Goal: Task Accomplishment & Management: Manage account settings

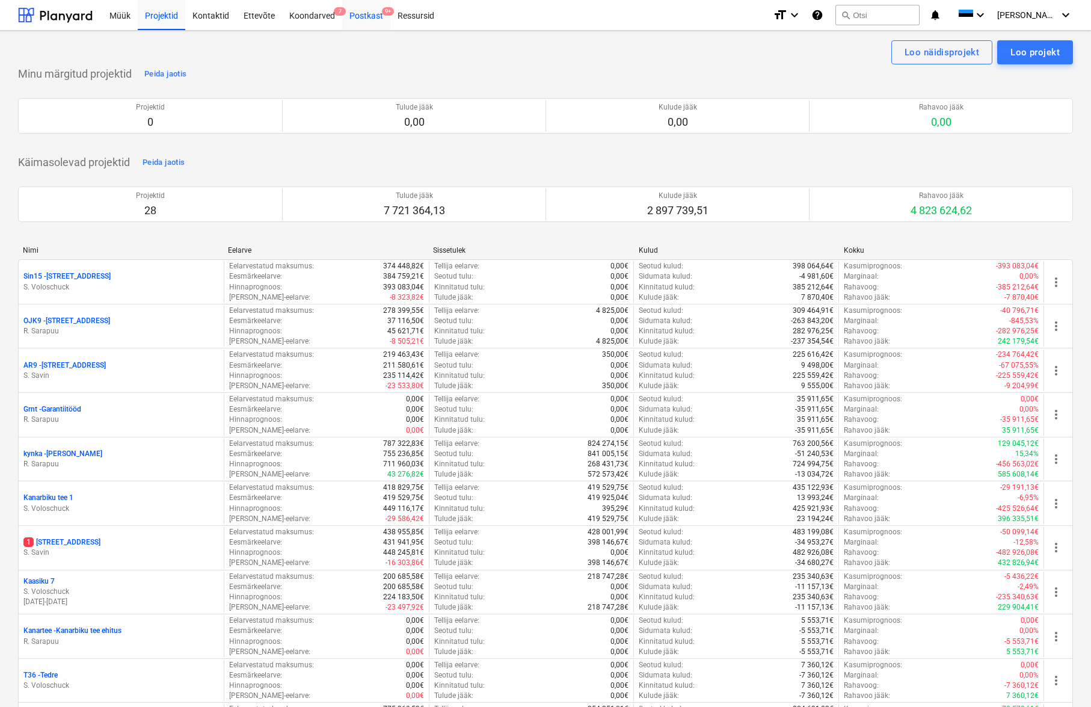
click at [372, 14] on div "Postkast 9+" at bounding box center [366, 14] width 48 height 31
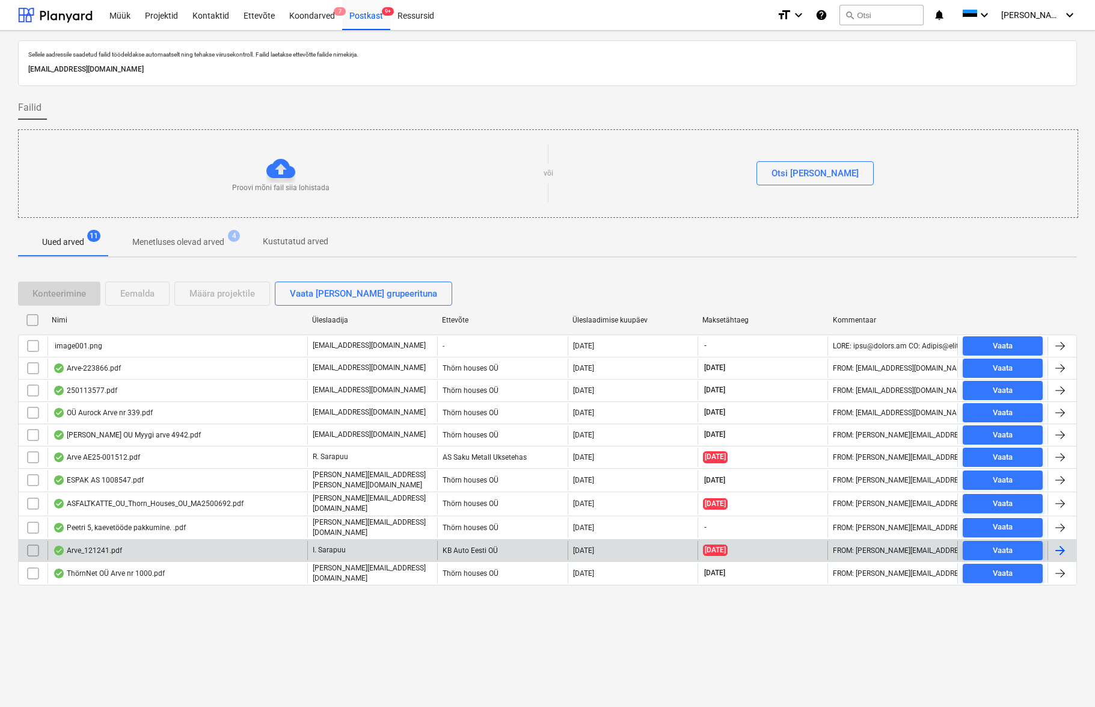
click at [98, 546] on div "Arve_121241.pdf" at bounding box center [87, 551] width 69 height 10
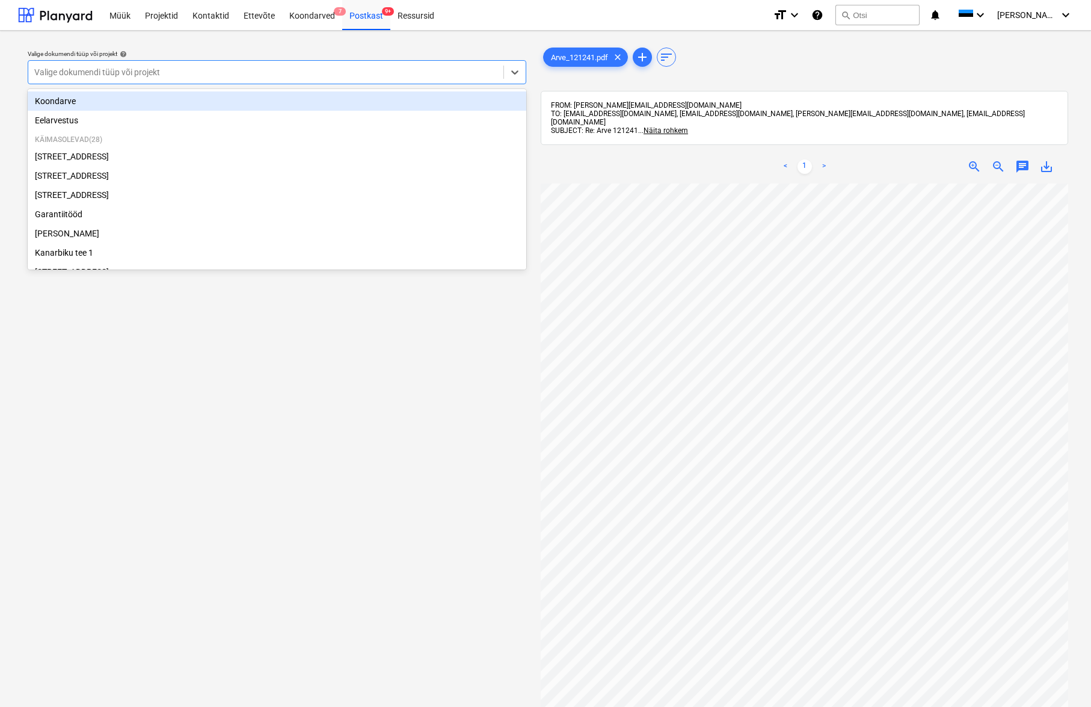
click at [73, 69] on div "Valige dokumendi tüüp või projekt" at bounding box center [265, 72] width 463 height 10
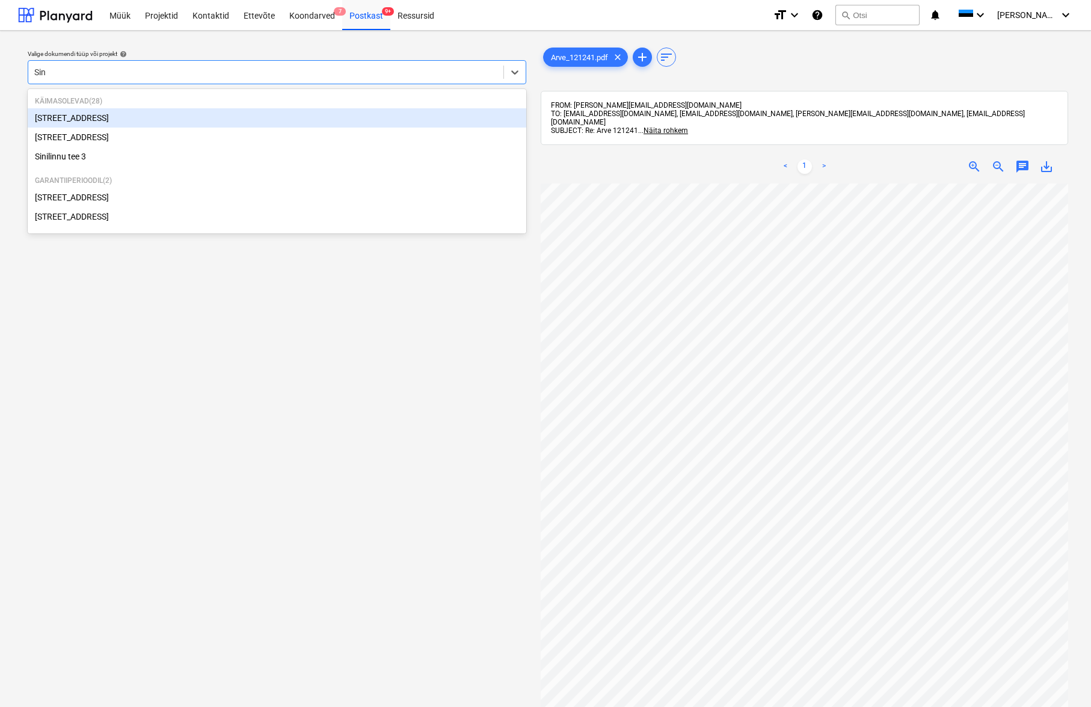
type input "Sini"
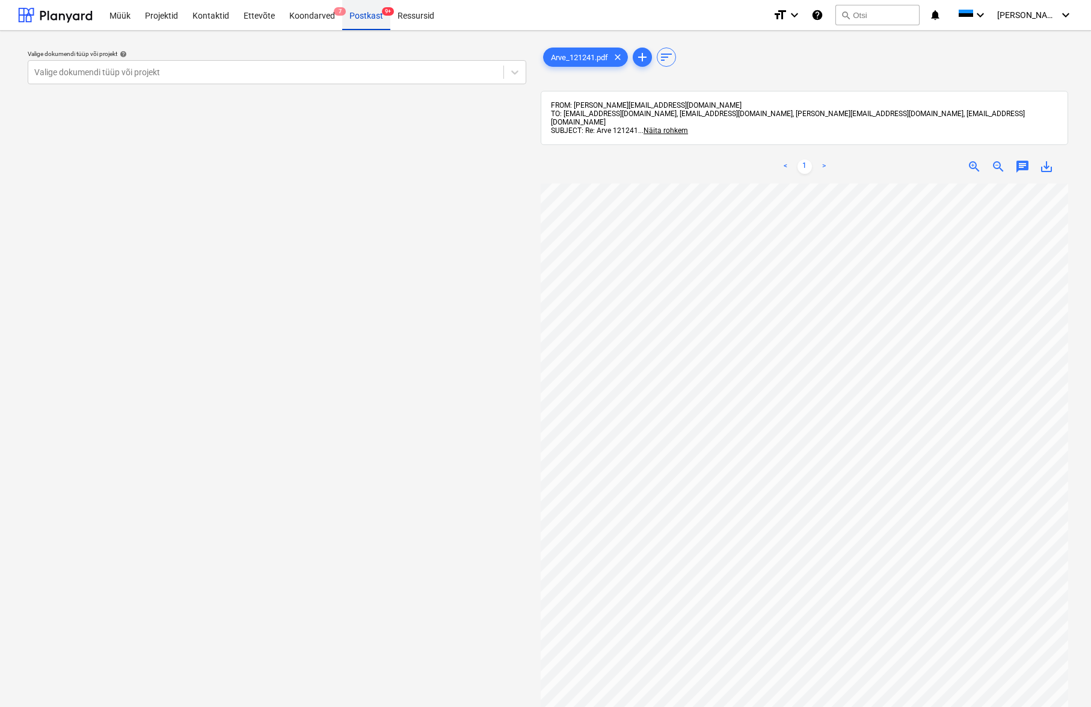
click at [359, 16] on div "Postkast 9+" at bounding box center [366, 14] width 48 height 31
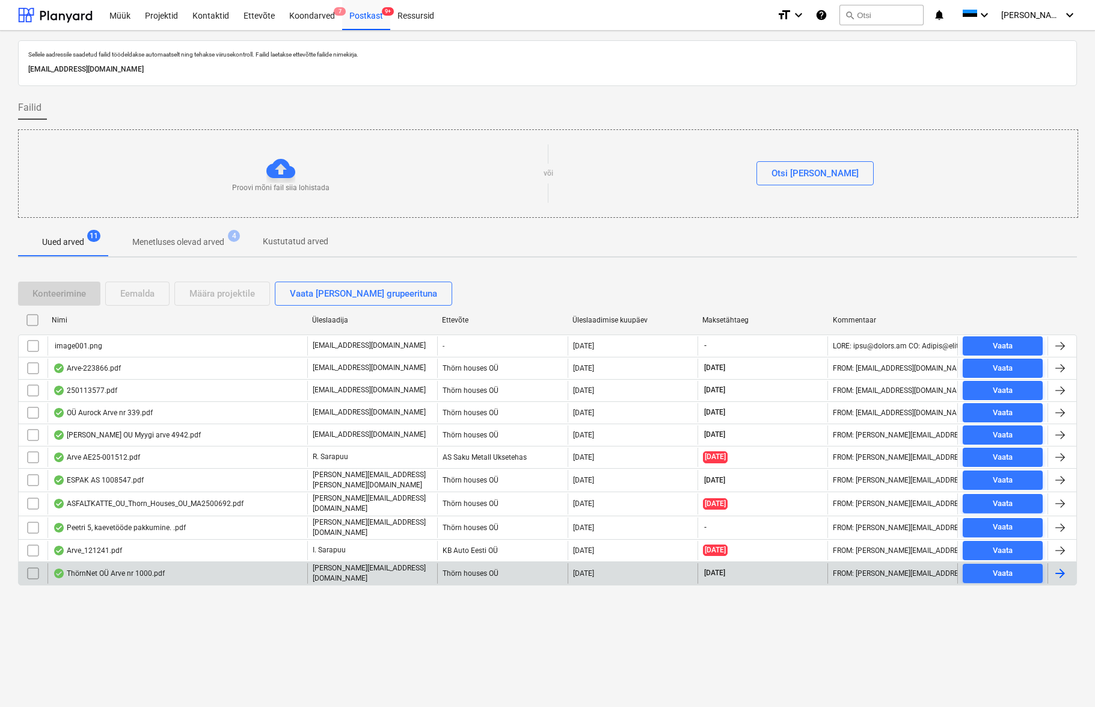
click at [114, 568] on div "ThörnNet OÜ Arve nr 1000.pdf" at bounding box center [109, 573] width 112 height 10
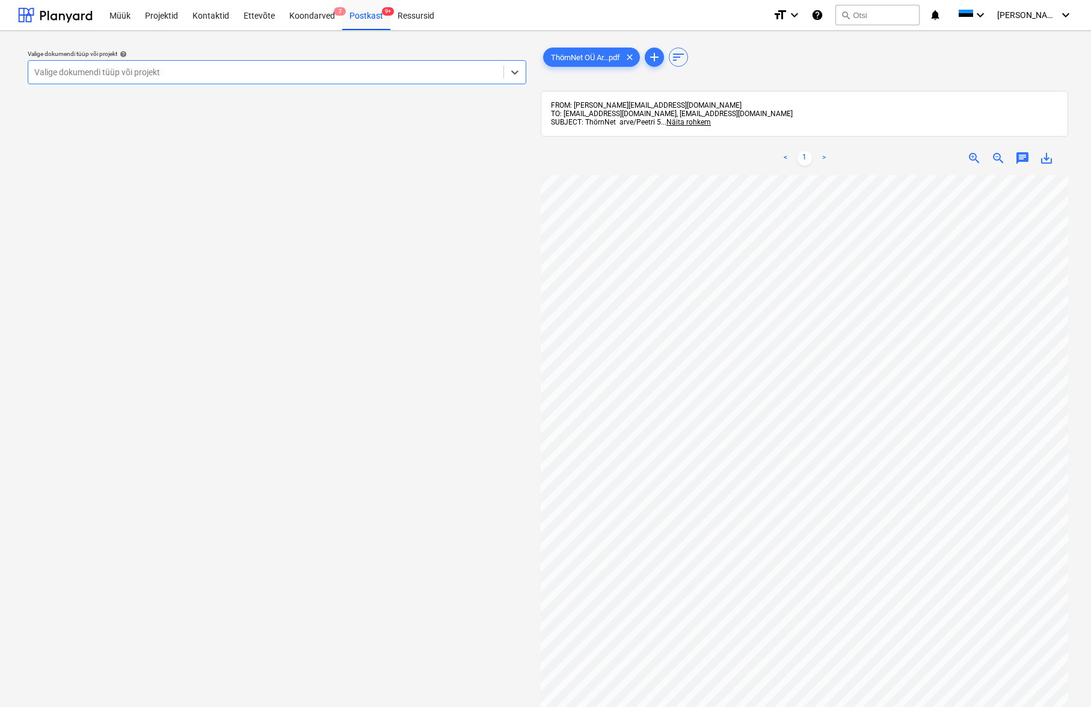
click at [54, 70] on div "Valige dokumendi tüüp või projekt" at bounding box center [265, 72] width 463 height 10
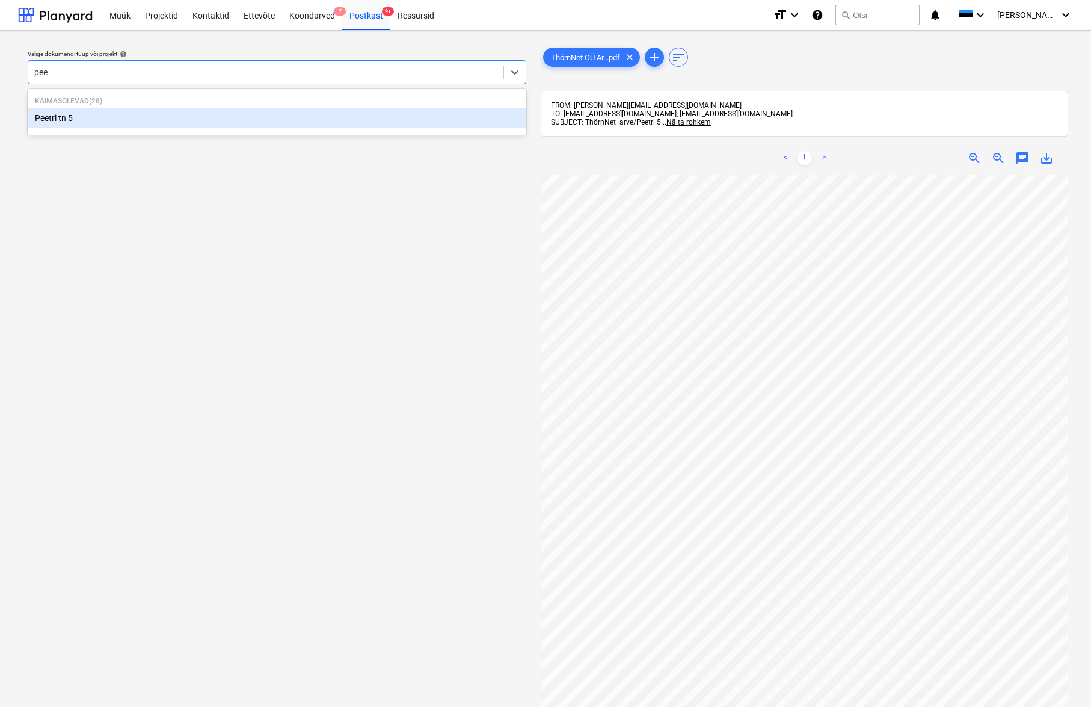
type input "peet"
click at [49, 119] on div "Peetri tn 5" at bounding box center [277, 117] width 499 height 19
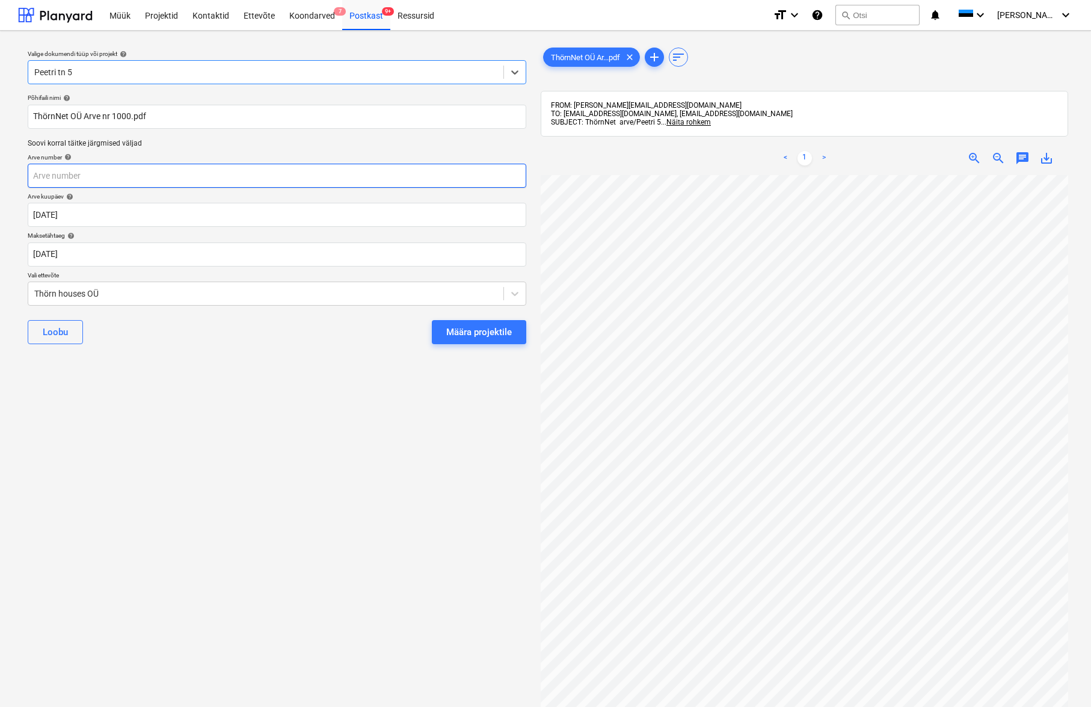
click at [37, 178] on input "text" at bounding box center [277, 176] width 499 height 24
type input "1000"
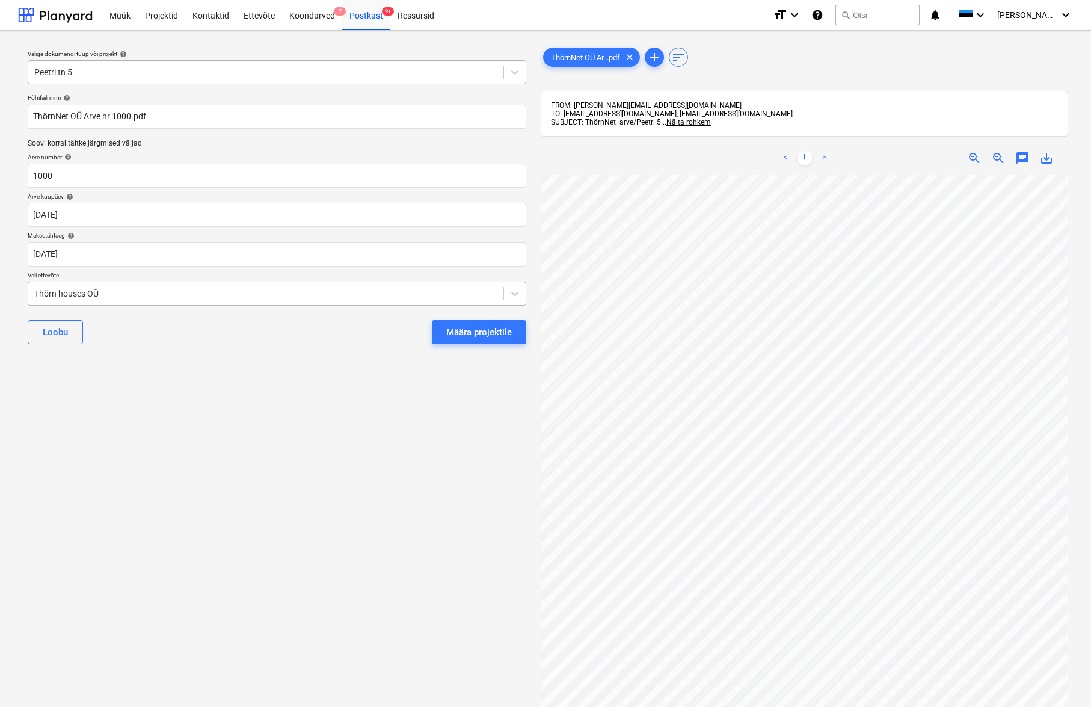
click at [39, 289] on div "Thörn houses OÜ" at bounding box center [265, 294] width 463 height 10
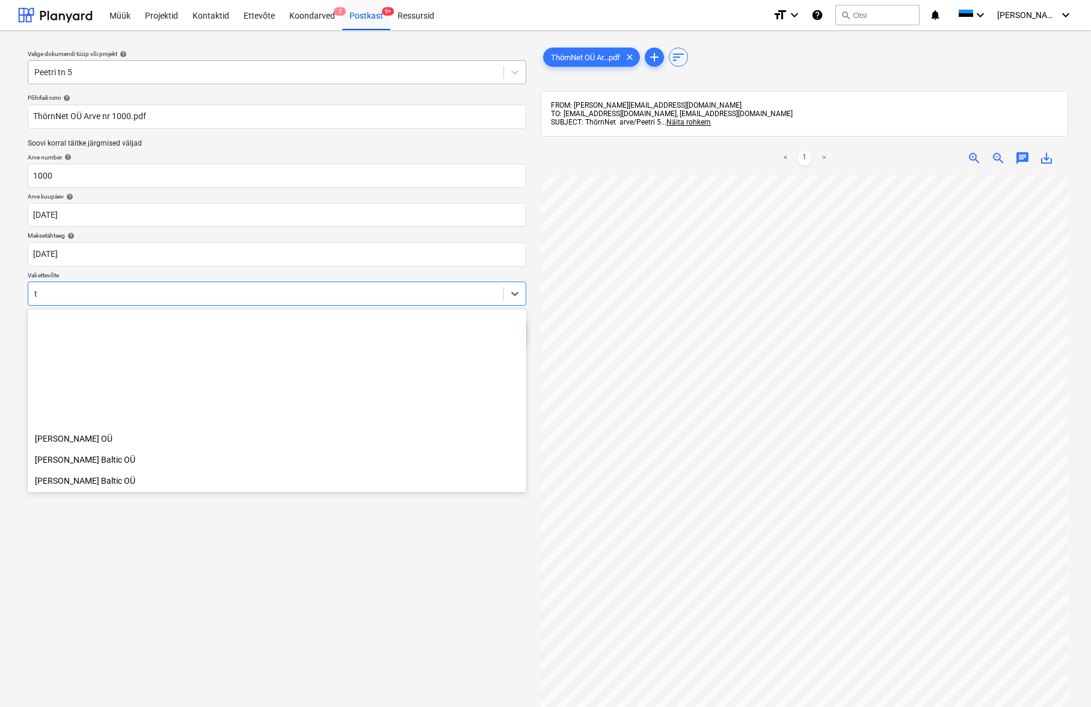
scroll to position [4283, 0]
type input "th"
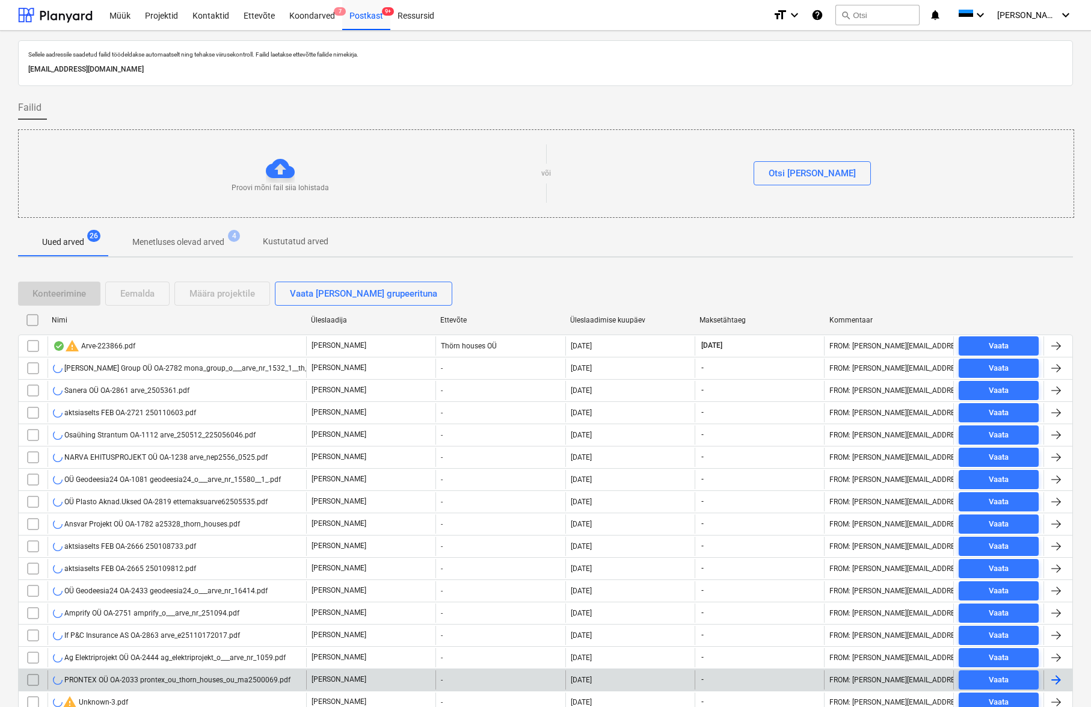
scroll to position [250, 0]
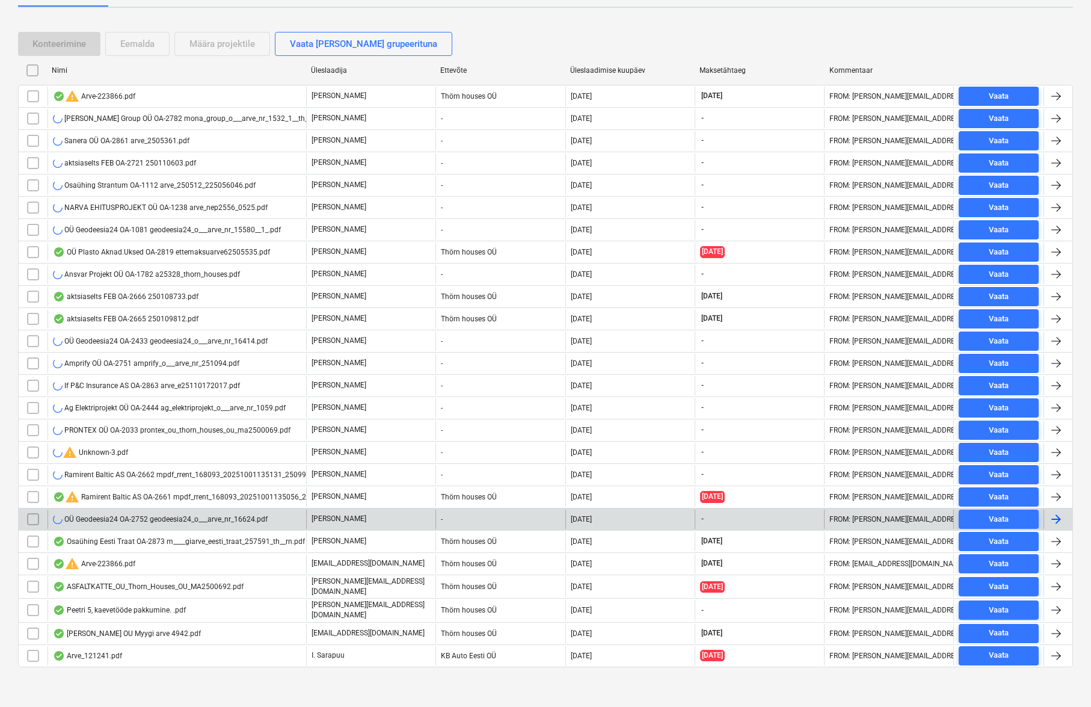
click at [138, 517] on div "OÜ Geodeesia24 OA-2752 geodeesia24_o___arve_nr_16624.pdf" at bounding box center [160, 519] width 215 height 10
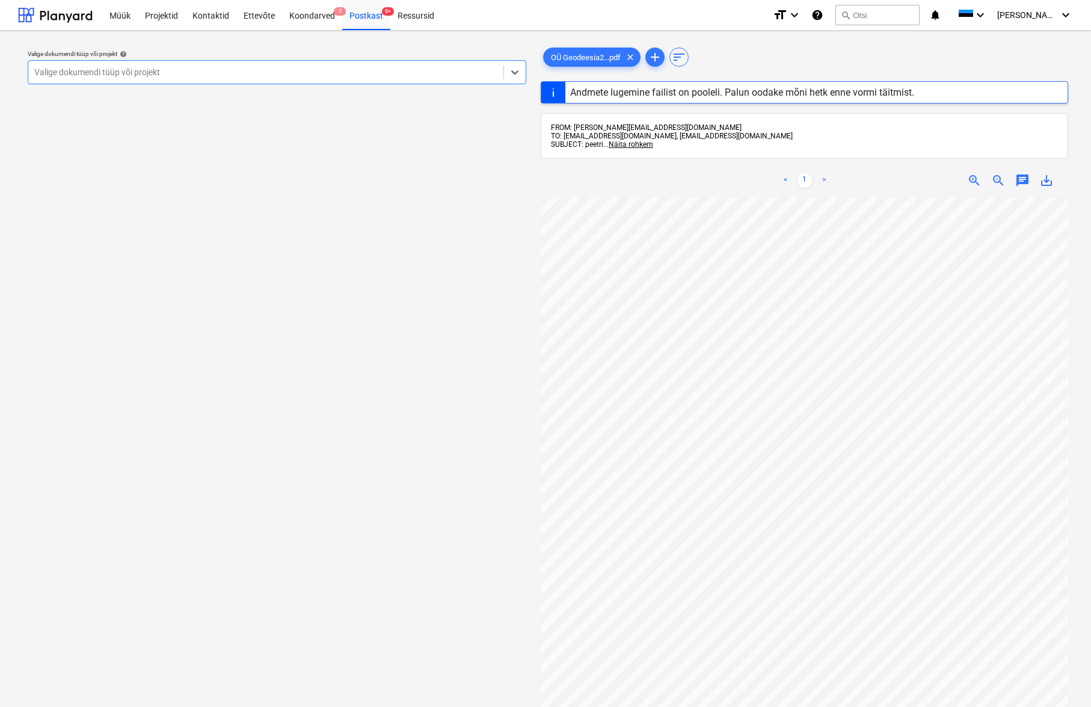
click at [145, 73] on div "Valige dokumendi tüüp või projekt" at bounding box center [265, 72] width 463 height 10
type input "peet"
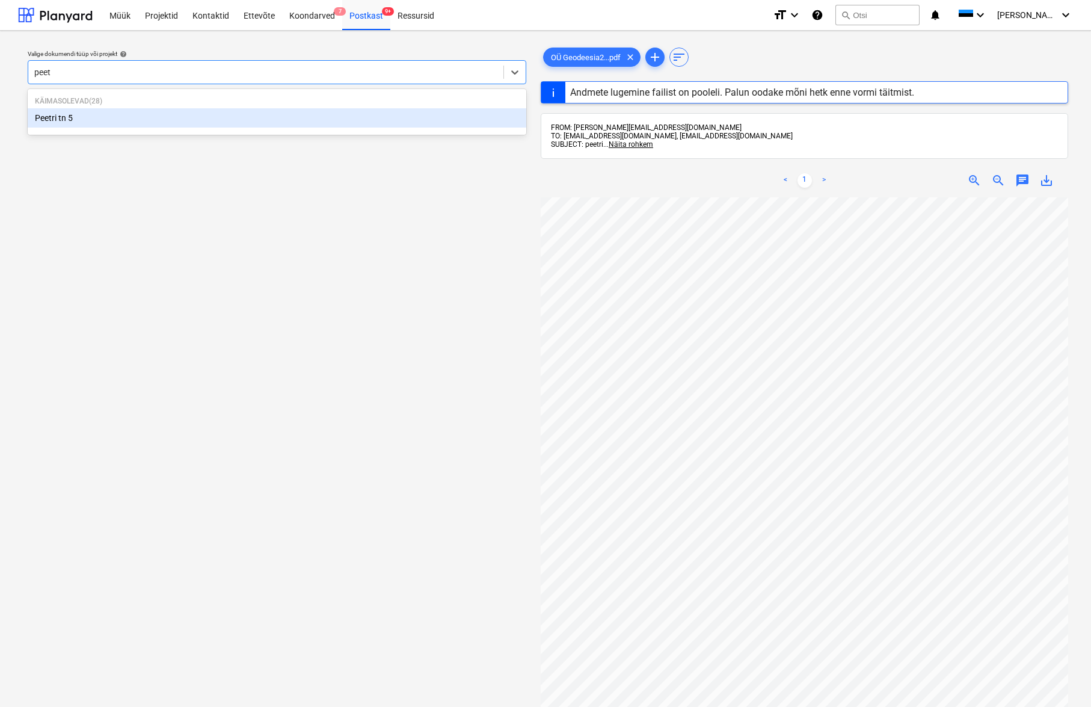
click at [61, 117] on div "Peetri tn 5" at bounding box center [277, 117] width 499 height 19
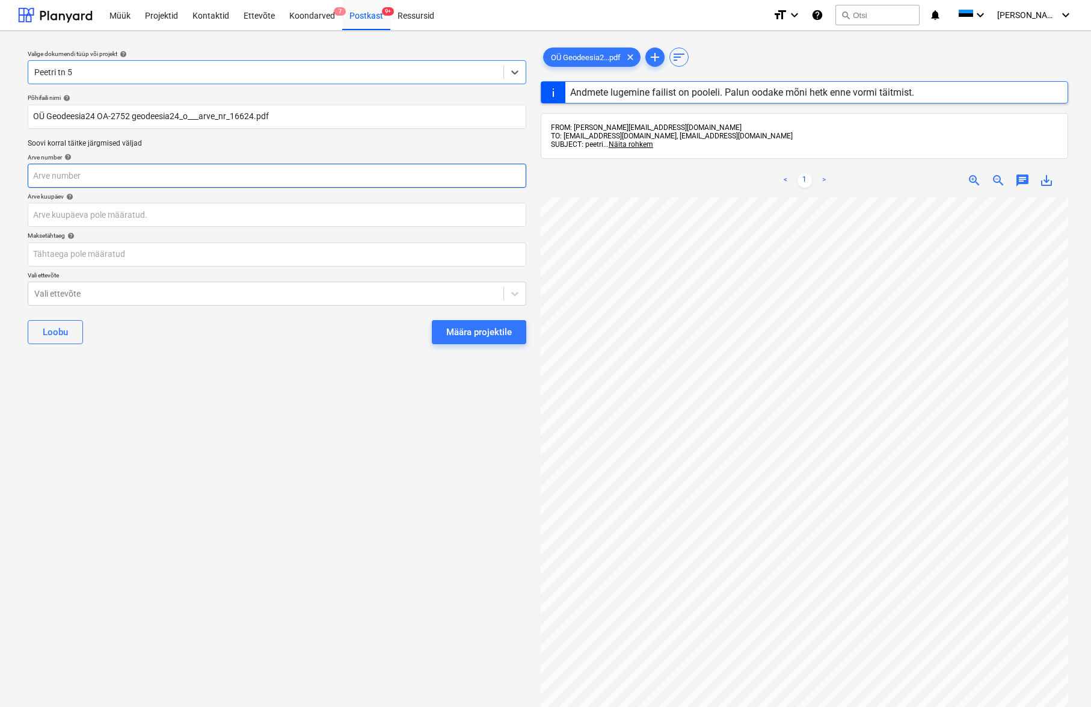
click at [79, 177] on input "text" at bounding box center [277, 176] width 499 height 24
type input "1"
type input "30 Sep 2025"
type input "21 Oct 2025"
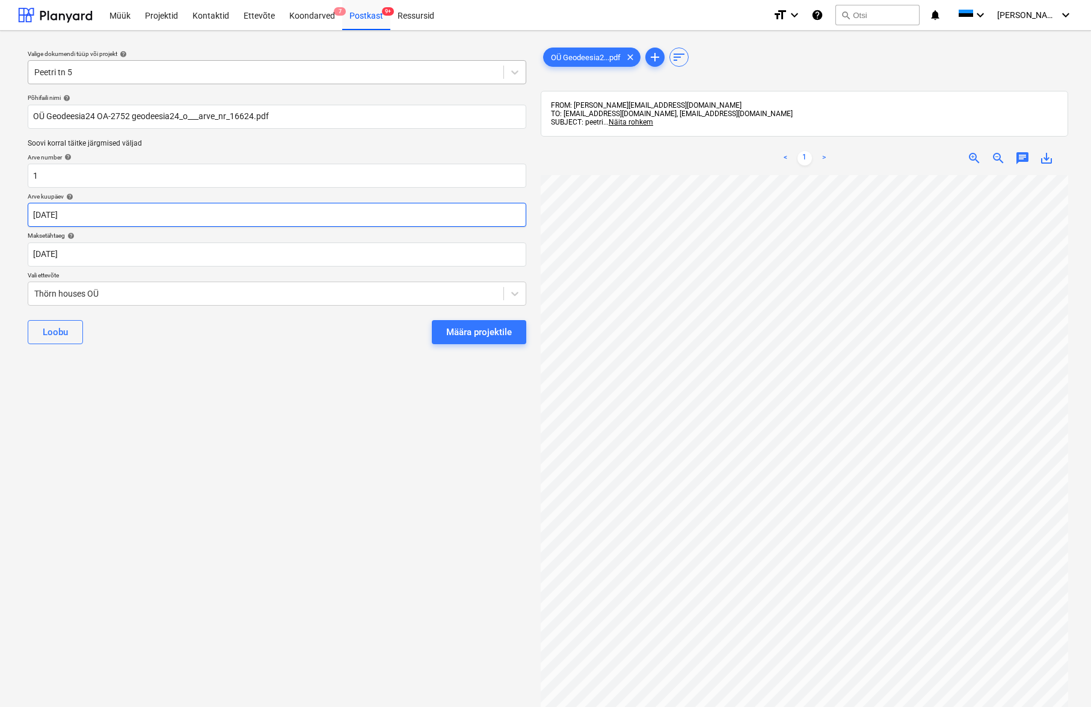
click at [64, 209] on body "Müük Projektid Kontaktid Ettevõte Koondarved 7 Postkast 9+ Ressursid format_siz…" at bounding box center [545, 353] width 1091 height 707
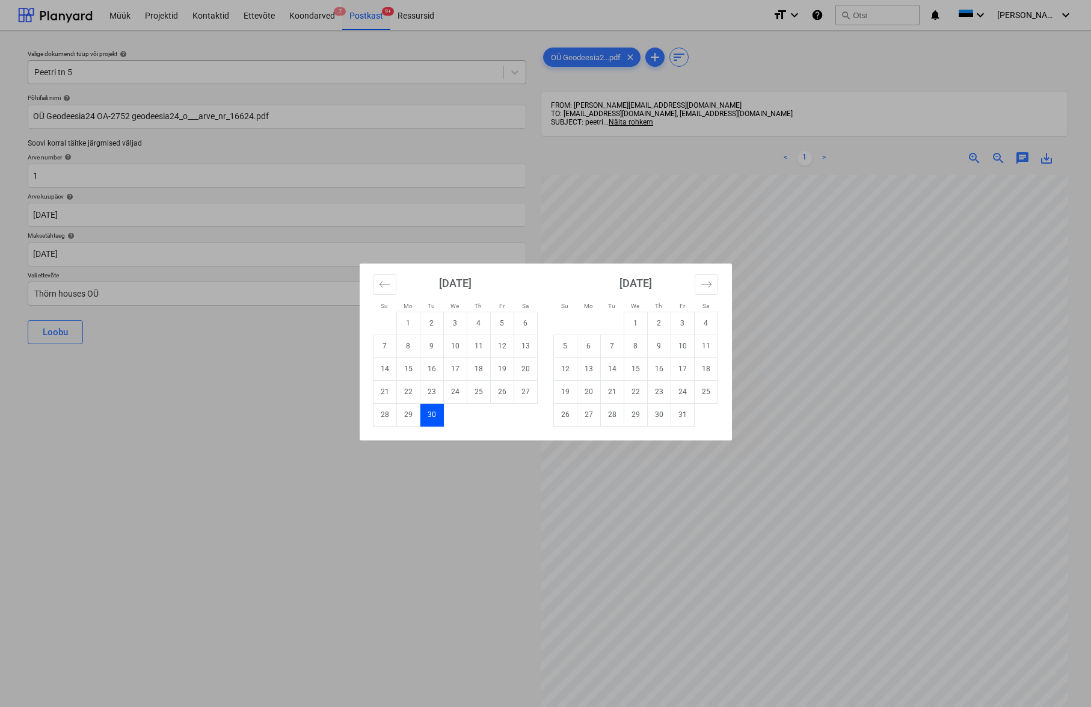
click at [36, 297] on div "Su Mo Tu We Th Fr Sa Su Mo Tu We Th Fr Sa August 2025 1 2 3 4 5 6 7 8 9 10 11 1…" at bounding box center [545, 353] width 1091 height 707
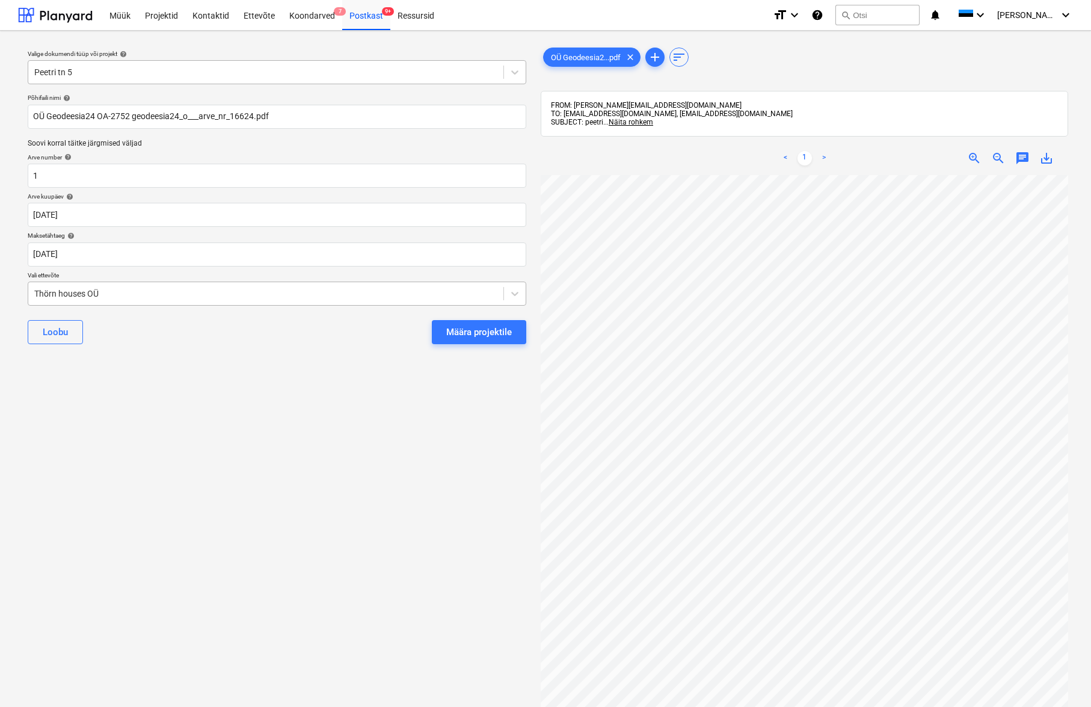
click at [45, 290] on div "Thörn houses OÜ" at bounding box center [265, 294] width 463 height 10
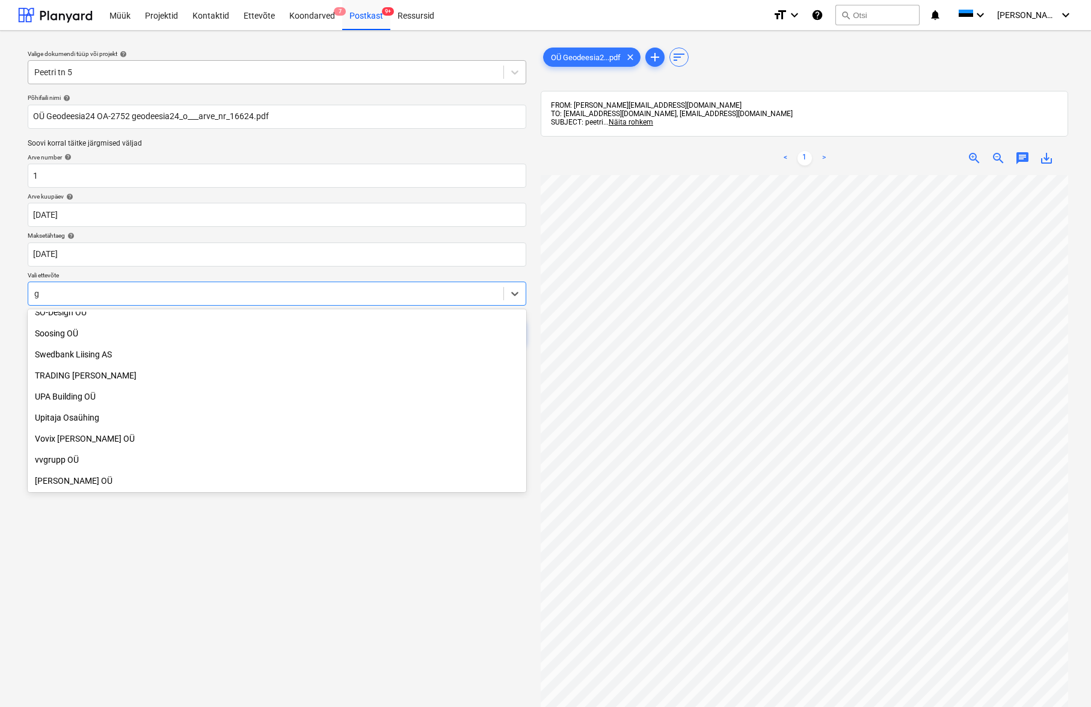
scroll to position [1104, 0]
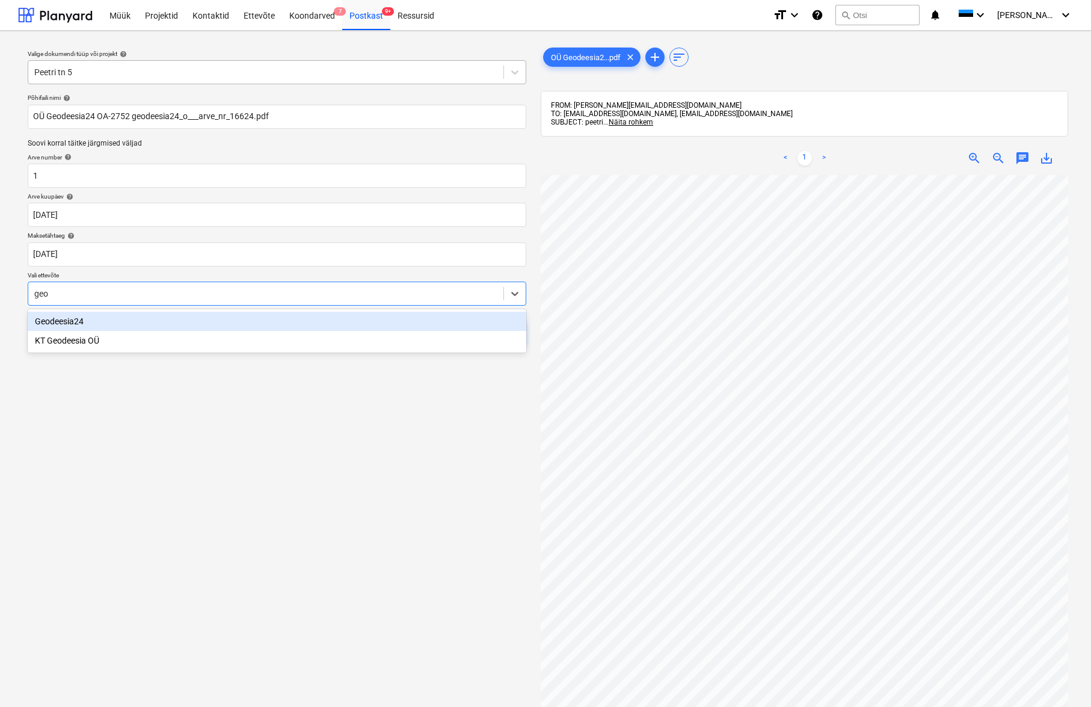
type input "geod"
click at [66, 323] on div "Geodeesia24" at bounding box center [277, 321] width 499 height 19
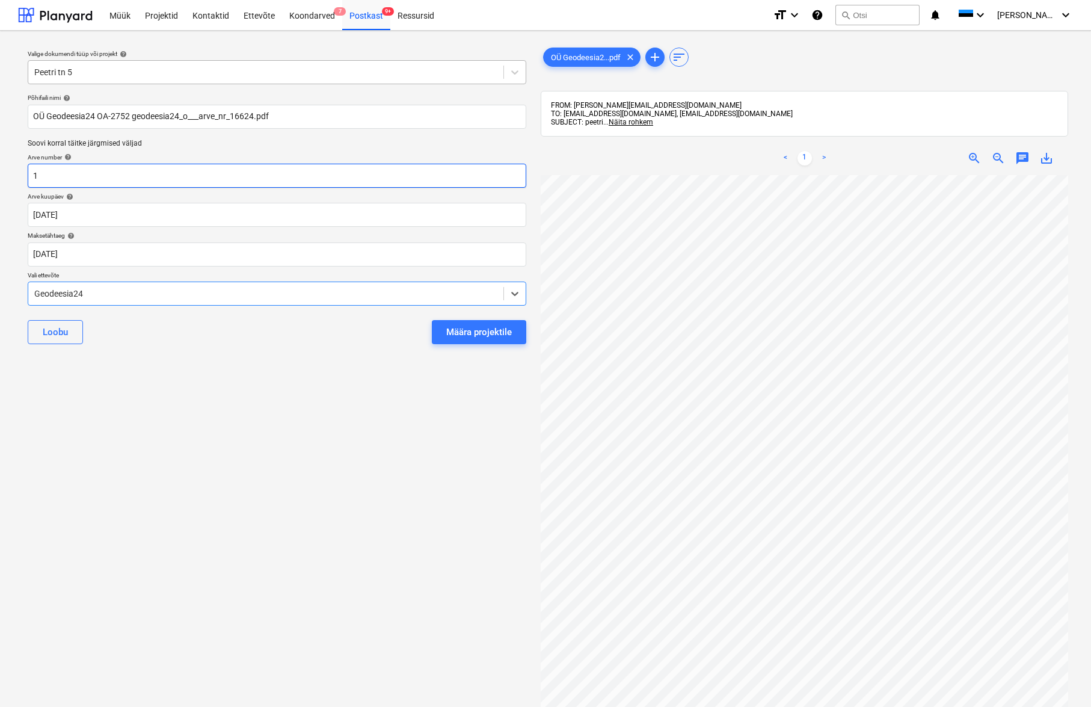
click at [52, 174] on input "1" at bounding box center [277, 176] width 499 height 24
type input "16624"
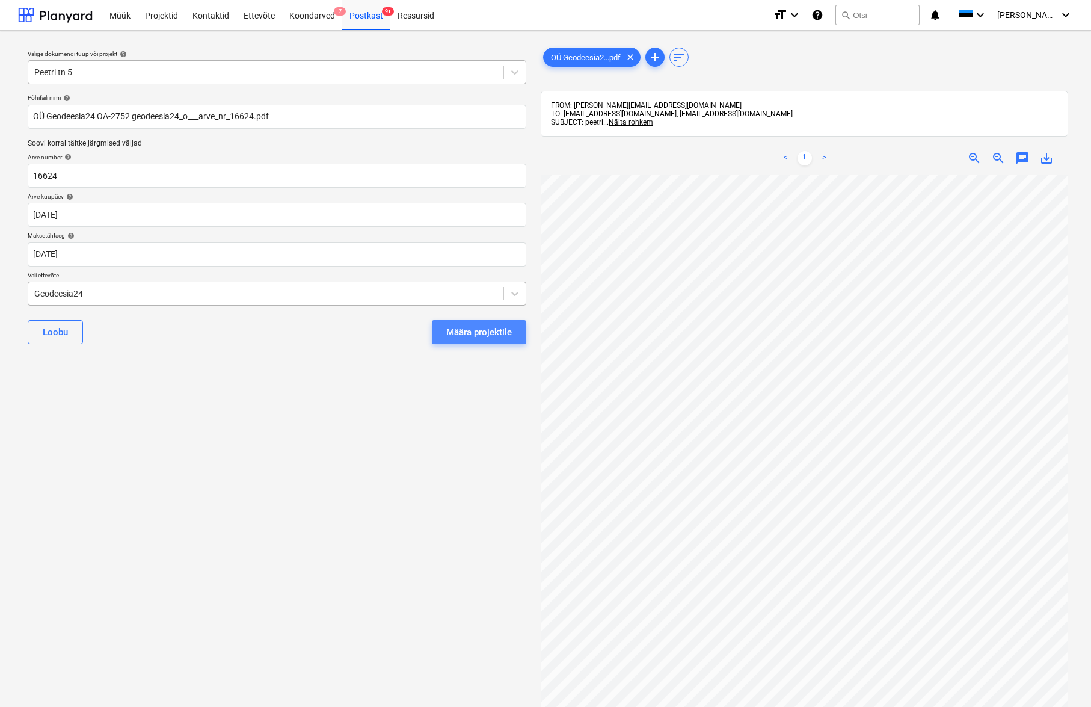
click at [482, 331] on div "Määra projektile" at bounding box center [479, 332] width 66 height 16
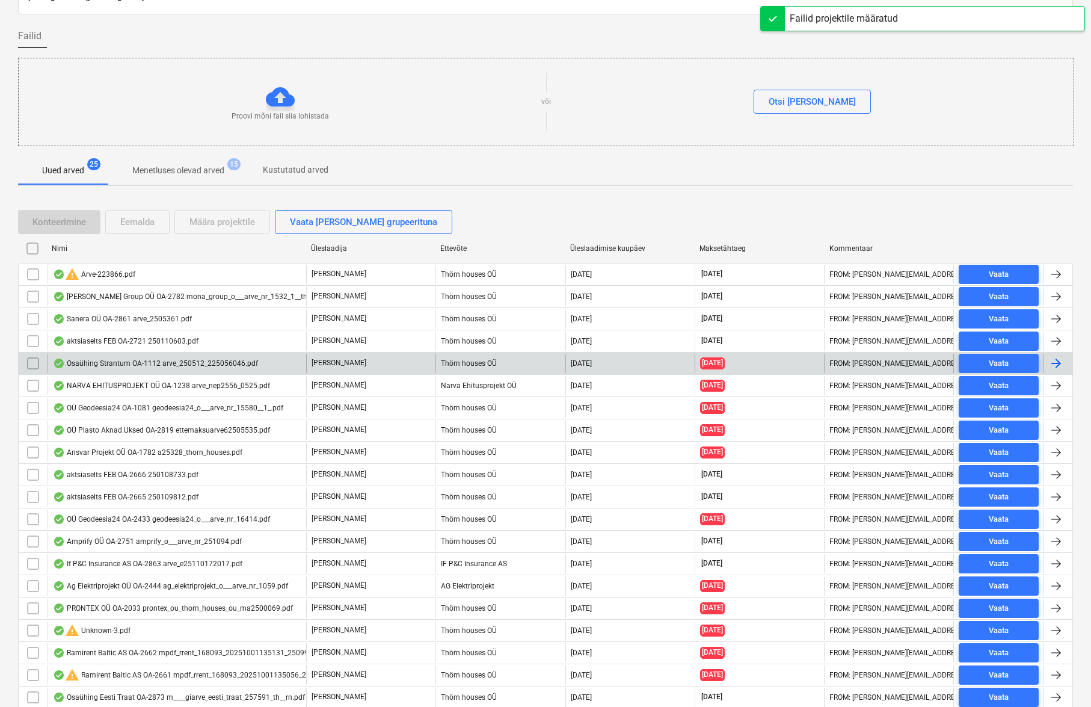
scroll to position [112, 0]
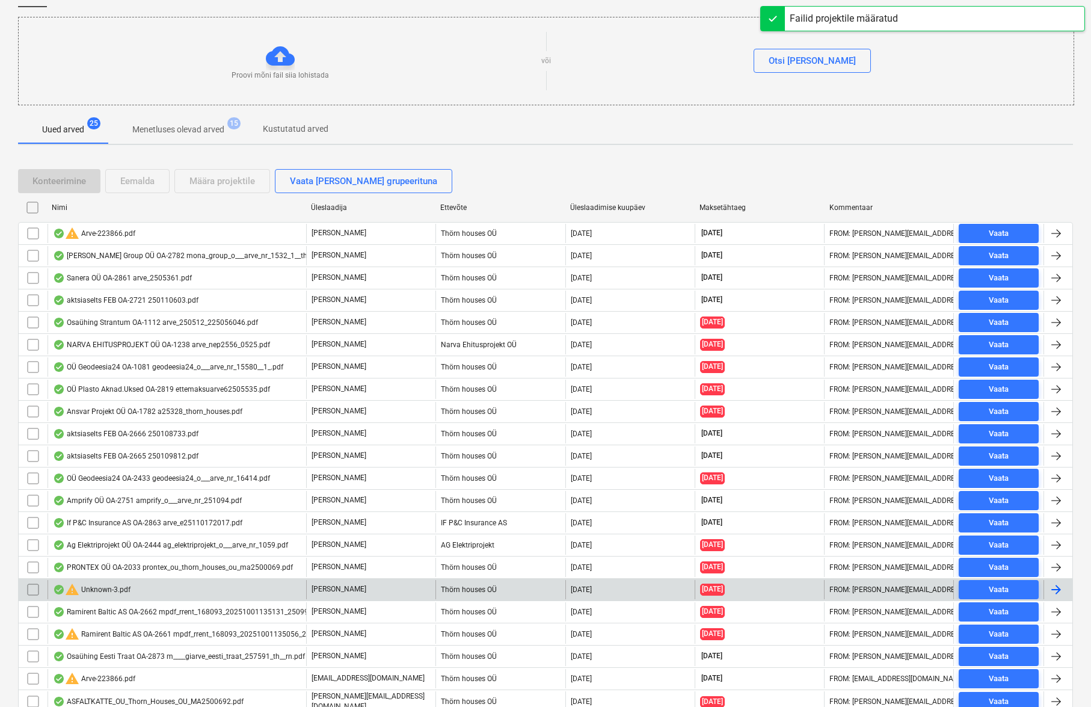
click at [105, 590] on div "warning Unknown-3.pdf" at bounding box center [92, 589] width 78 height 14
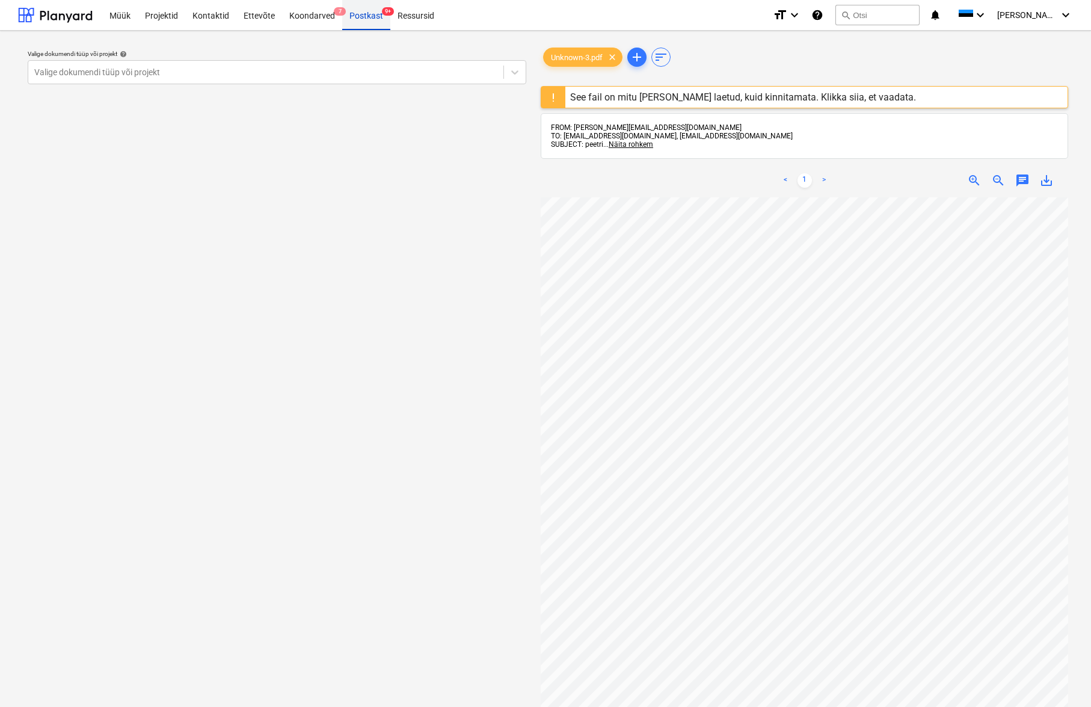
click at [368, 19] on div "Postkast 9+" at bounding box center [366, 14] width 48 height 31
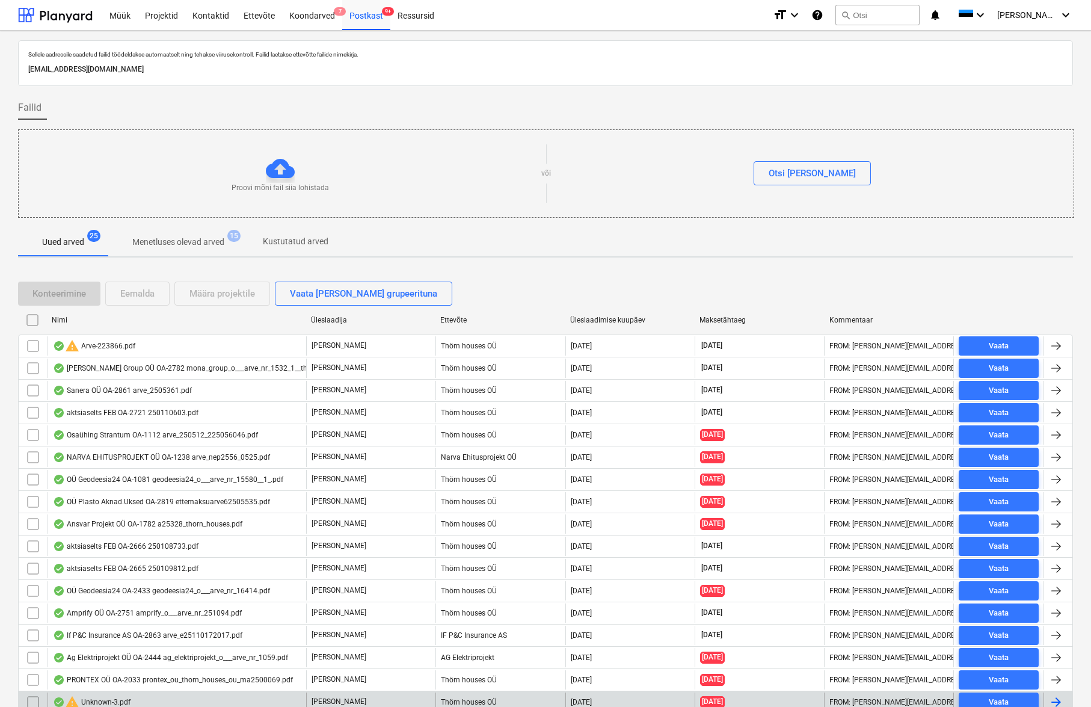
scroll to position [227, 0]
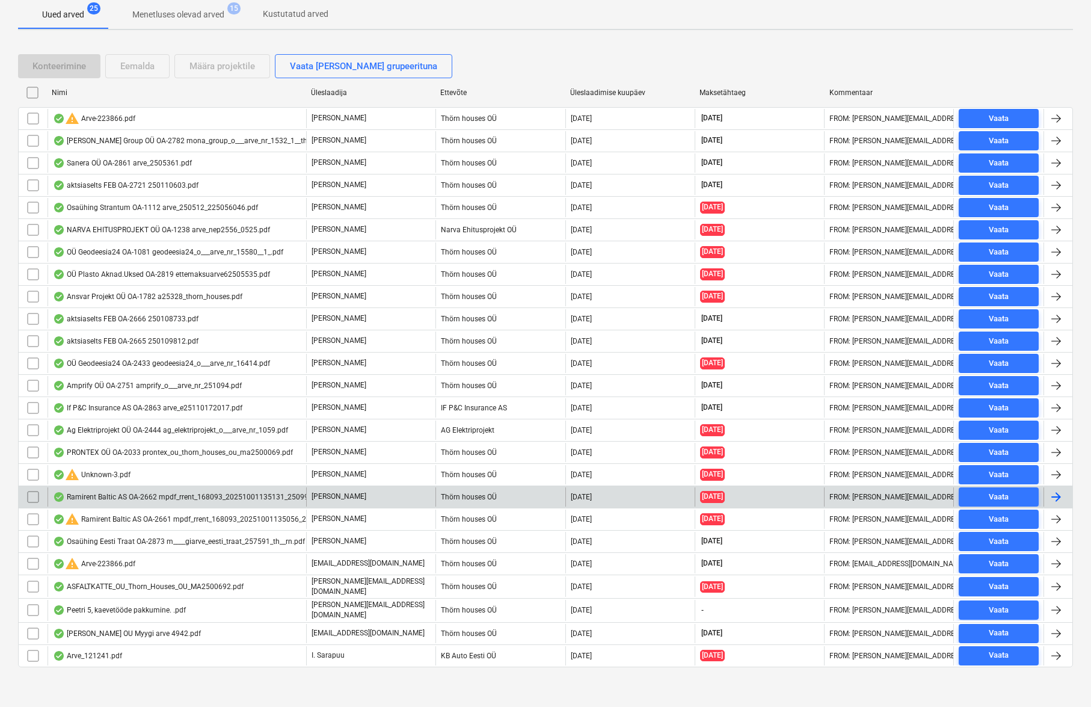
click at [120, 498] on div "Ramirent Baltic AS OA-2662 mpdf_rrent_168093_20251001135131_25099333.pdf" at bounding box center [193, 497] width 281 height 10
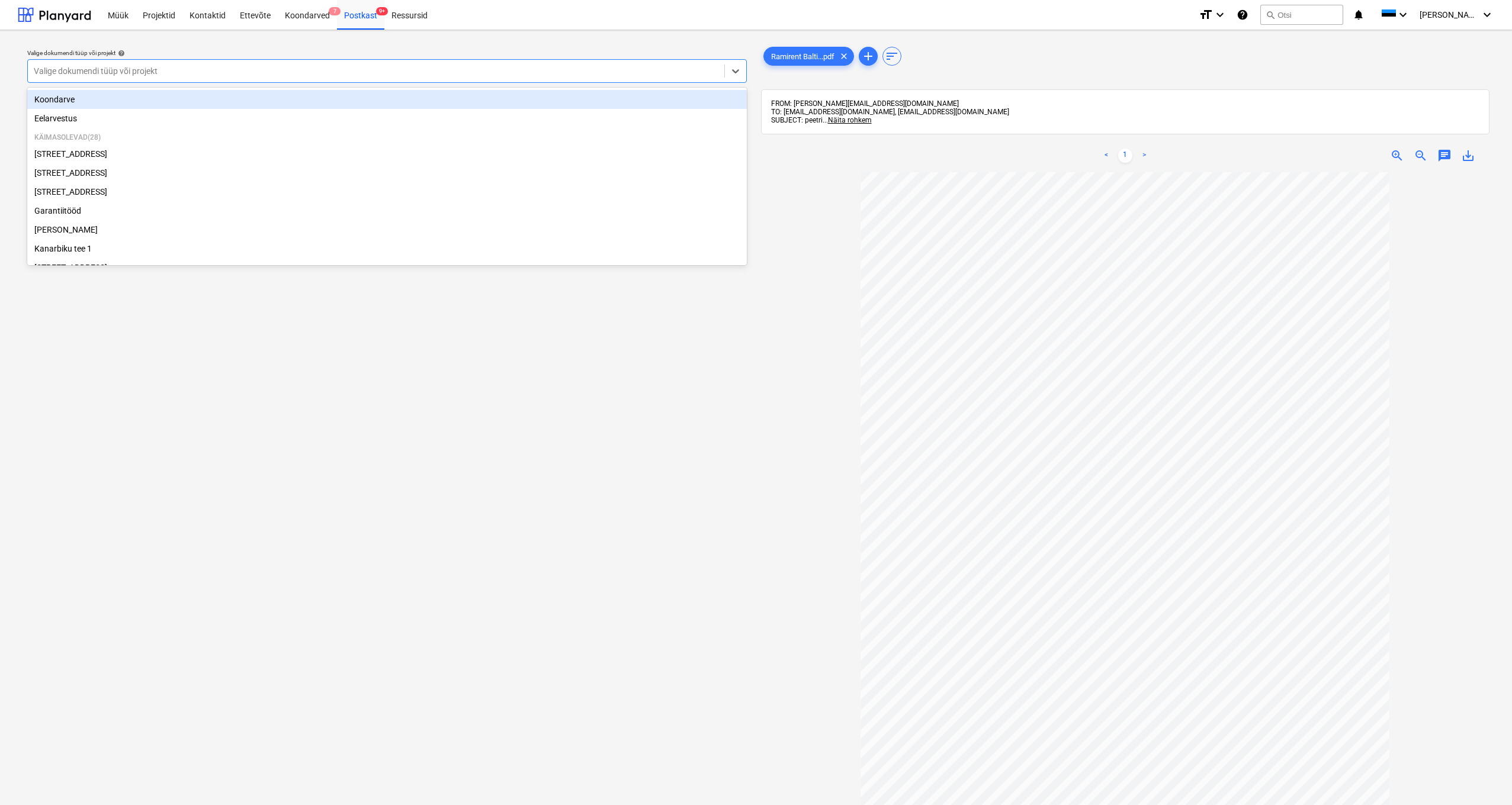
click at [40, 68] on div "Valige dokumendi tüüp või projekt" at bounding box center [375, 71] width 684 height 10
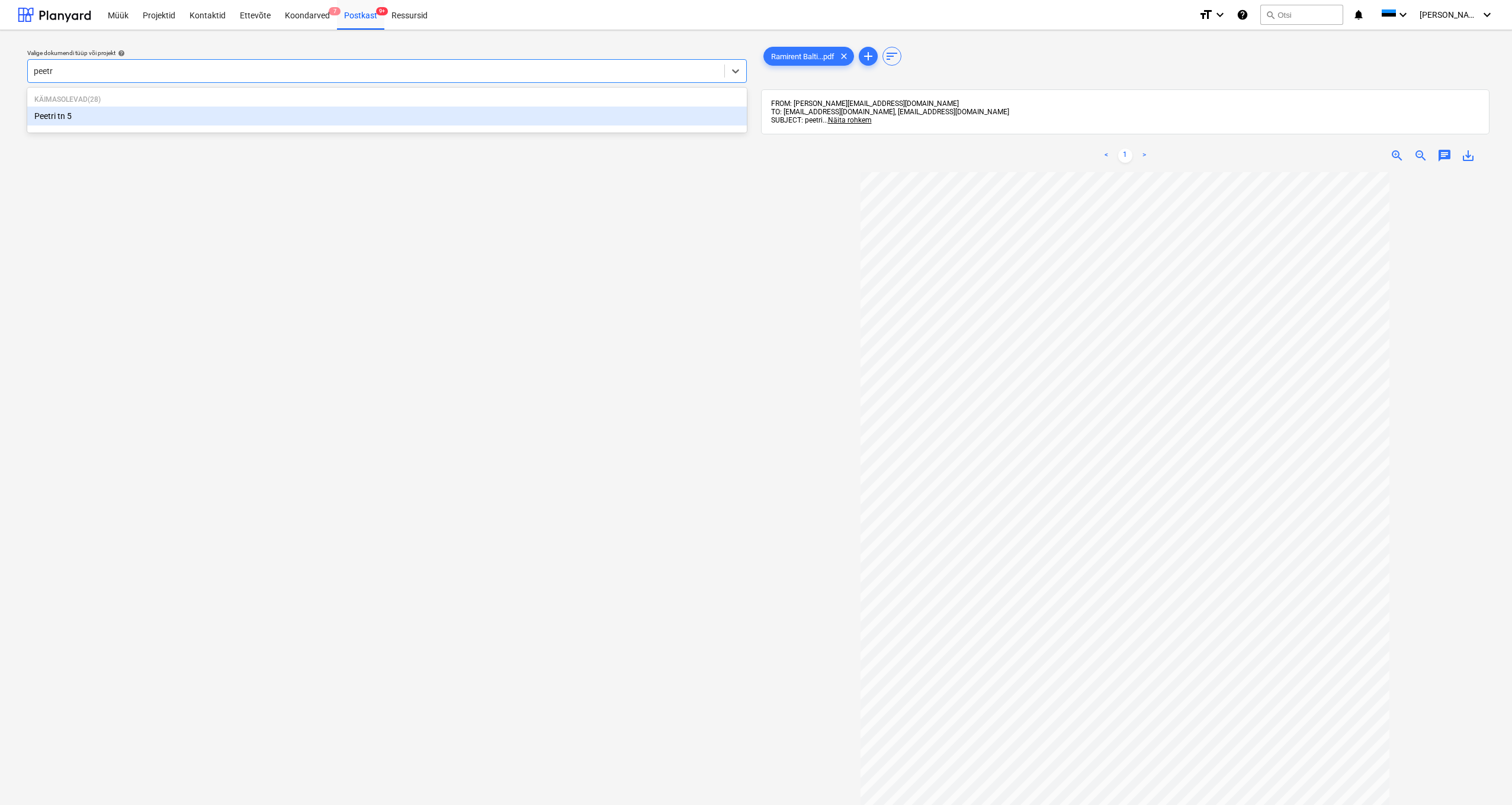
type input "peetri"
click at [41, 116] on div "Peetri tn 5" at bounding box center [387, 115] width 720 height 19
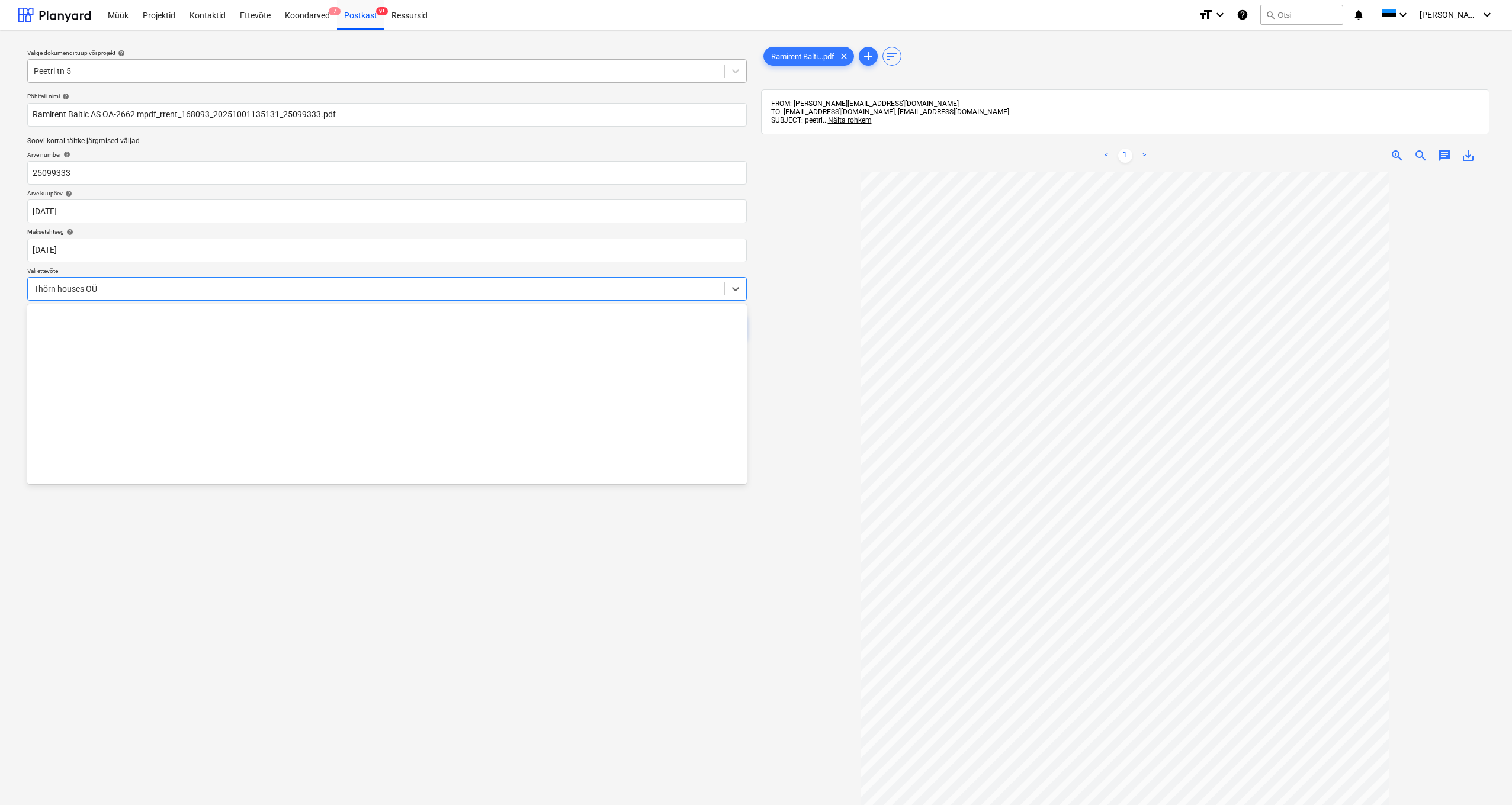
click at [35, 284] on div "Thörn houses OÜ" at bounding box center [375, 289] width 684 height 10
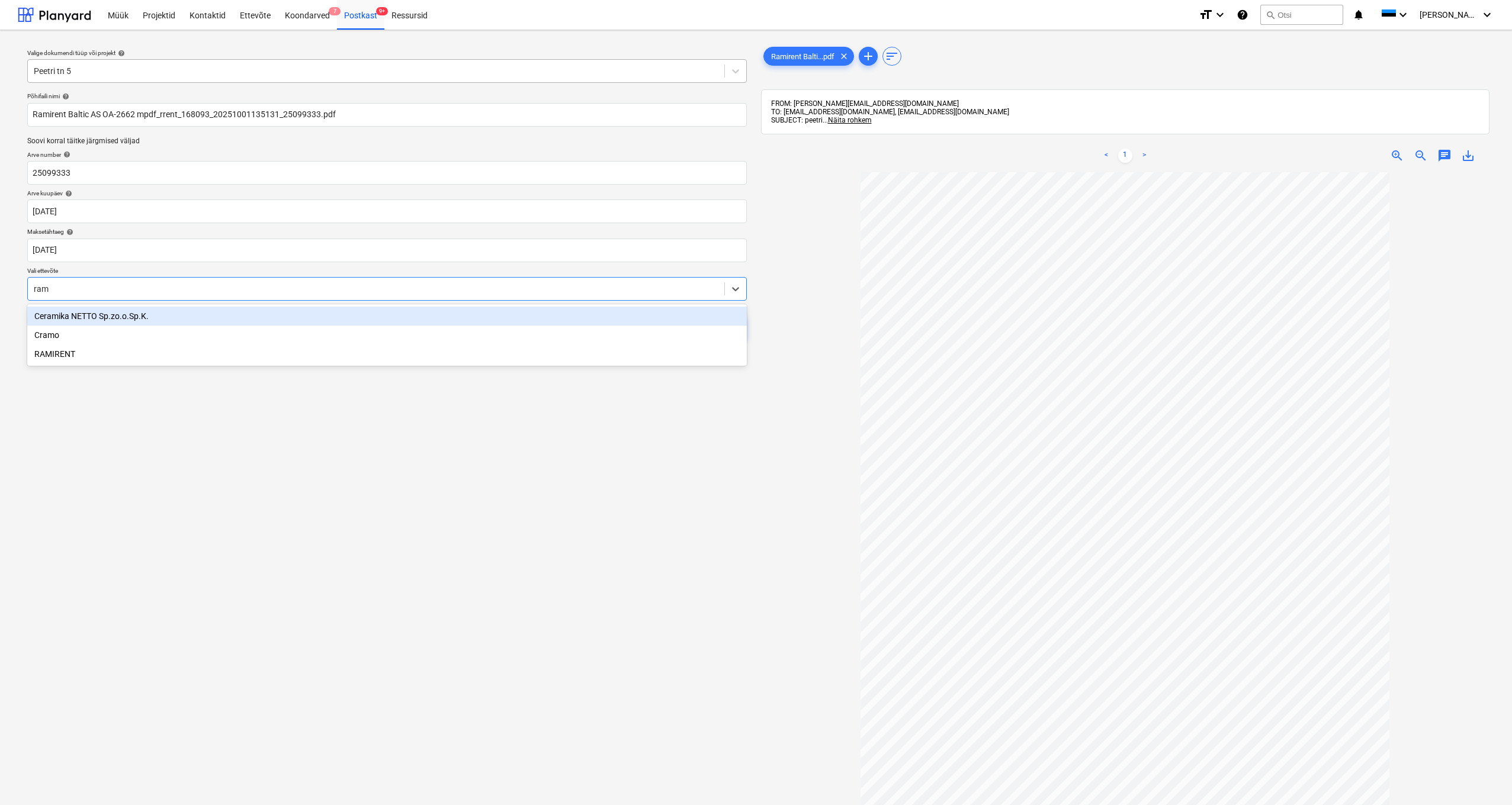
type input "rami"
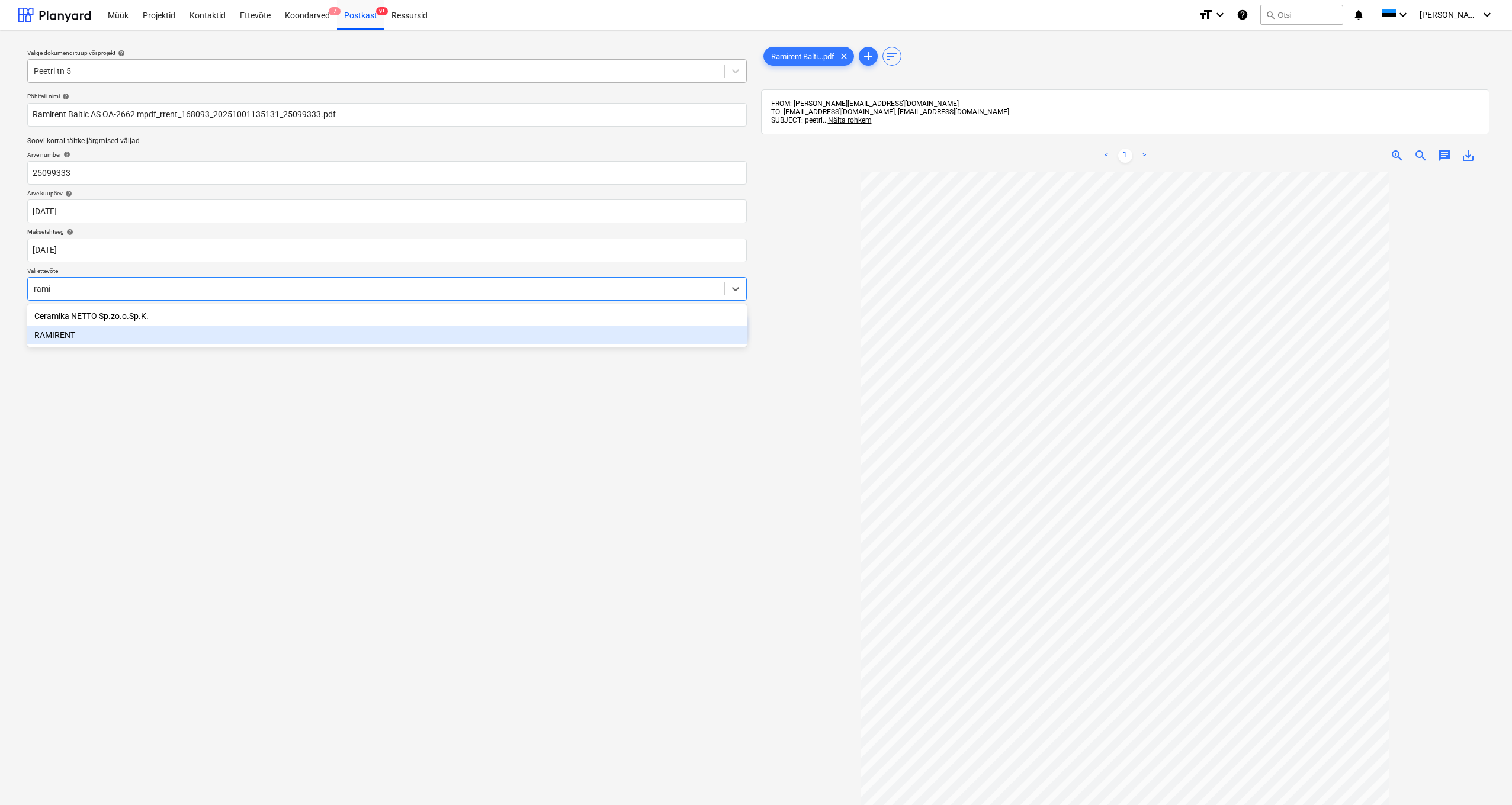
drag, startPoint x: 55, startPoint y: 331, endPoint x: 123, endPoint y: 324, distance: 68.4
click at [56, 331] on div "RAMIRENT" at bounding box center [387, 335] width 720 height 19
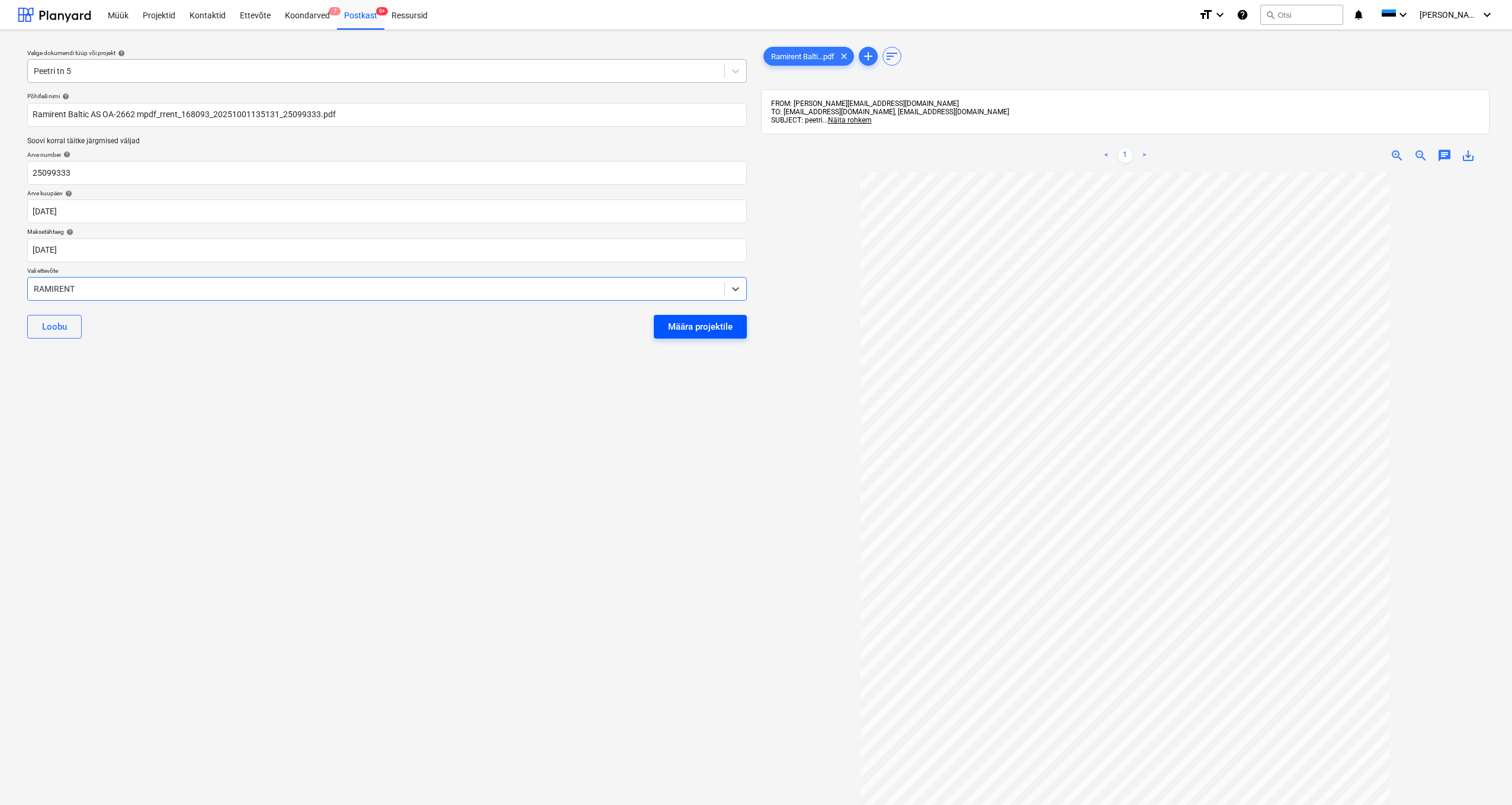
click at [686, 328] on div "Määra projektile" at bounding box center [701, 327] width 65 height 16
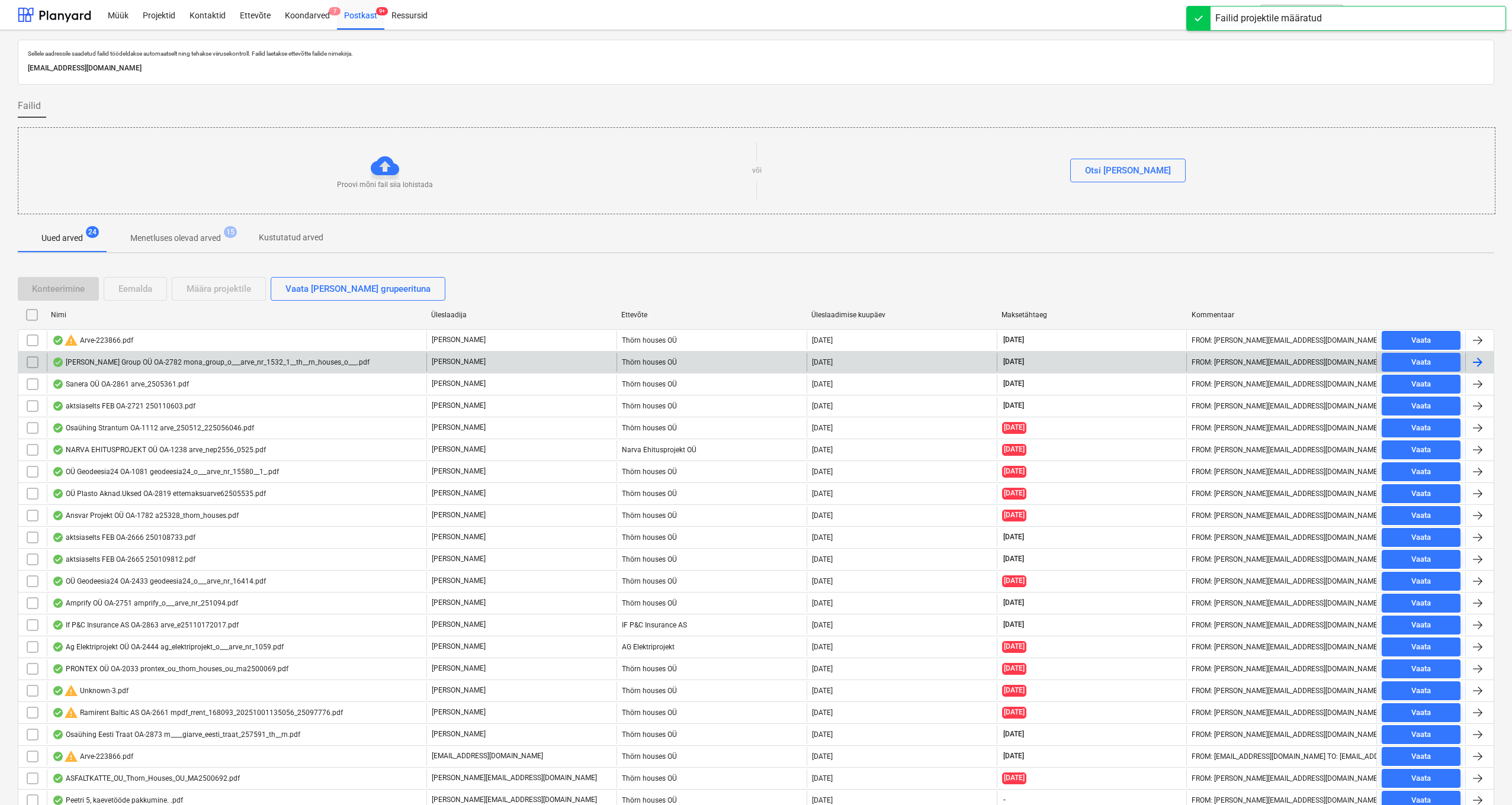
click at [145, 359] on div "MONA Group OÜ OA-2782 mona_group_o___arve_nr_1532_1__th__rn_houses_o___.pdf" at bounding box center [211, 362] width 317 height 10
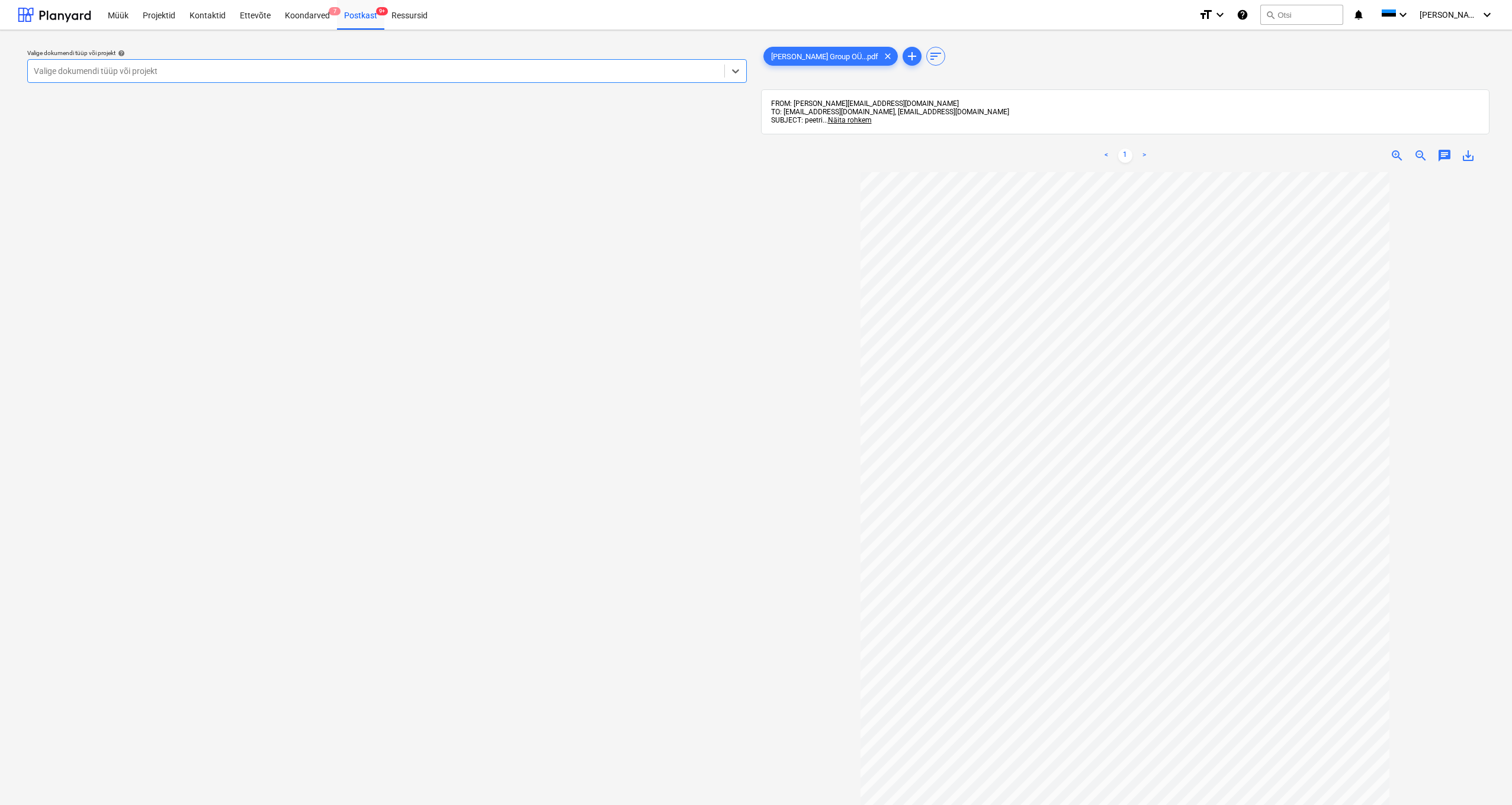
click at [50, 69] on div "Valige dokumendi tüüp või projekt" at bounding box center [375, 71] width 684 height 10
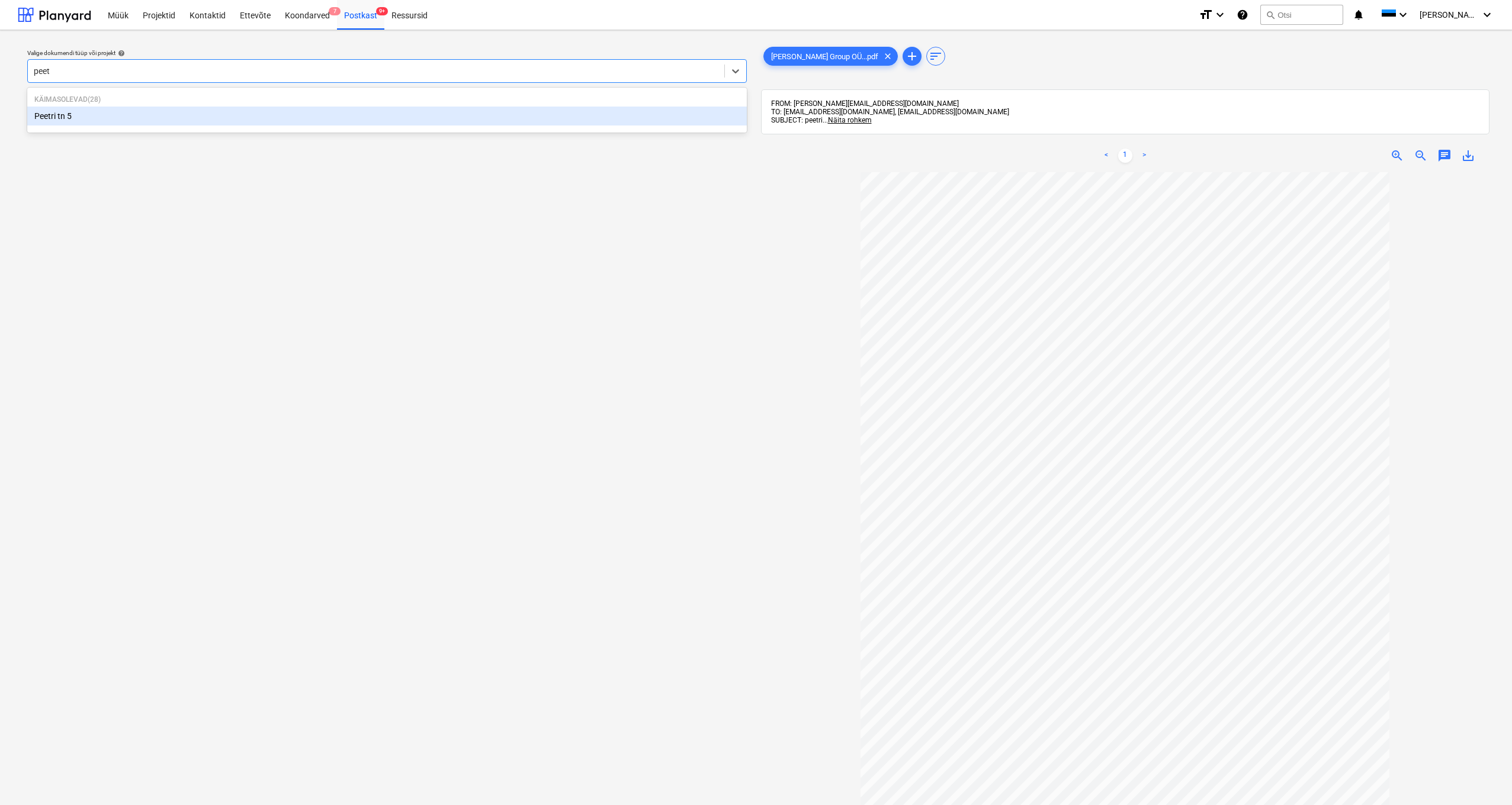
type input "peetr"
click at [53, 115] on div "Peetri tn 5" at bounding box center [387, 115] width 720 height 19
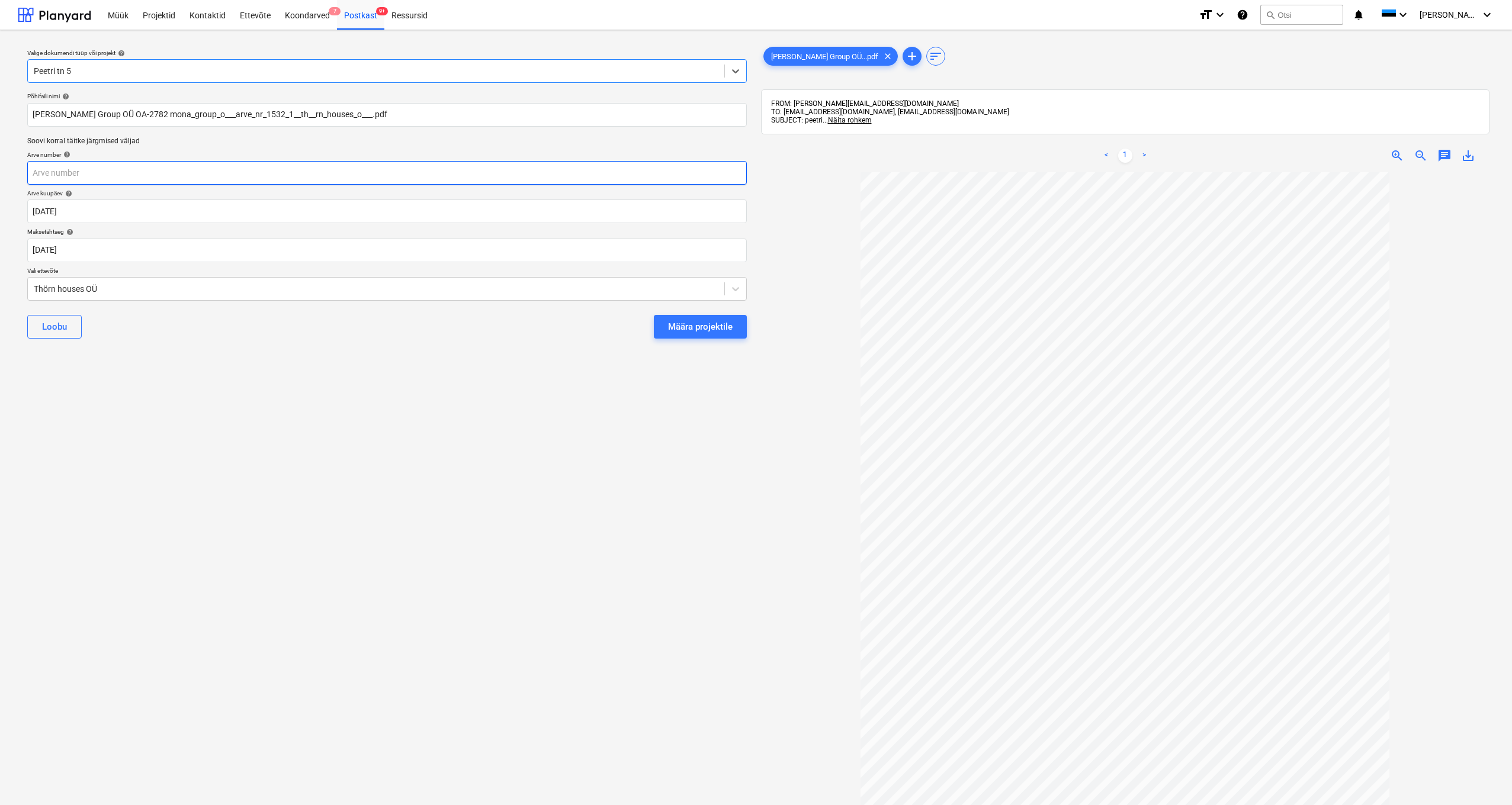
click at [53, 171] on input "text" at bounding box center [387, 173] width 720 height 24
type input "1532/1"
click at [33, 286] on div "Thörn houses OÜ" at bounding box center [375, 289] width 684 height 10
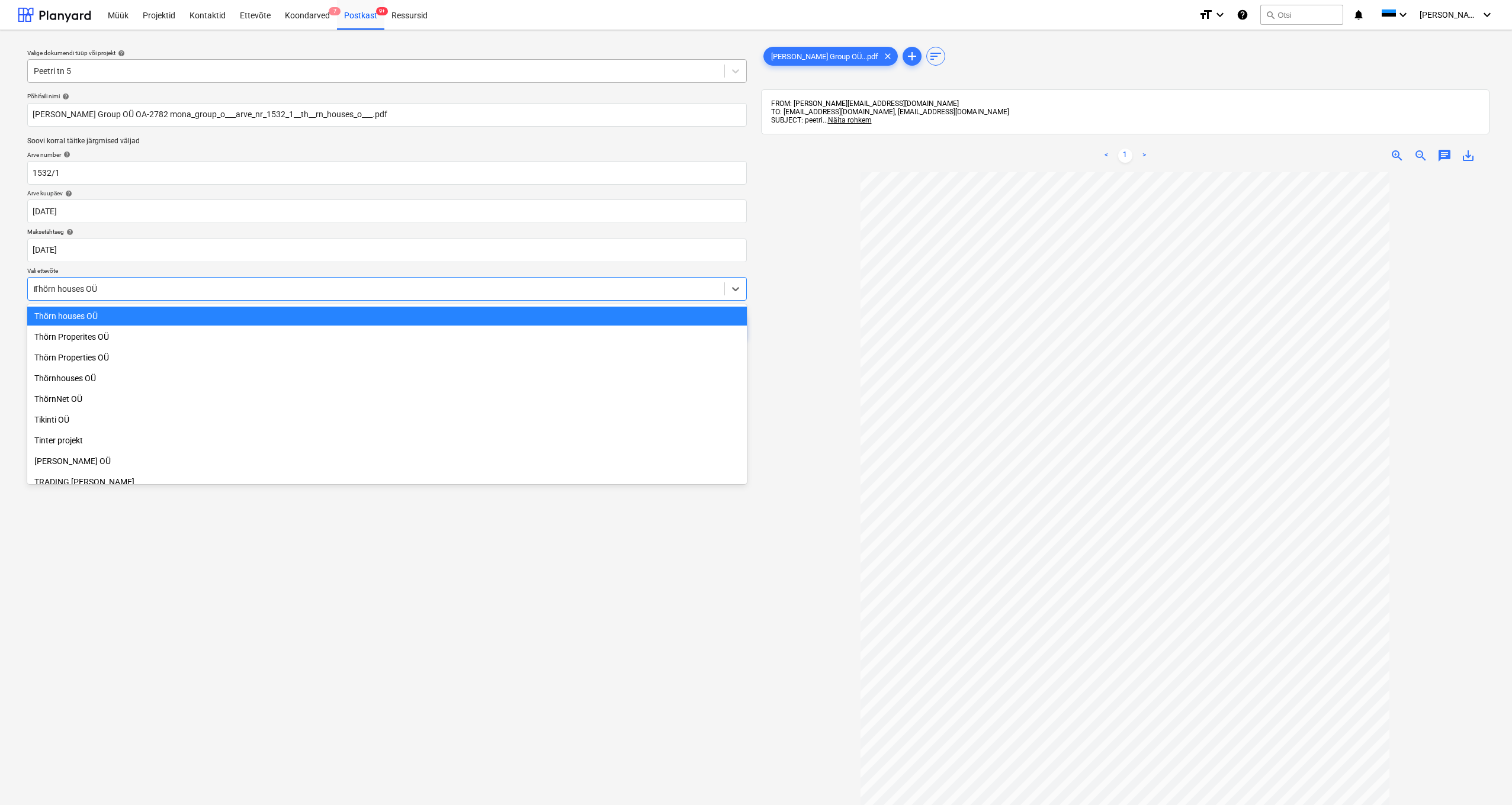
scroll to position [1707, 0]
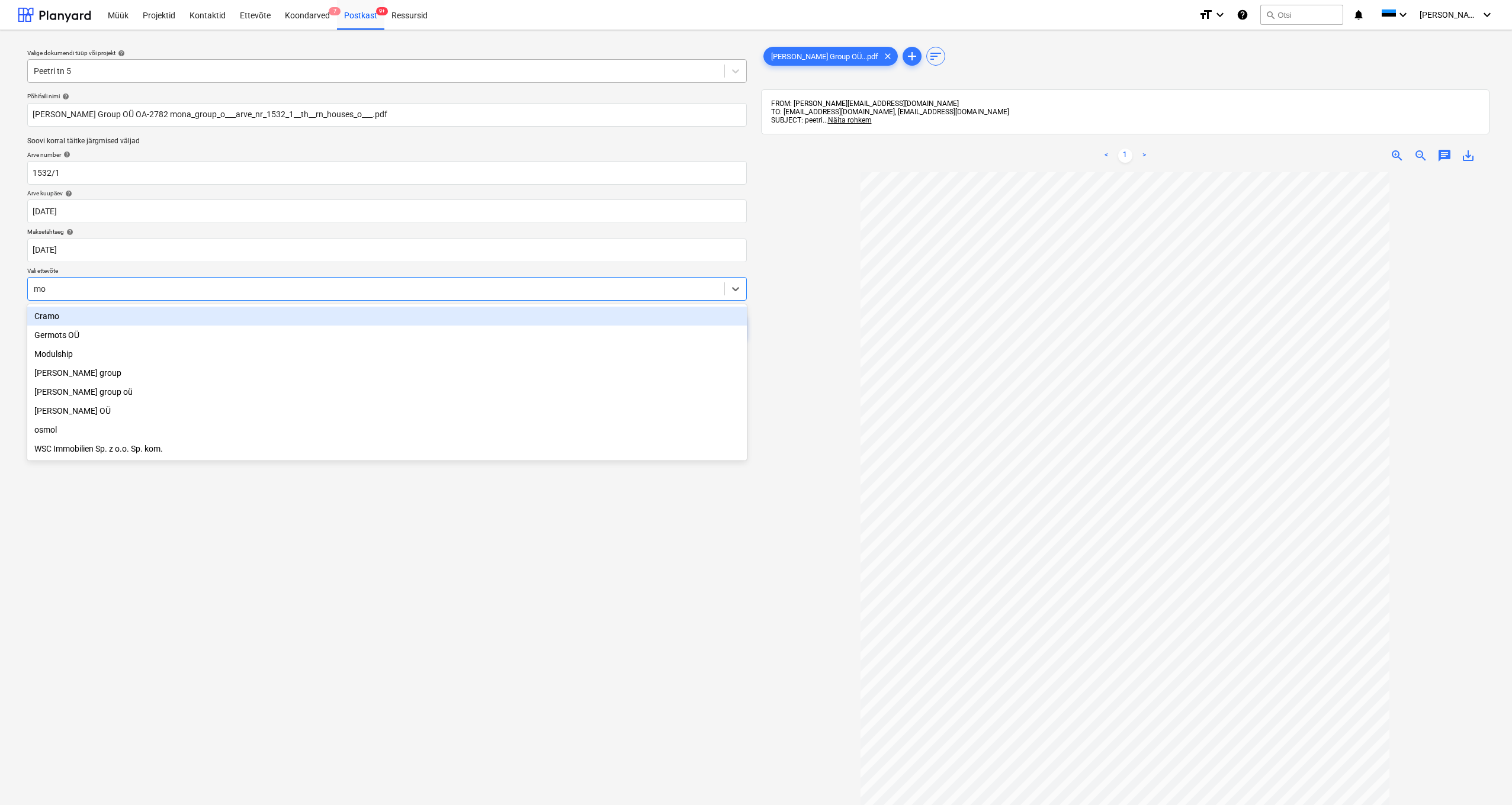
type input "mon"
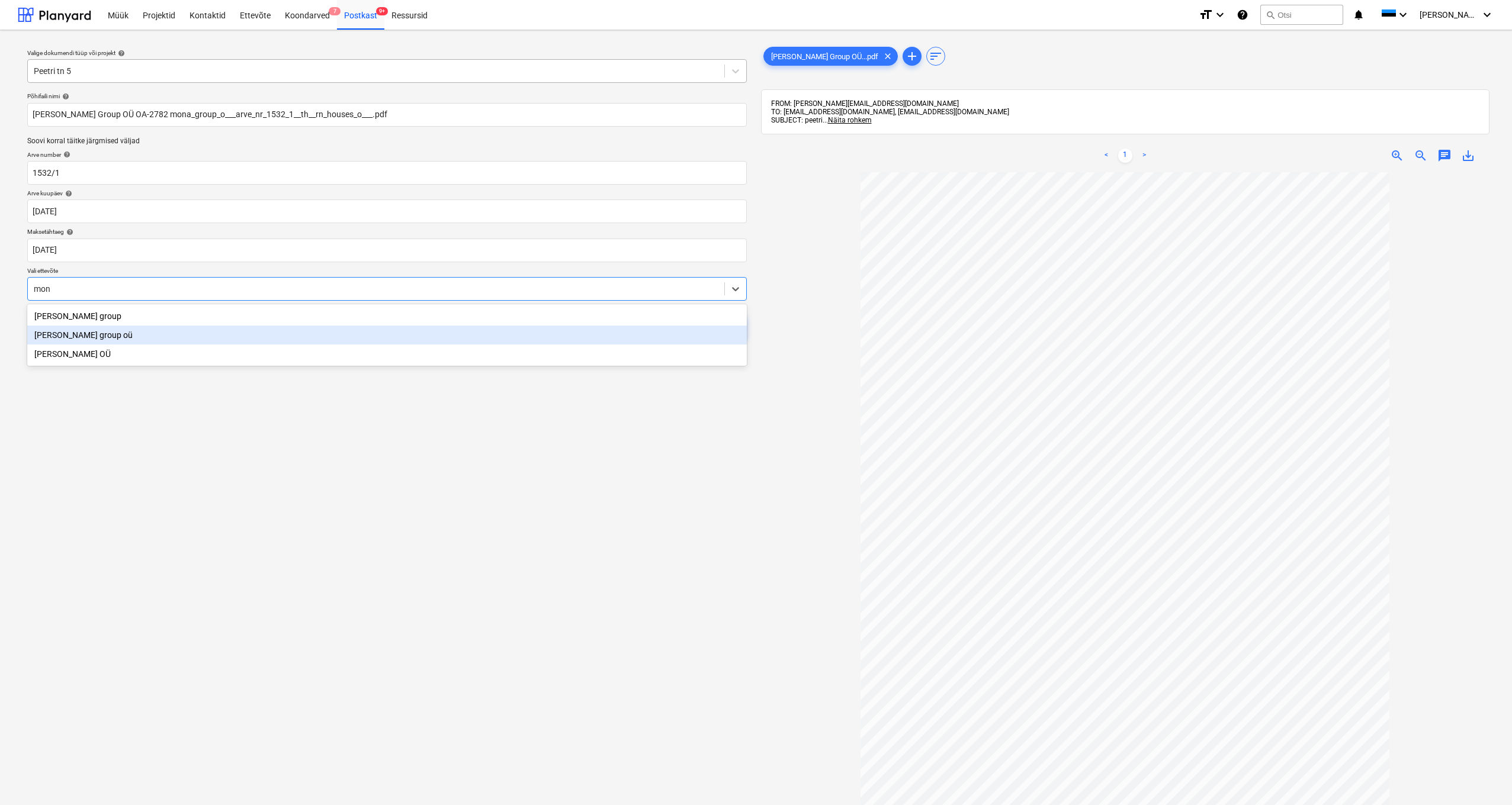
click at [69, 338] on div "Mona group oü" at bounding box center [387, 335] width 720 height 19
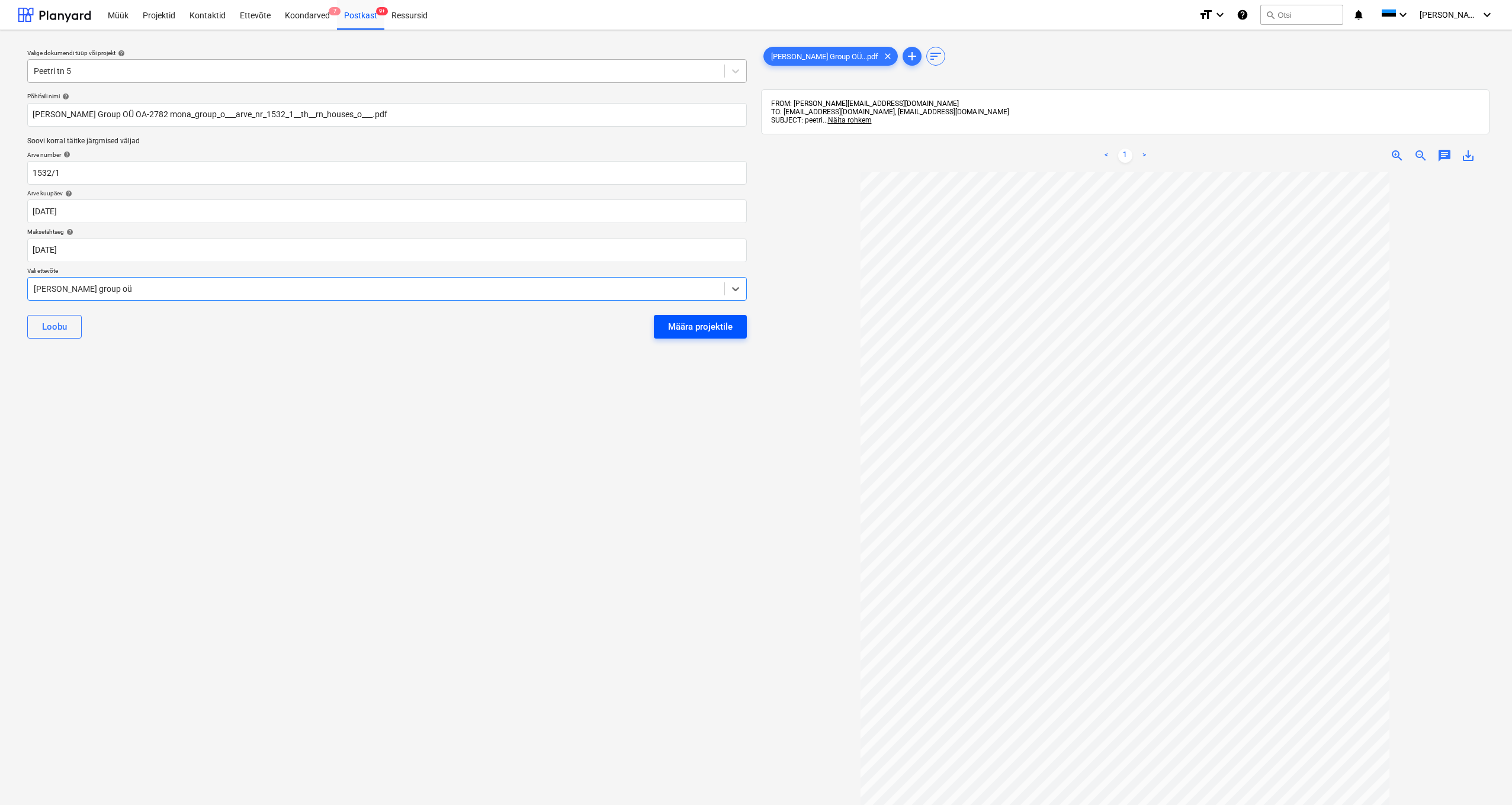
click at [712, 329] on div "Määra projektile" at bounding box center [701, 327] width 65 height 16
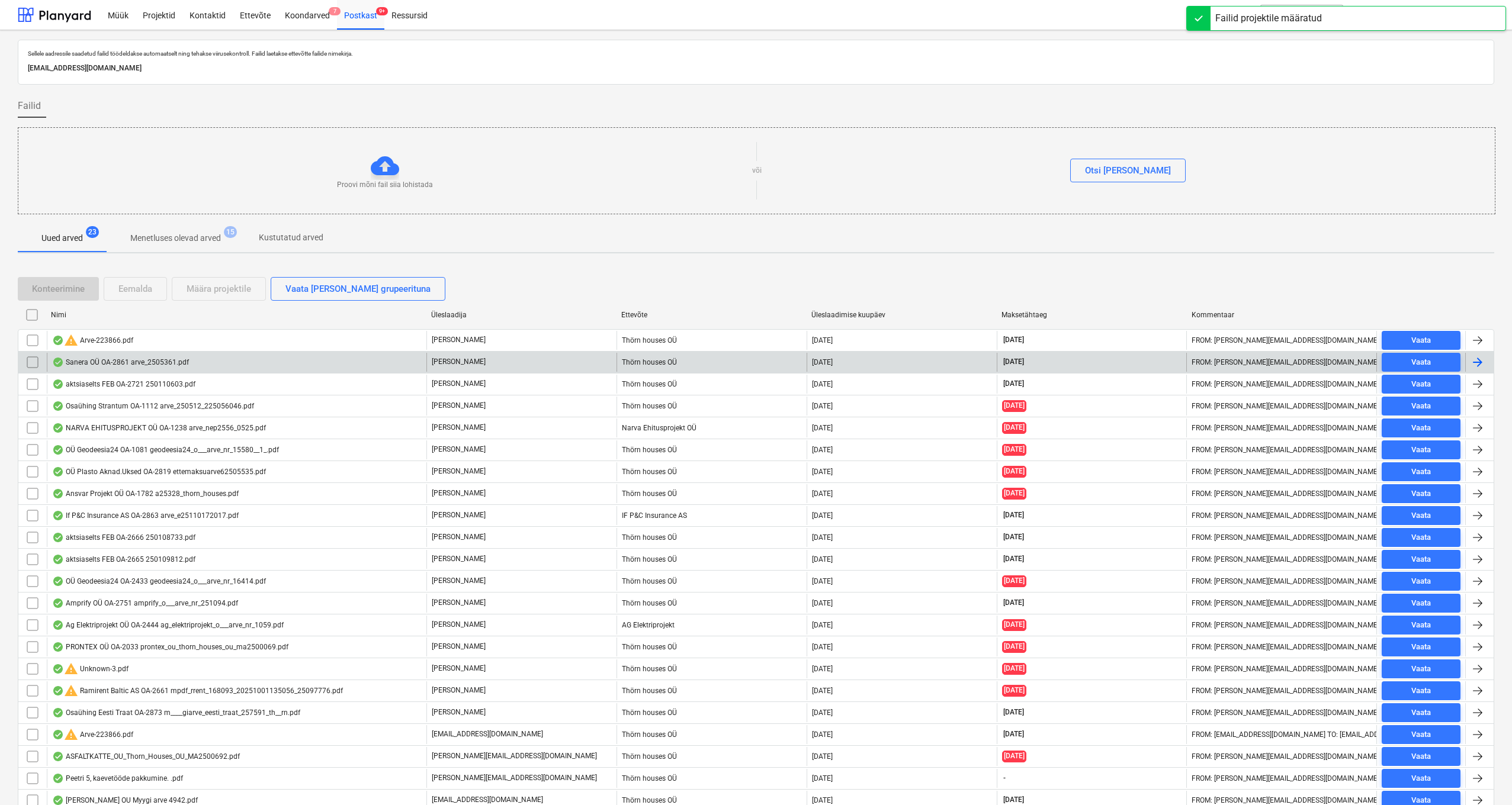
click at [110, 360] on div "Sanera OÜ OA-2861 arve_2505361.pdf" at bounding box center [120, 362] width 137 height 10
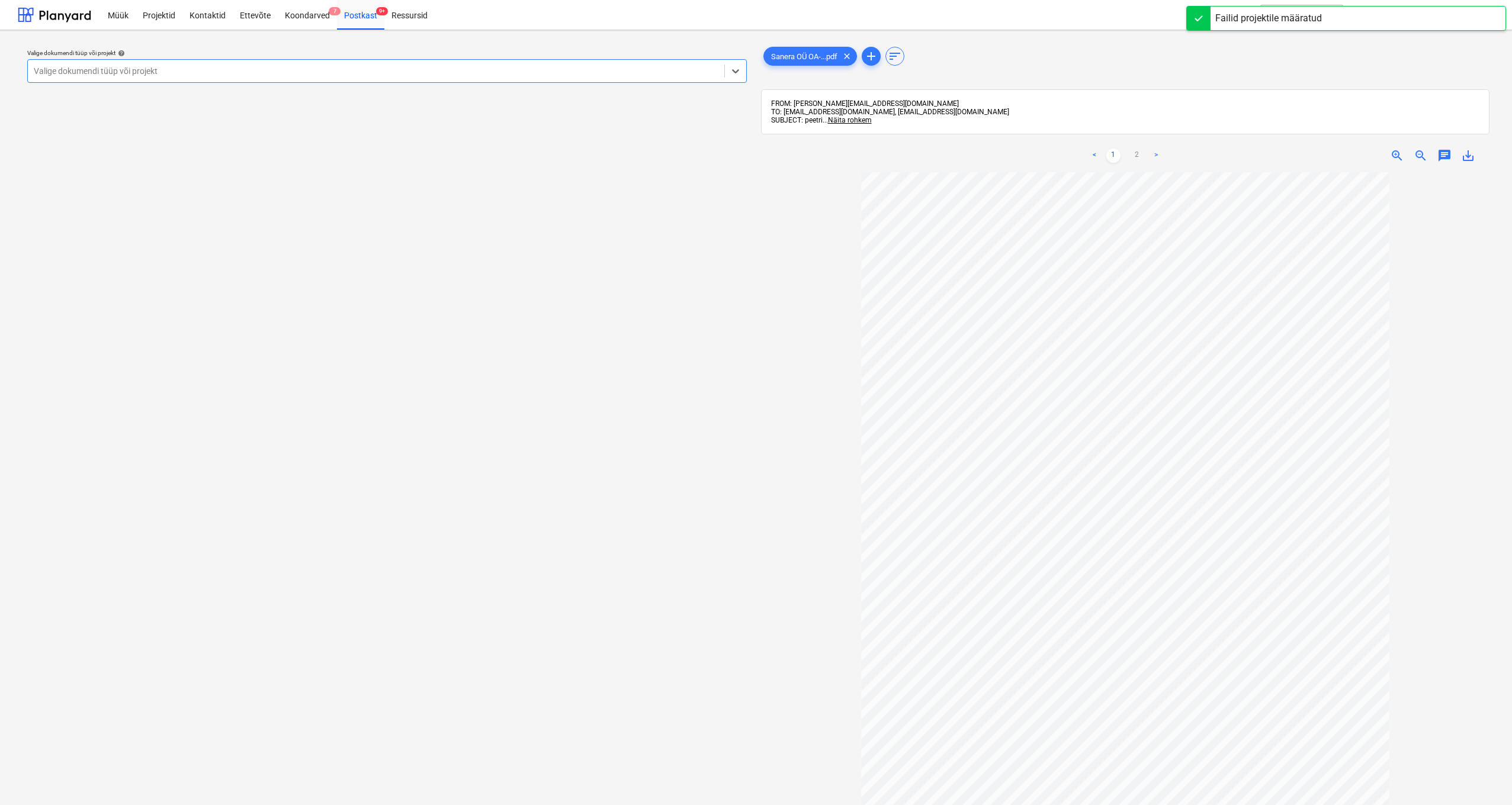
click at [256, 66] on div at bounding box center [375, 71] width 684 height 12
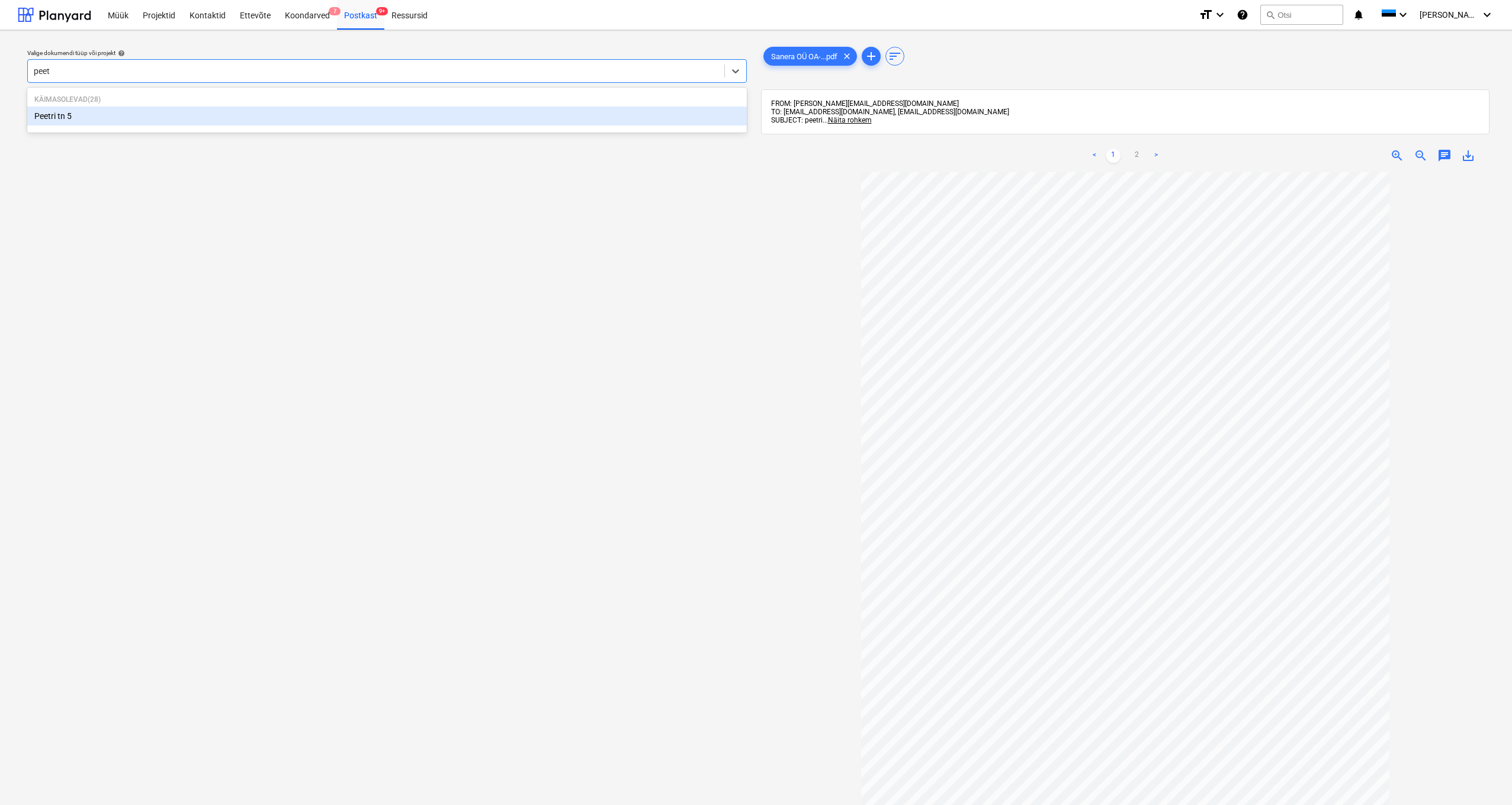
type input "peetr"
click at [77, 116] on div "Peetri tn 5" at bounding box center [387, 115] width 720 height 19
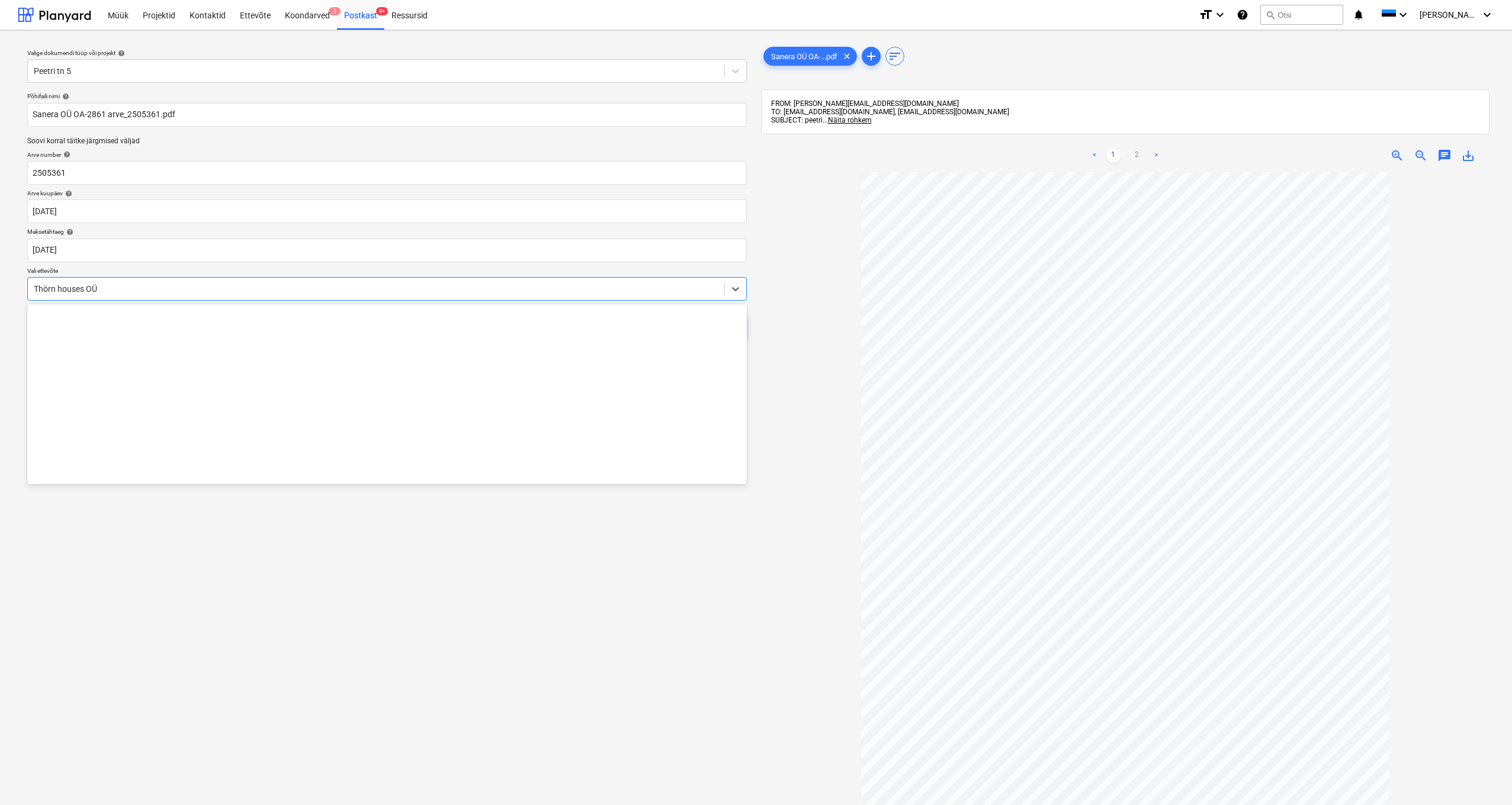
click at [32, 287] on div "Thörn houses OÜ" at bounding box center [375, 288] width 696 height 17
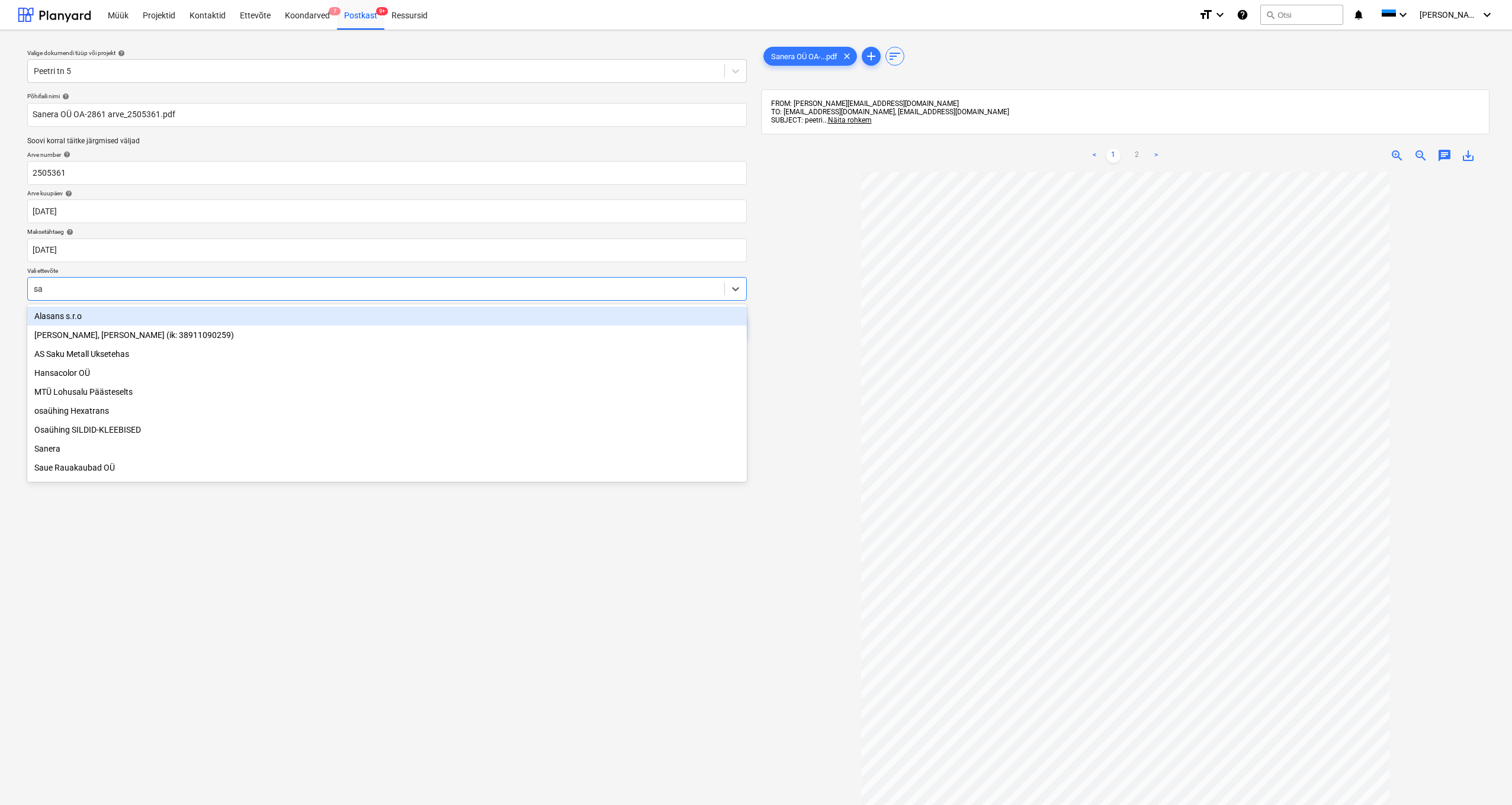
type input "san"
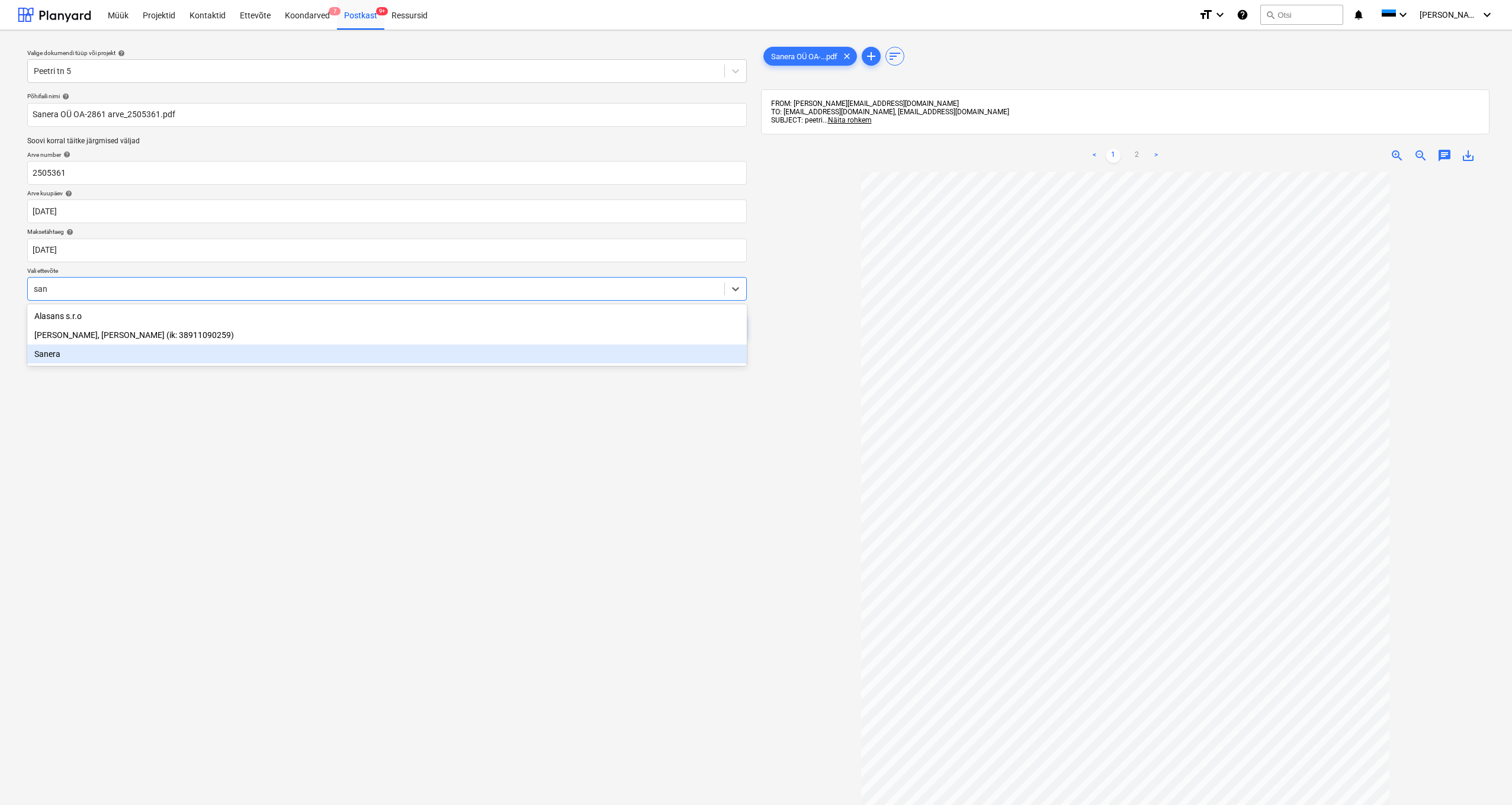
click at [47, 355] on div "Sanera" at bounding box center [387, 353] width 720 height 19
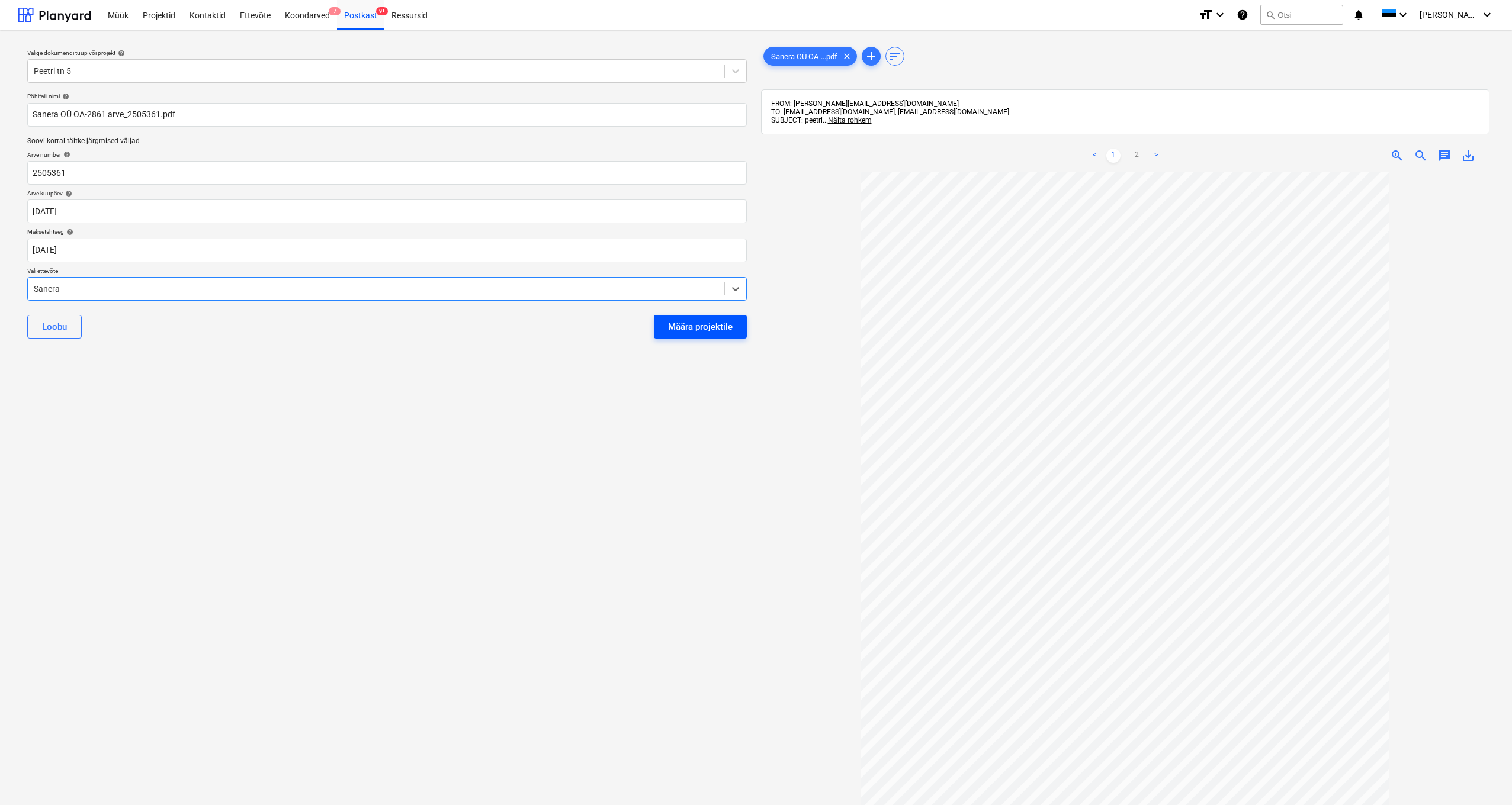
click at [727, 320] on div "Määra projektile" at bounding box center [701, 327] width 65 height 16
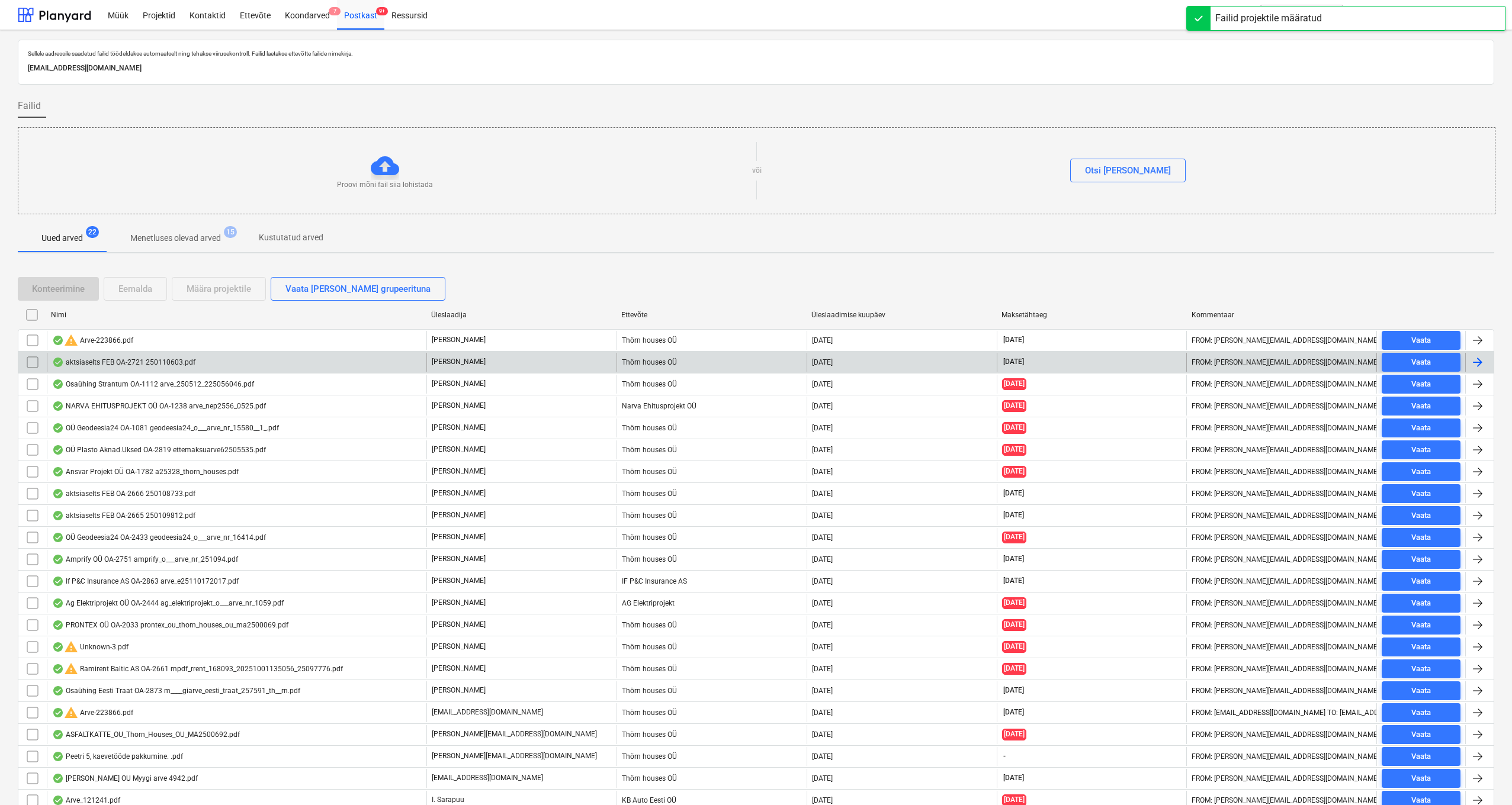
click at [100, 361] on div "aktsiaselts FEB OA-2721 250110603.pdf" at bounding box center [124, 362] width 144 height 10
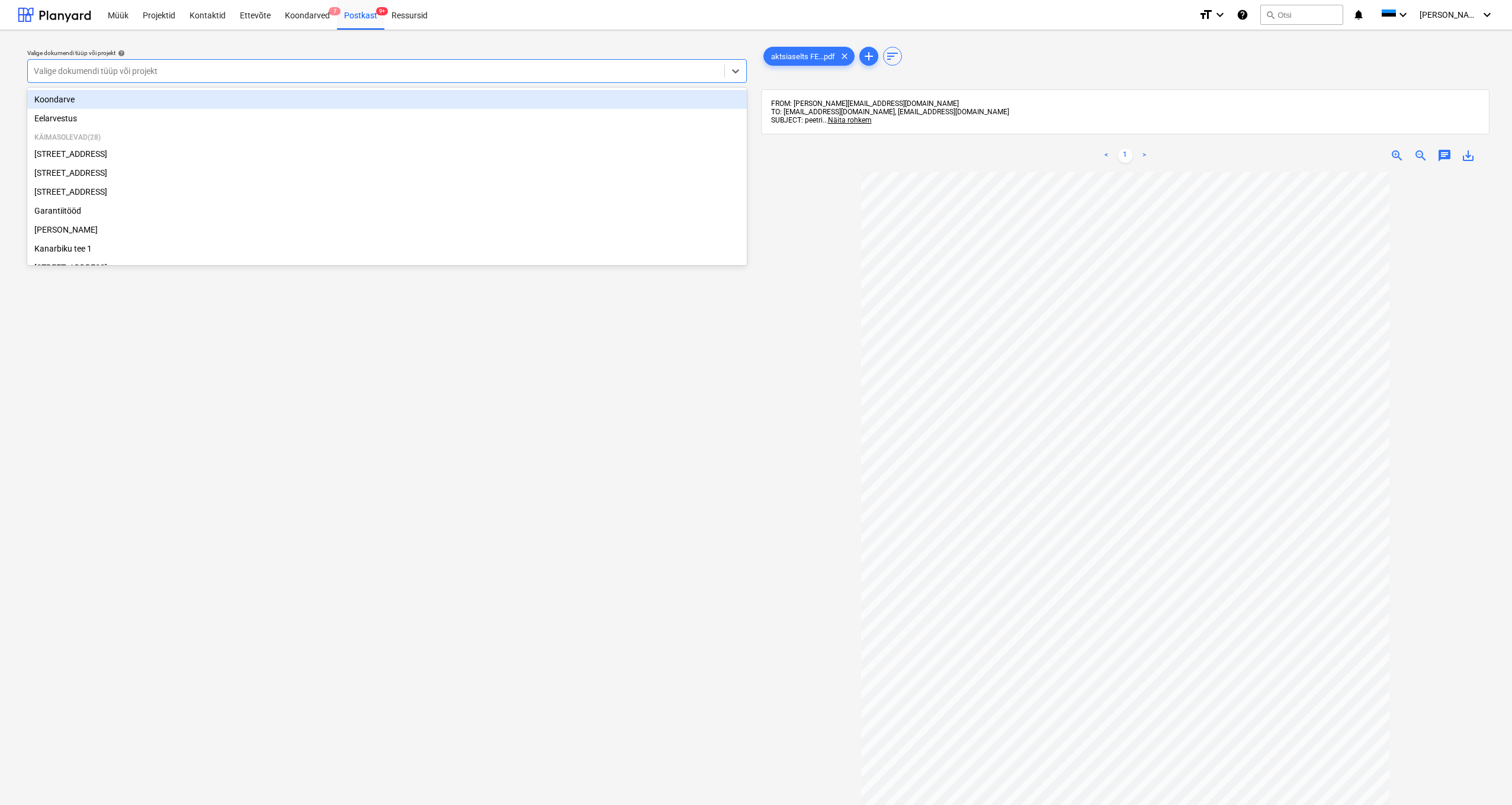
click at [135, 68] on div "Valige dokumendi tüüp või projekt" at bounding box center [375, 71] width 684 height 10
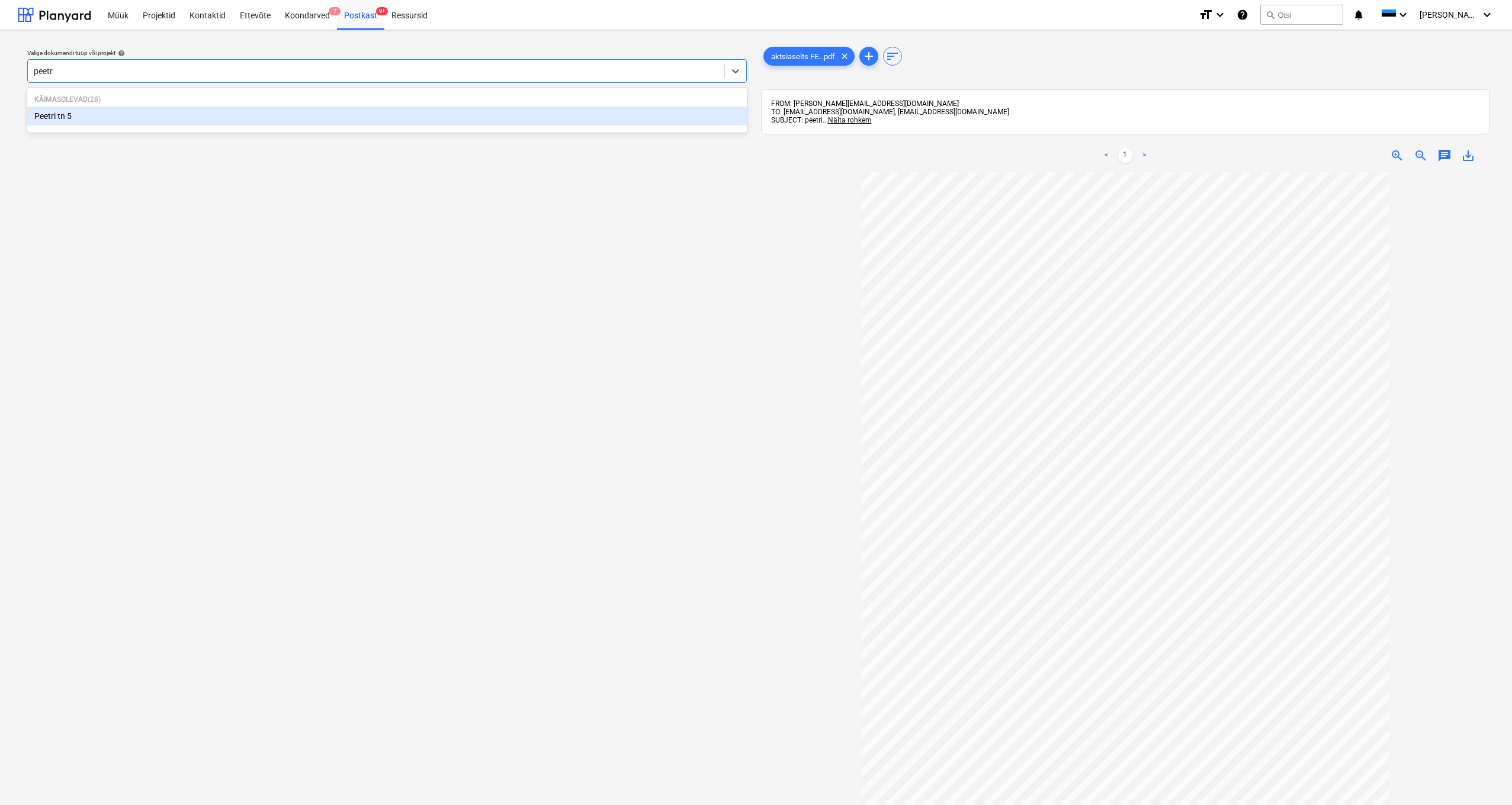
type input "peetri"
click at [52, 113] on div "Peetri tn 5" at bounding box center [387, 115] width 720 height 19
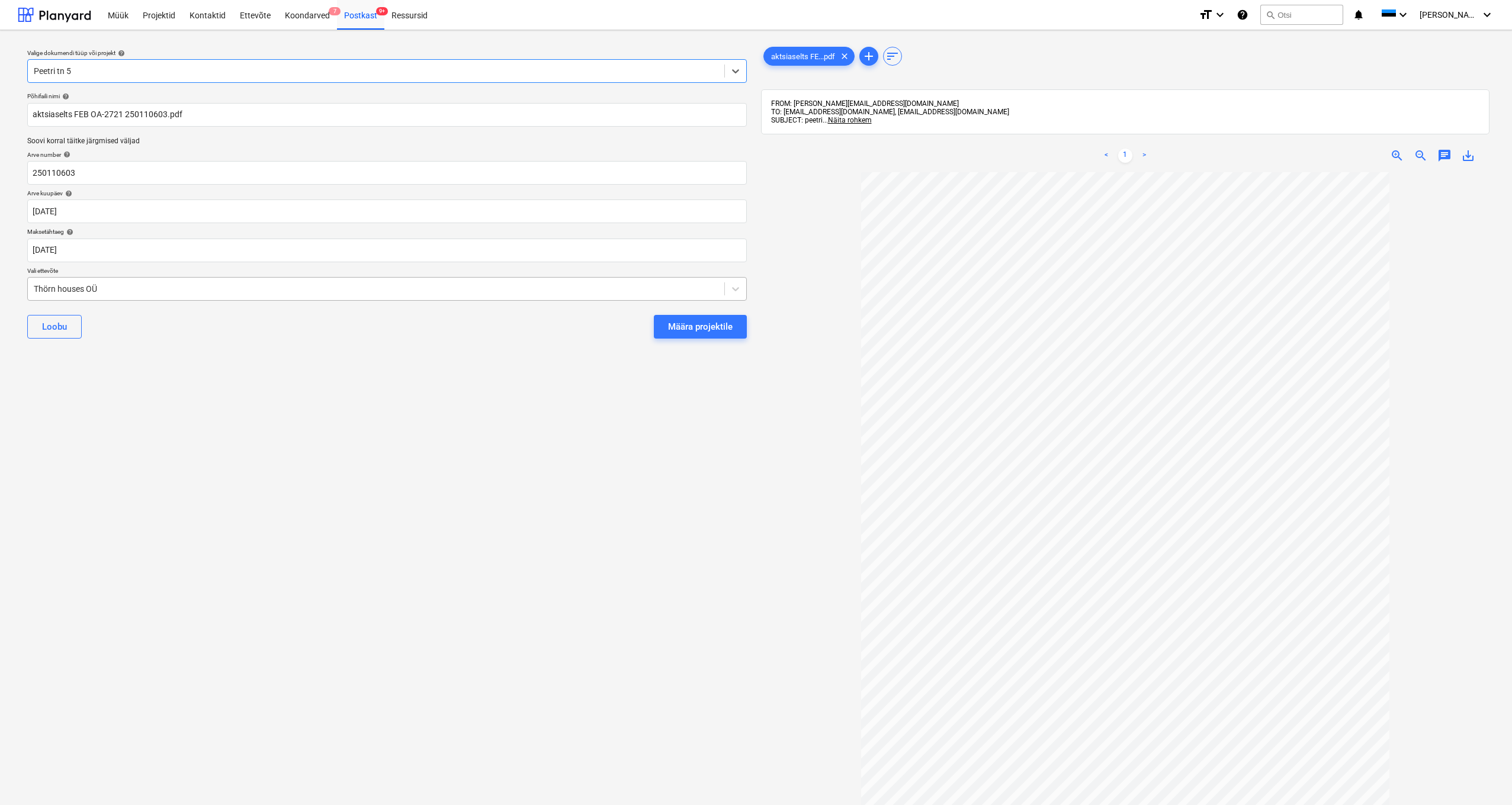
click at [29, 287] on div "Thörn houses OÜ" at bounding box center [375, 288] width 696 height 17
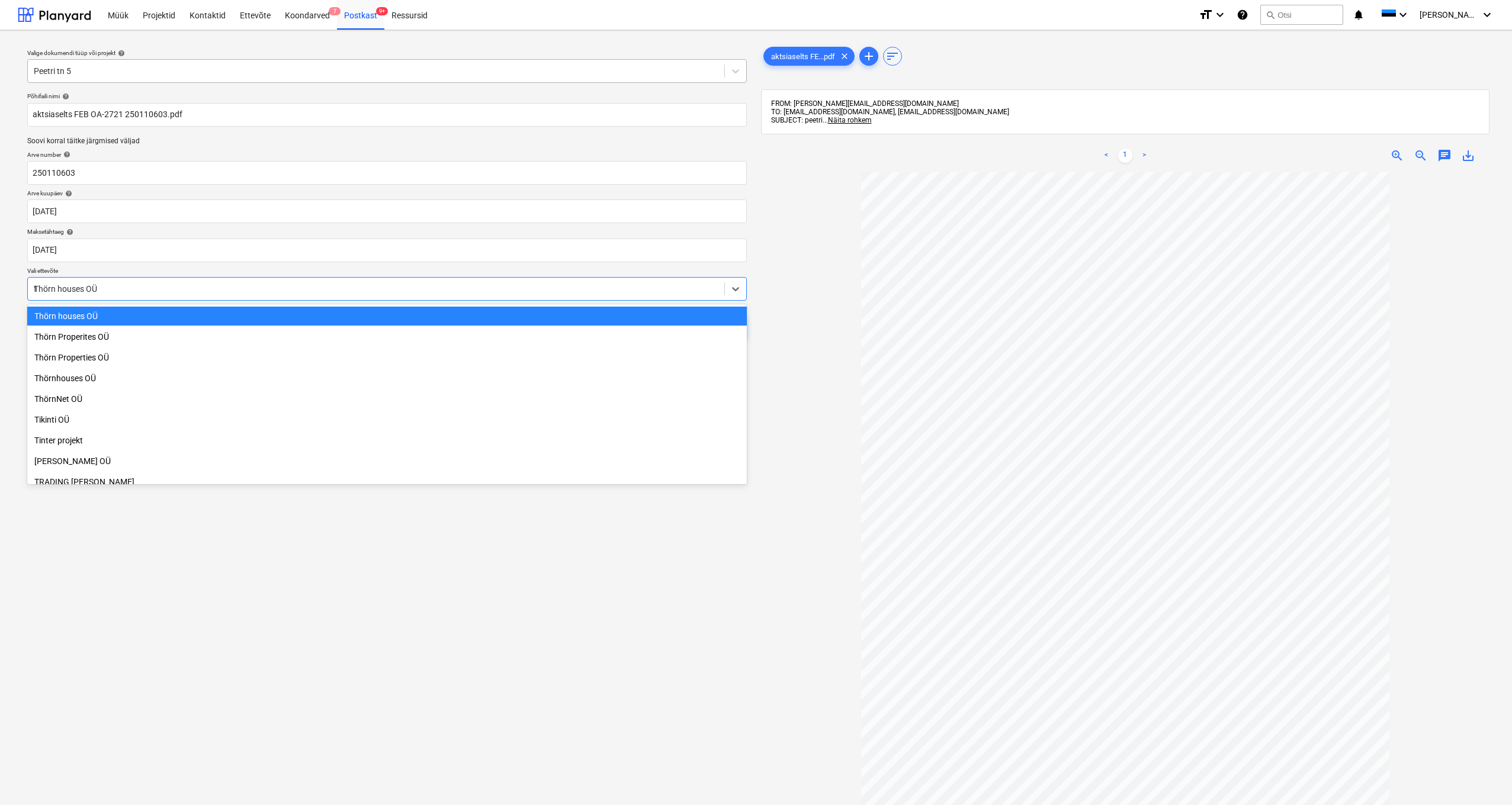
scroll to position [631, 0]
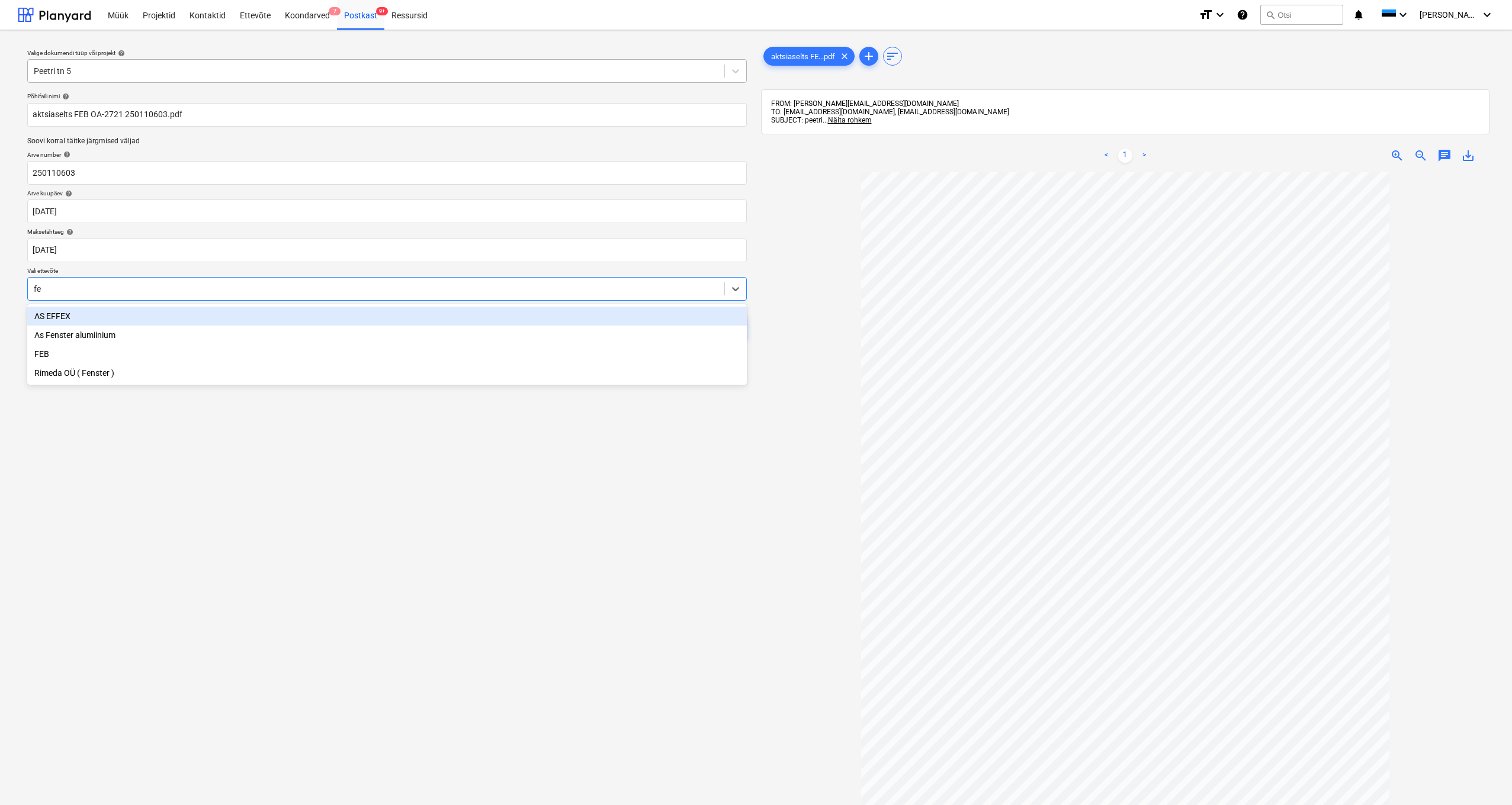
type input "feb"
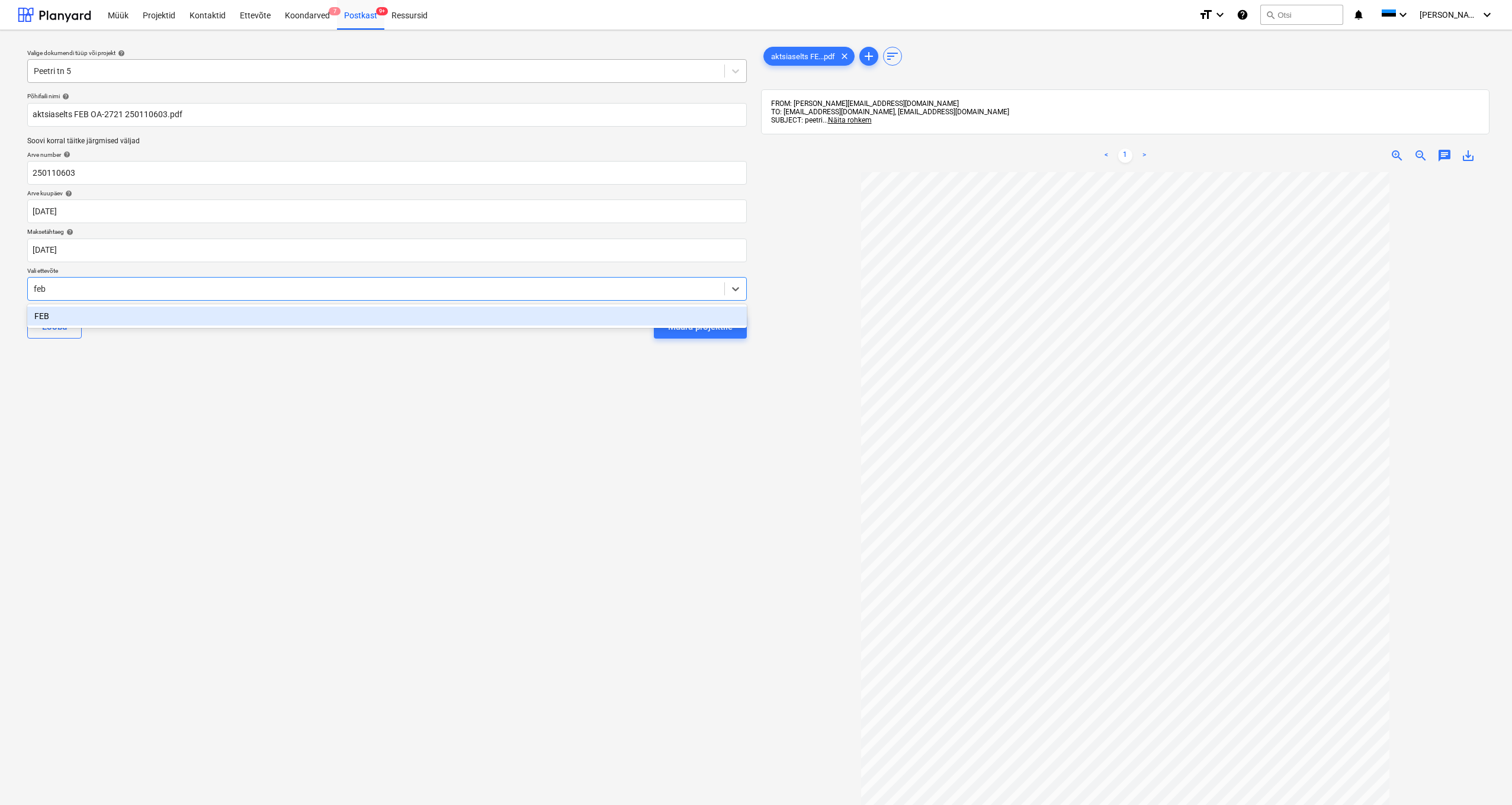
click at [49, 317] on div "FEB" at bounding box center [387, 316] width 720 height 19
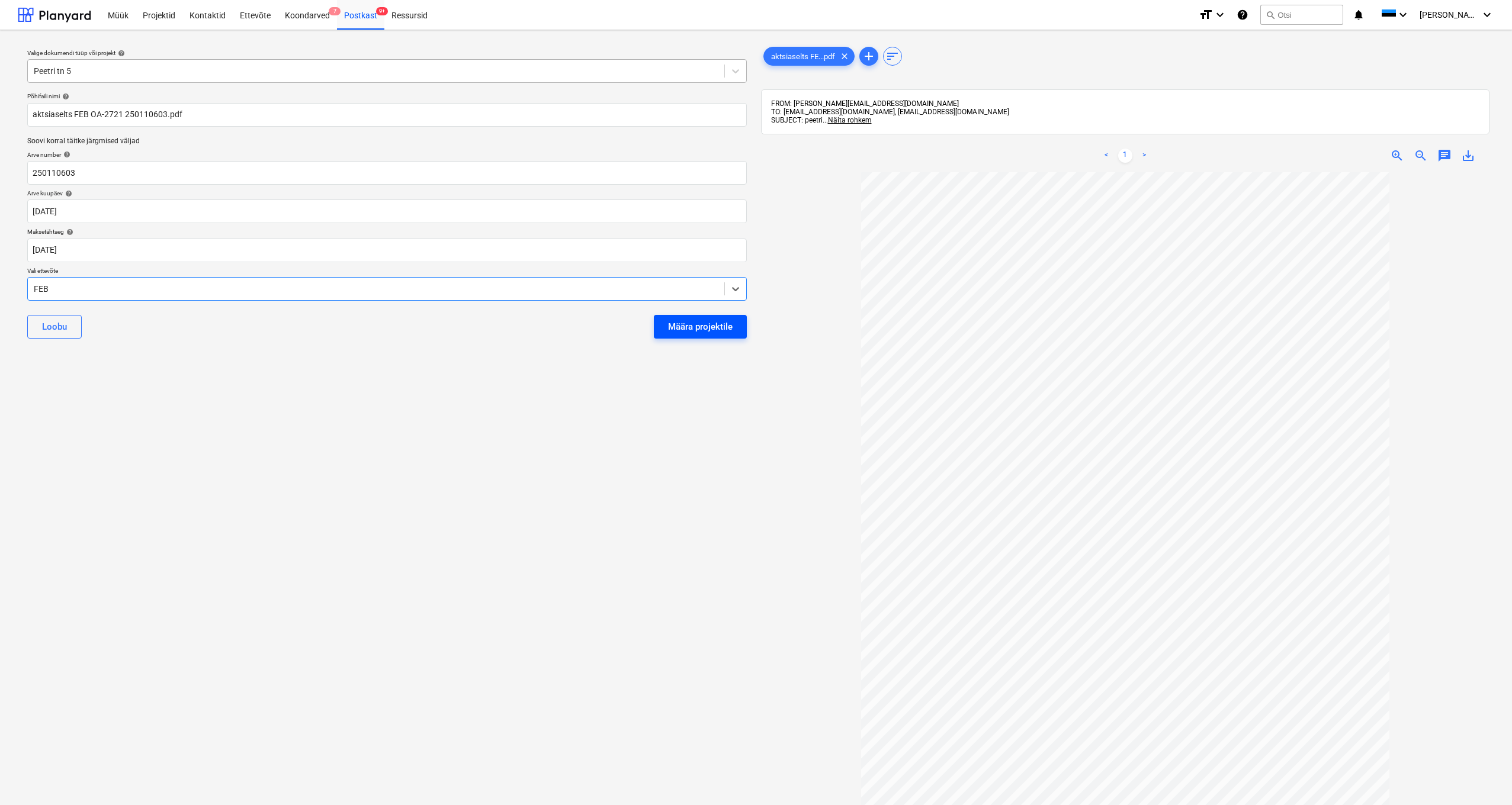
click at [704, 328] on div "Määra projektile" at bounding box center [701, 327] width 65 height 16
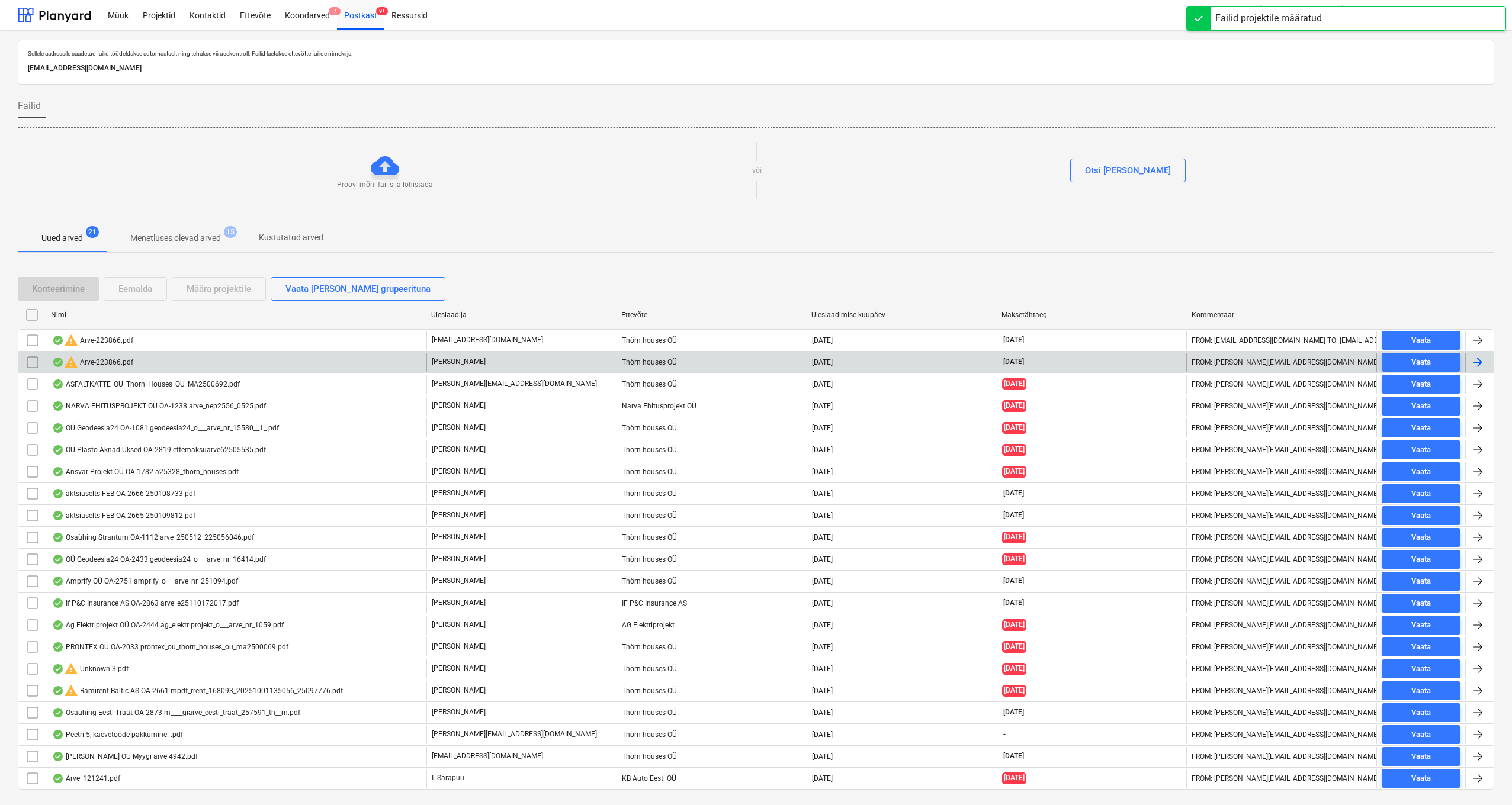
click at [105, 364] on div "warning Arve-223866.pdf" at bounding box center [93, 362] width 81 height 14
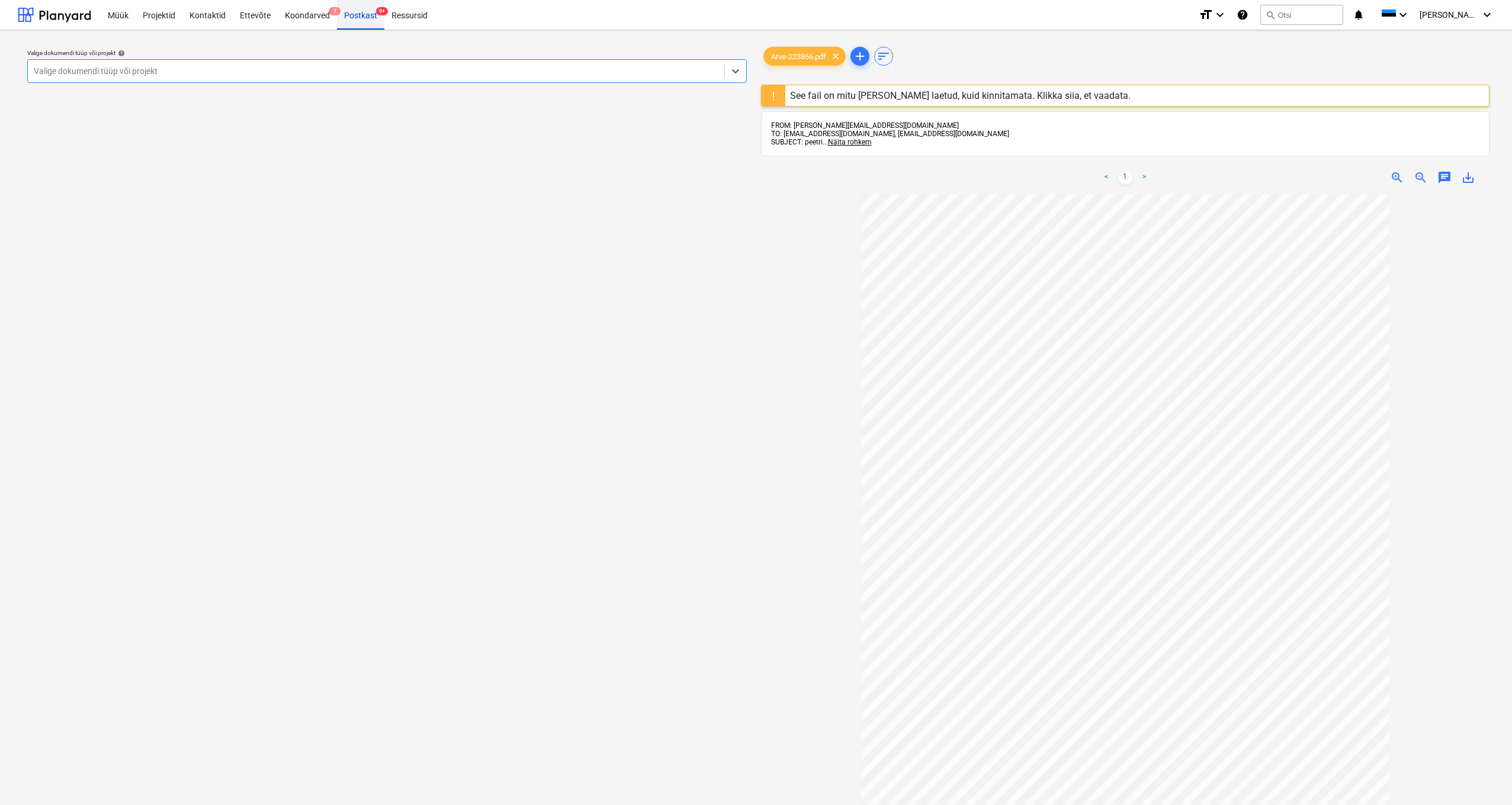
click at [353, 15] on div "Postkast 9+" at bounding box center [360, 14] width 47 height 31
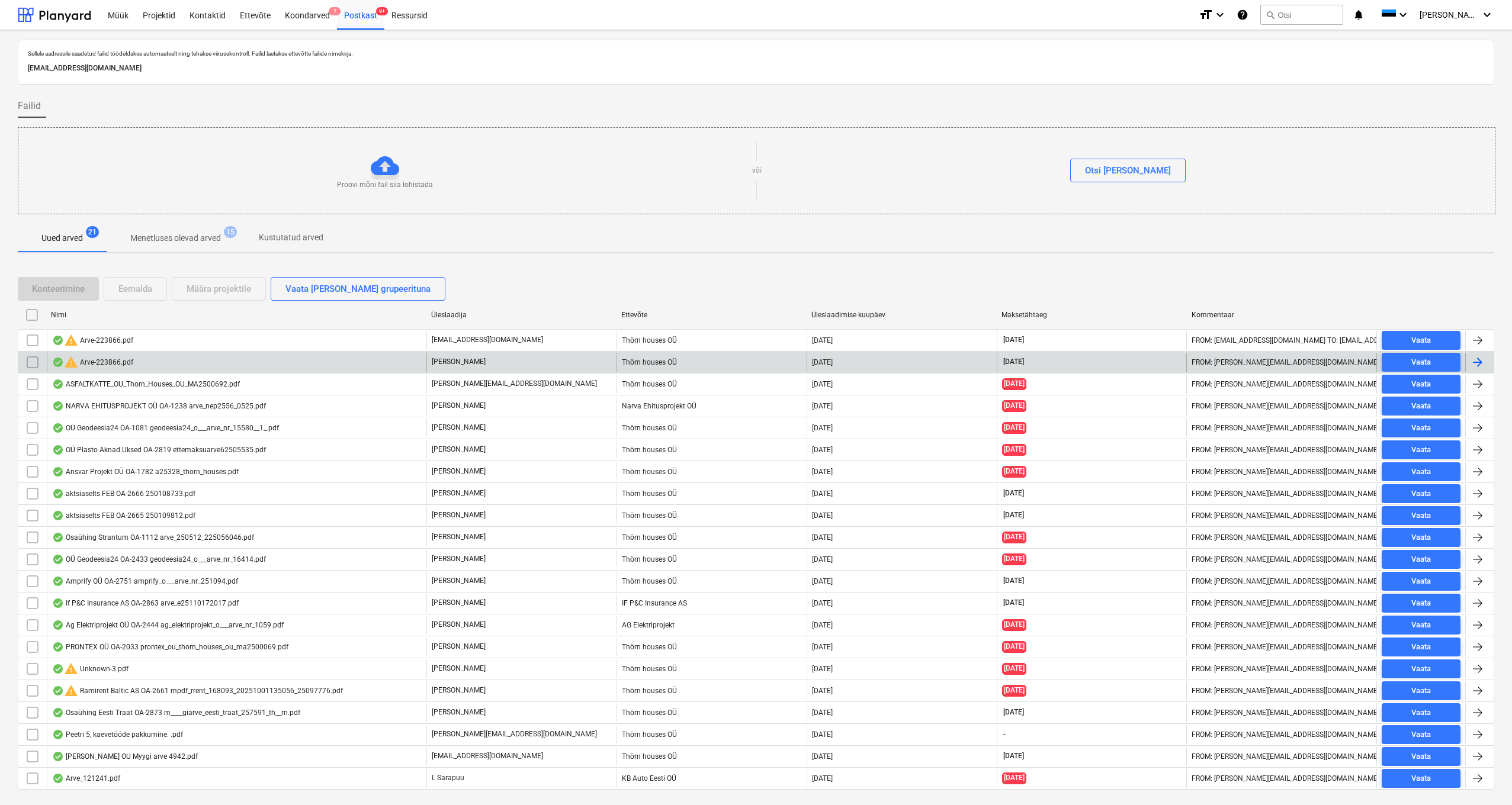
click at [32, 362] on input "checkbox" at bounding box center [32, 362] width 19 height 19
click at [139, 288] on div "Eemalda" at bounding box center [135, 289] width 33 height 16
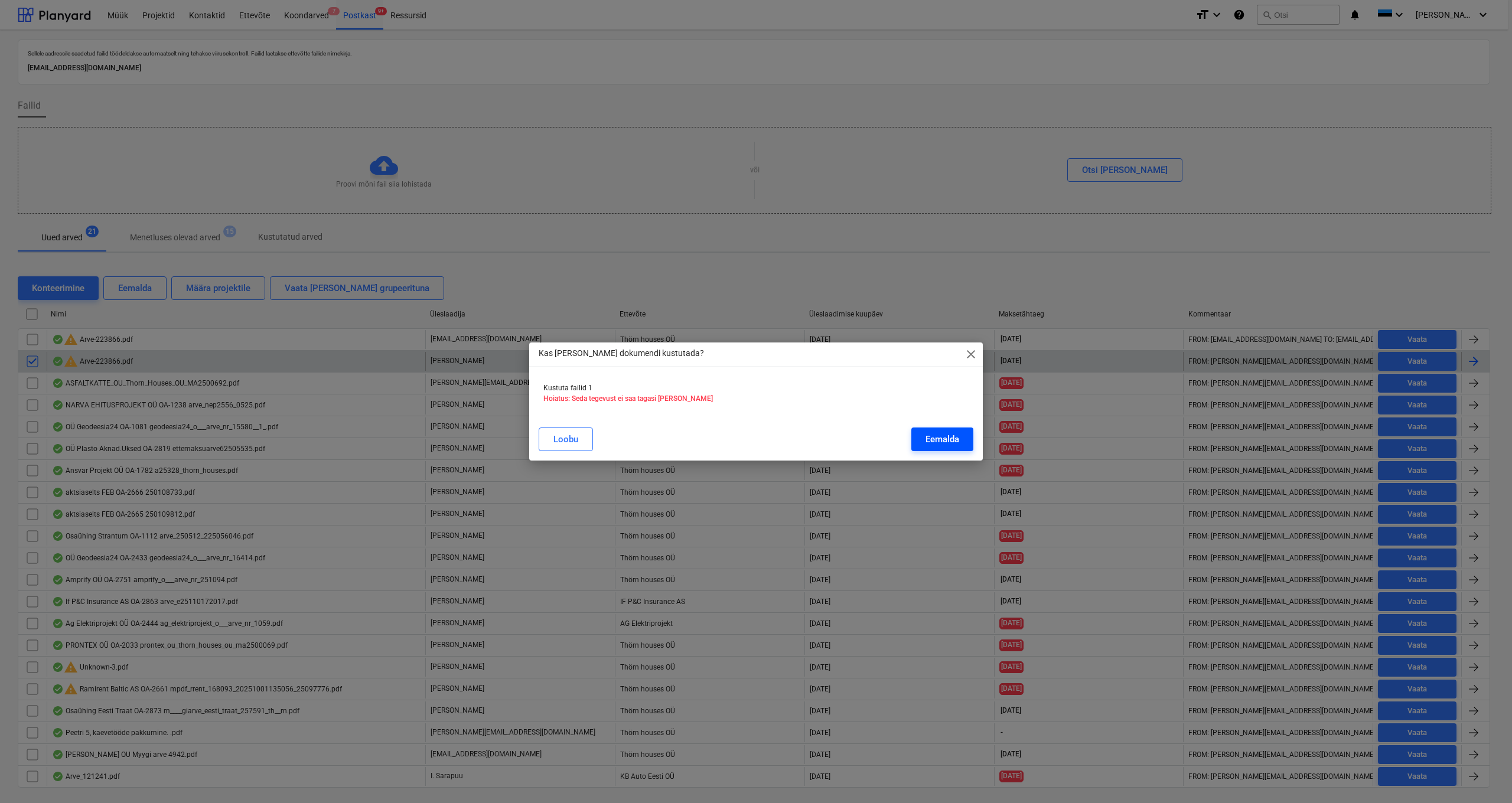
click at [954, 439] on div "Eemalda" at bounding box center [943, 440] width 33 height 16
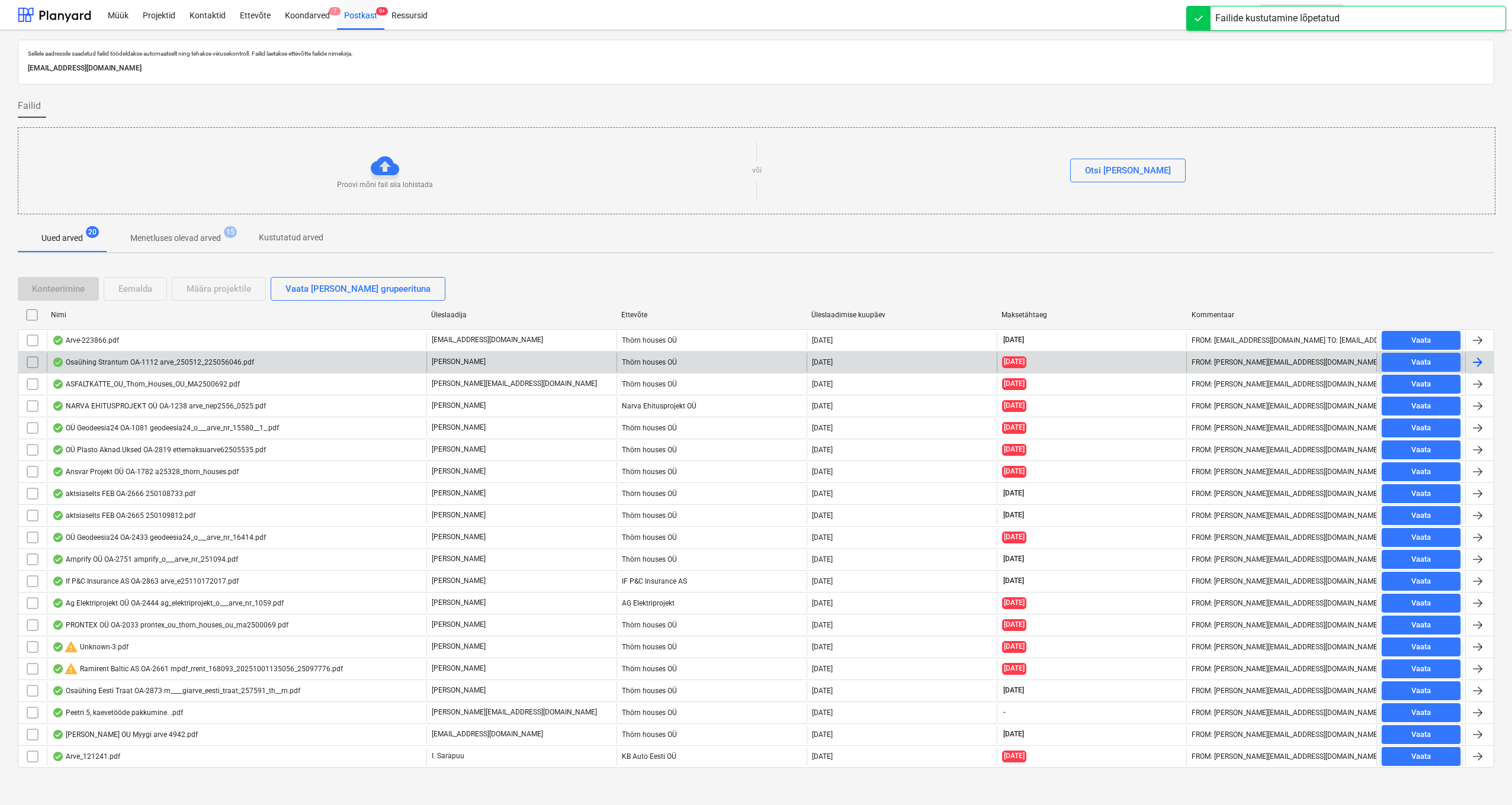
click at [107, 362] on div "Osaühing Strantum OA-1112 arve_250512_225056046.pdf" at bounding box center [153, 362] width 202 height 10
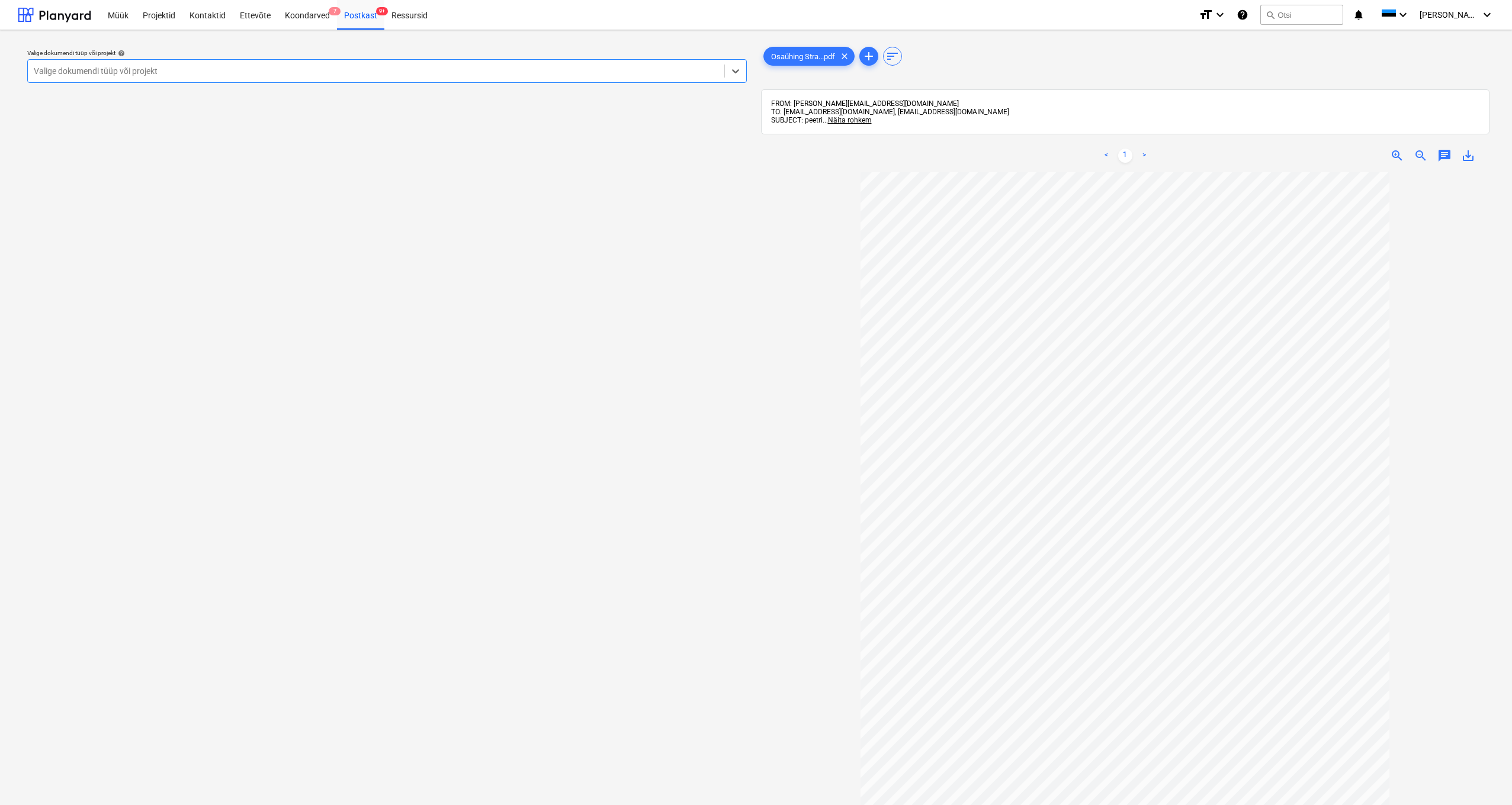
click at [203, 66] on div at bounding box center [375, 71] width 684 height 12
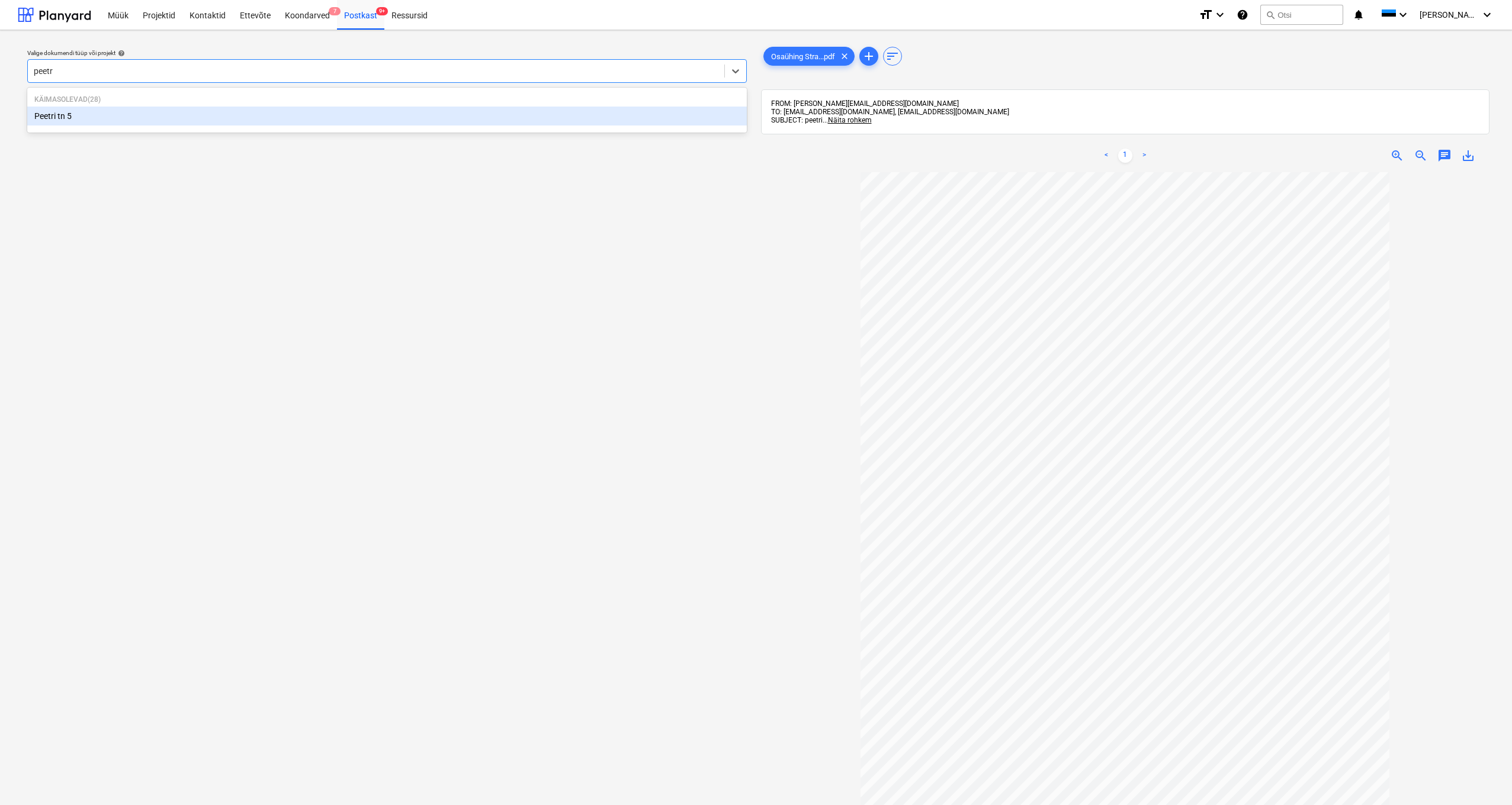
type input "peetri"
click at [65, 119] on div "Peetri tn 5" at bounding box center [387, 115] width 720 height 19
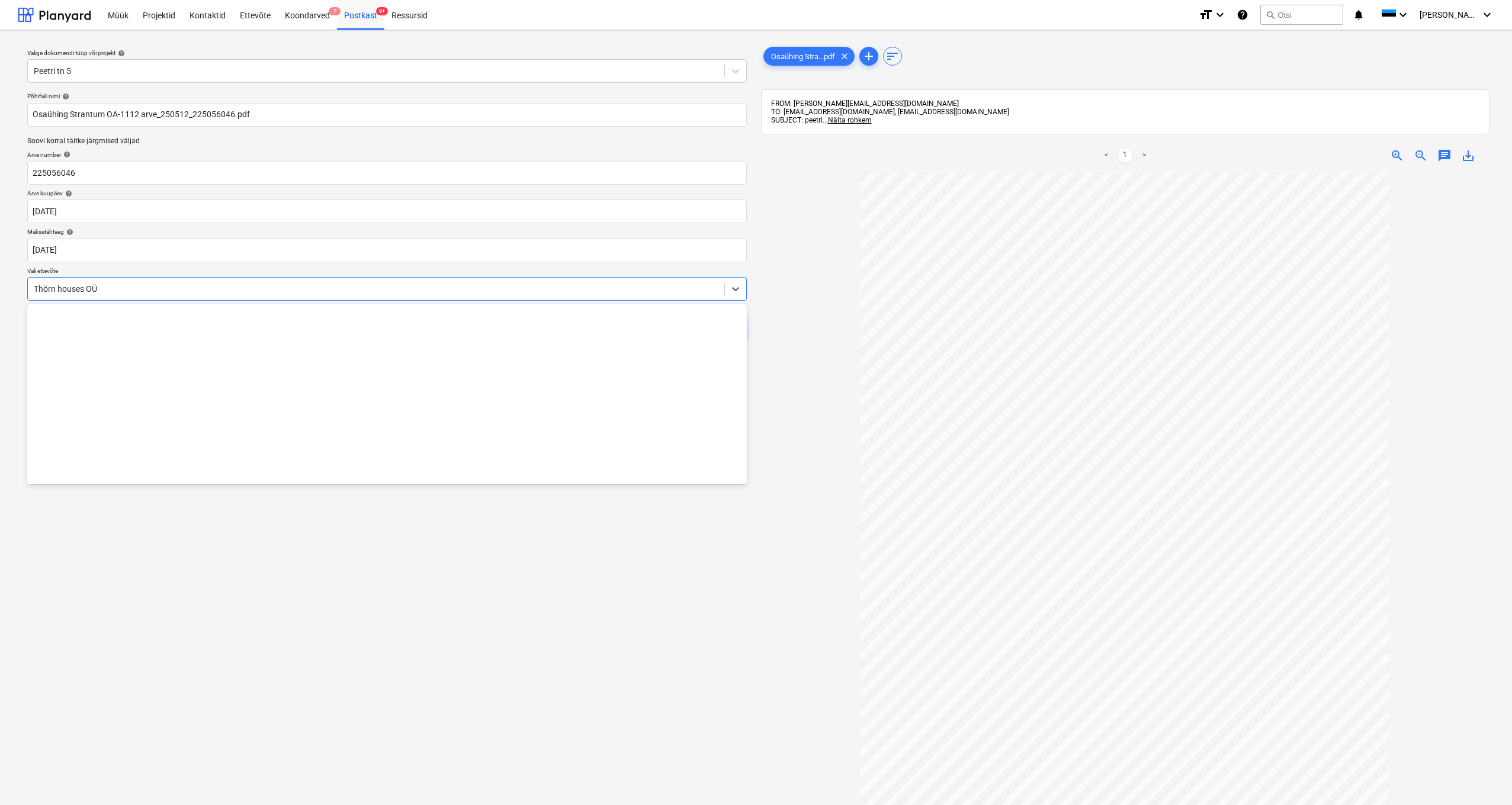
click at [32, 288] on div "Thörn houses OÜ" at bounding box center [375, 288] width 696 height 17
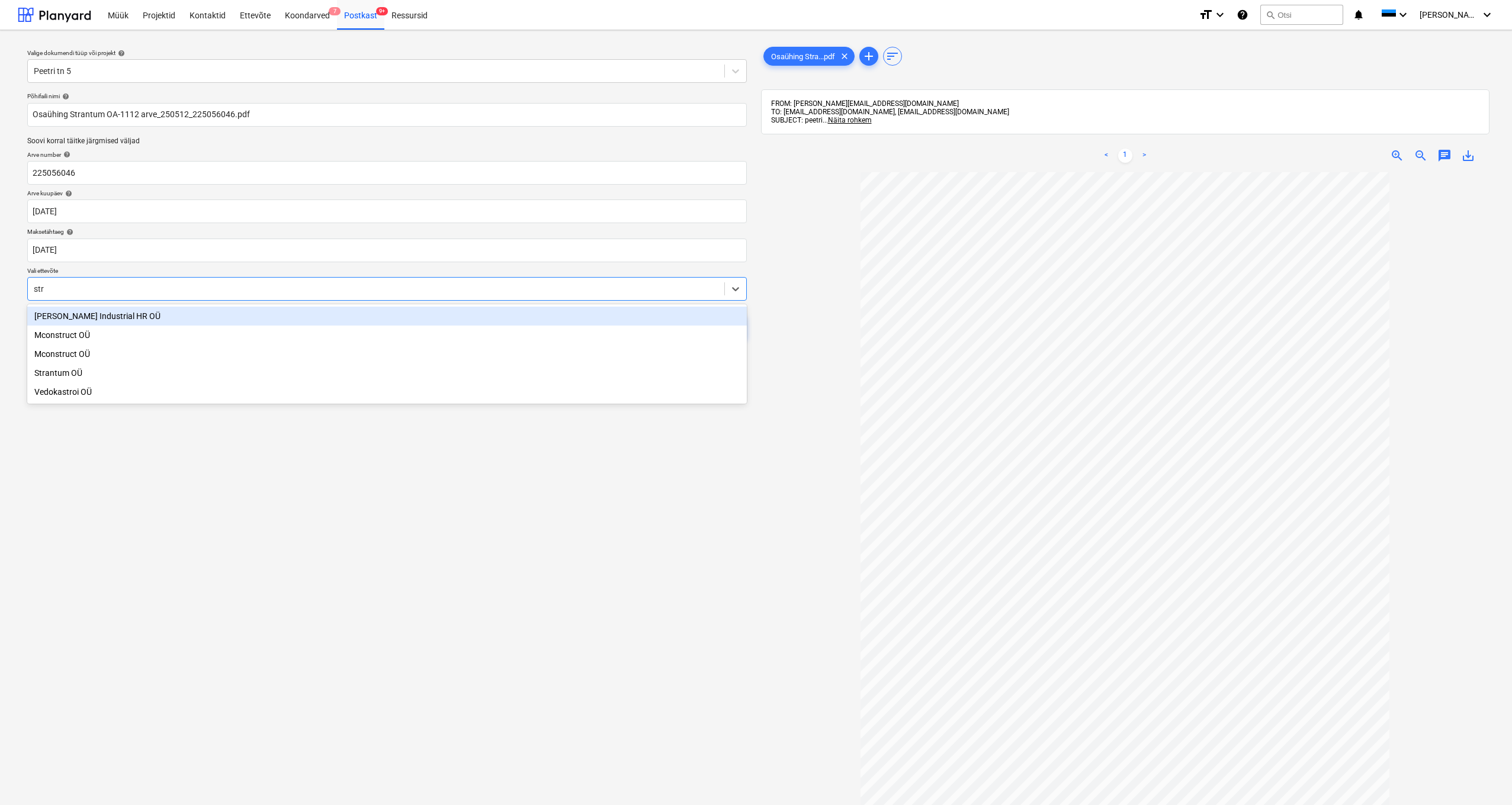
type input "stra"
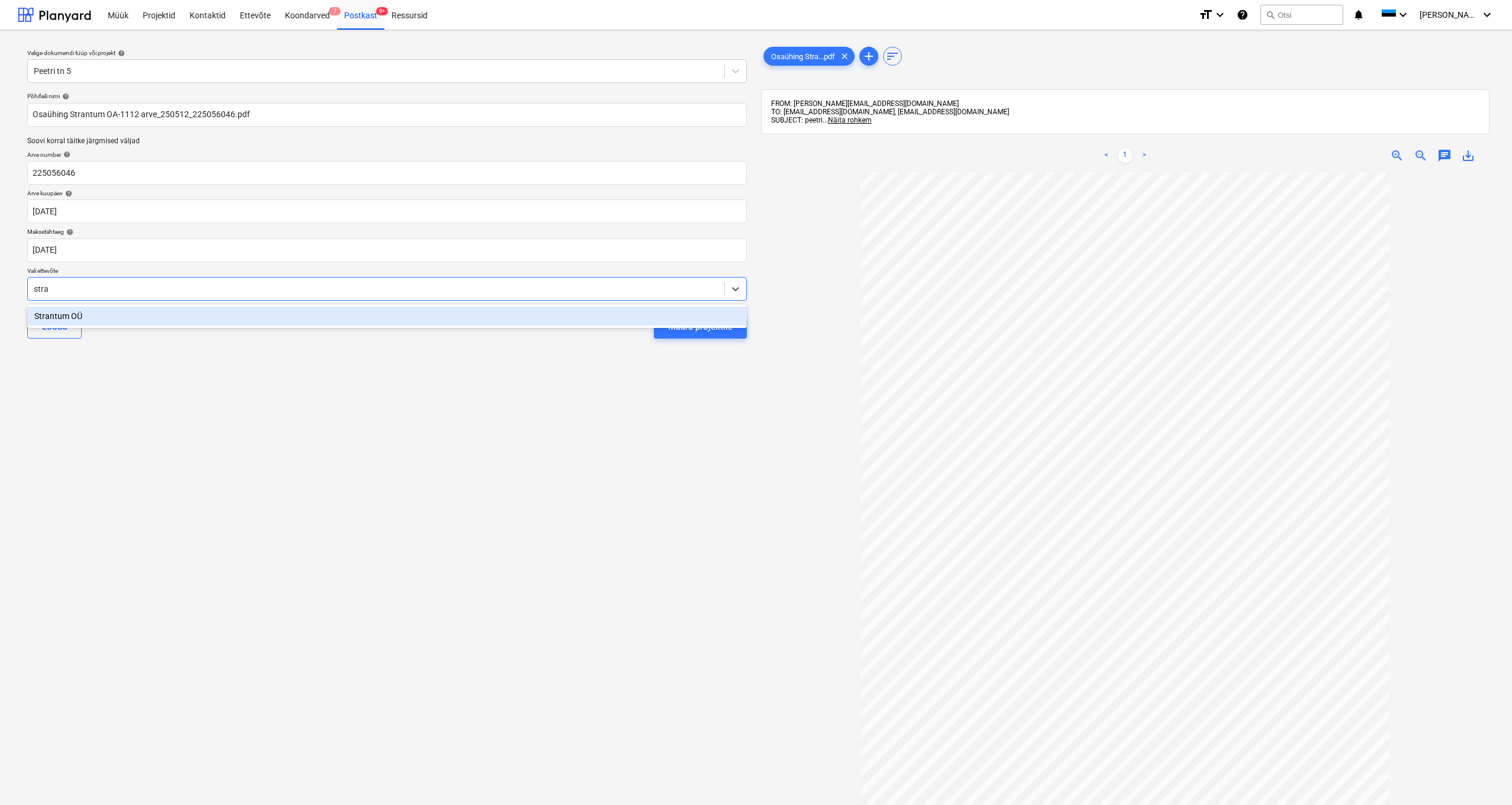
click at [69, 314] on div "Strantum OÜ" at bounding box center [387, 316] width 720 height 19
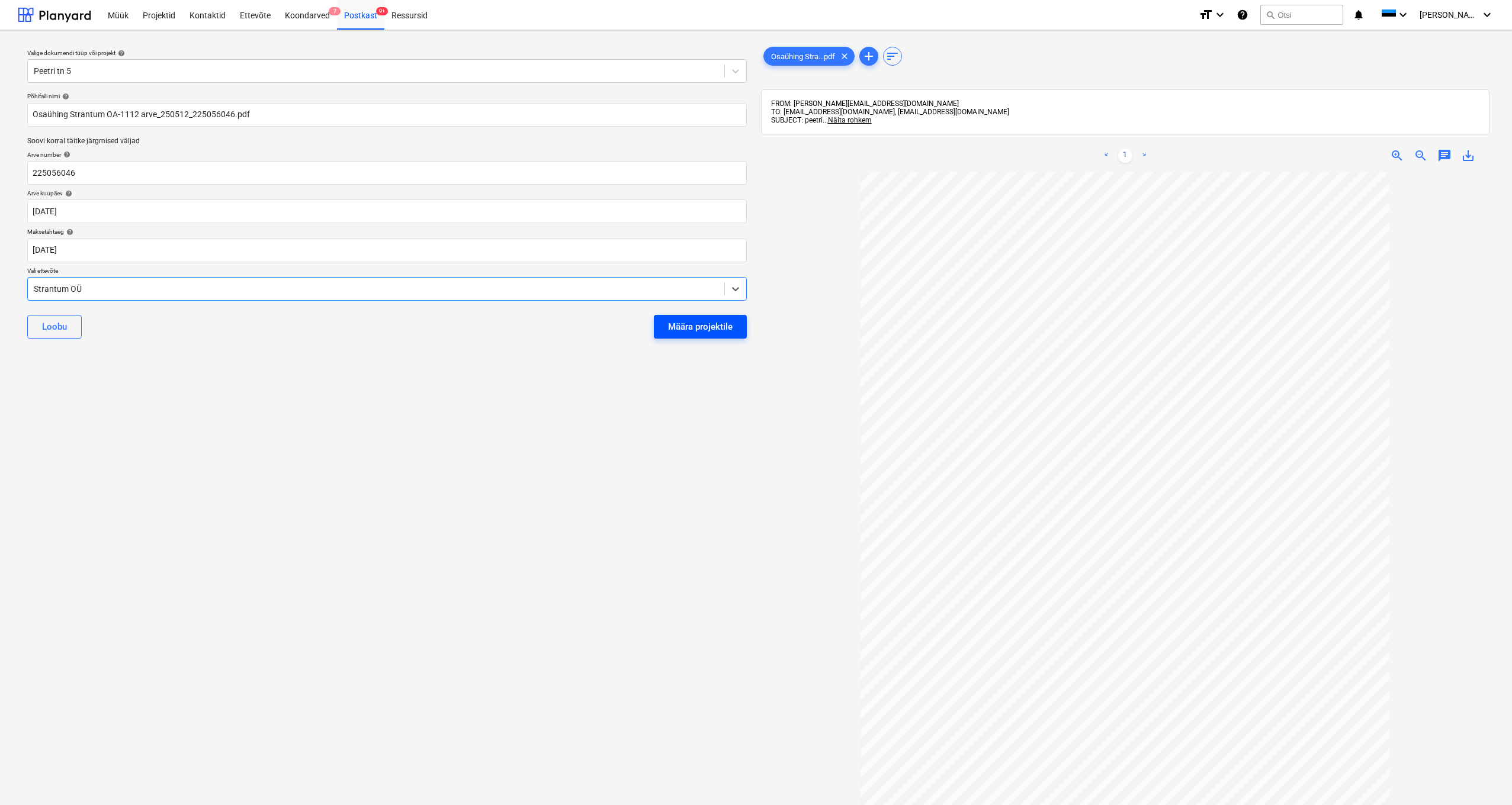
click at [707, 327] on div "Määra projektile" at bounding box center [701, 327] width 65 height 16
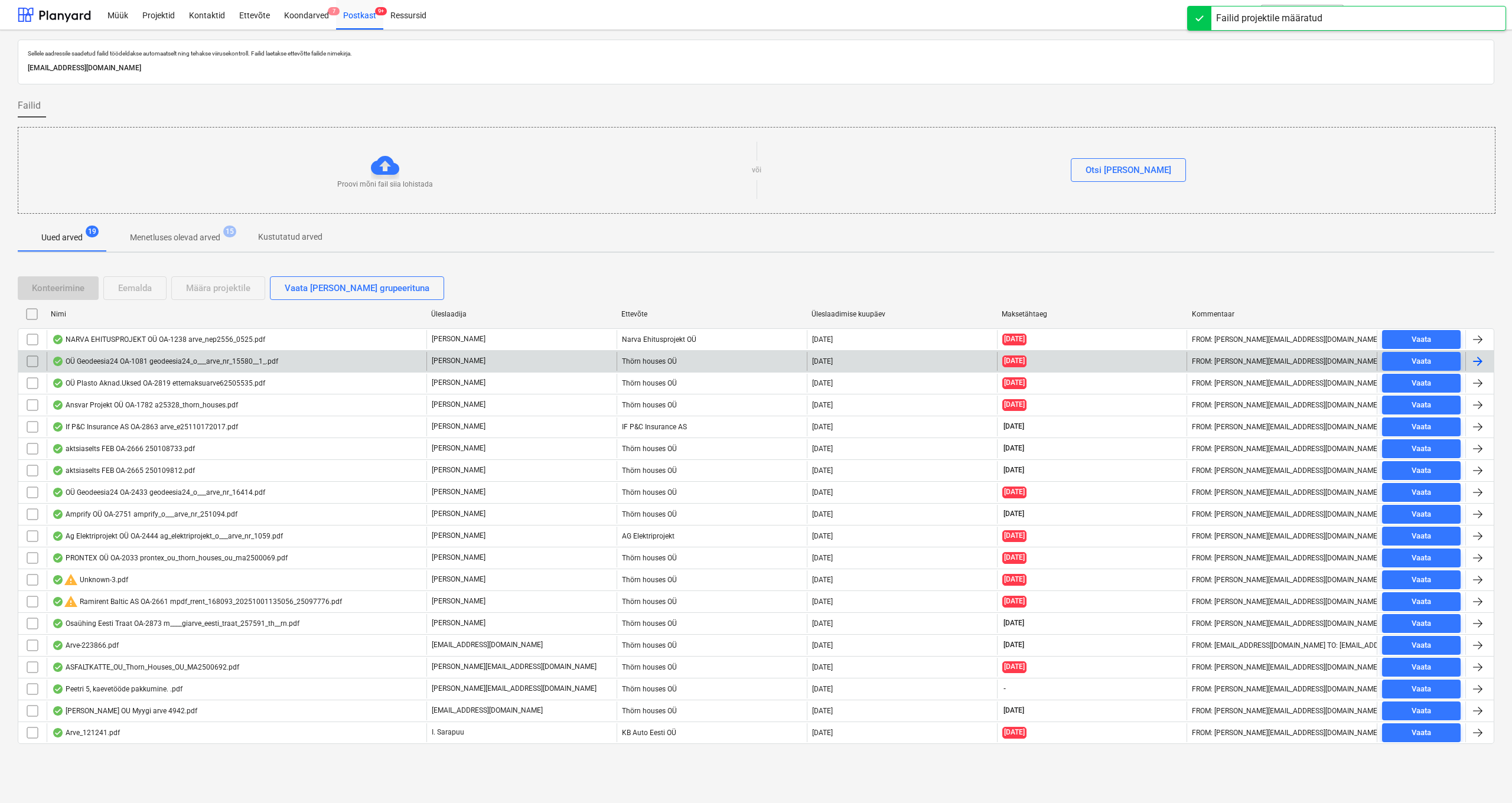
click at [115, 355] on div "OÜ Geodeesia24 OA-1081 geodeesia24_o___arve_nr_15580__1_.pdf" at bounding box center [237, 361] width 380 height 19
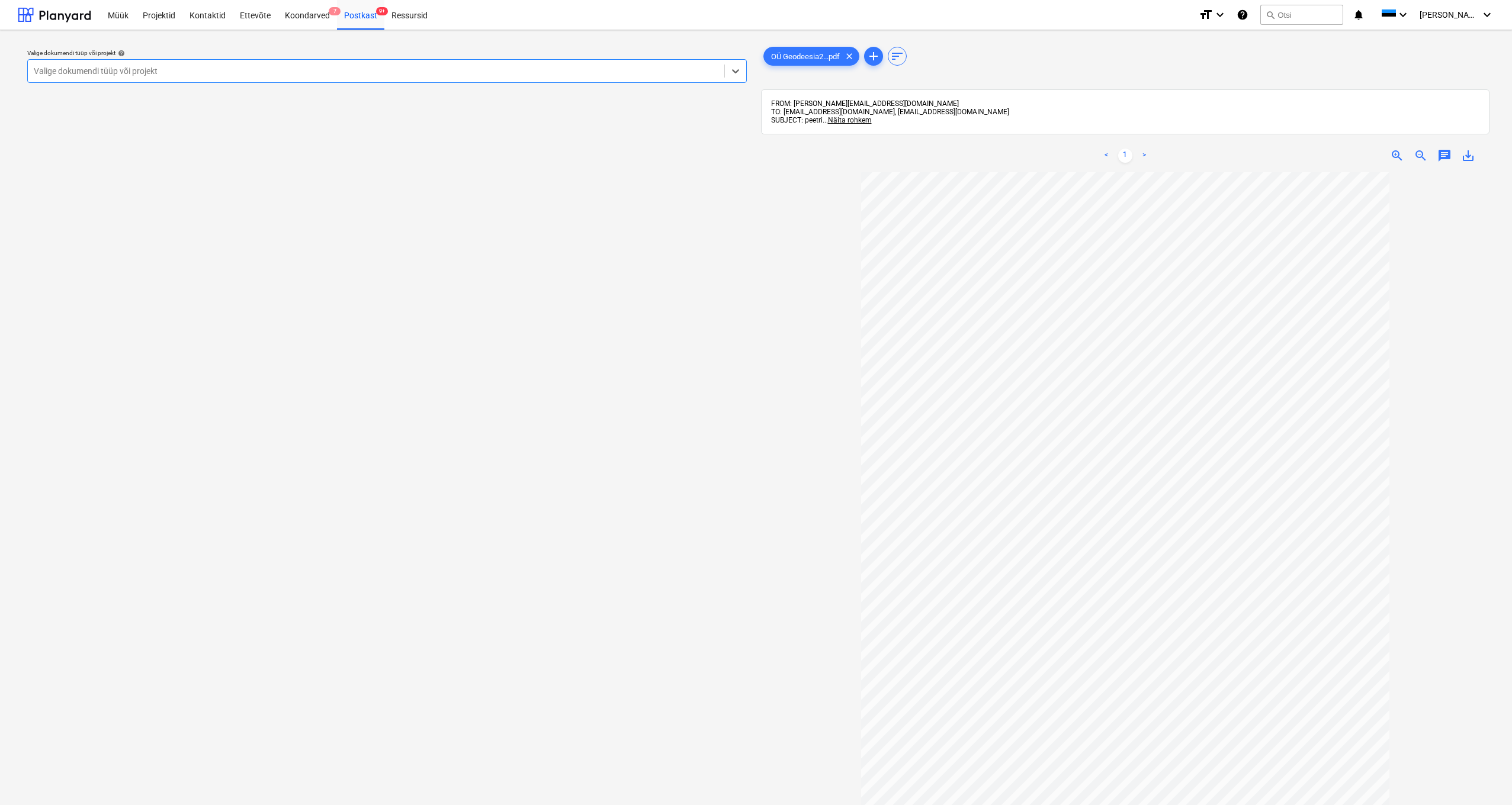
click at [103, 67] on div "Valige dokumendi tüüp või projekt" at bounding box center [375, 71] width 684 height 10
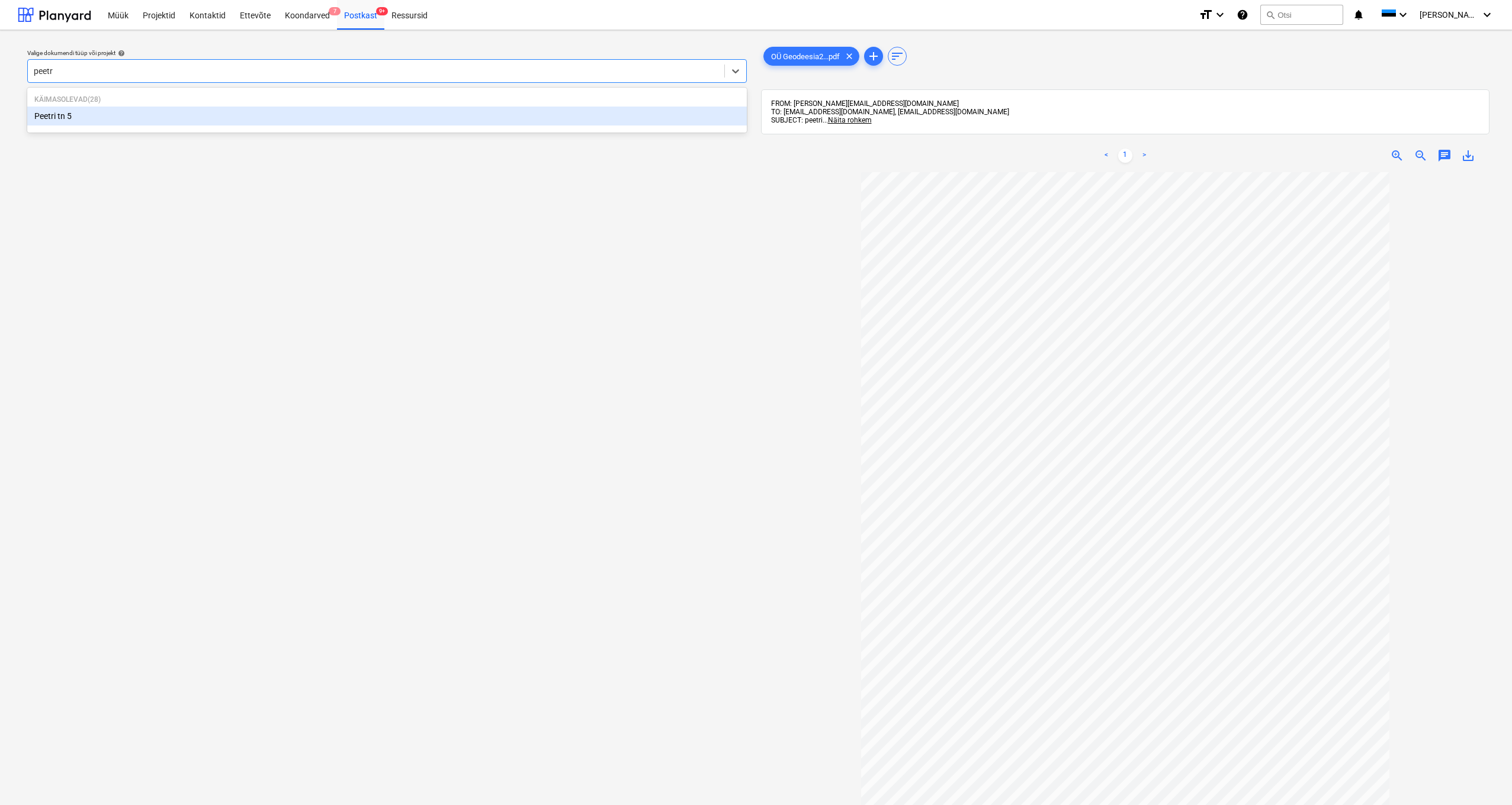
type input "peetri"
click at [51, 116] on div "Peetri tn 5" at bounding box center [387, 115] width 720 height 19
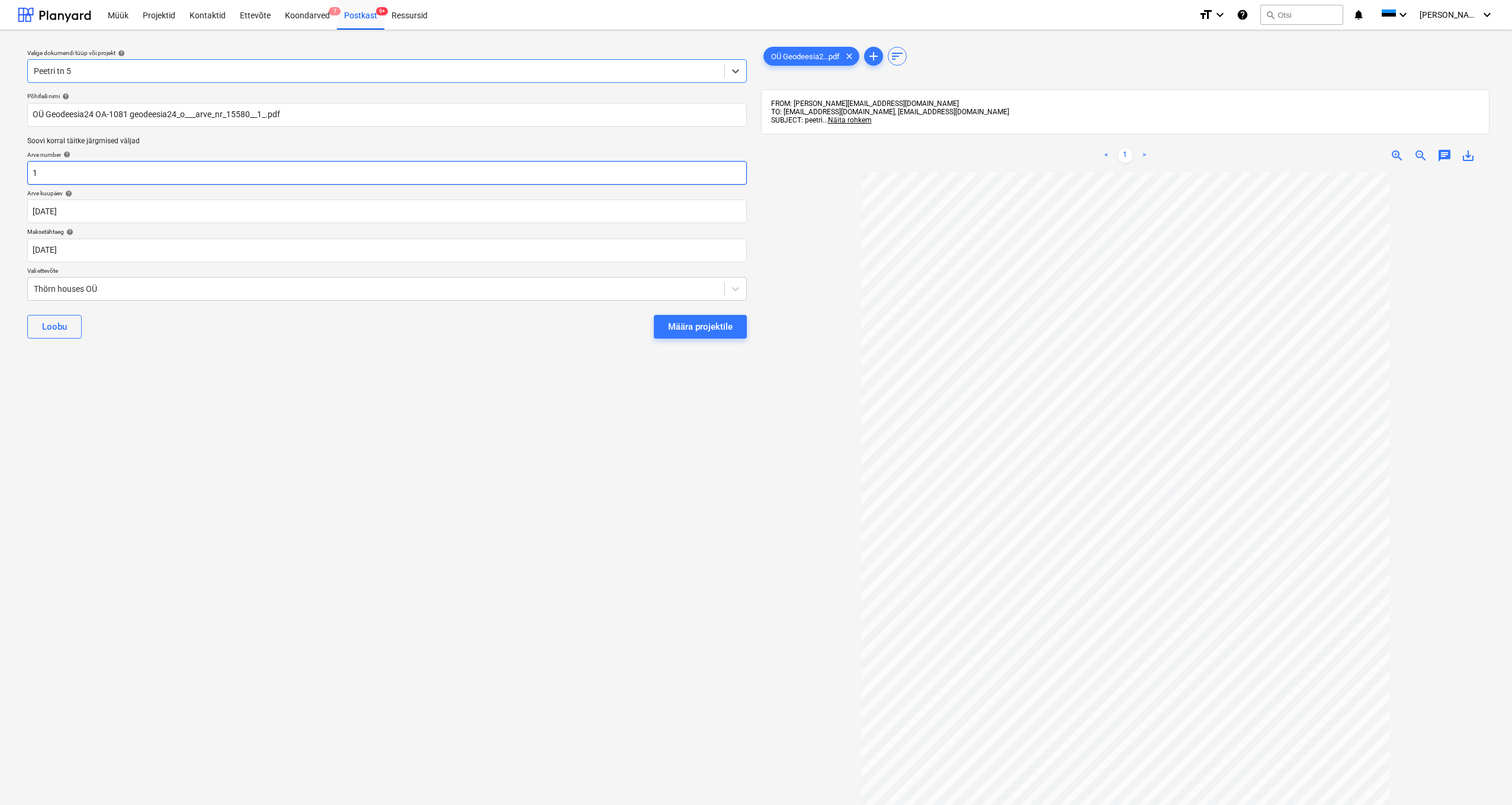
click at [47, 173] on input "1" at bounding box center [387, 173] width 720 height 24
type input "15580"
click at [47, 211] on body "Müük Projektid Kontaktid Ettevõte Koondarved 7 Postkast 9+ Ressursid format_siz…" at bounding box center [756, 402] width 1512 height 805
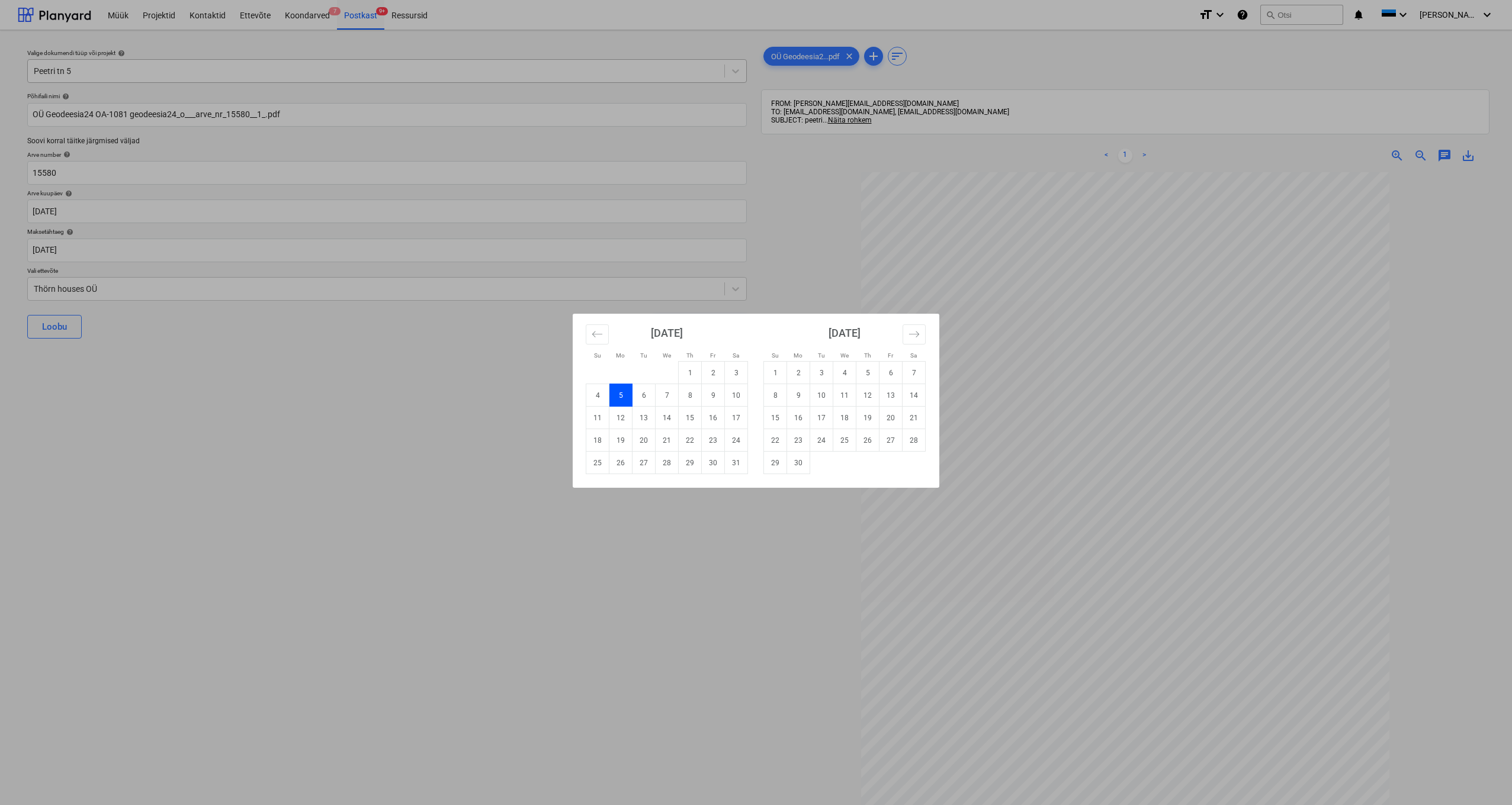
click at [50, 248] on div "Su Mo Tu We Th Fr Sa Su Mo Tu We Th Fr Sa April 2025 1 2 3 4 5 6 7 8 9 10 11 12…" at bounding box center [756, 402] width 1512 height 805
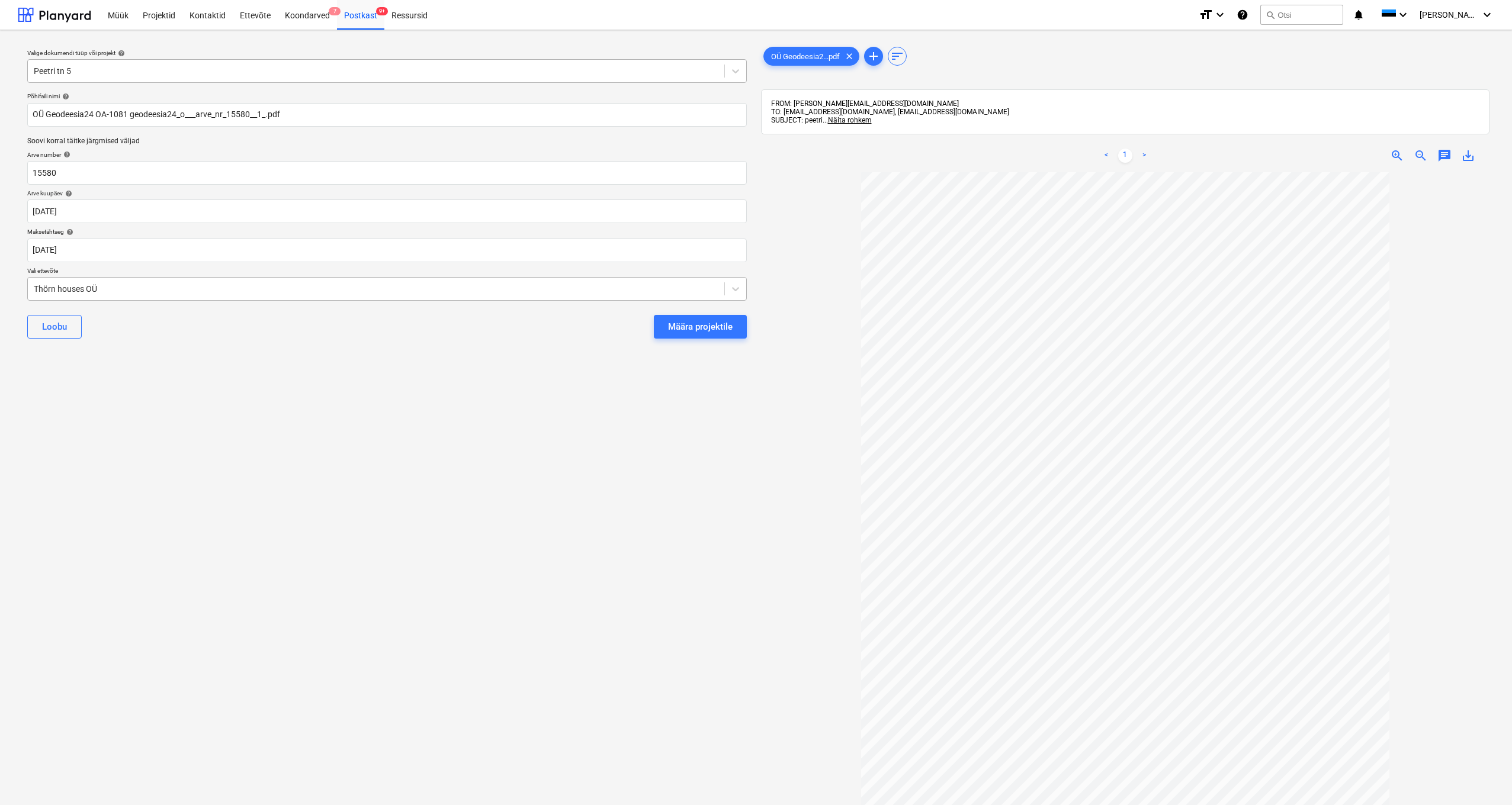
click at [42, 288] on div "Thörn houses OÜ" at bounding box center [375, 289] width 684 height 10
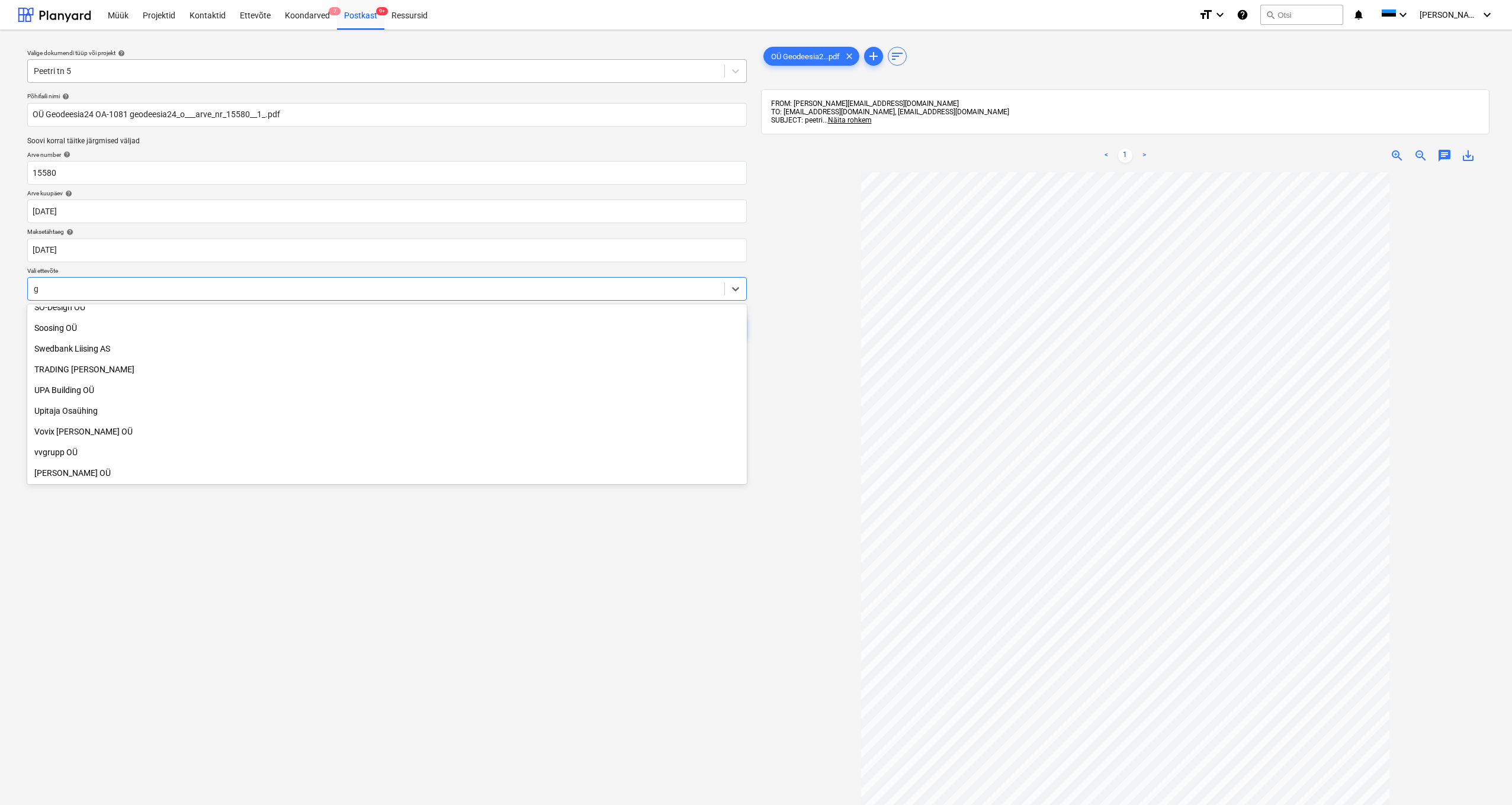
scroll to position [1086, 0]
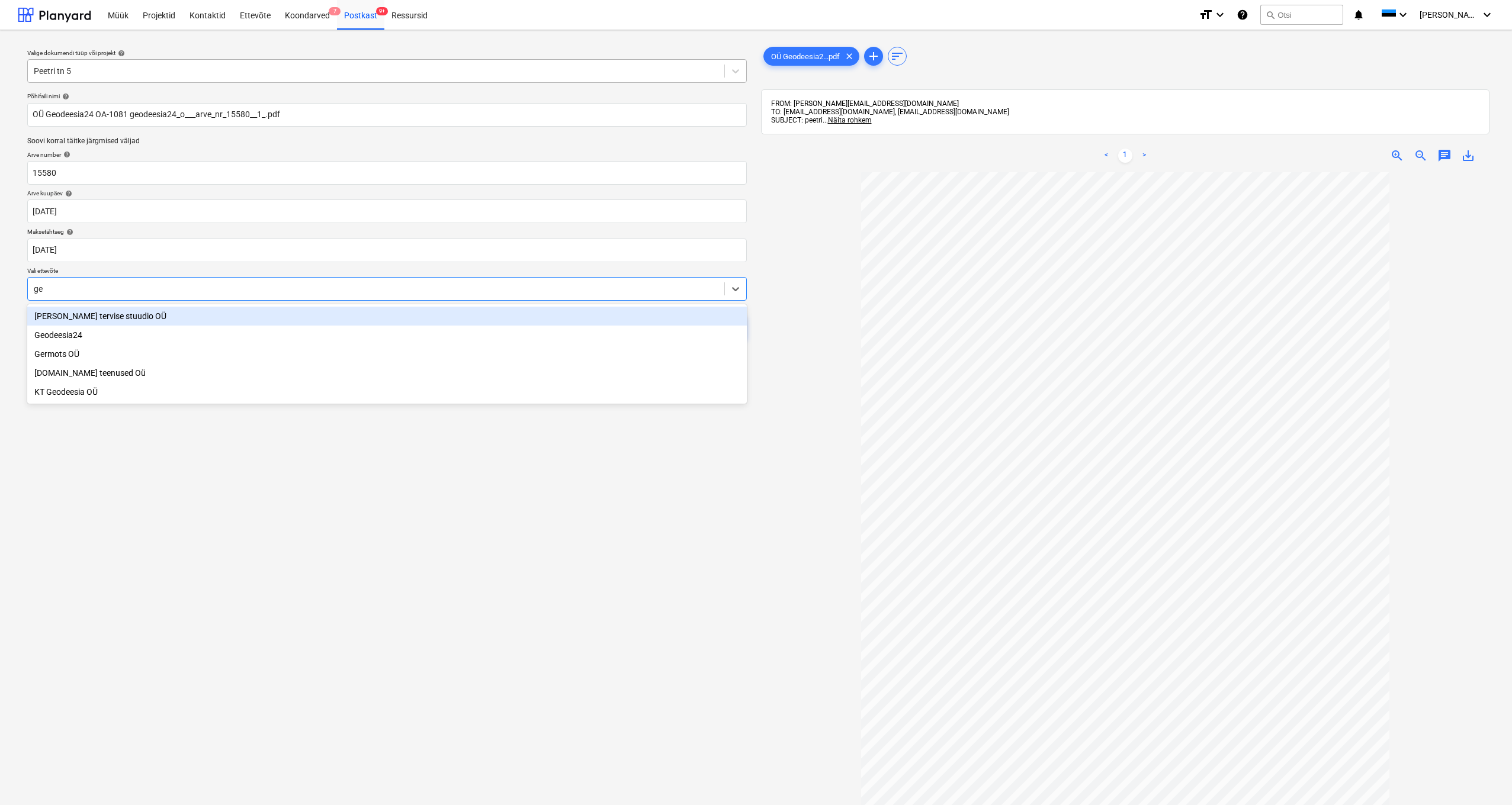
type input "geo"
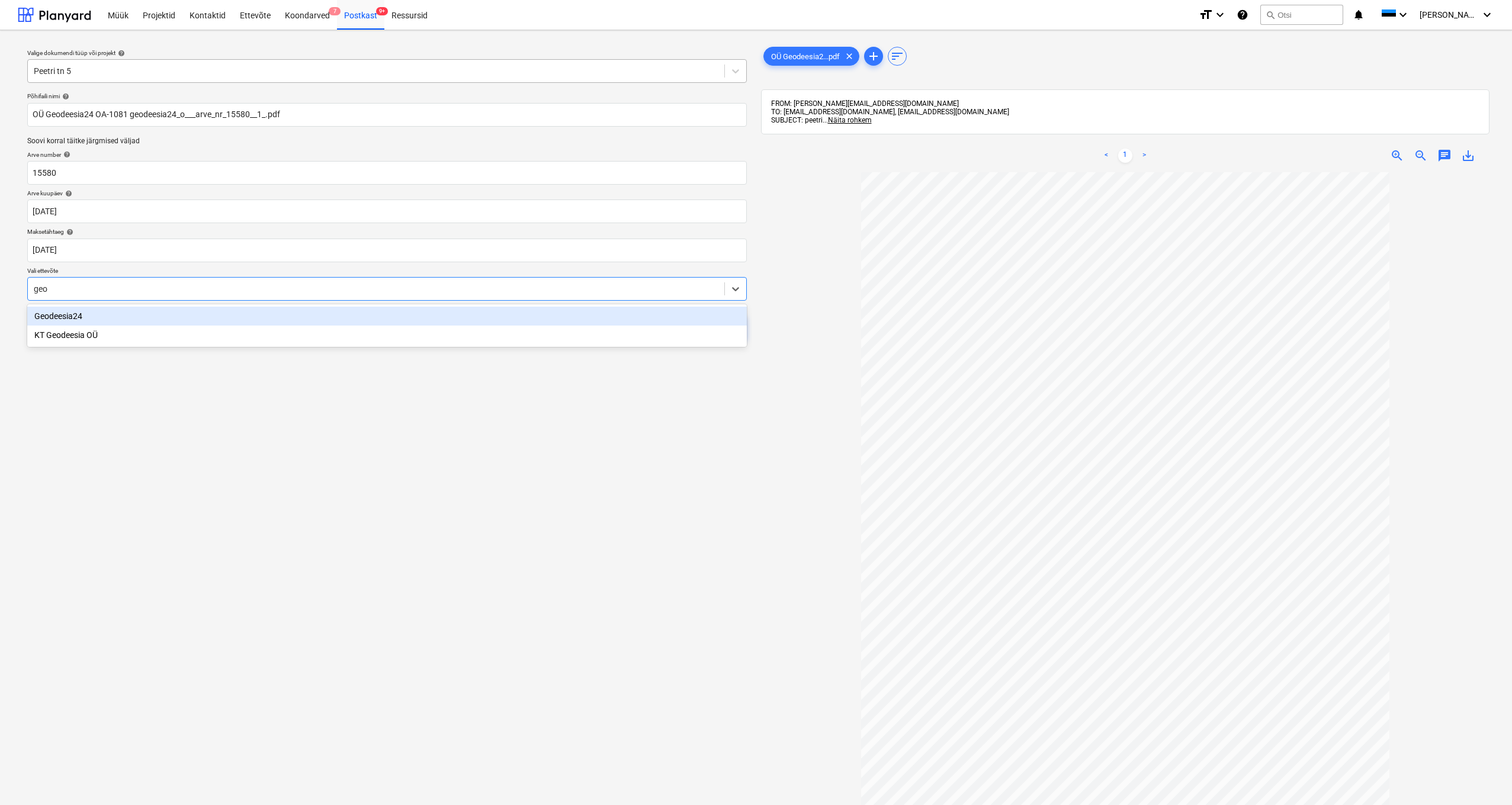
click at [72, 320] on div "Geodeesia24" at bounding box center [387, 316] width 720 height 19
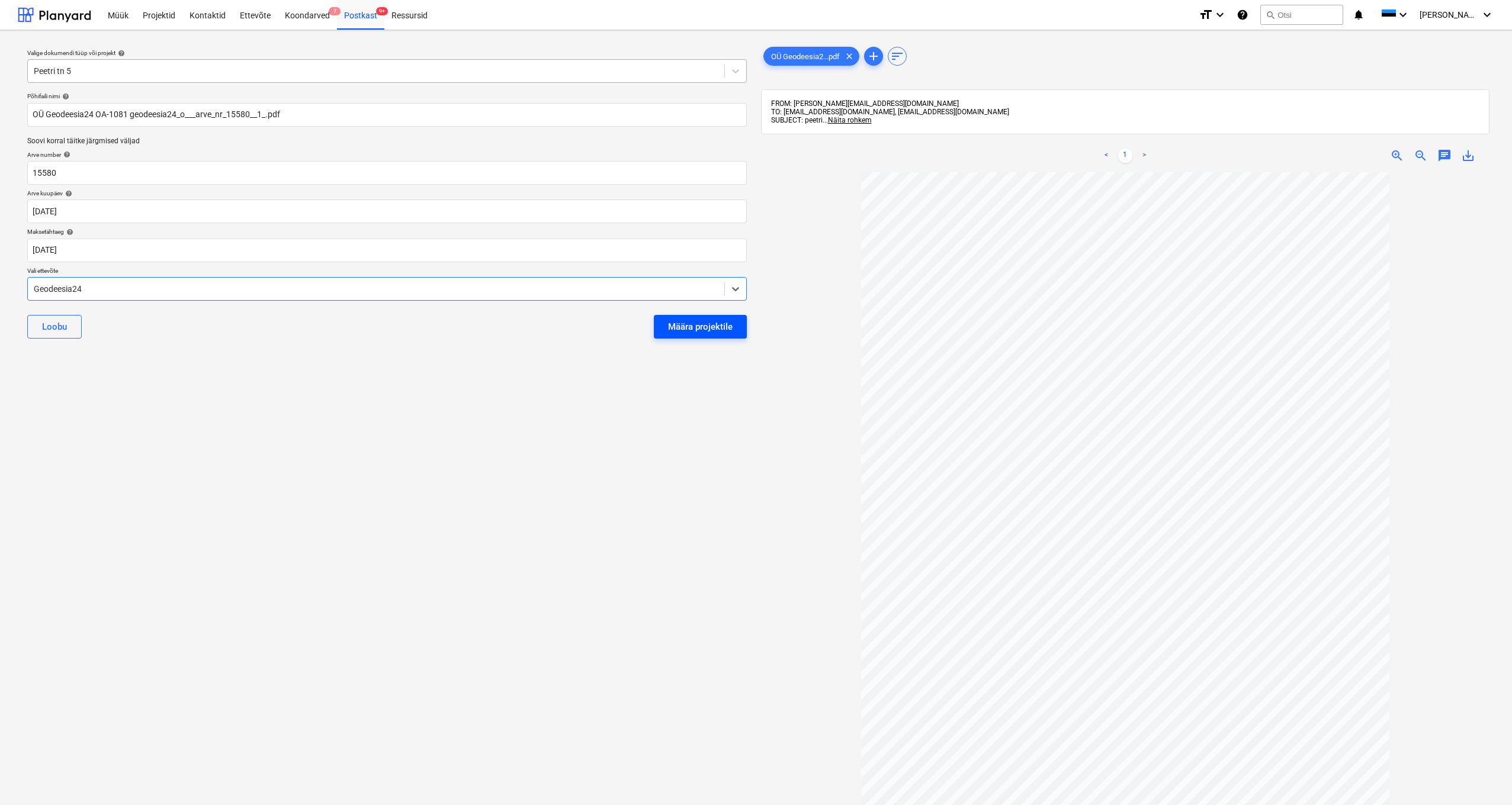
click at [698, 322] on div "Määra projektile" at bounding box center [701, 327] width 65 height 16
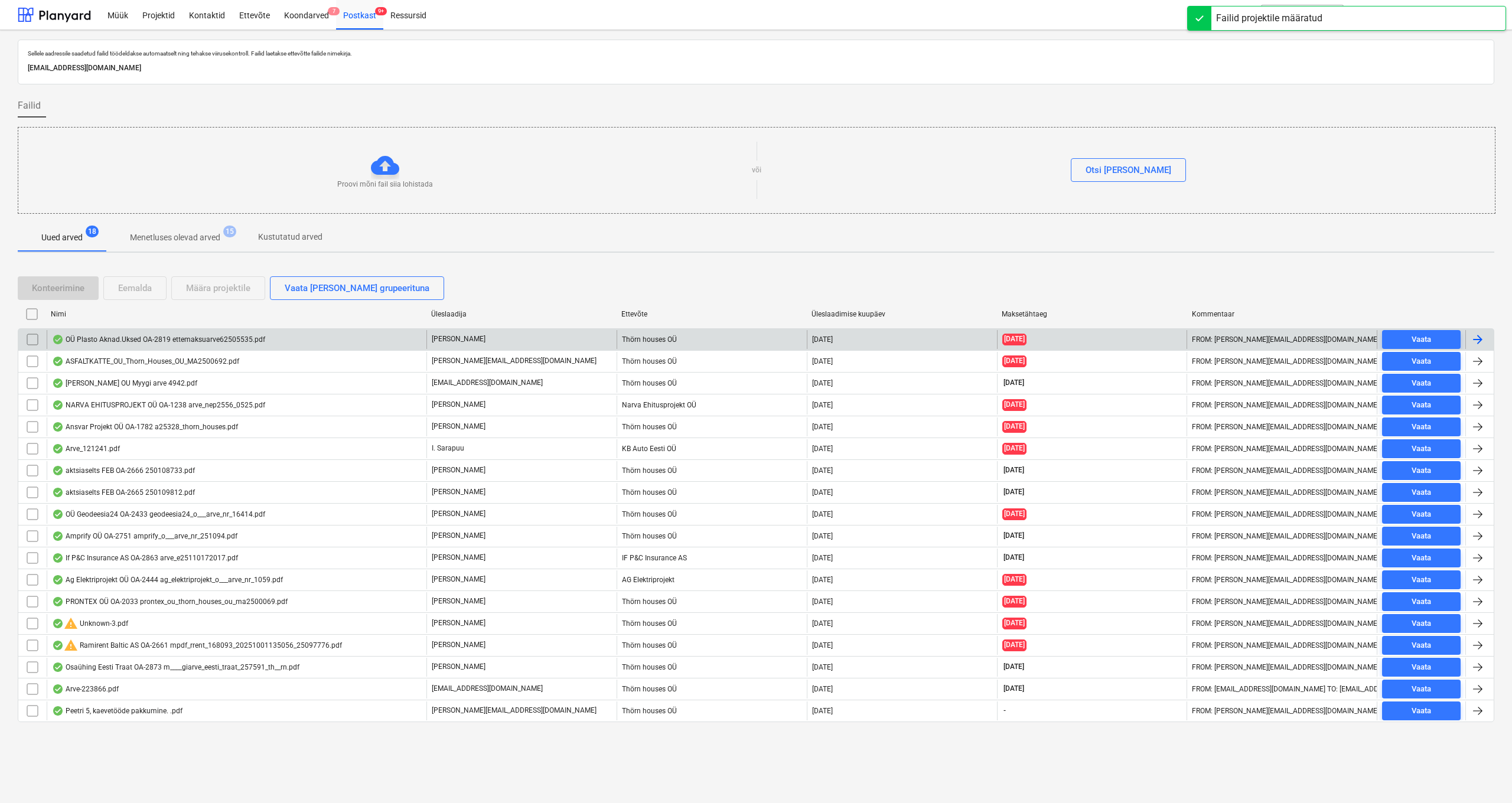
click at [180, 337] on div "OÜ Plasto Aknad.Uksed OA-2819 ettemaksuarve62505535.pdf" at bounding box center [158, 340] width 213 height 10
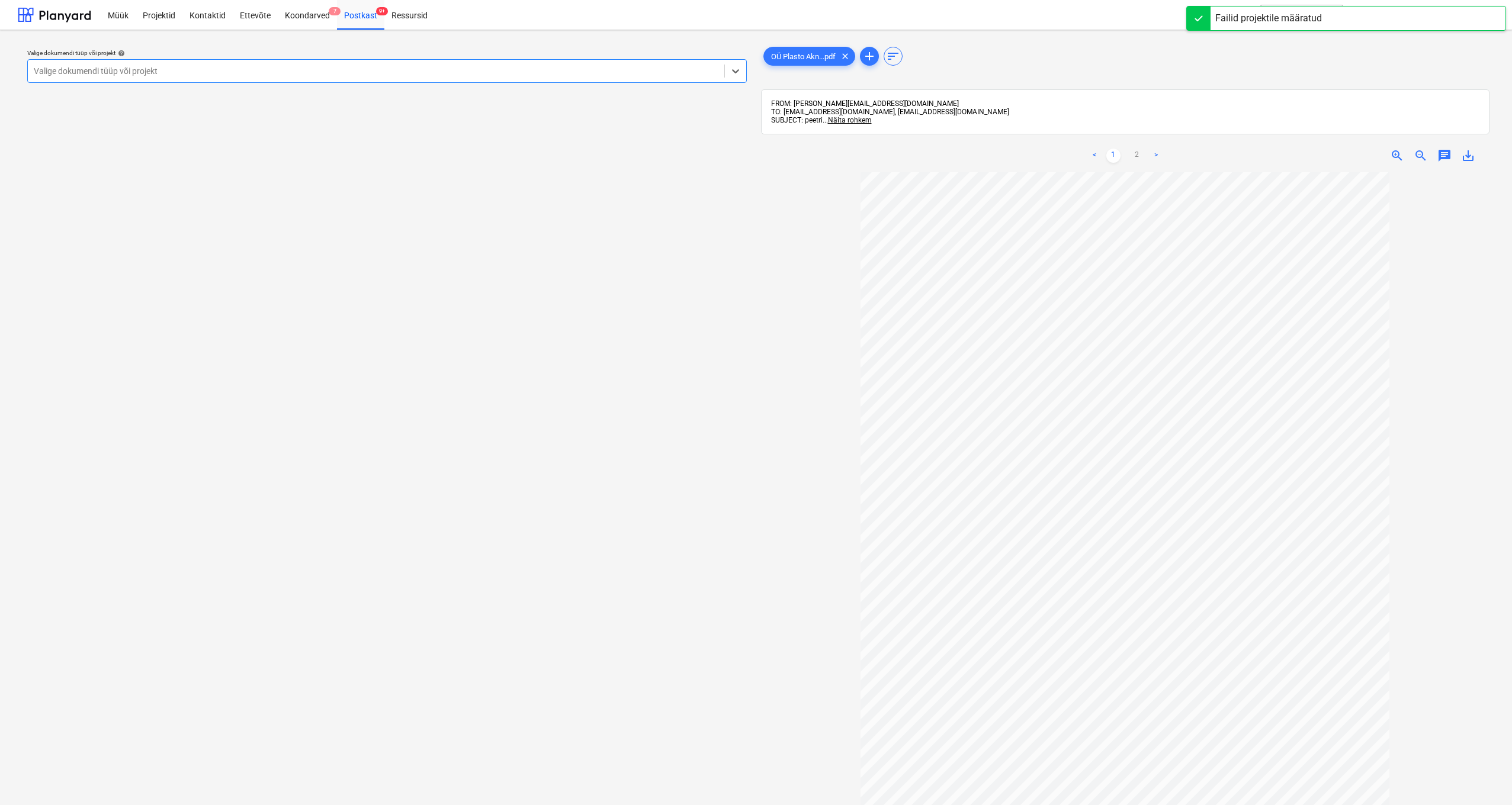
click at [76, 68] on div "Valige dokumendi tüüp või projekt" at bounding box center [375, 71] width 684 height 10
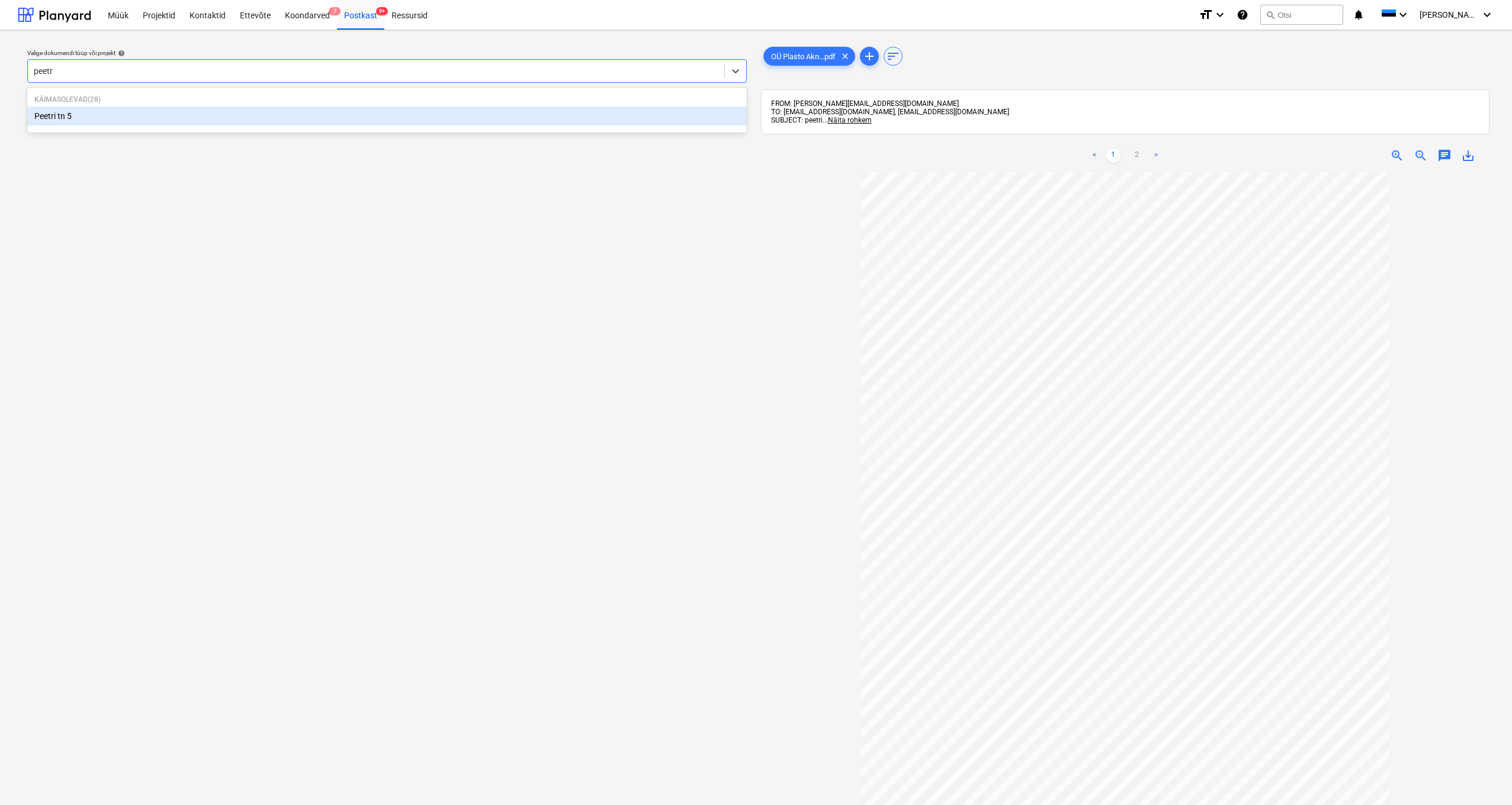
type input "peetri"
click at [51, 116] on div "Peetri tn 5" at bounding box center [387, 115] width 720 height 19
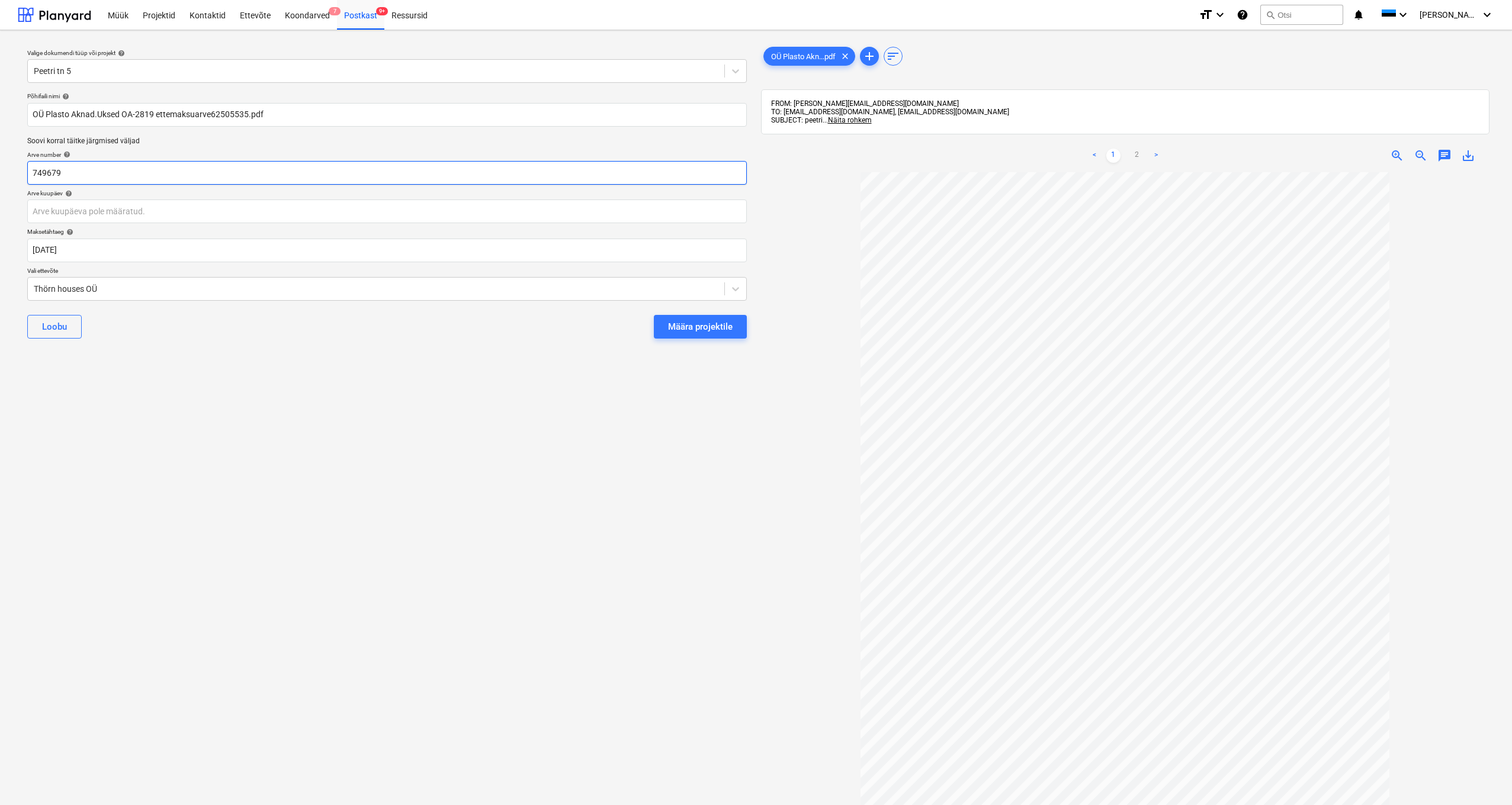
click at [78, 174] on input "749679" at bounding box center [387, 173] width 720 height 24
type input "7"
type input "12508681"
click at [53, 210] on body "Müük Projektid Kontaktid Ettevõte Koondarved 7 Postkast 9+ Ressursid format_siz…" at bounding box center [756, 402] width 1512 height 805
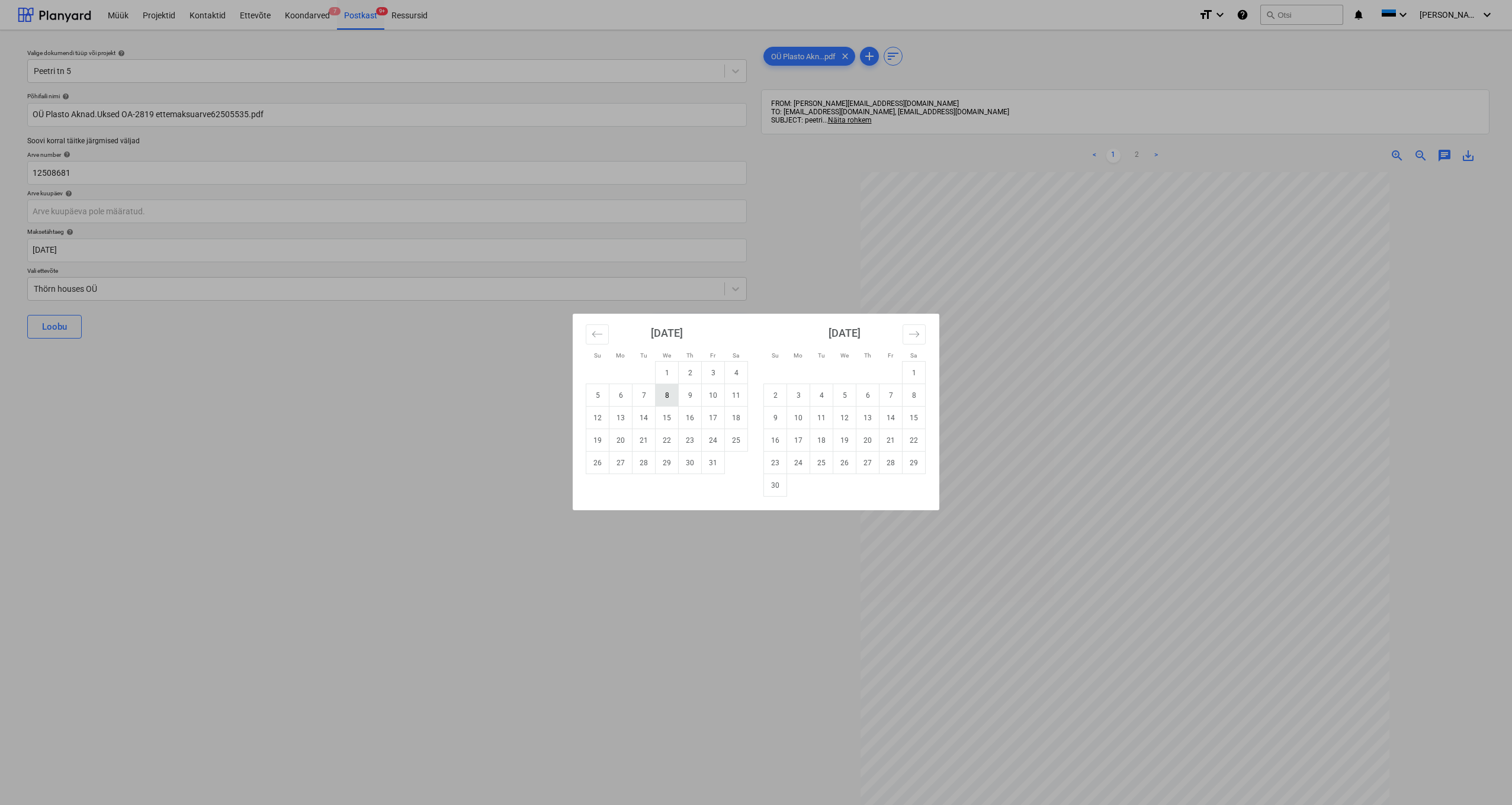
click at [669, 398] on td "8" at bounding box center [666, 395] width 23 height 23
type input "08 Oct 2025"
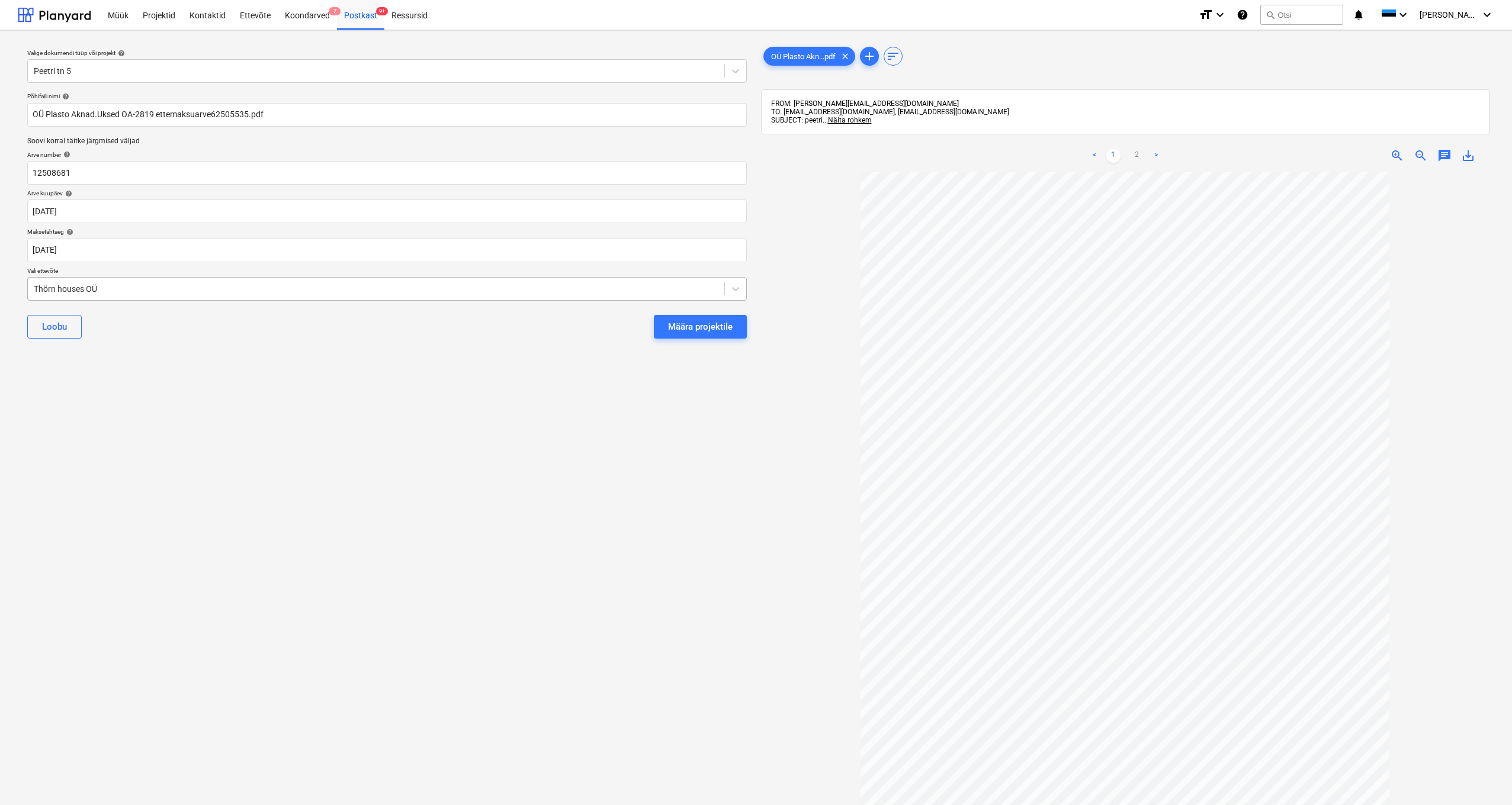
click at [40, 288] on div "Thörn houses OÜ" at bounding box center [375, 289] width 684 height 10
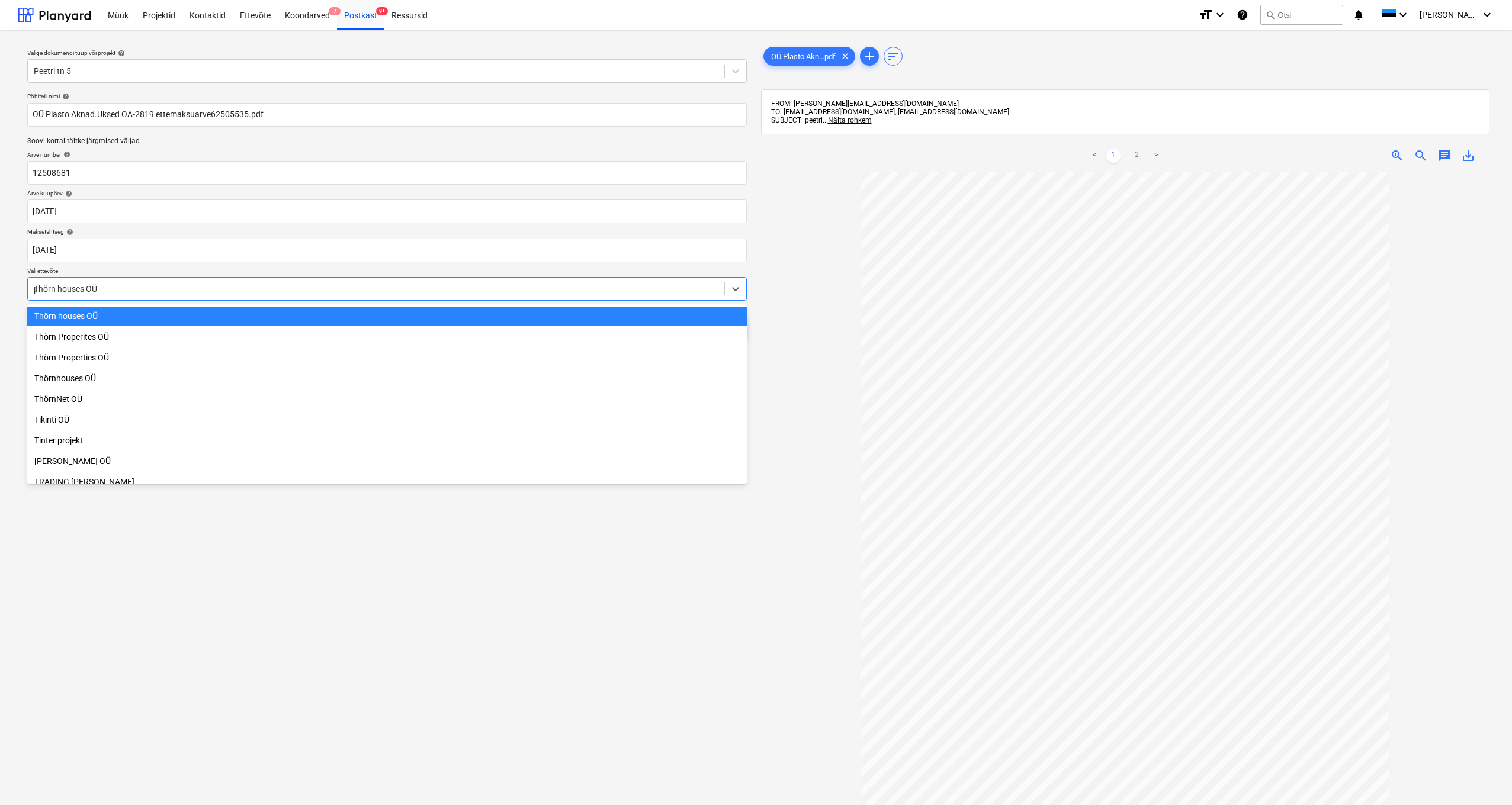
scroll to position [2080, 0]
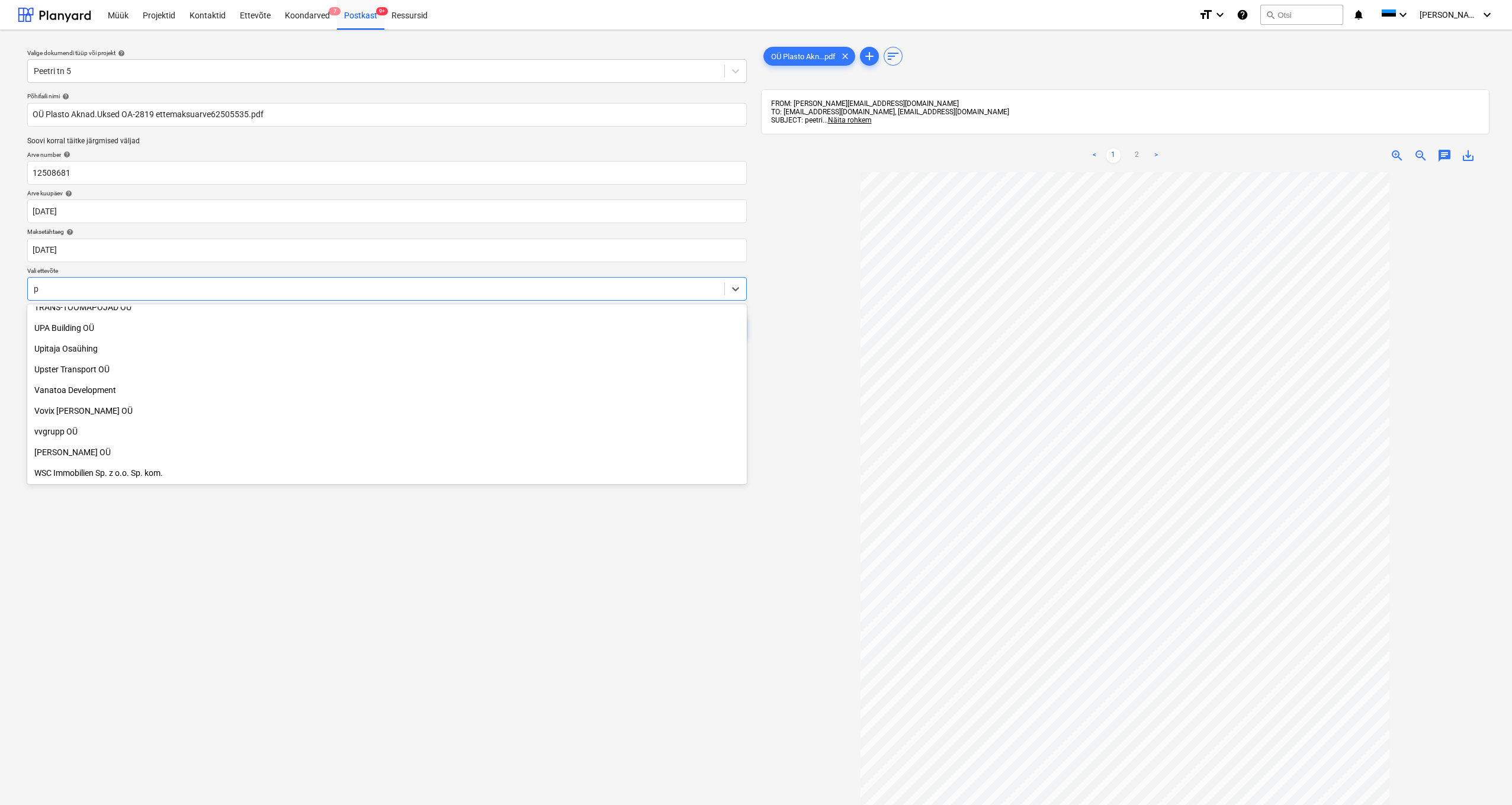
type input "pl"
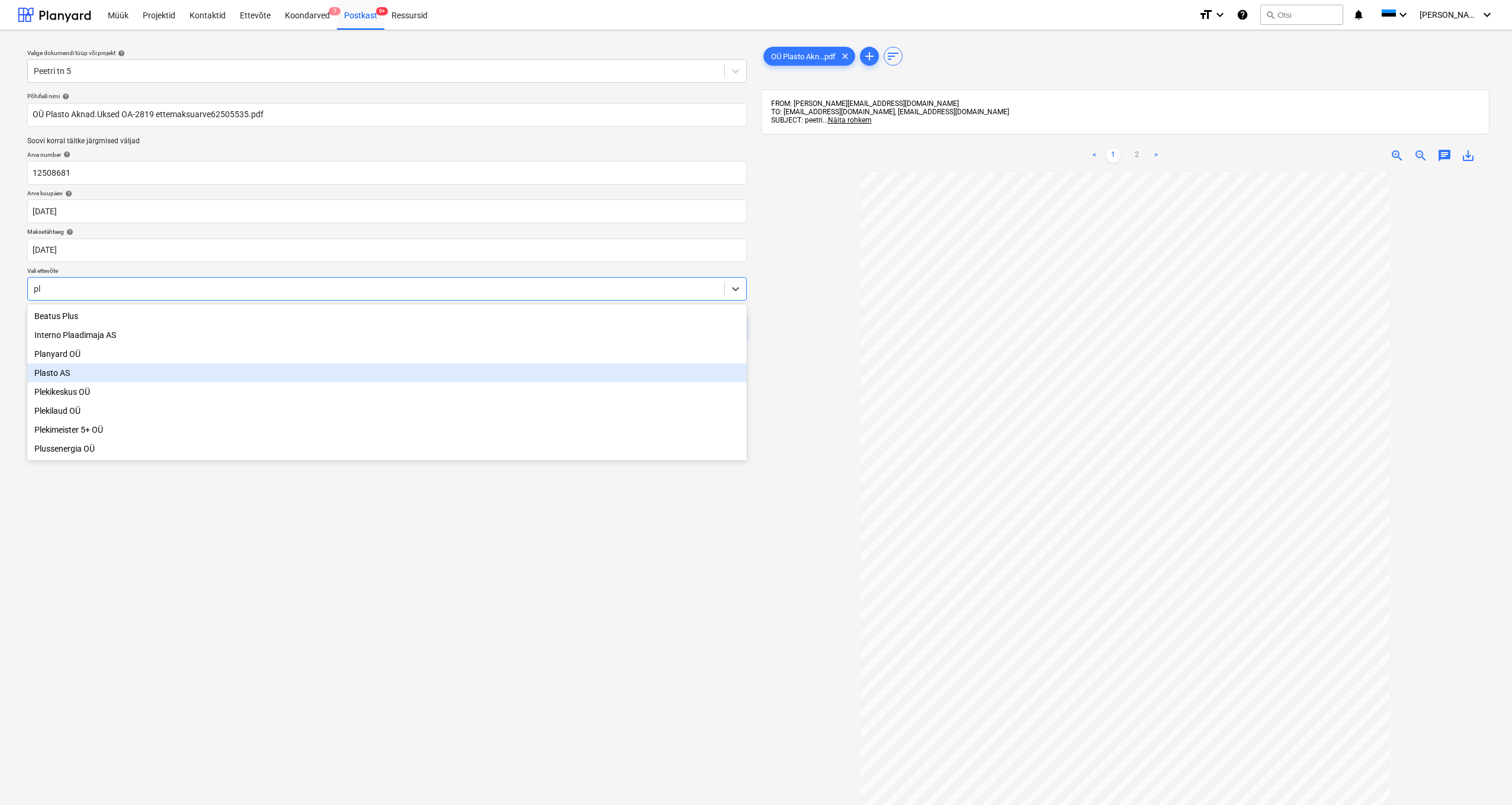
click at [52, 374] on div "Plasto AS" at bounding box center [387, 372] width 720 height 19
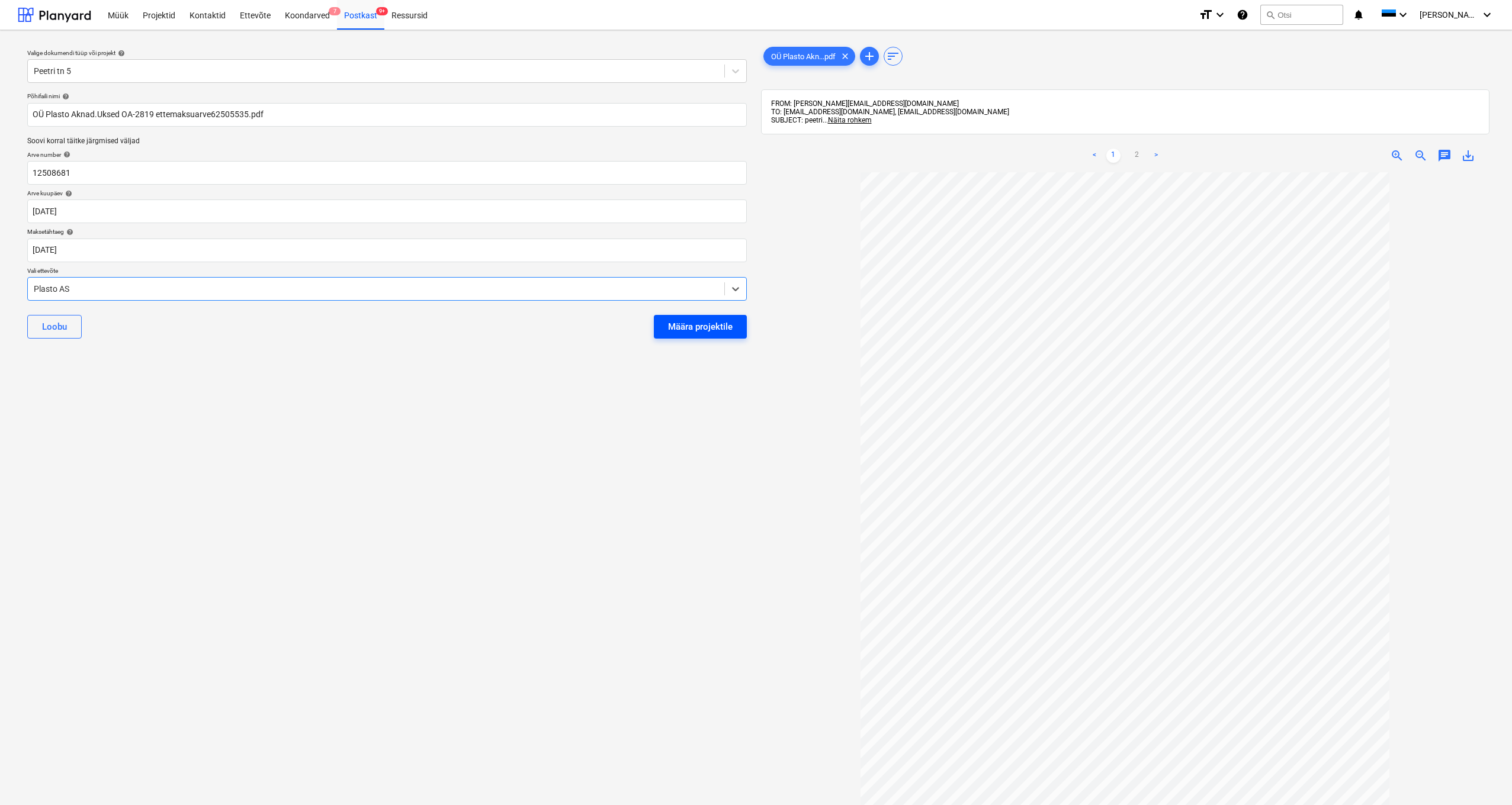
click at [696, 328] on div "Määra projektile" at bounding box center [701, 327] width 65 height 16
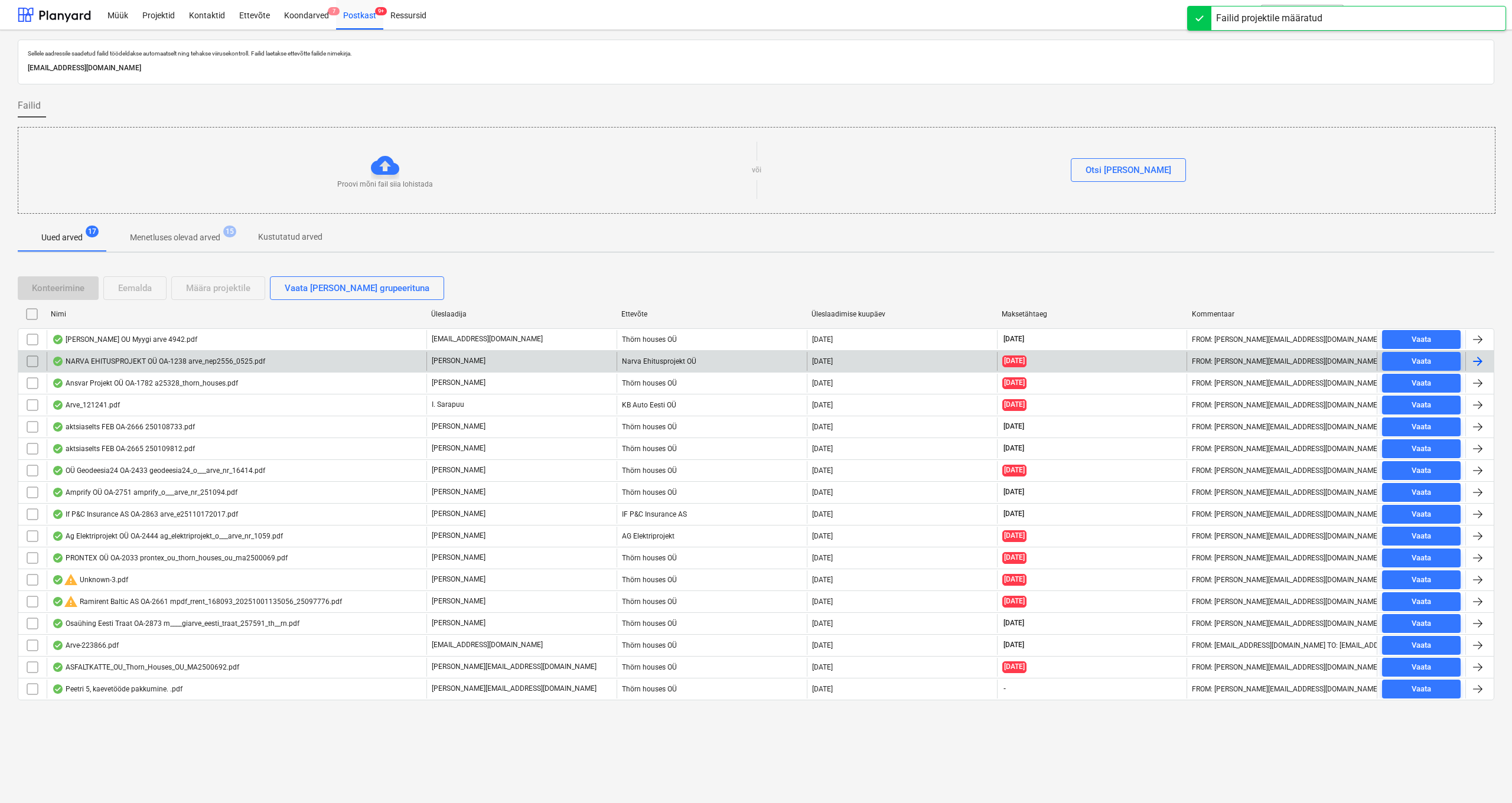
click at [146, 360] on div "NARVA EHITUSPROJEKT OÜ OA-1238 arve_nep2556_0525.pdf" at bounding box center [158, 361] width 213 height 10
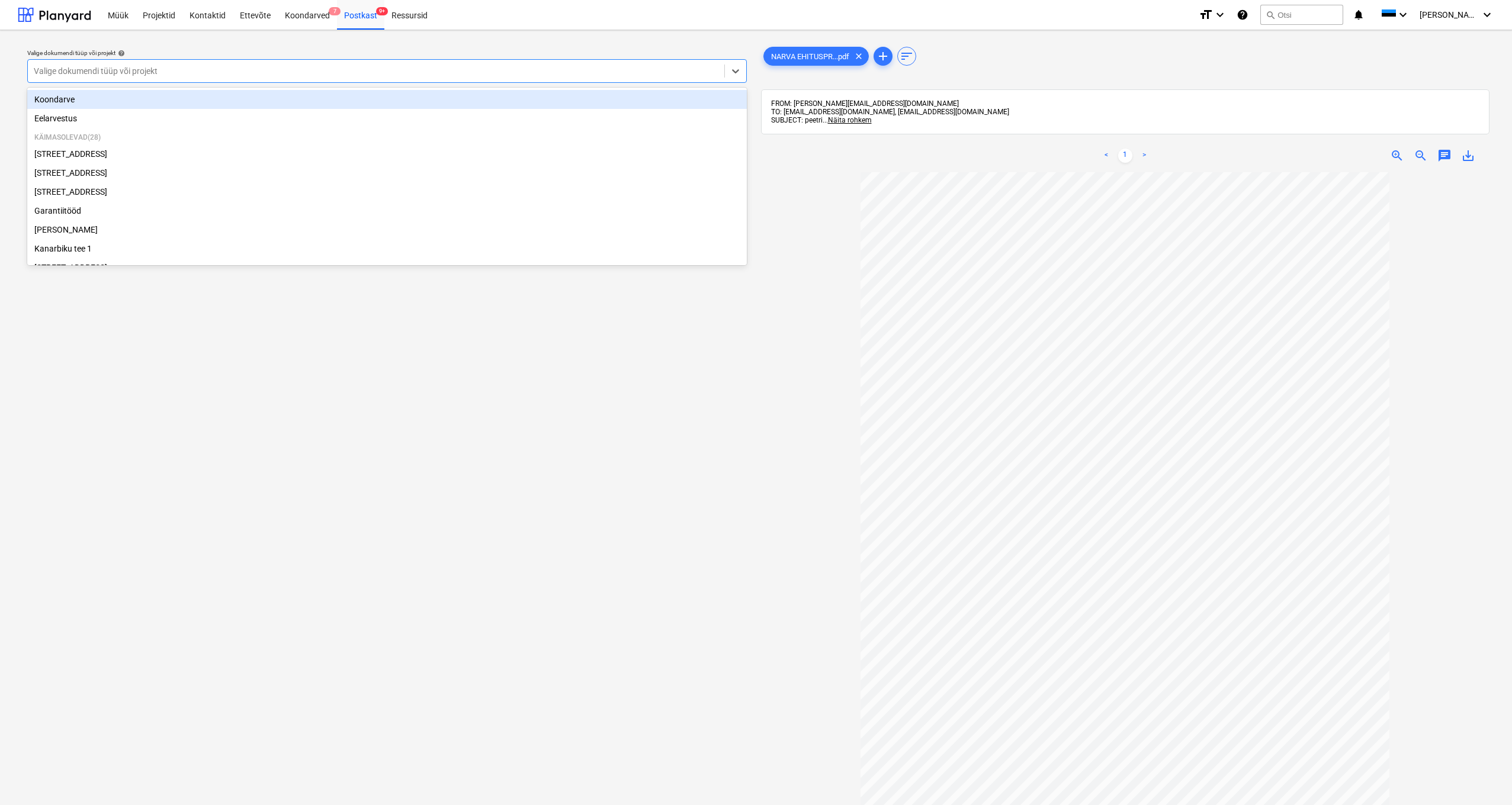
click at [65, 72] on div "Valige dokumendi tüüp või projekt" at bounding box center [375, 71] width 684 height 10
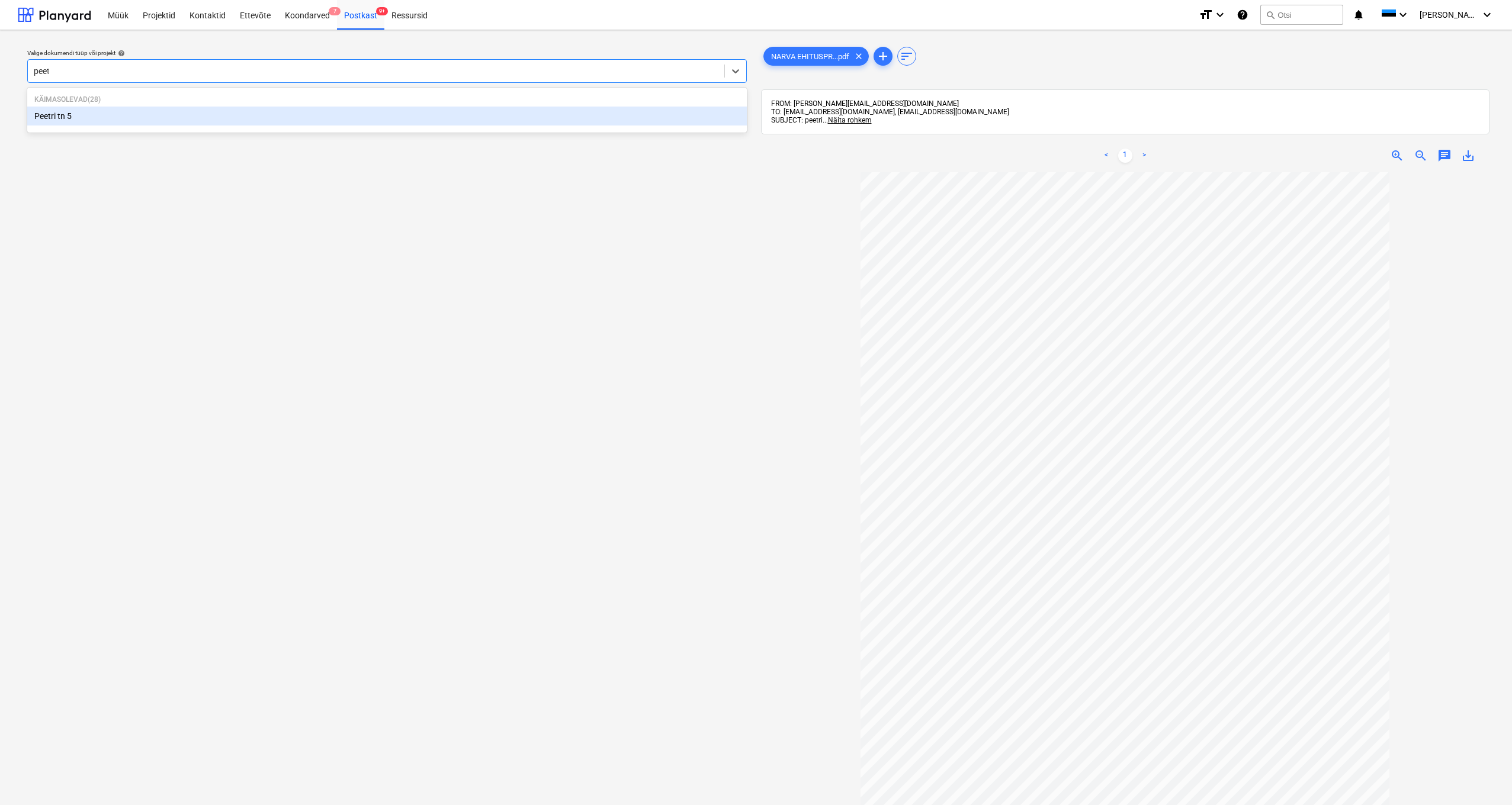
type input "peetr"
click at [51, 117] on div "Peetri tn 5" at bounding box center [387, 115] width 720 height 19
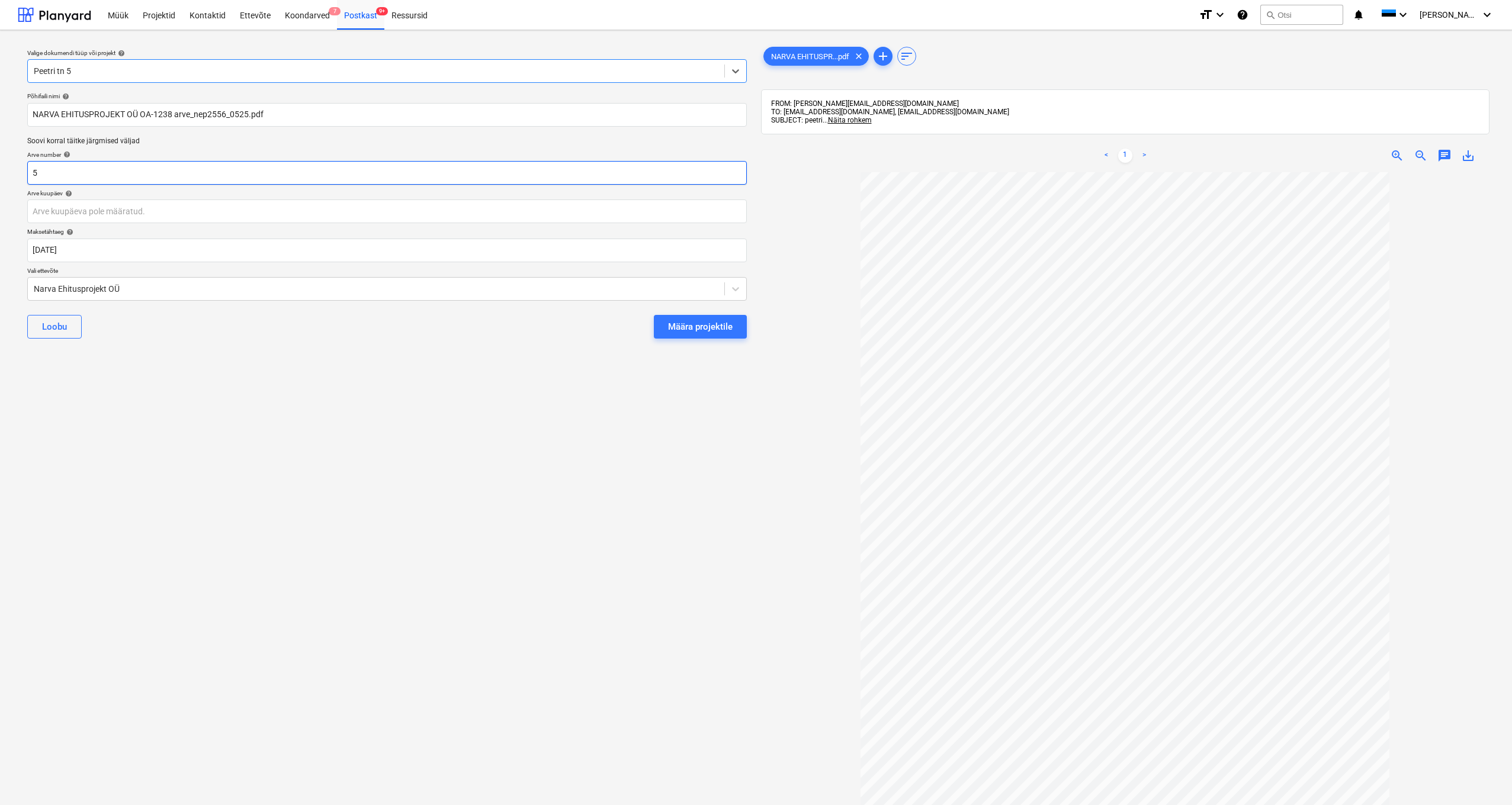
click at [49, 176] on input "5" at bounding box center [387, 173] width 720 height 24
type input "NEP2556"
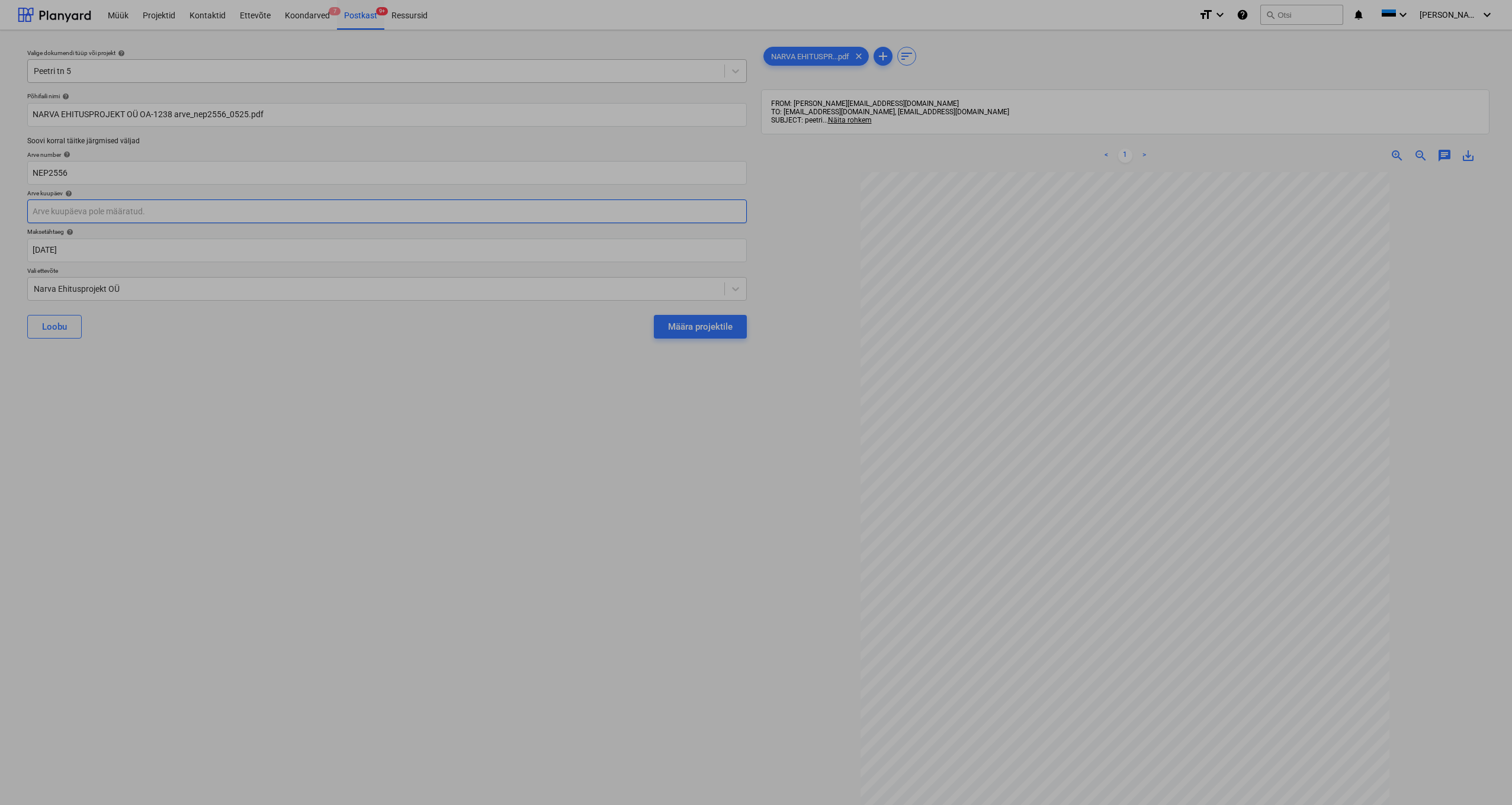
click at [39, 211] on body "Müük Projektid Kontaktid Ettevõte Koondarved 7 Postkast 9+ Ressursid format_siz…" at bounding box center [756, 402] width 1512 height 805
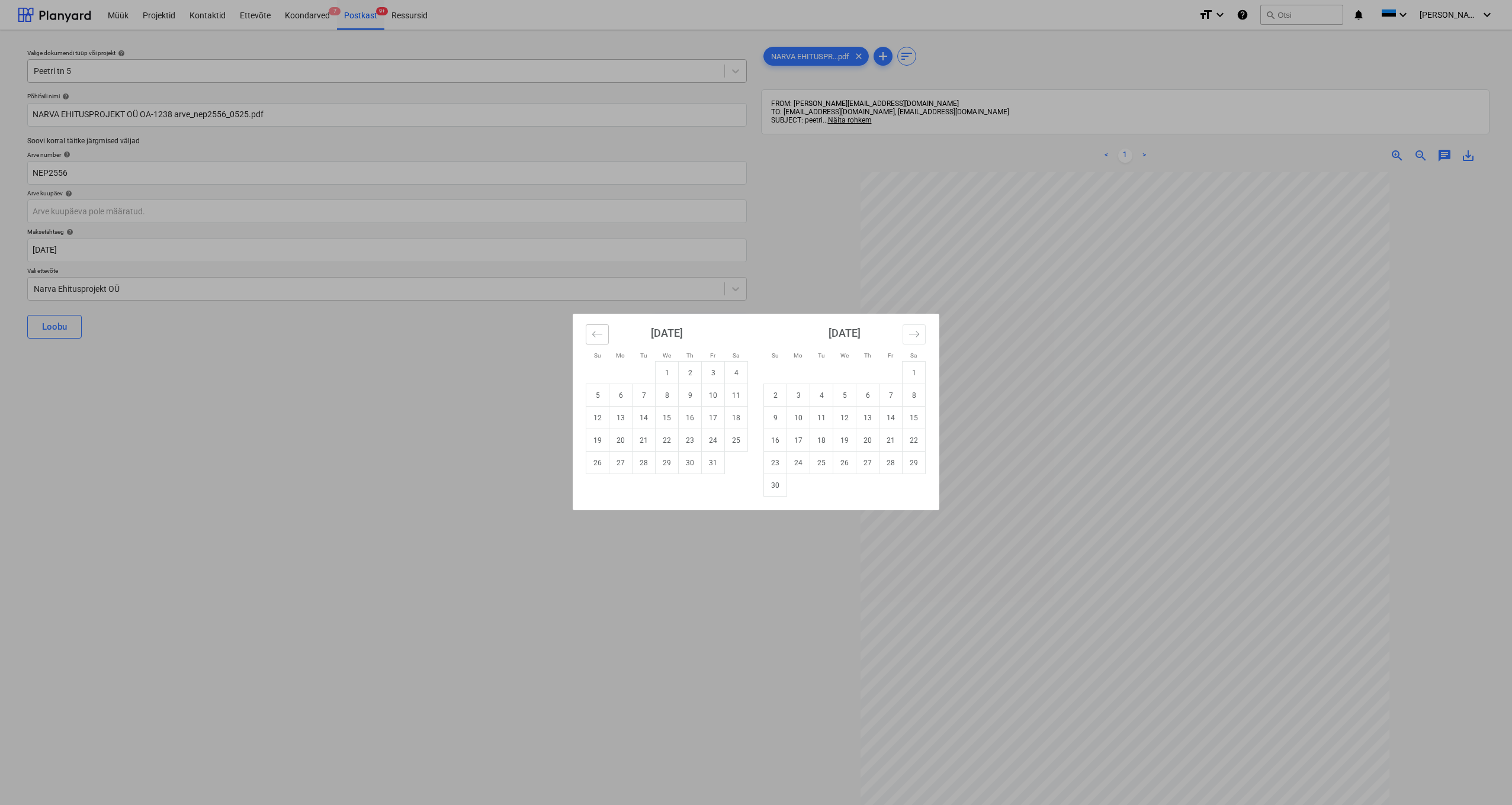
click at [591, 335] on button "Move backward to switch to the previous month." at bounding box center [597, 335] width 23 height 20
click at [598, 339] on icon "Move backward to switch to the previous month." at bounding box center [597, 334] width 11 height 11
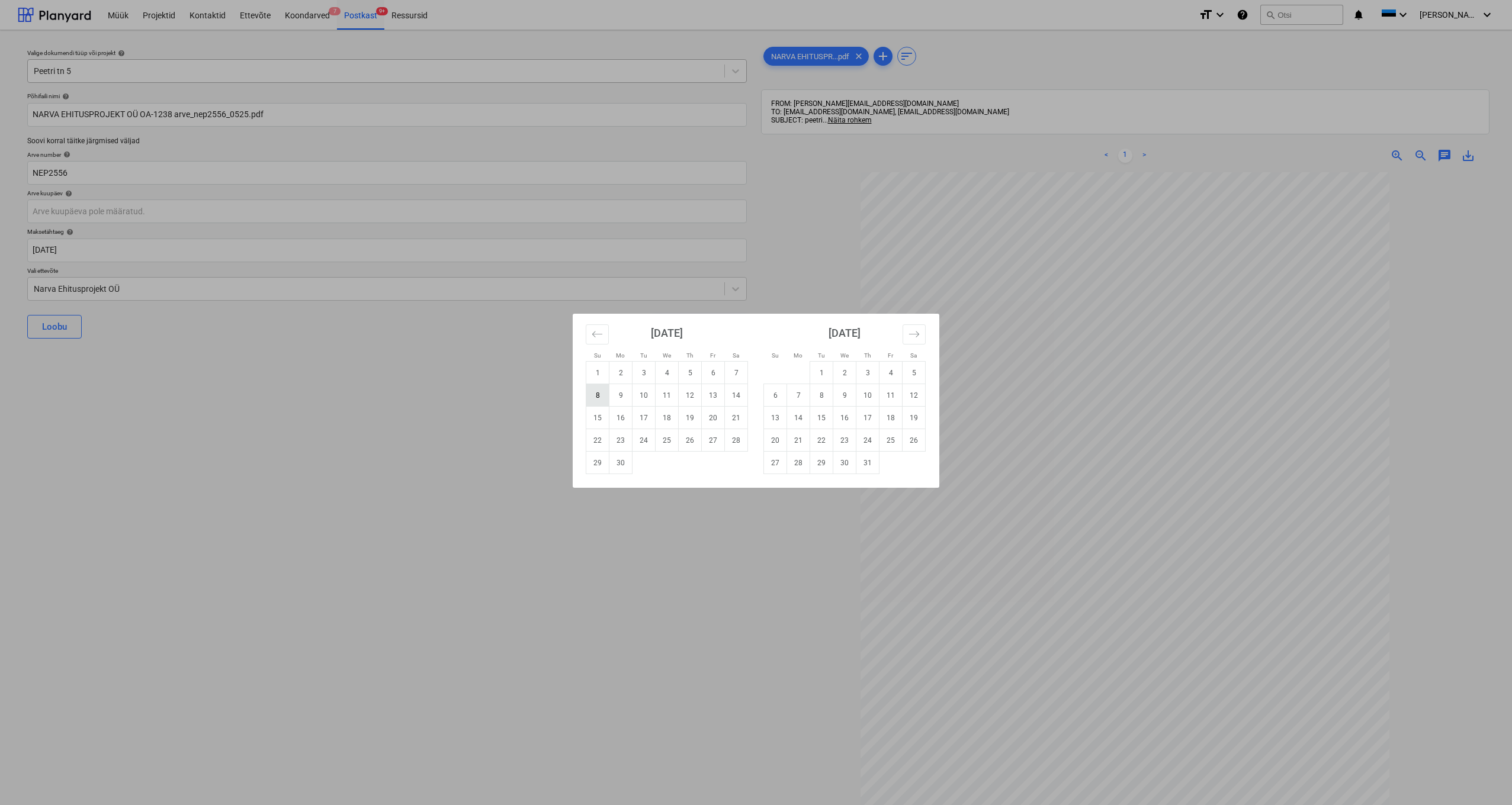
click at [597, 397] on td "8" at bounding box center [598, 395] width 23 height 23
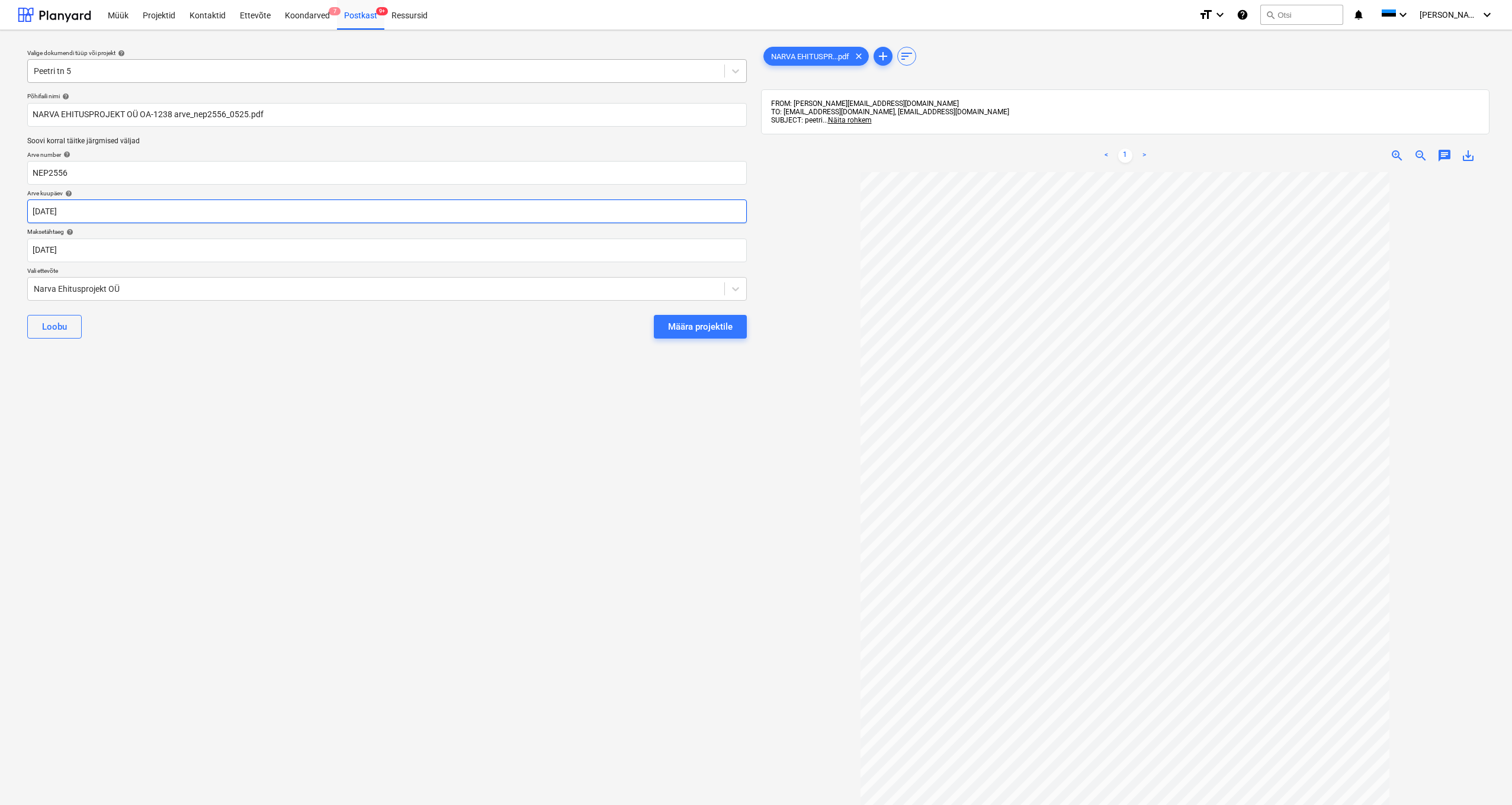
click at [44, 203] on body "Müük Projektid Kontaktid Ettevõte Koondarved 7 Postkast 9+ Ressursid format_siz…" at bounding box center [756, 402] width 1512 height 805
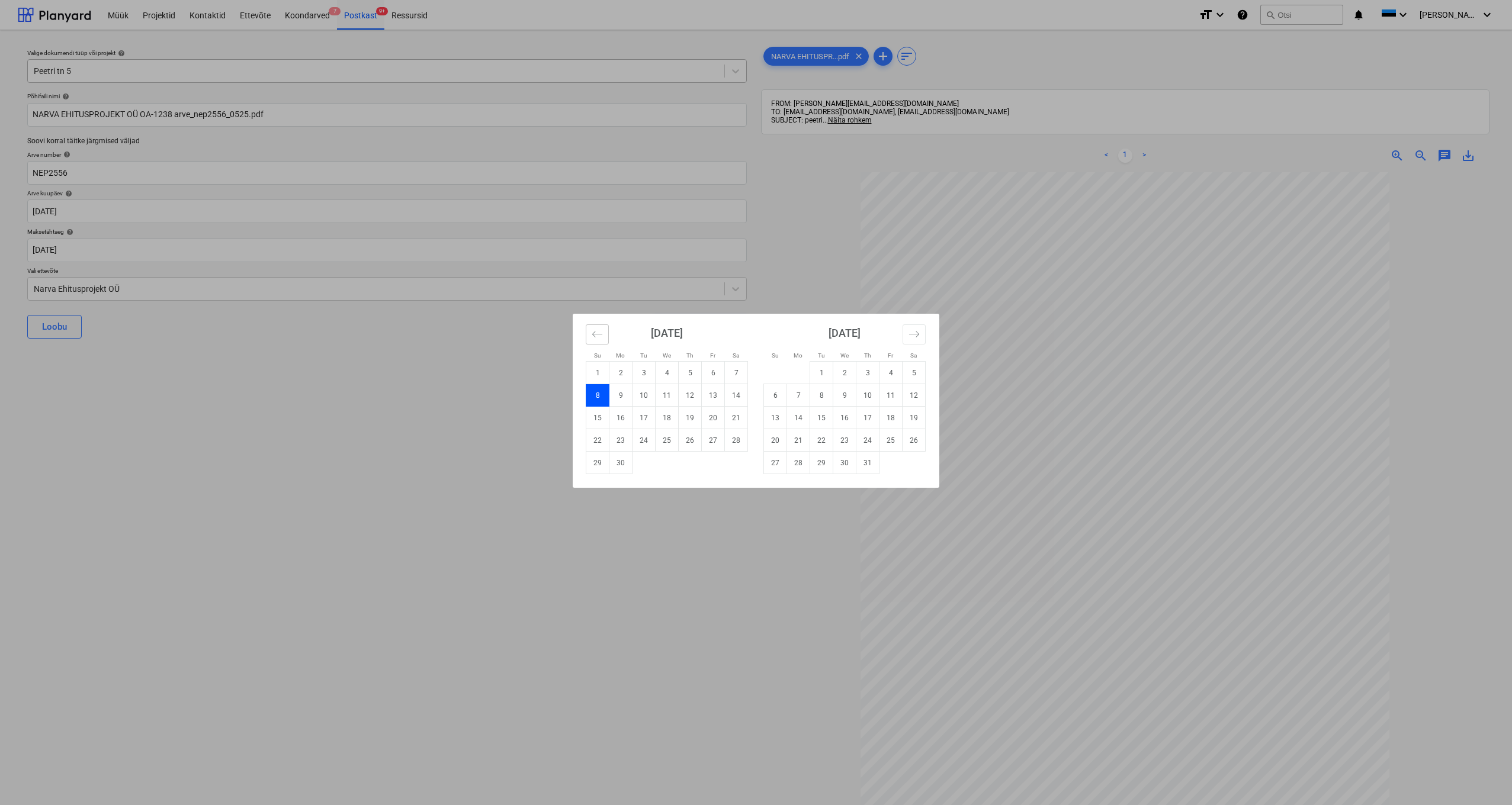
click at [598, 333] on icon "Move backward to switch to the previous month." at bounding box center [597, 334] width 11 height 11
click at [692, 463] on td "29" at bounding box center [689, 463] width 23 height 23
type input "29 May 2025"
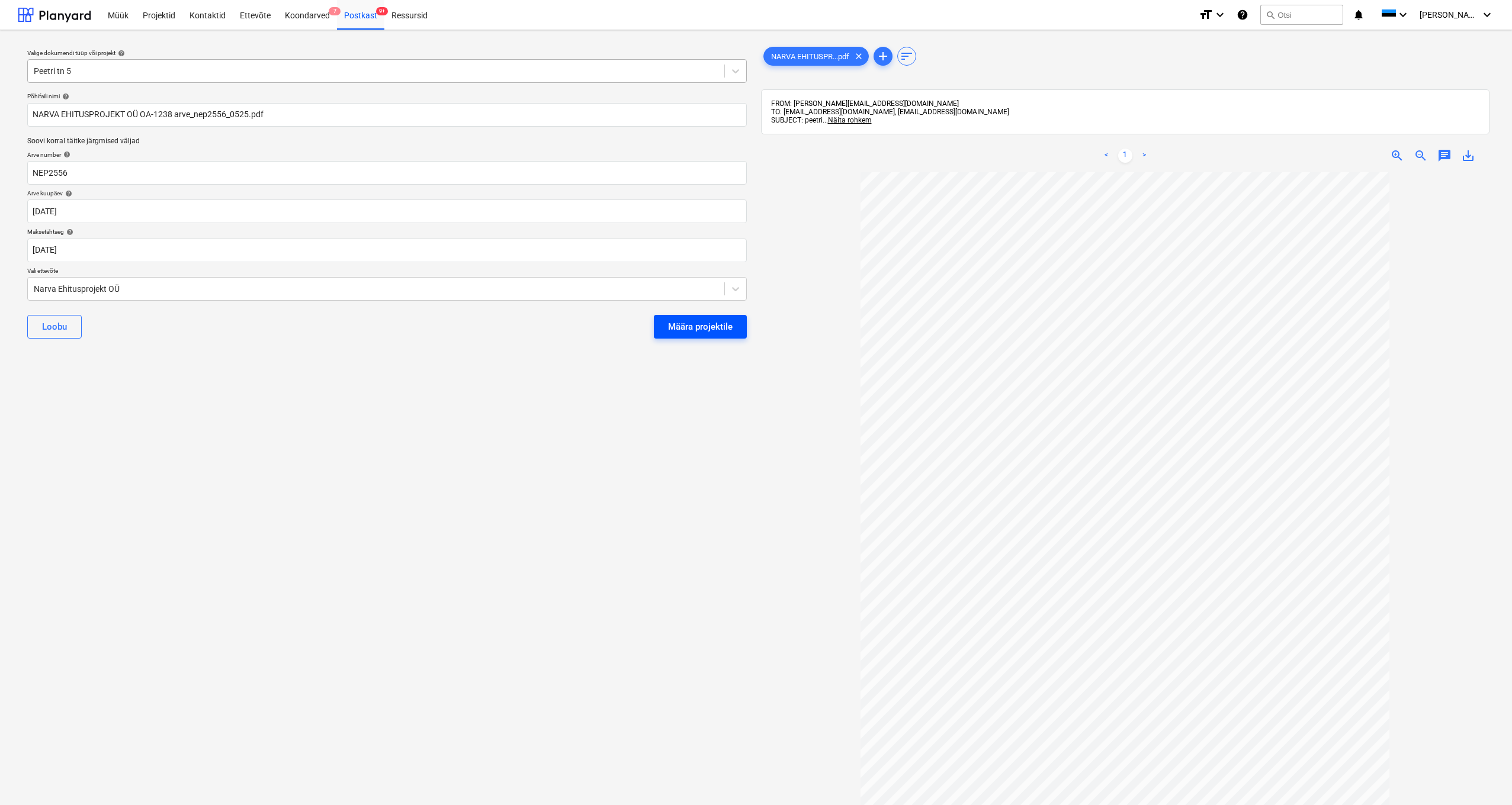
click at [684, 323] on div "Määra projektile" at bounding box center [701, 327] width 65 height 16
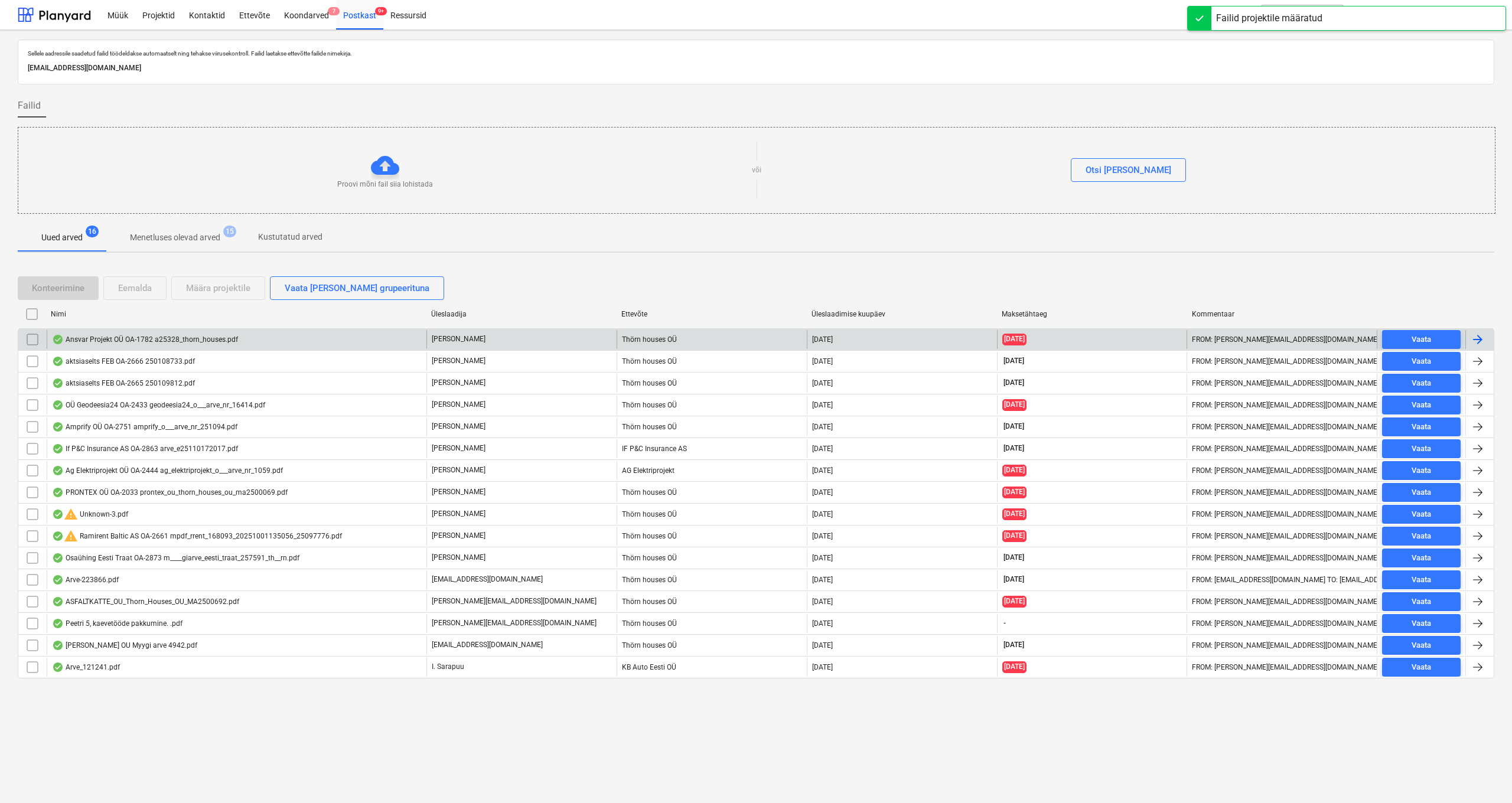
click at [118, 337] on div "Ansvar Projekt OÜ OA-1782 a25328_thorn_houses.pdf" at bounding box center [144, 340] width 186 height 10
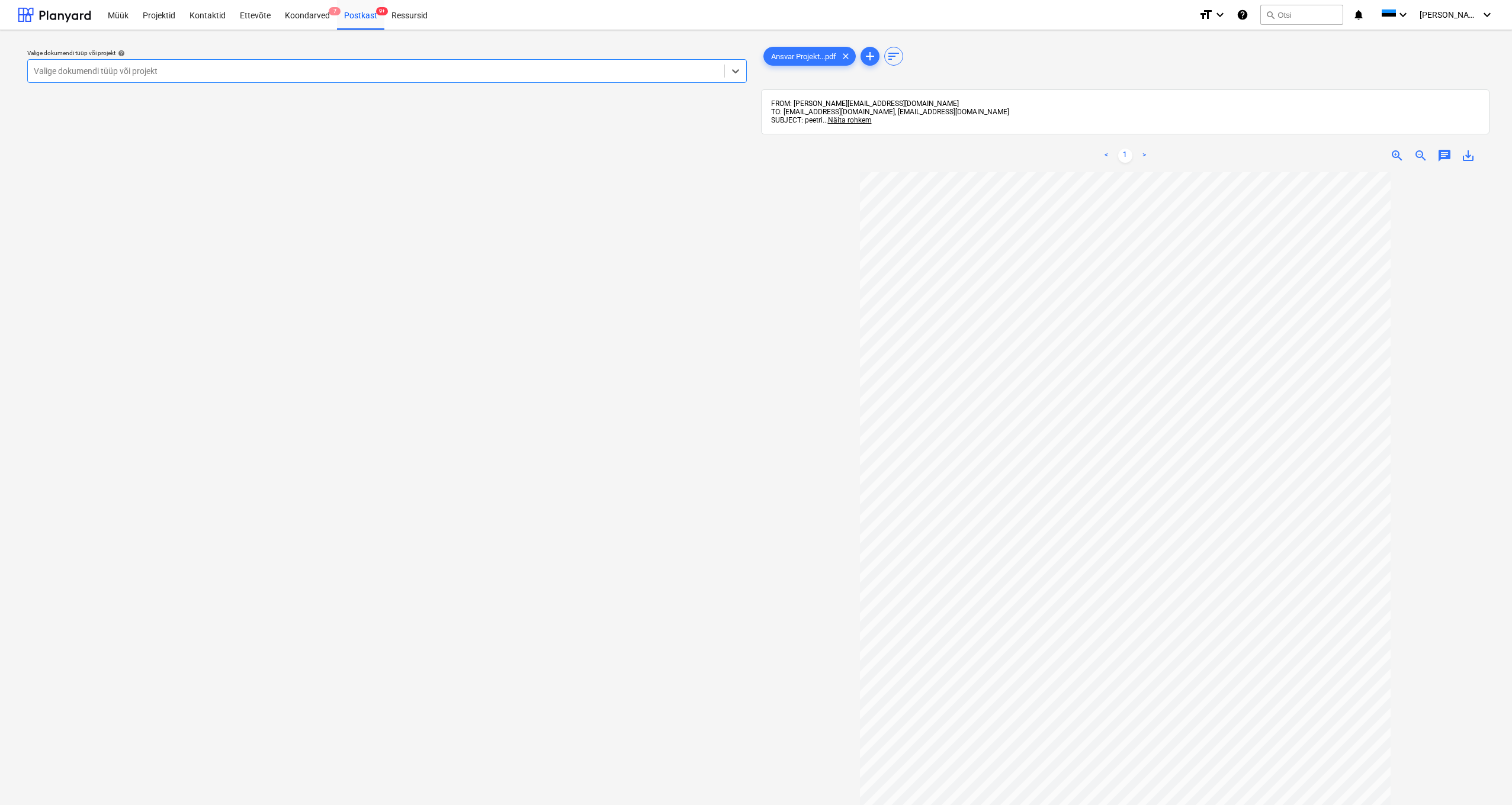
drag, startPoint x: 52, startPoint y: 69, endPoint x: 81, endPoint y: 77, distance: 30.1
click at [53, 69] on div "Valige dokumendi tüüp või projekt" at bounding box center [375, 71] width 684 height 10
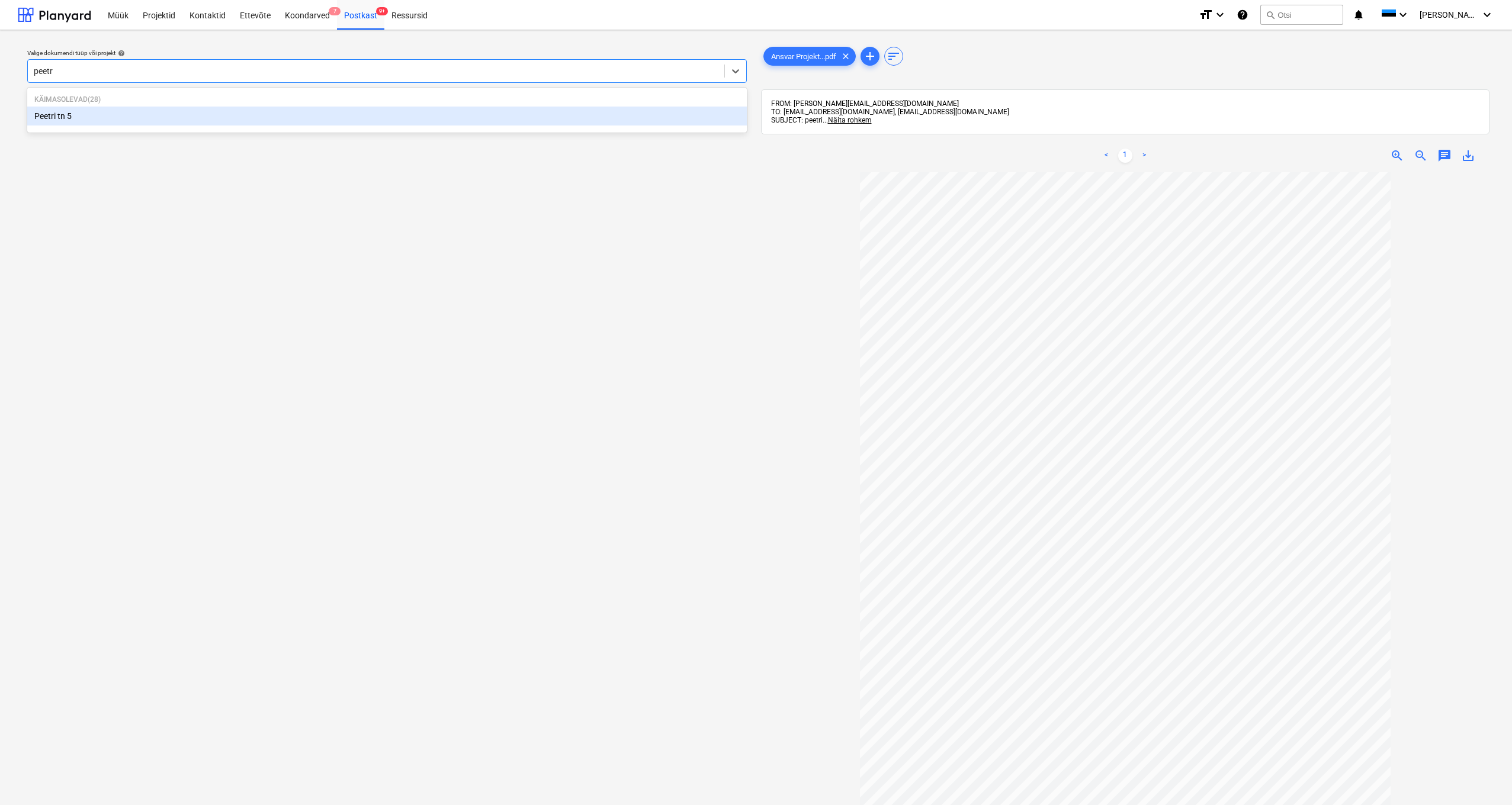
type input "peetri"
click at [49, 117] on div "Peetri tn 5" at bounding box center [387, 115] width 720 height 19
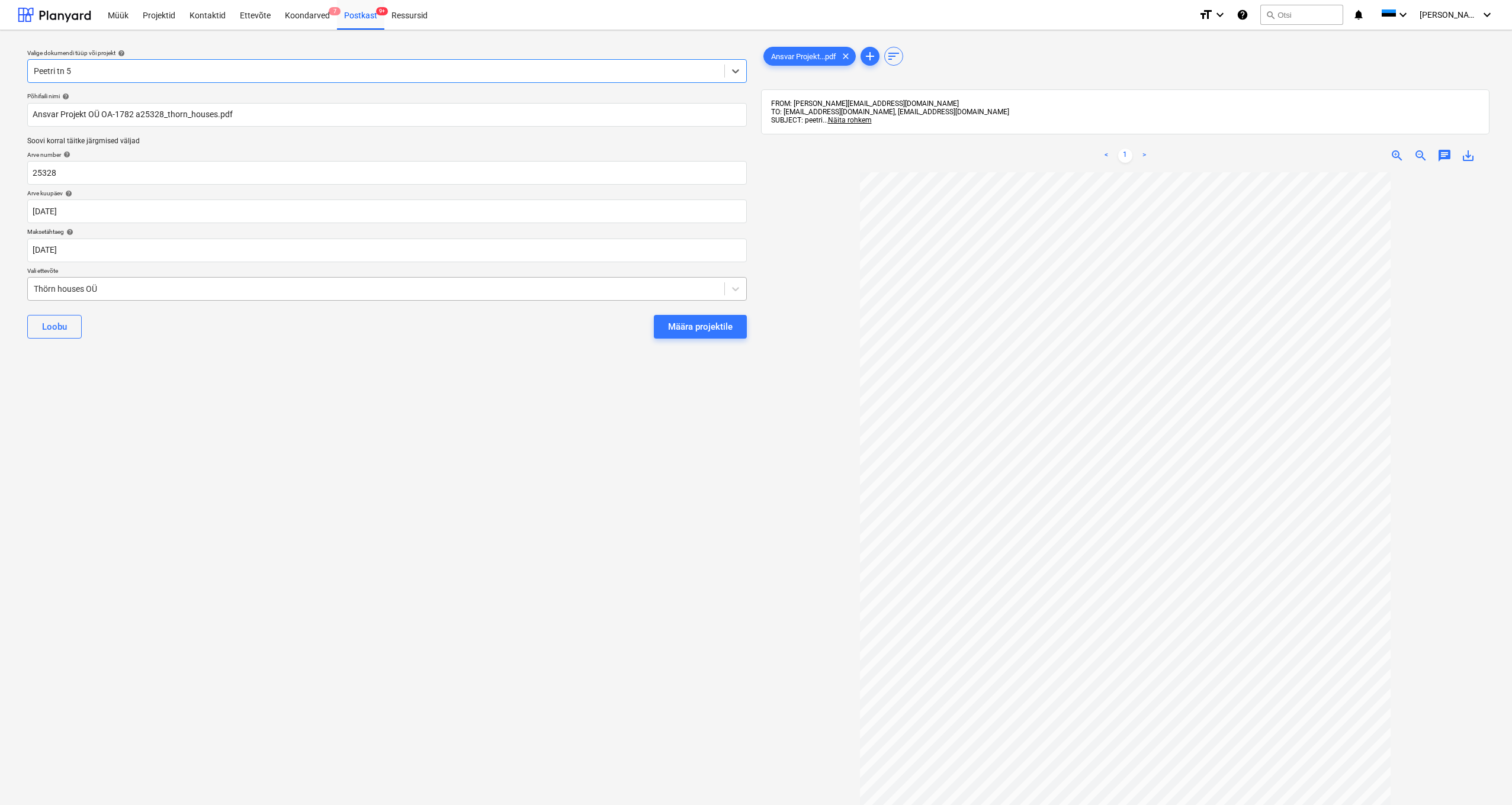
click at [34, 286] on div "Thörn houses OÜ" at bounding box center [375, 289] width 684 height 10
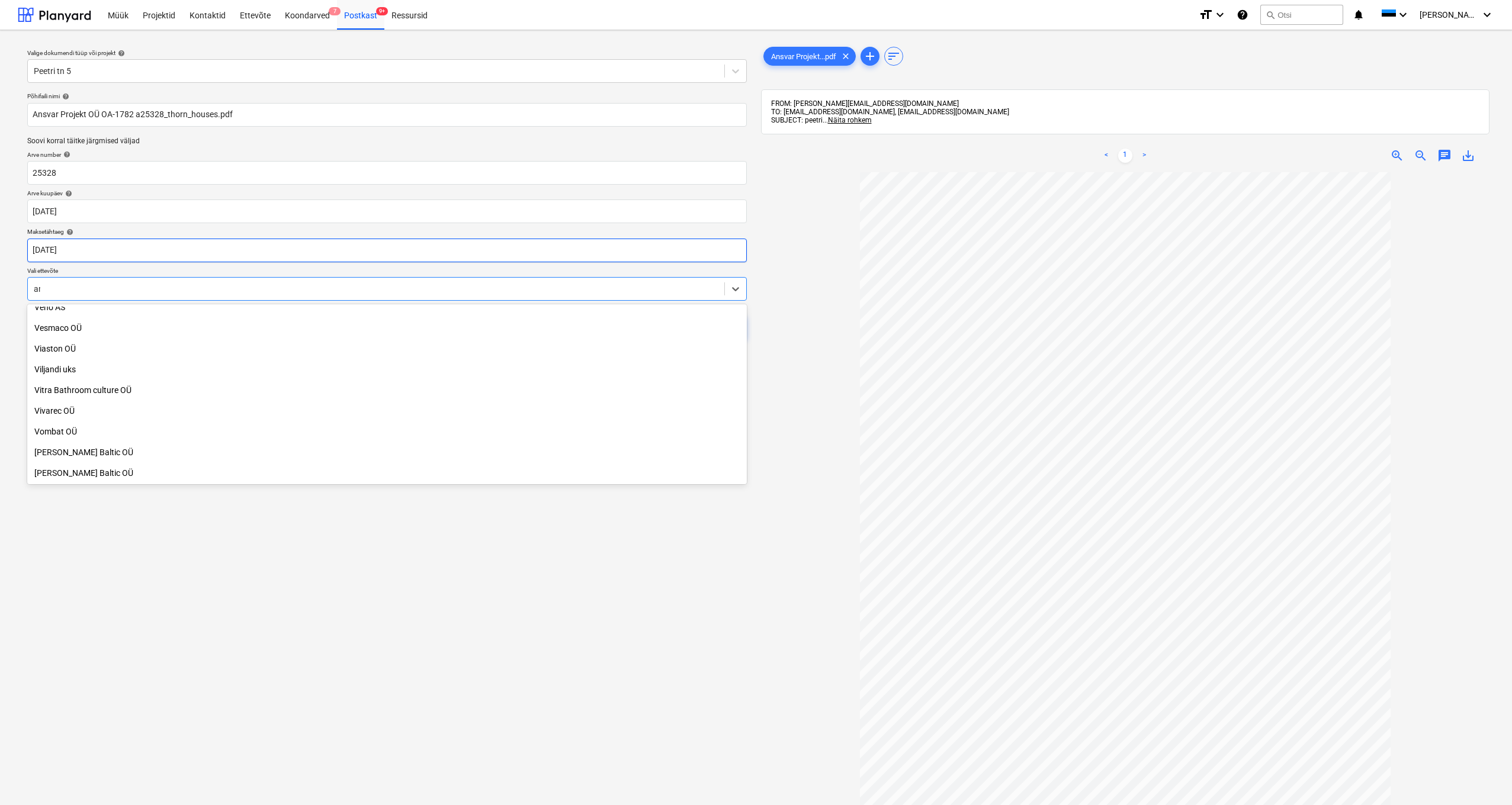
scroll to position [672, 0]
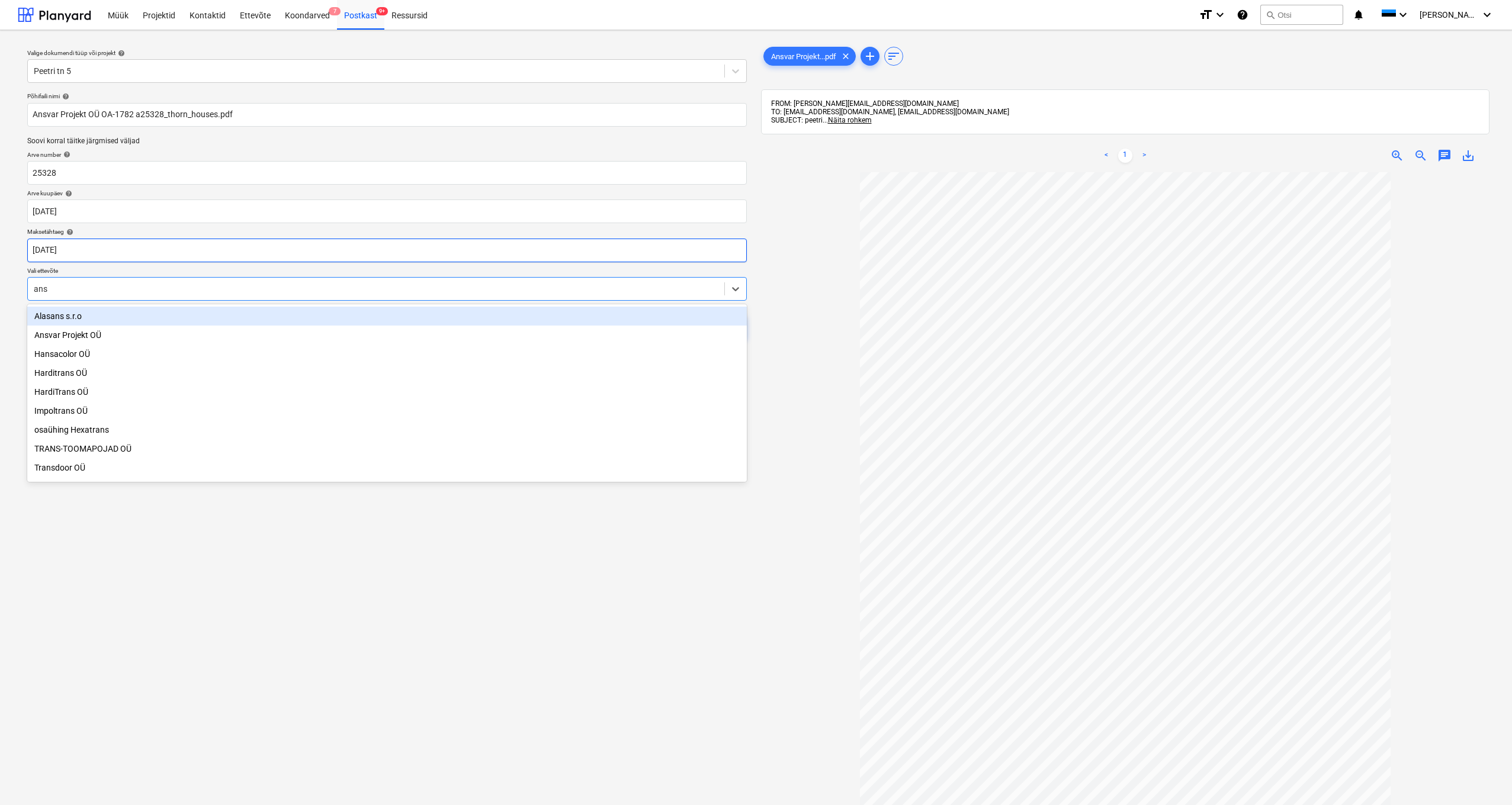
type input "ansv"
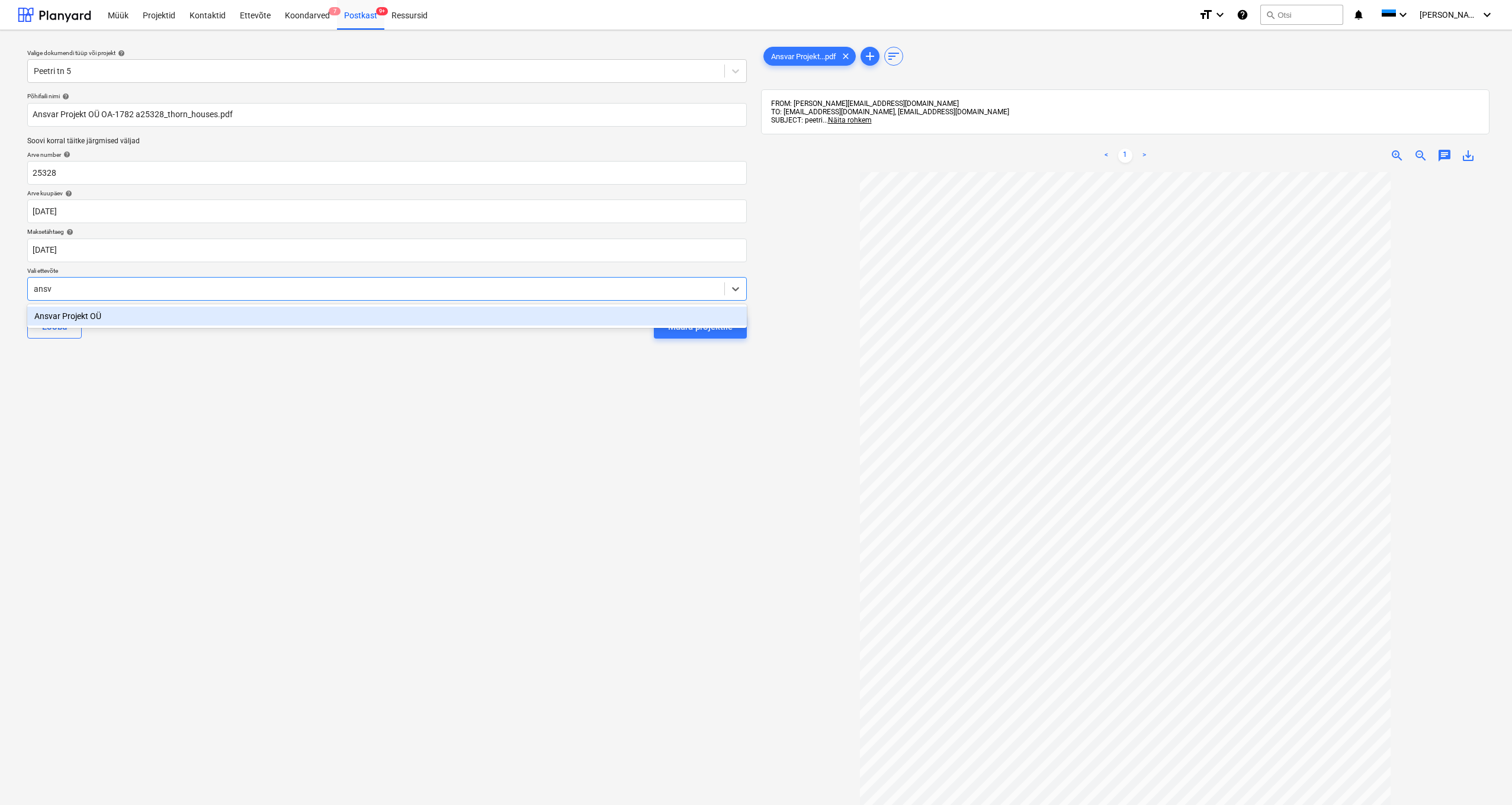
click at [60, 309] on div "Ansvar Projekt OÜ" at bounding box center [387, 316] width 720 height 19
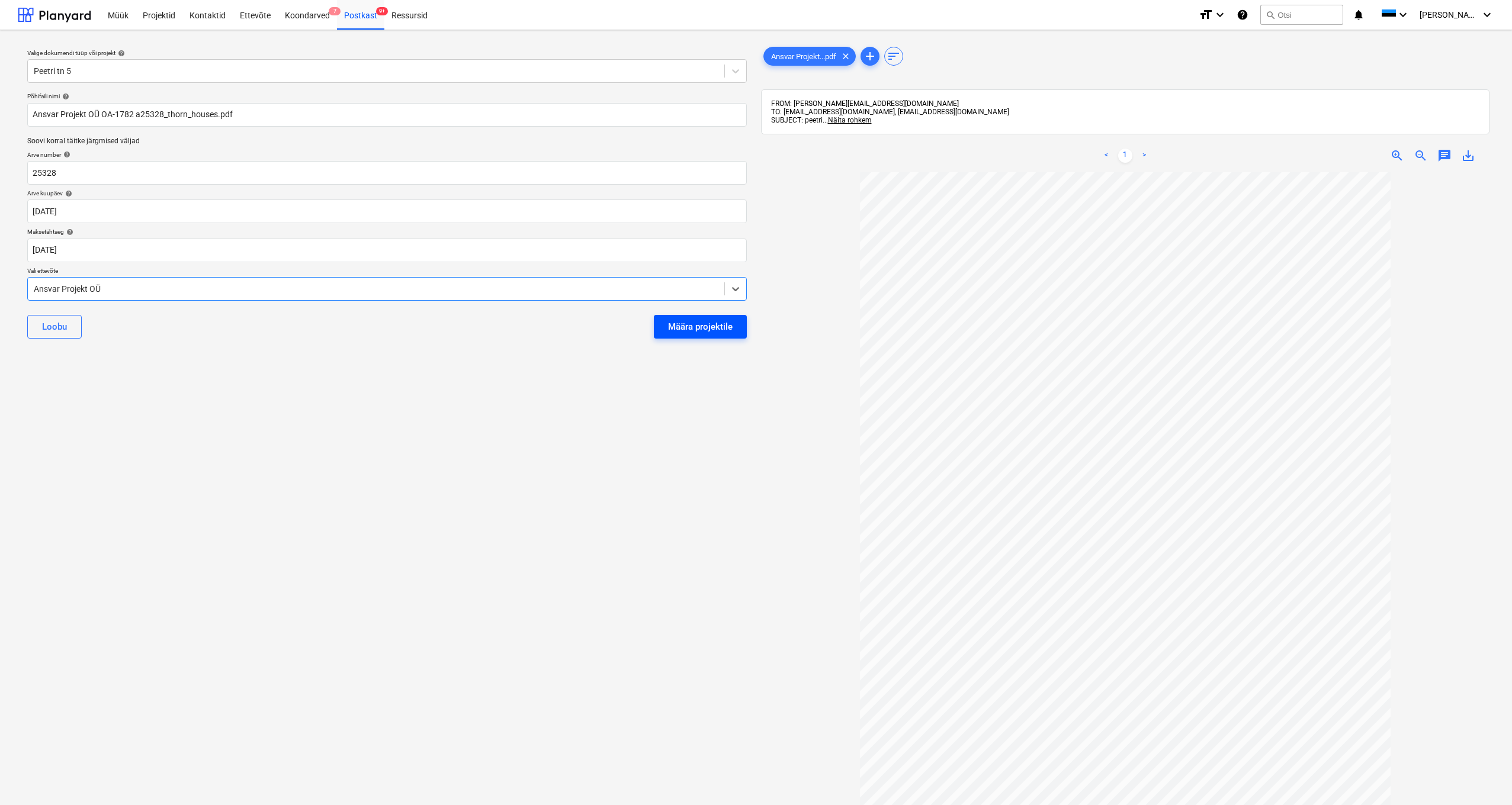
click at [688, 322] on div "Määra projektile" at bounding box center [701, 327] width 65 height 16
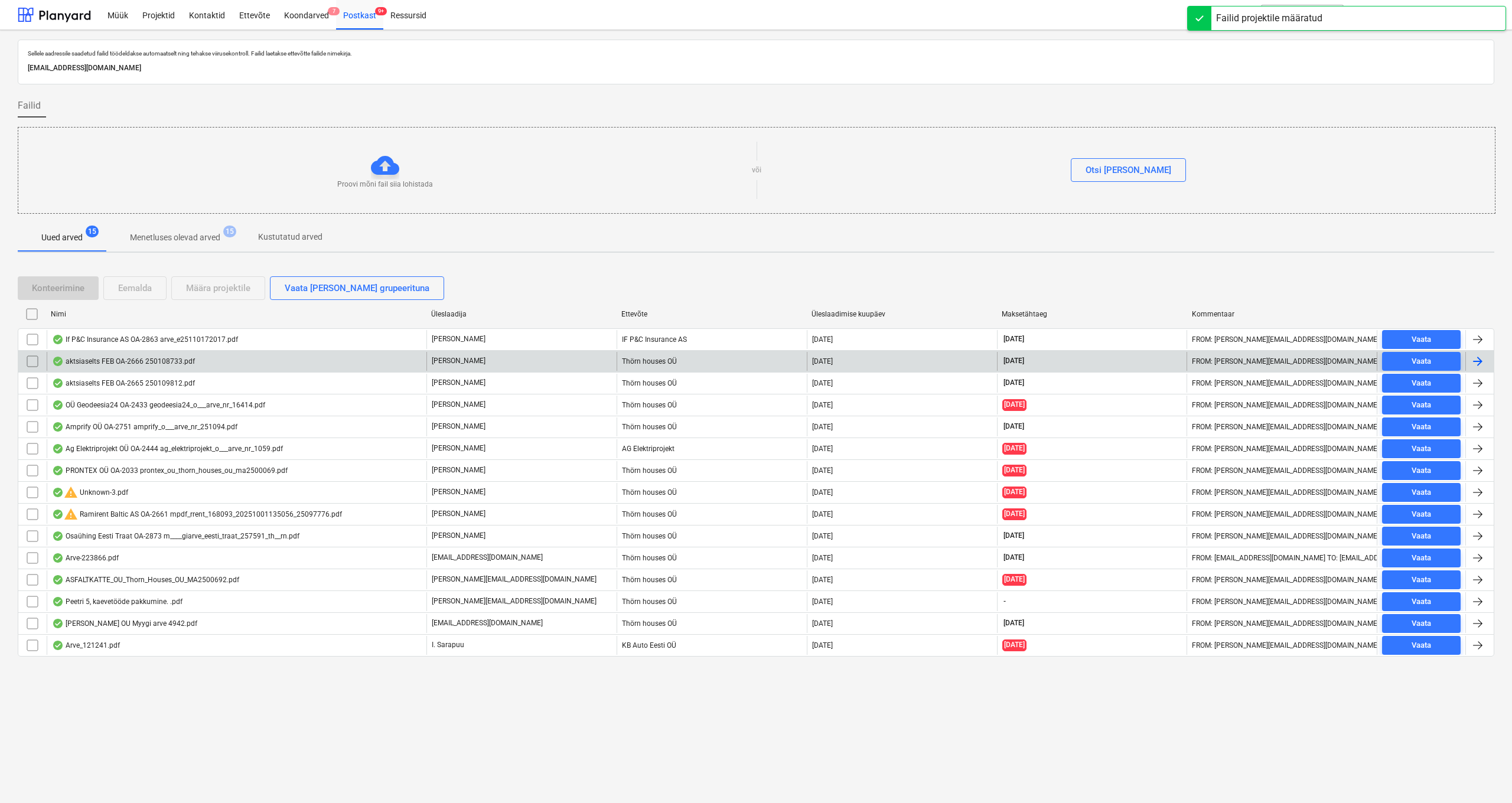
click at [134, 360] on div "aktsiaselts FEB OA-2666 250108733.pdf" at bounding box center [124, 361] width 143 height 10
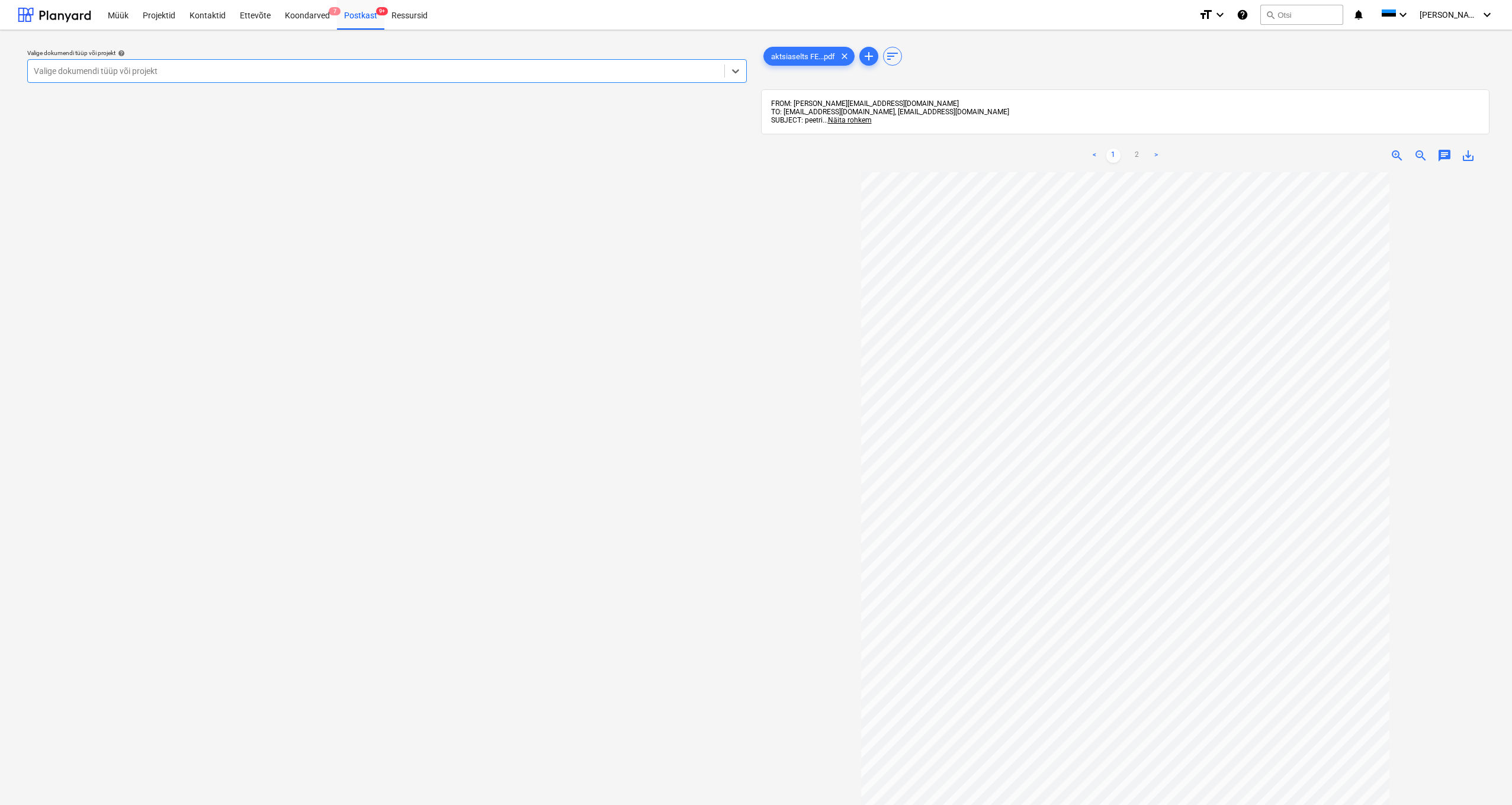
click at [56, 72] on div "Valige dokumendi tüüp või projekt" at bounding box center [375, 71] width 684 height 10
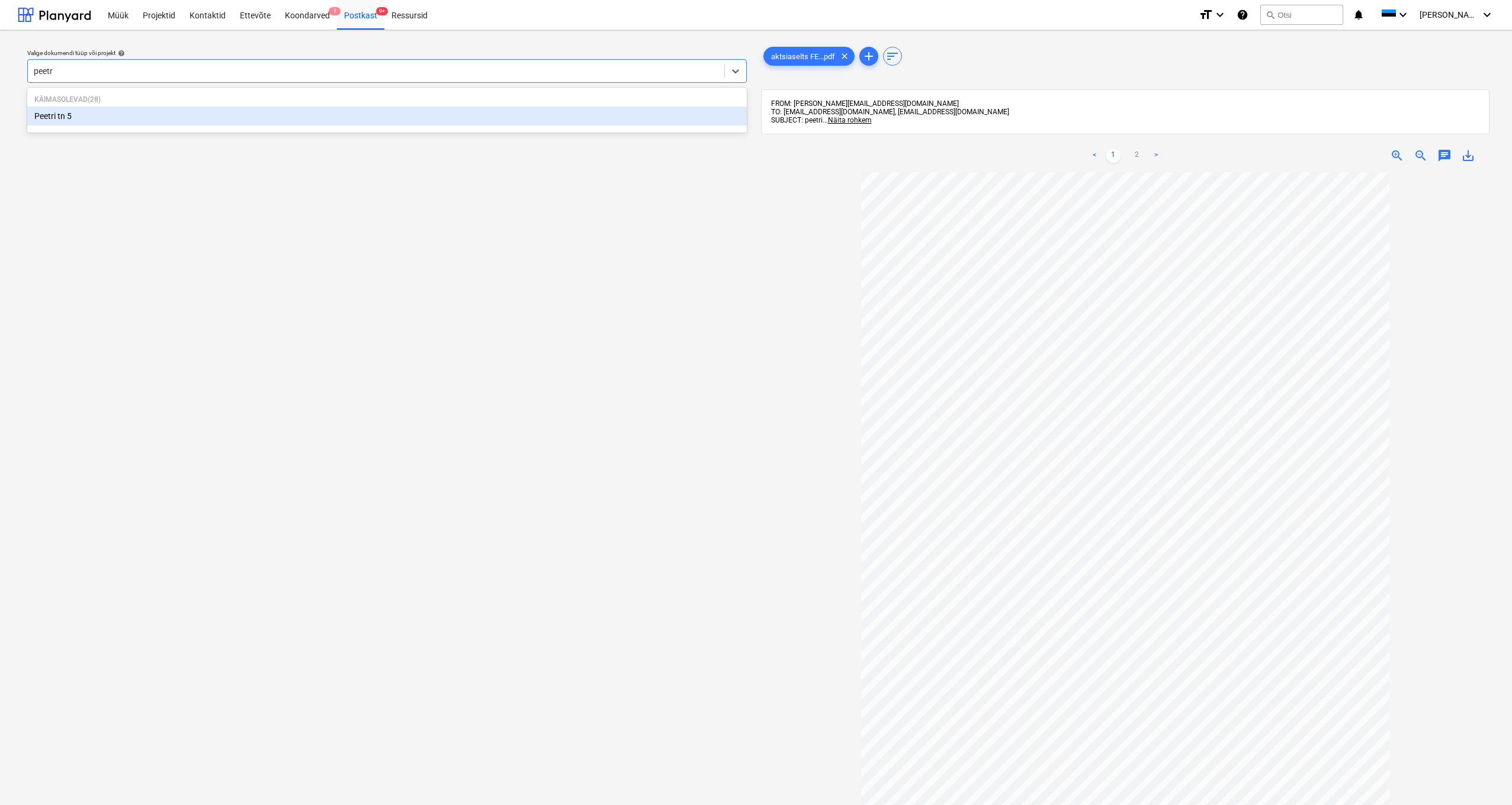
type input "peetri"
click at [60, 112] on div "Peetri tn 5" at bounding box center [387, 115] width 720 height 19
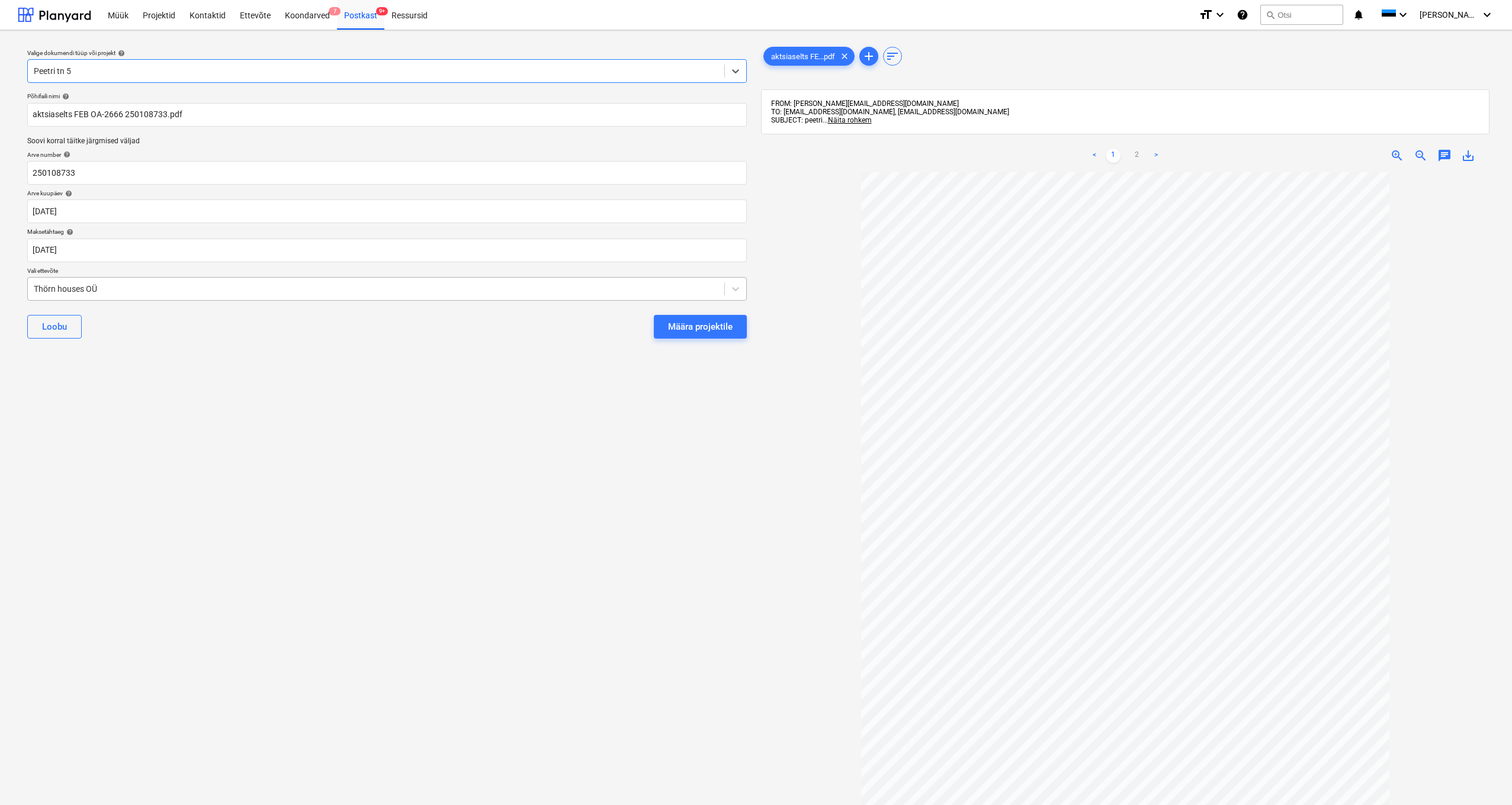
drag, startPoint x: 33, startPoint y: 287, endPoint x: 81, endPoint y: 280, distance: 48.5
click at [33, 287] on div "Thörn houses OÜ" at bounding box center [375, 288] width 696 height 17
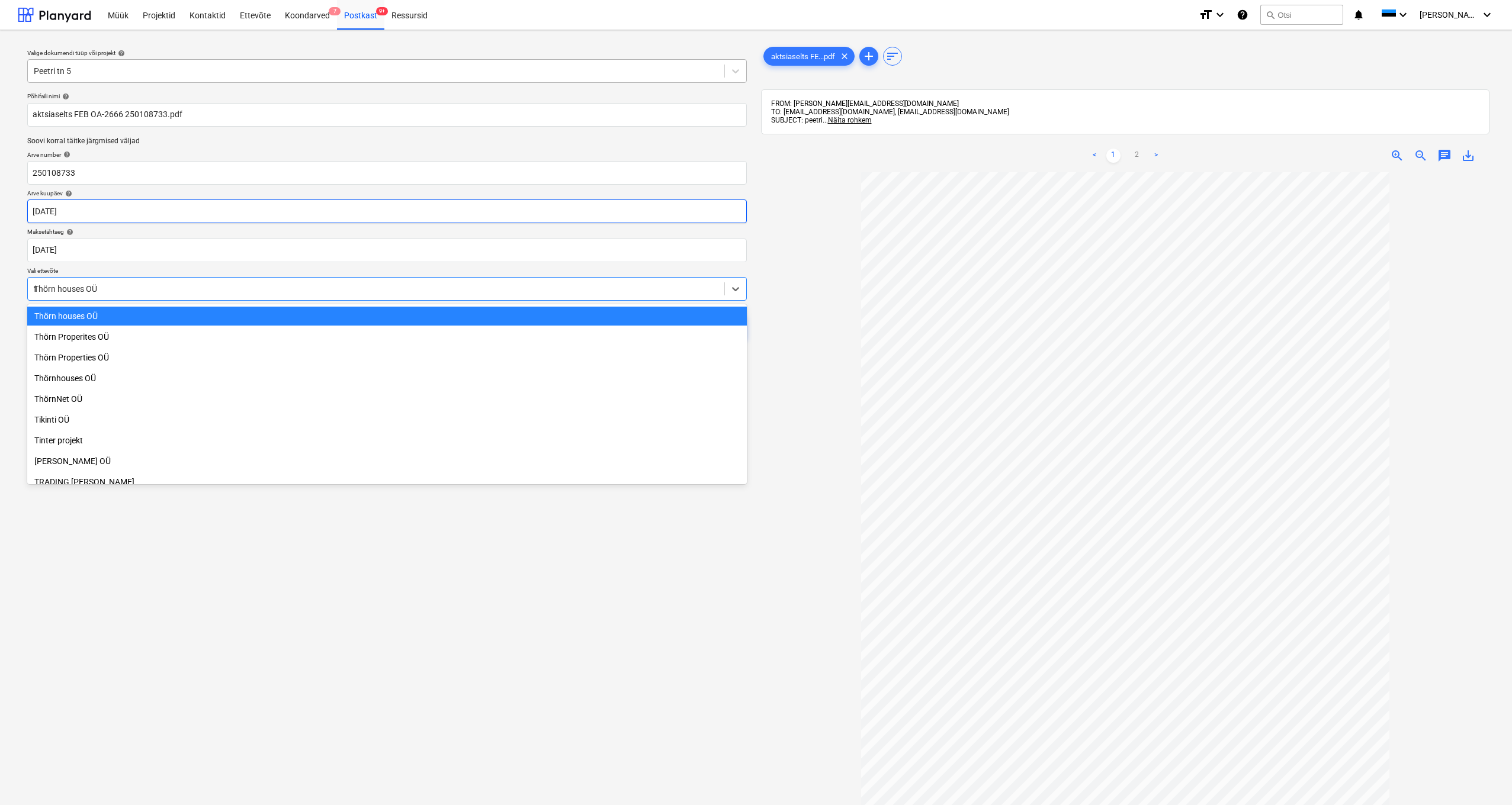
scroll to position [631, 0]
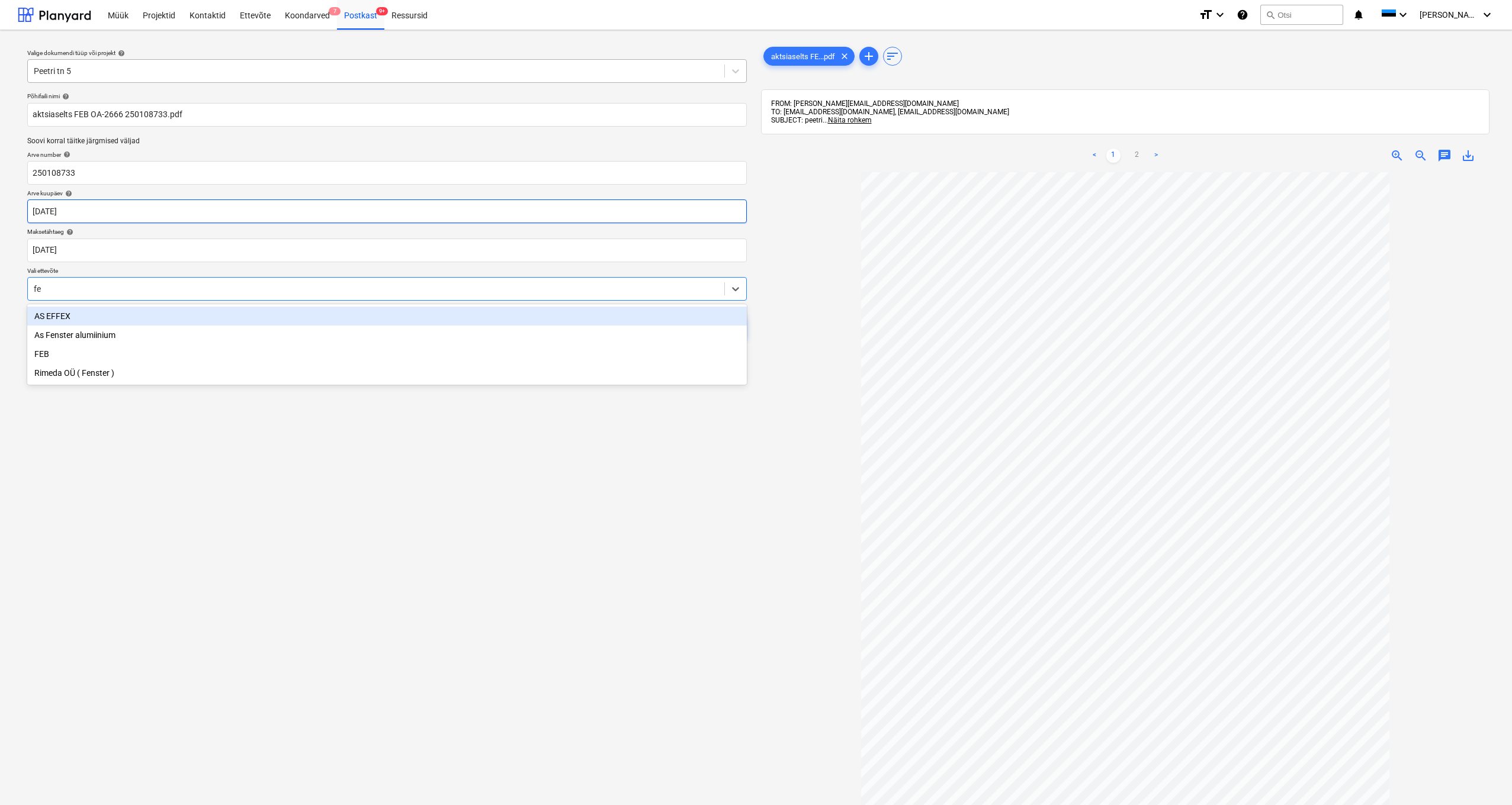
type input "feb"
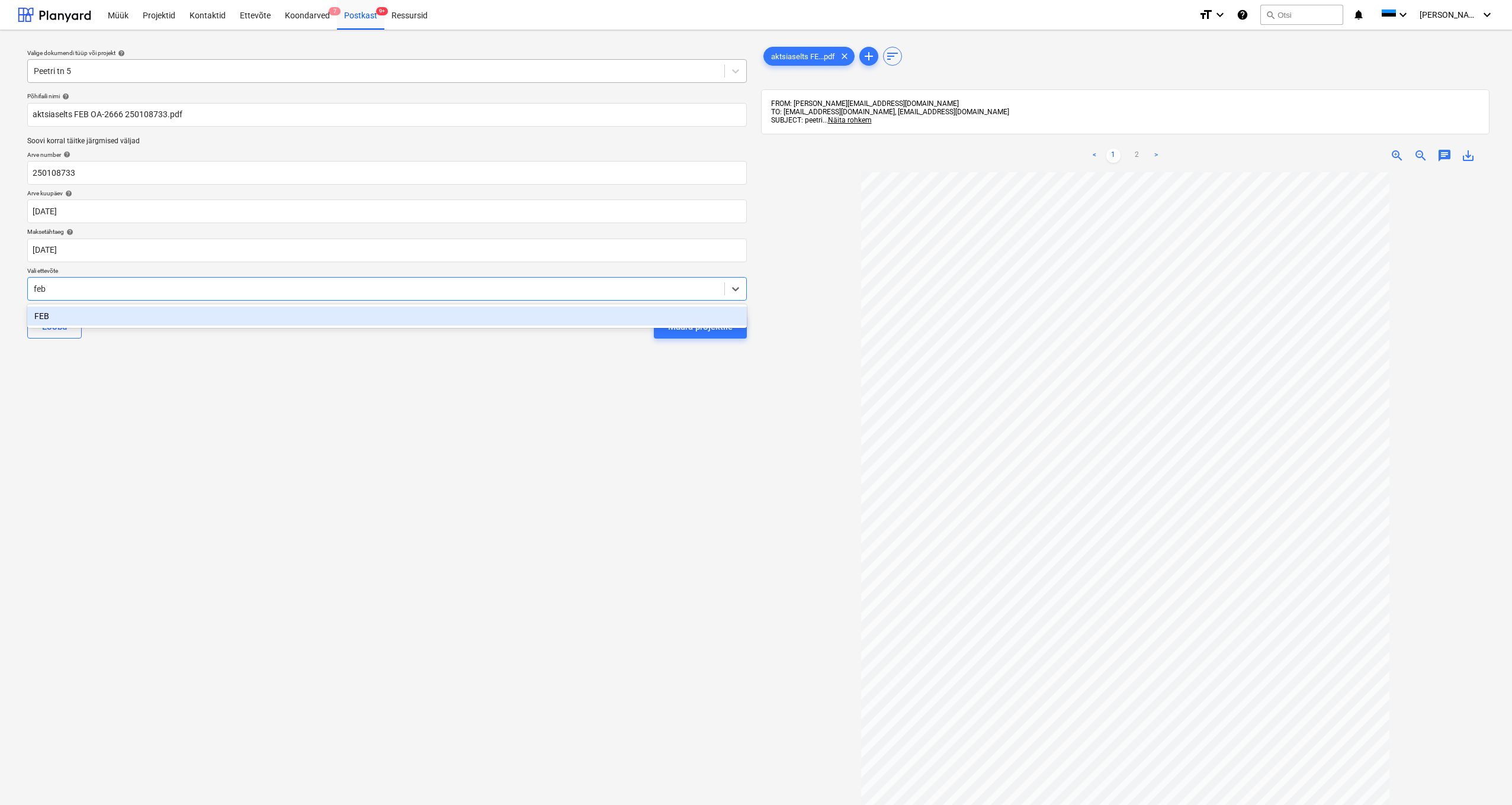
click at [40, 320] on div "FEB" at bounding box center [387, 316] width 720 height 19
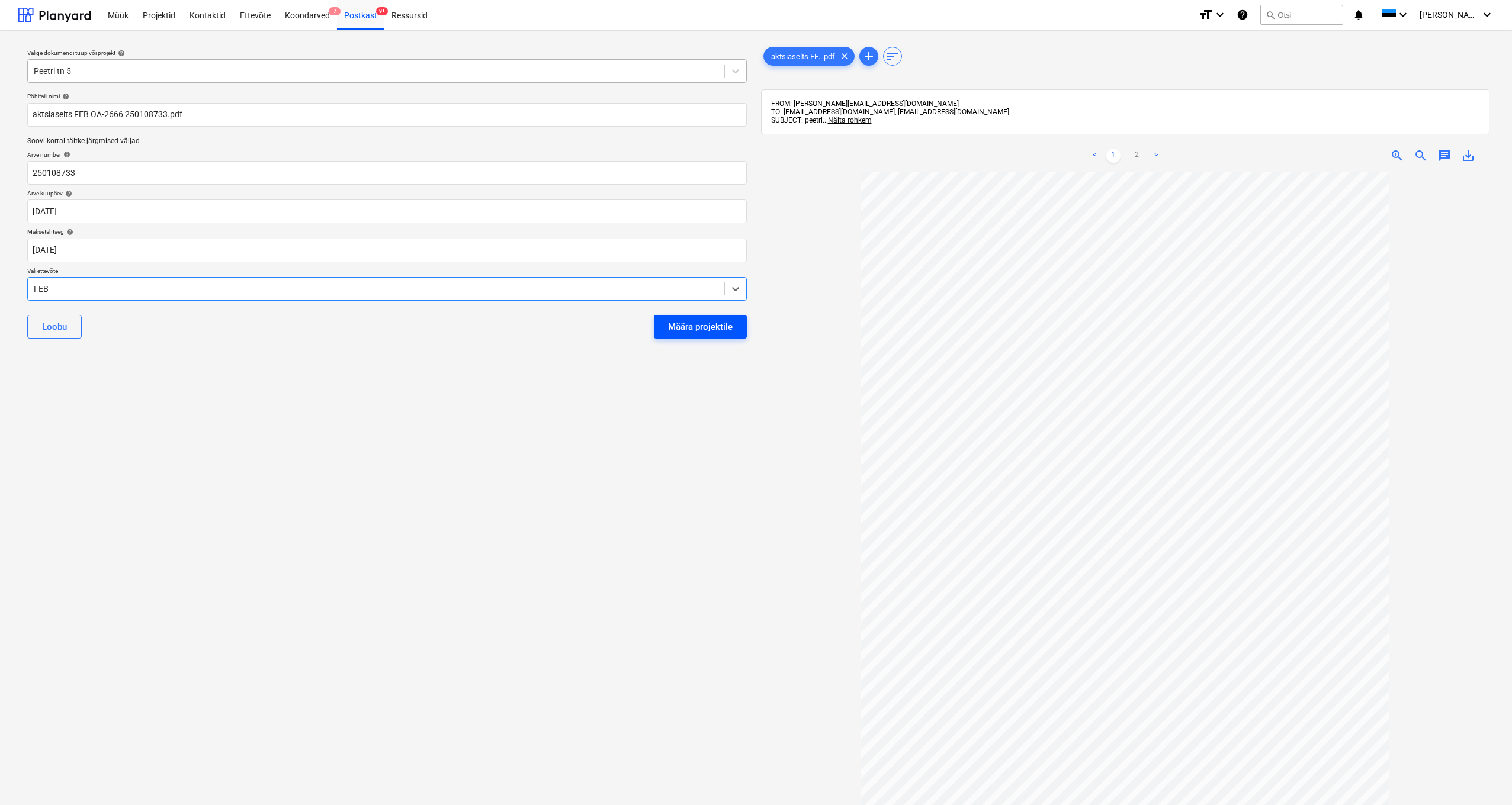
click at [717, 328] on div "Määra projektile" at bounding box center [701, 327] width 65 height 16
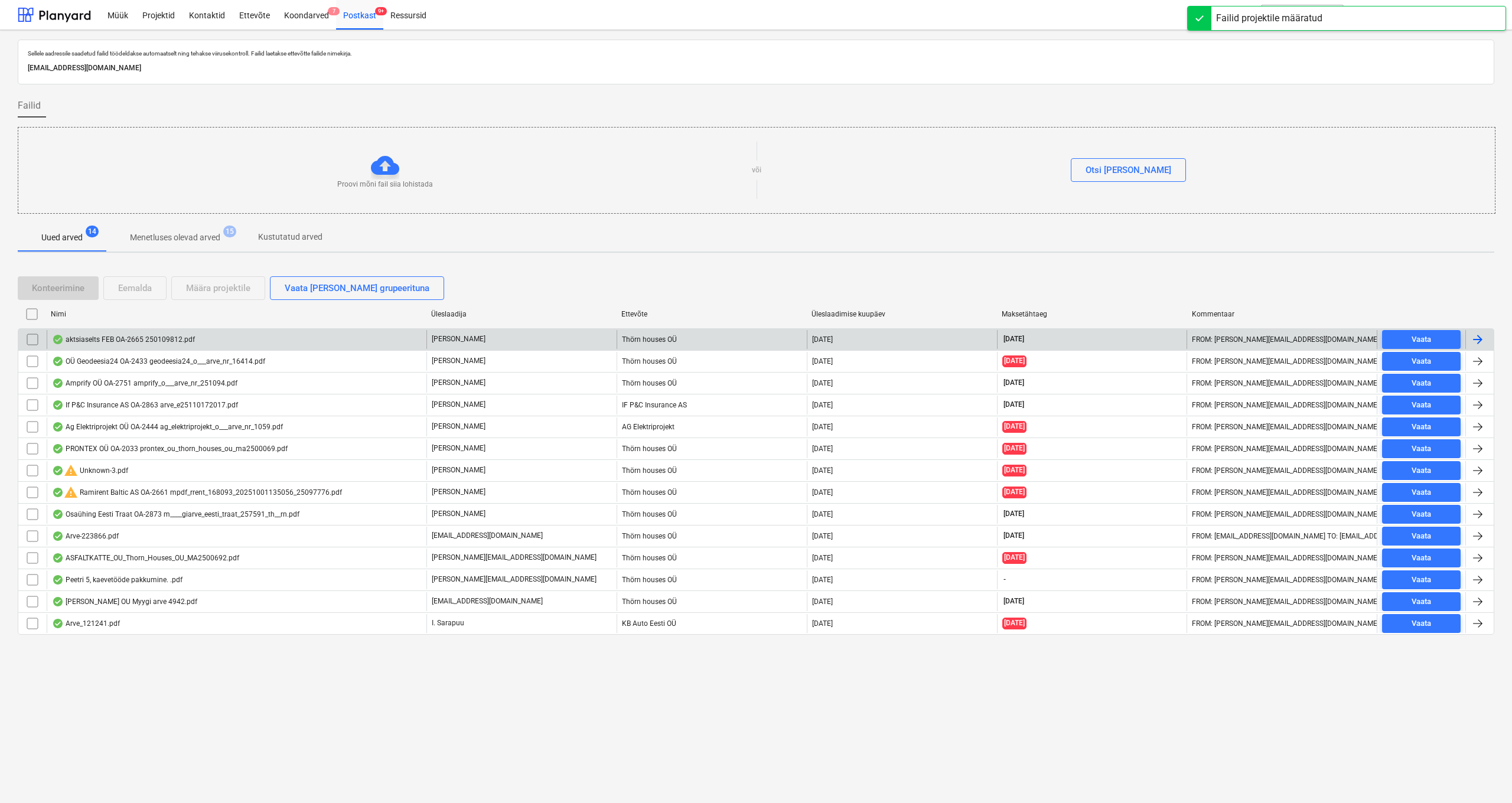
click at [109, 339] on div "aktsiaselts FEB OA-2665 250109812.pdf" at bounding box center [124, 340] width 143 height 10
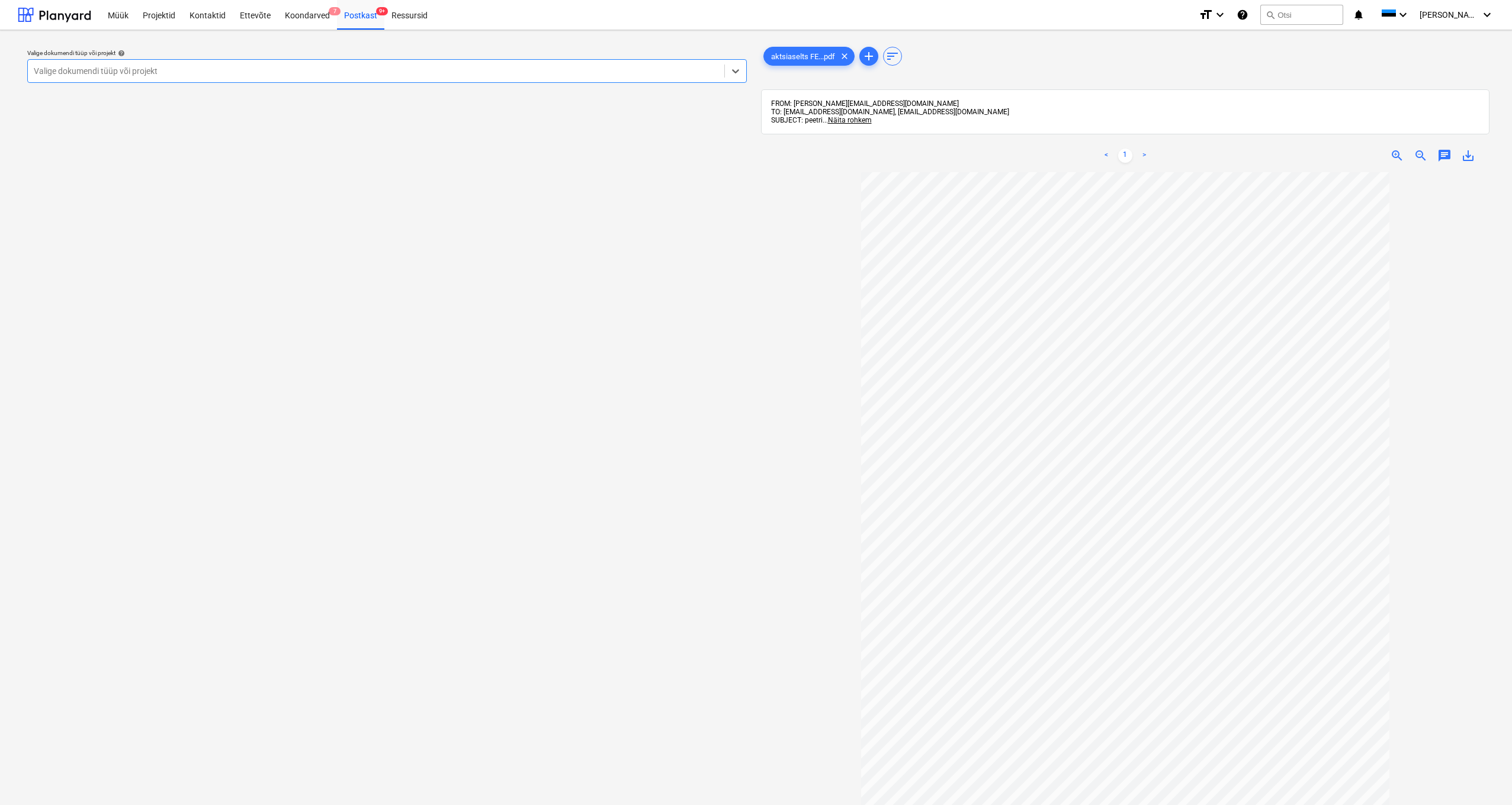
click at [71, 68] on div "Valige dokumendi tüüp või projekt" at bounding box center [375, 71] width 684 height 10
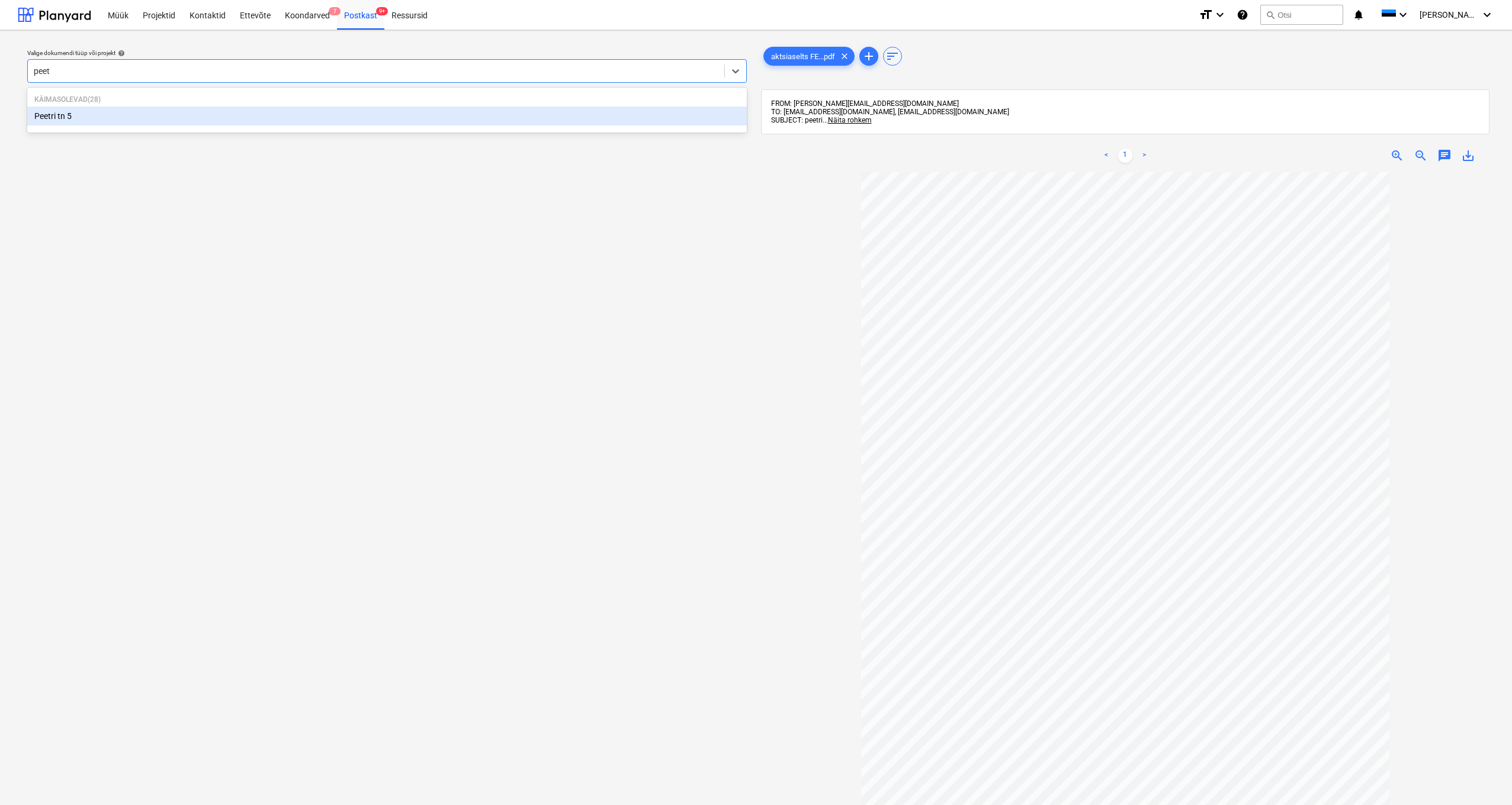
type input "peetr"
click at [49, 115] on div "Peetri tn 5" at bounding box center [387, 115] width 720 height 19
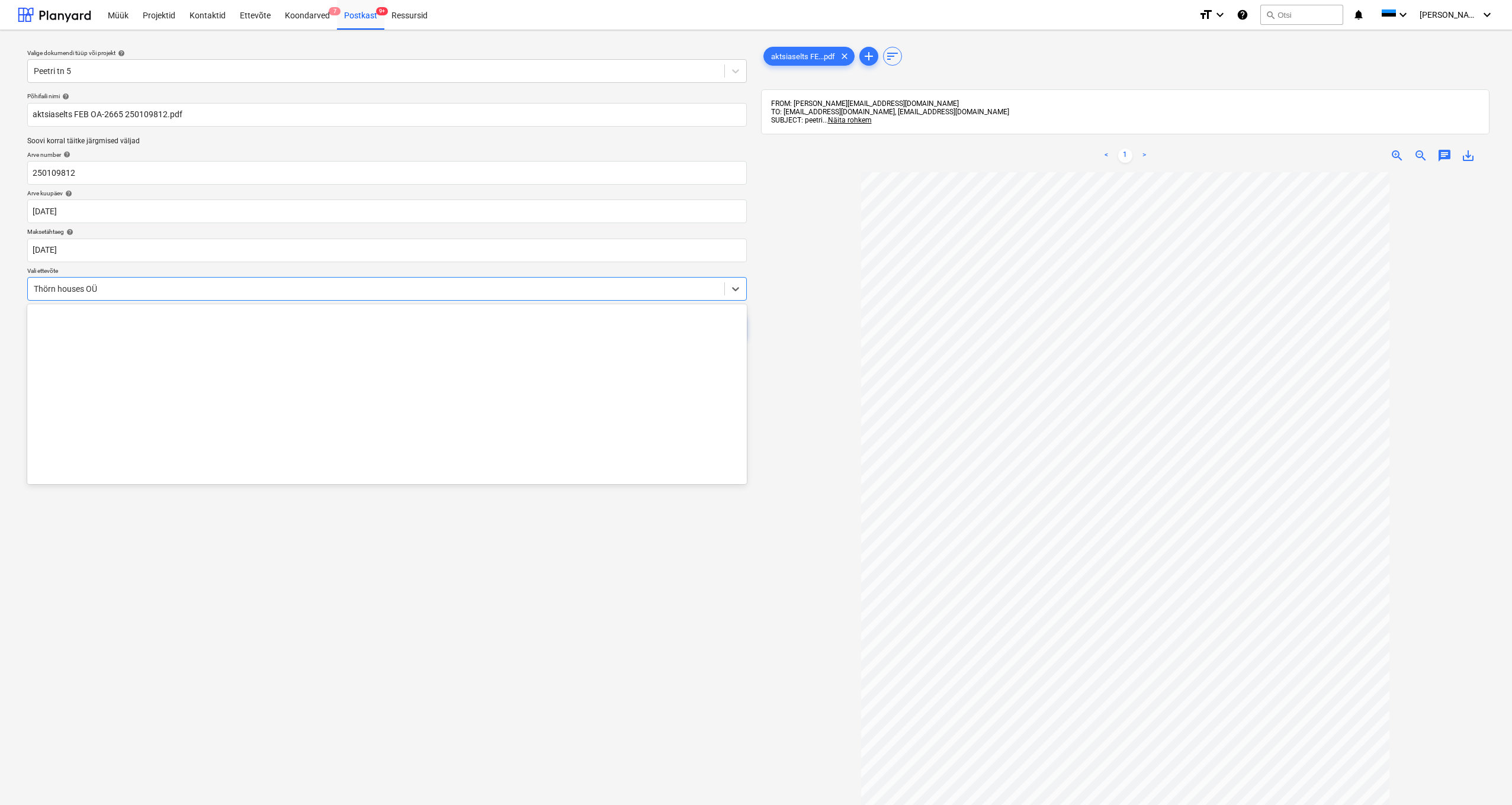
click at [33, 284] on div "Thörn houses OÜ" at bounding box center [375, 289] width 684 height 10
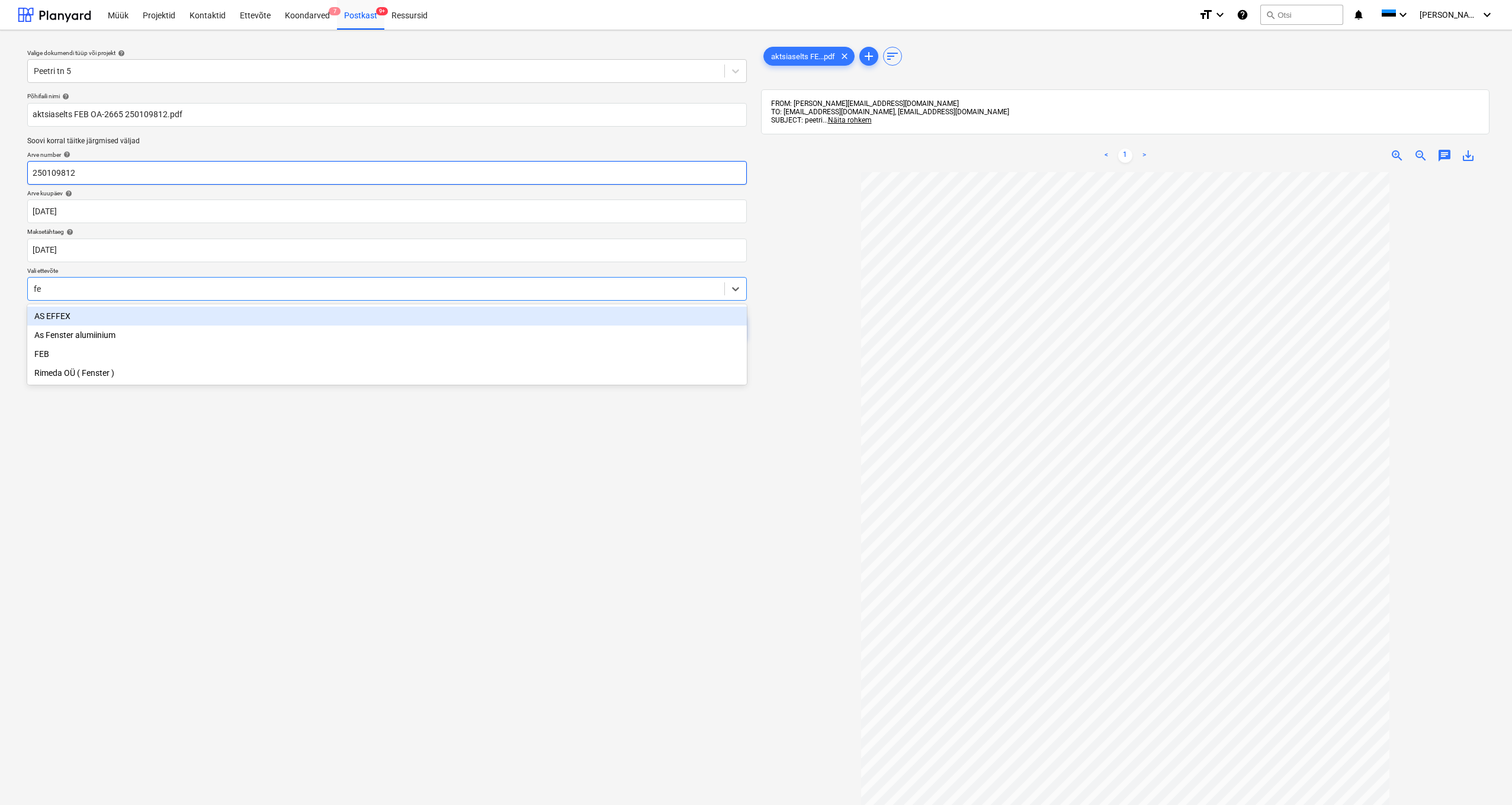
type input "feb"
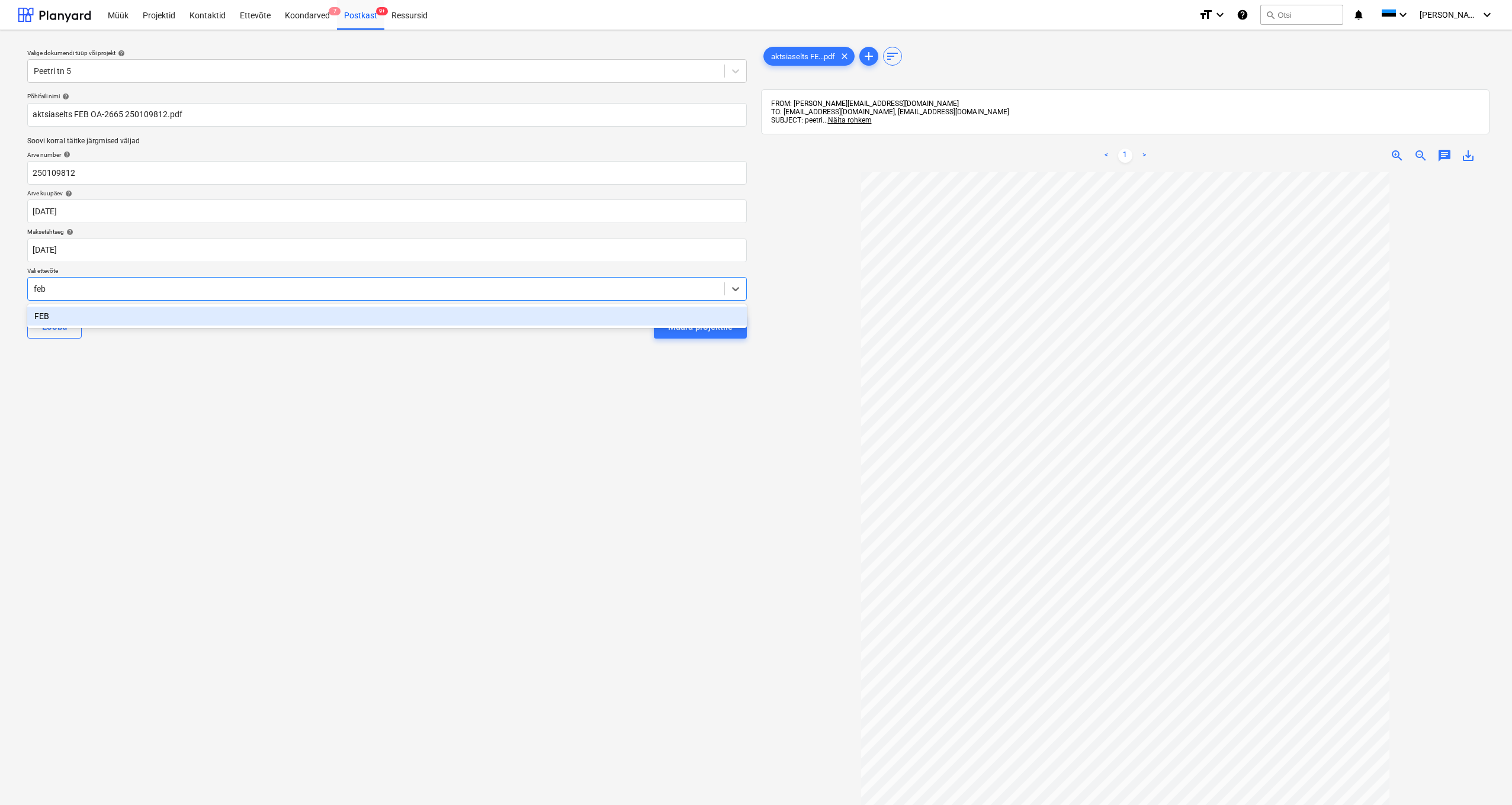
click at [47, 319] on div "FEB" at bounding box center [387, 316] width 720 height 19
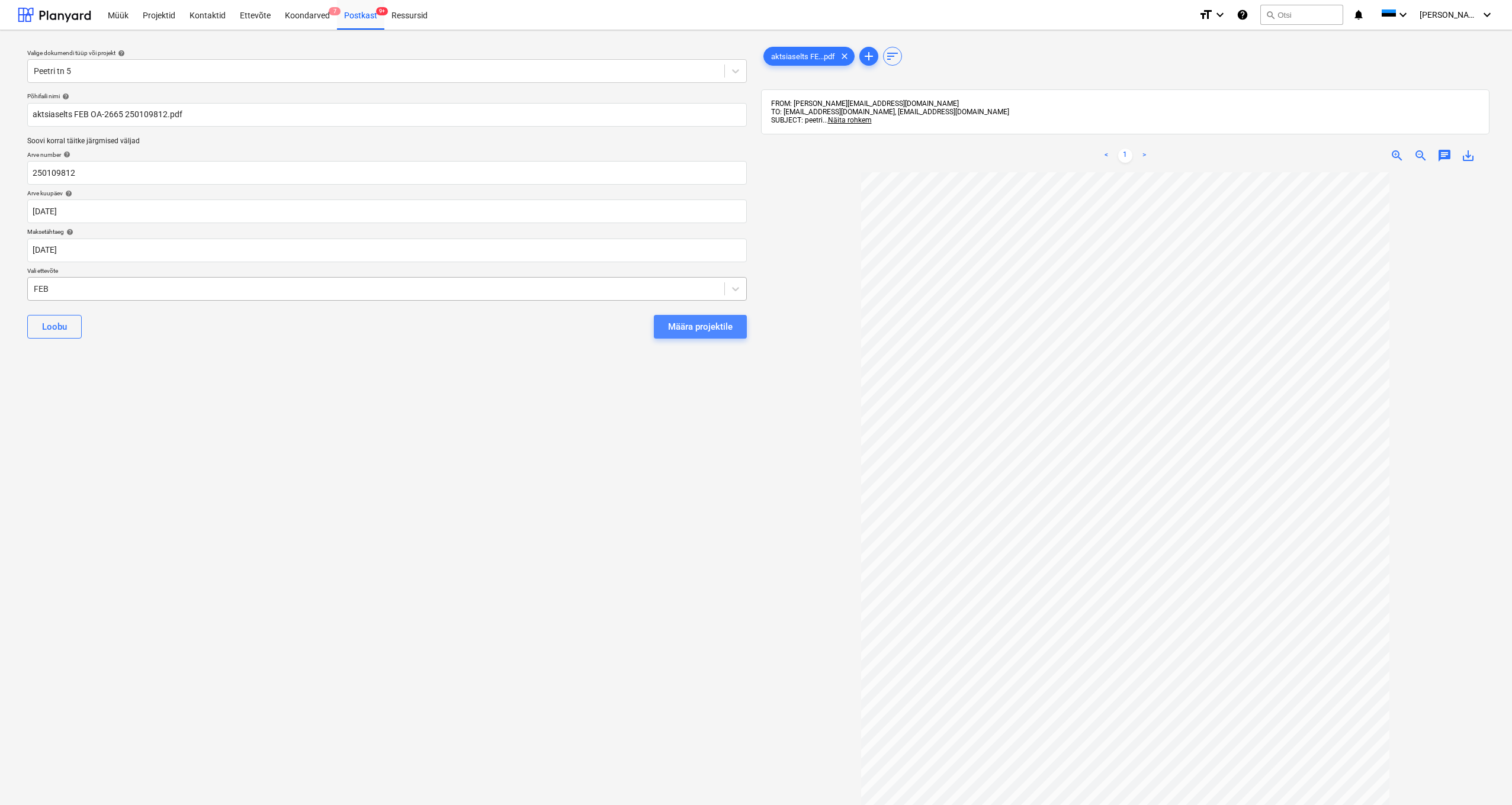
click at [709, 320] on div "Määra projektile" at bounding box center [701, 327] width 65 height 16
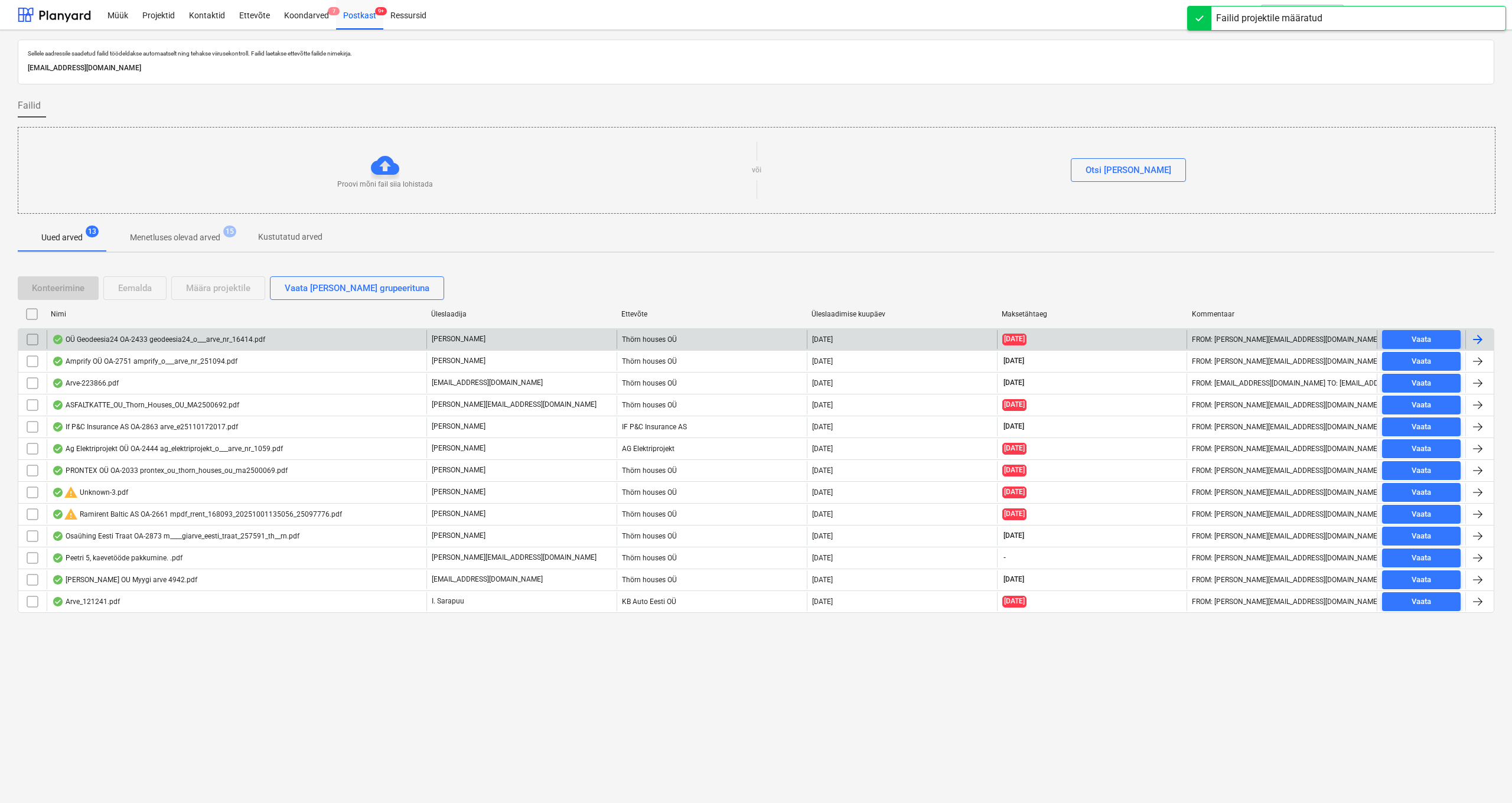
click at [149, 342] on div "OÜ Geodeesia24 OA-2433 geodeesia24_o___arve_nr_16414.pdf" at bounding box center [158, 340] width 213 height 10
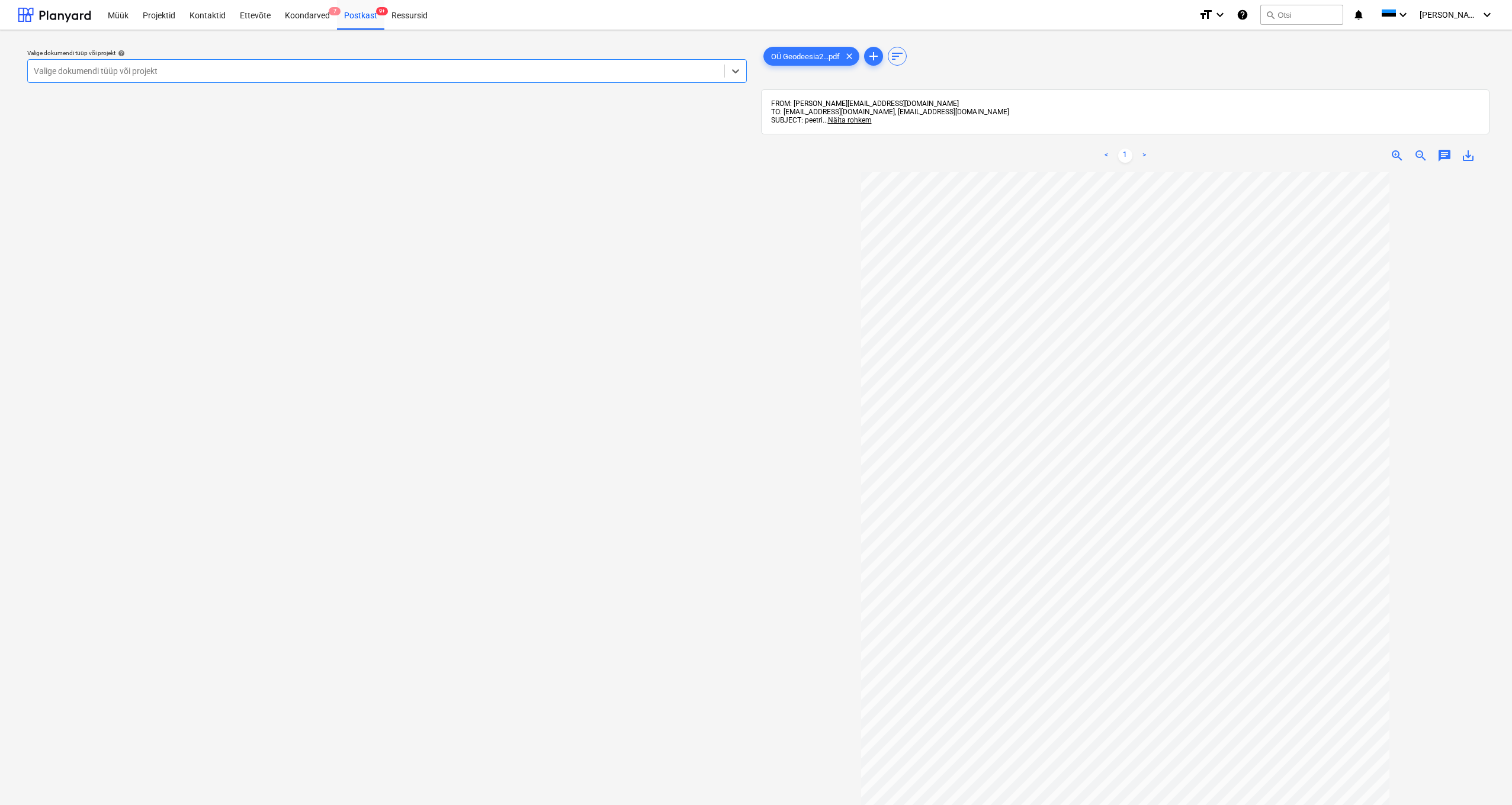
click at [78, 69] on div "Valige dokumendi tüüp või projekt" at bounding box center [375, 71] width 684 height 10
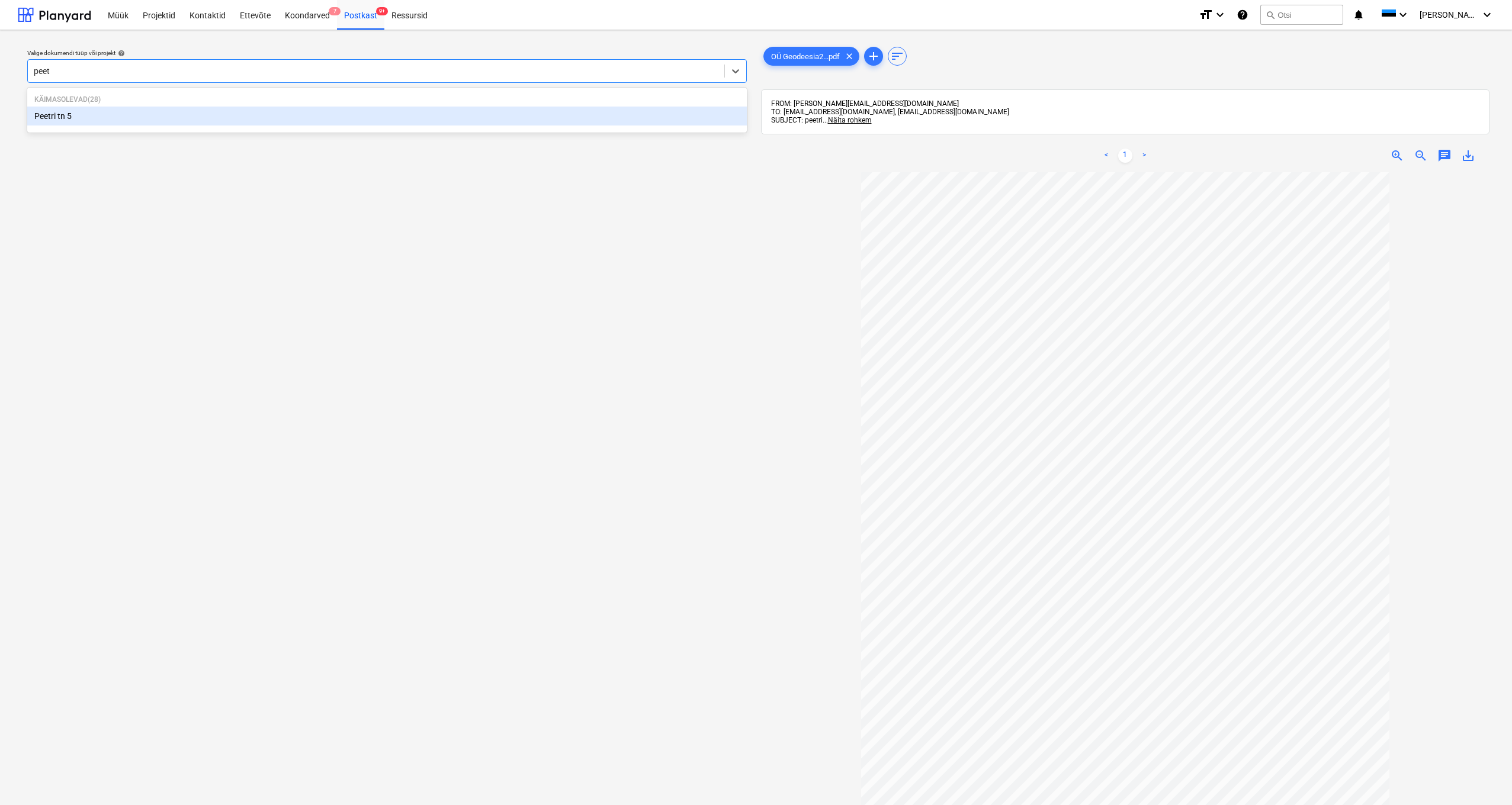
type input "peetr"
click at [58, 120] on div "Peetri tn 5" at bounding box center [387, 115] width 720 height 19
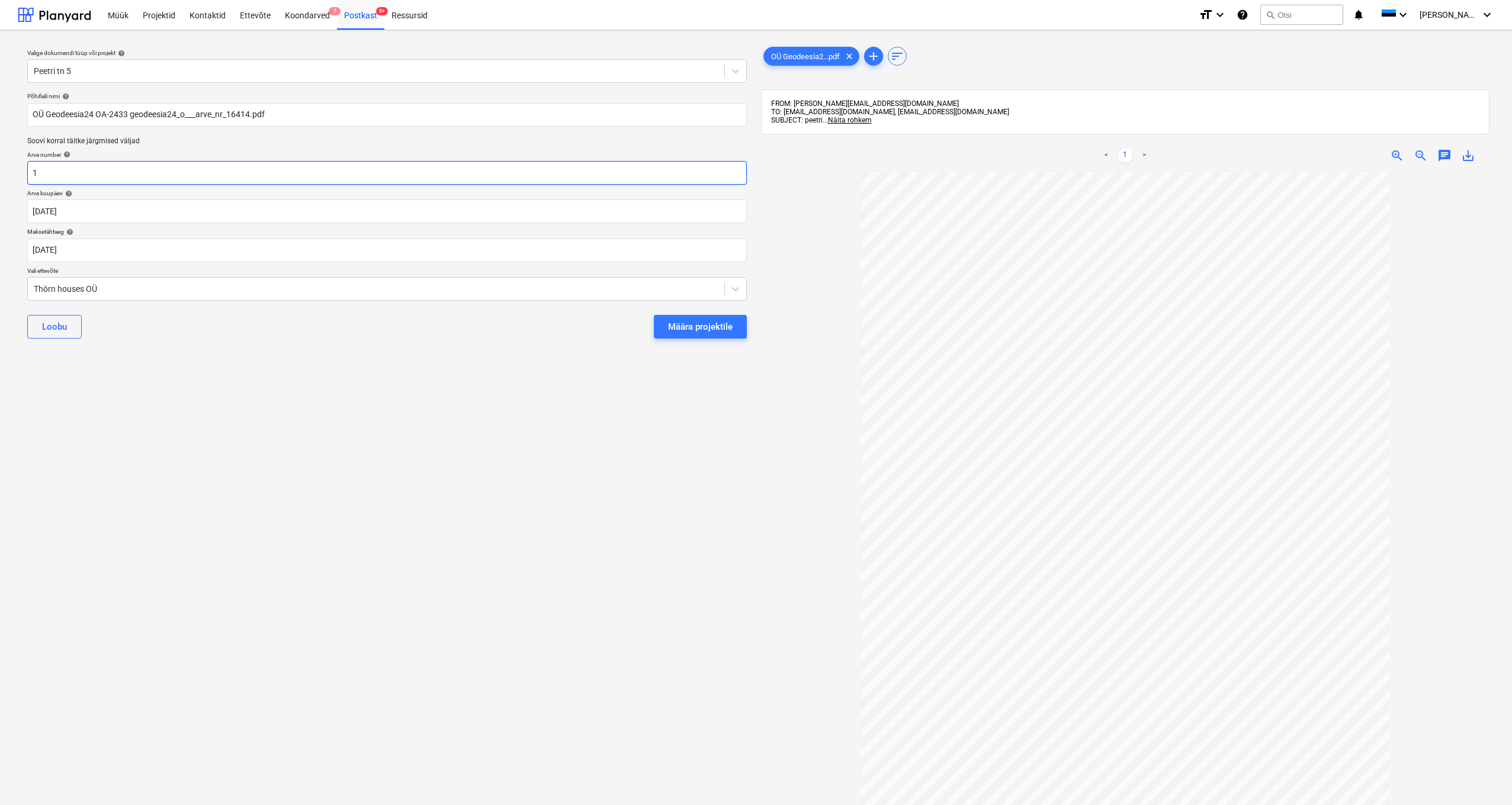
click at [50, 173] on input "1" at bounding box center [387, 173] width 720 height 24
type input "16414"
click at [32, 285] on div "Thörn houses OÜ" at bounding box center [375, 288] width 696 height 17
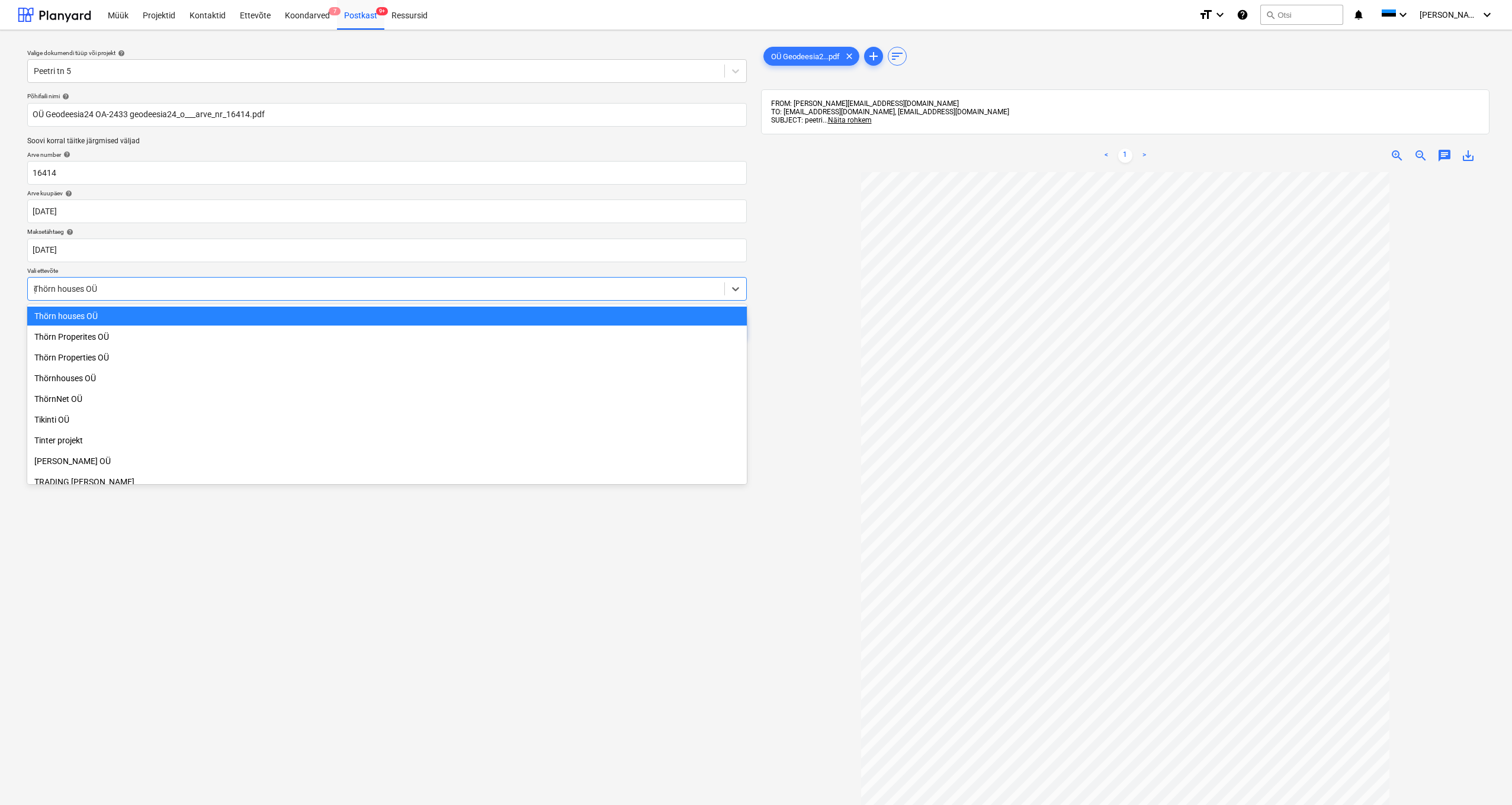
scroll to position [1086, 0]
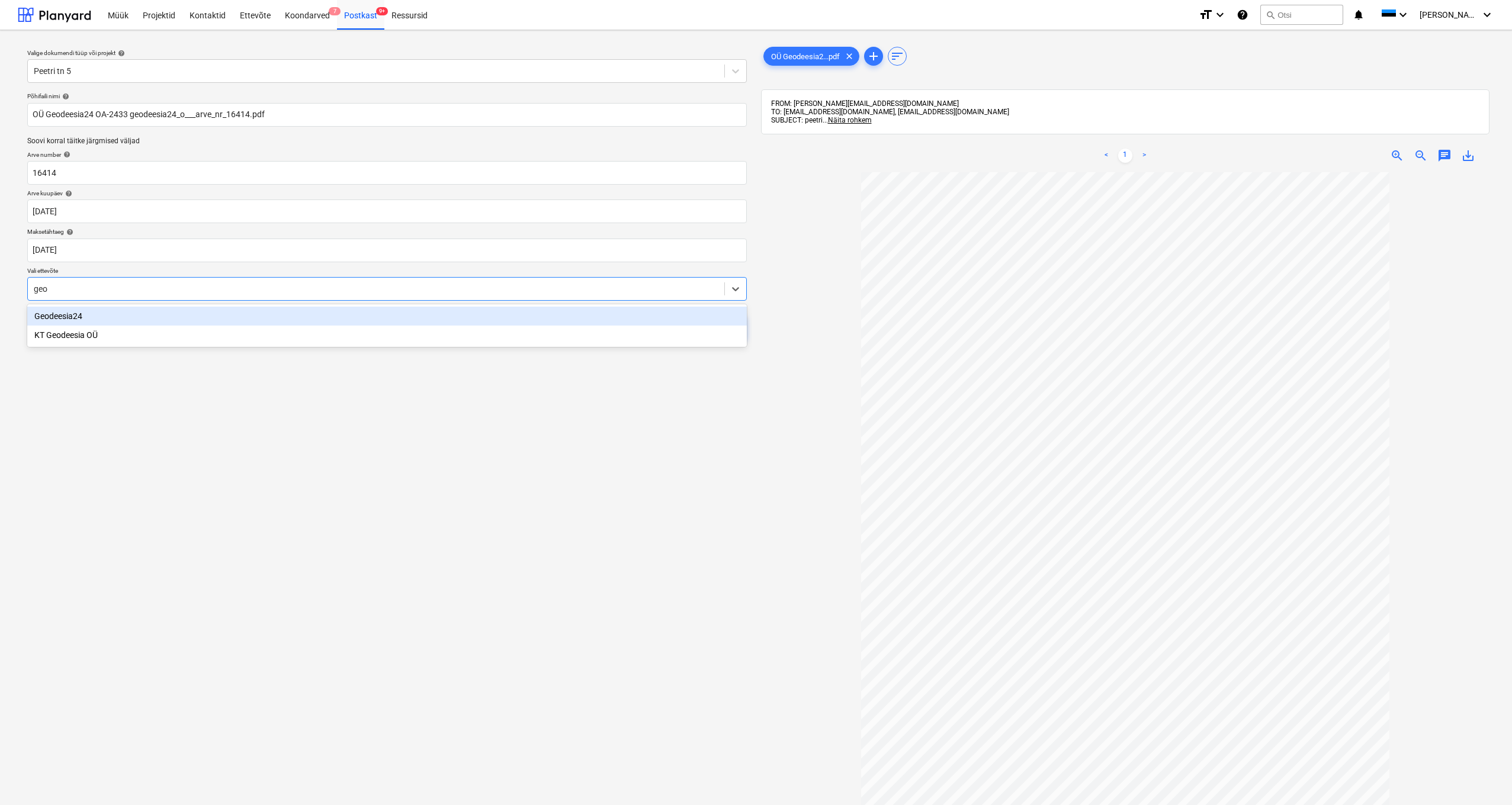
type input "geod"
click at [54, 313] on div "Geodeesia24" at bounding box center [387, 316] width 720 height 19
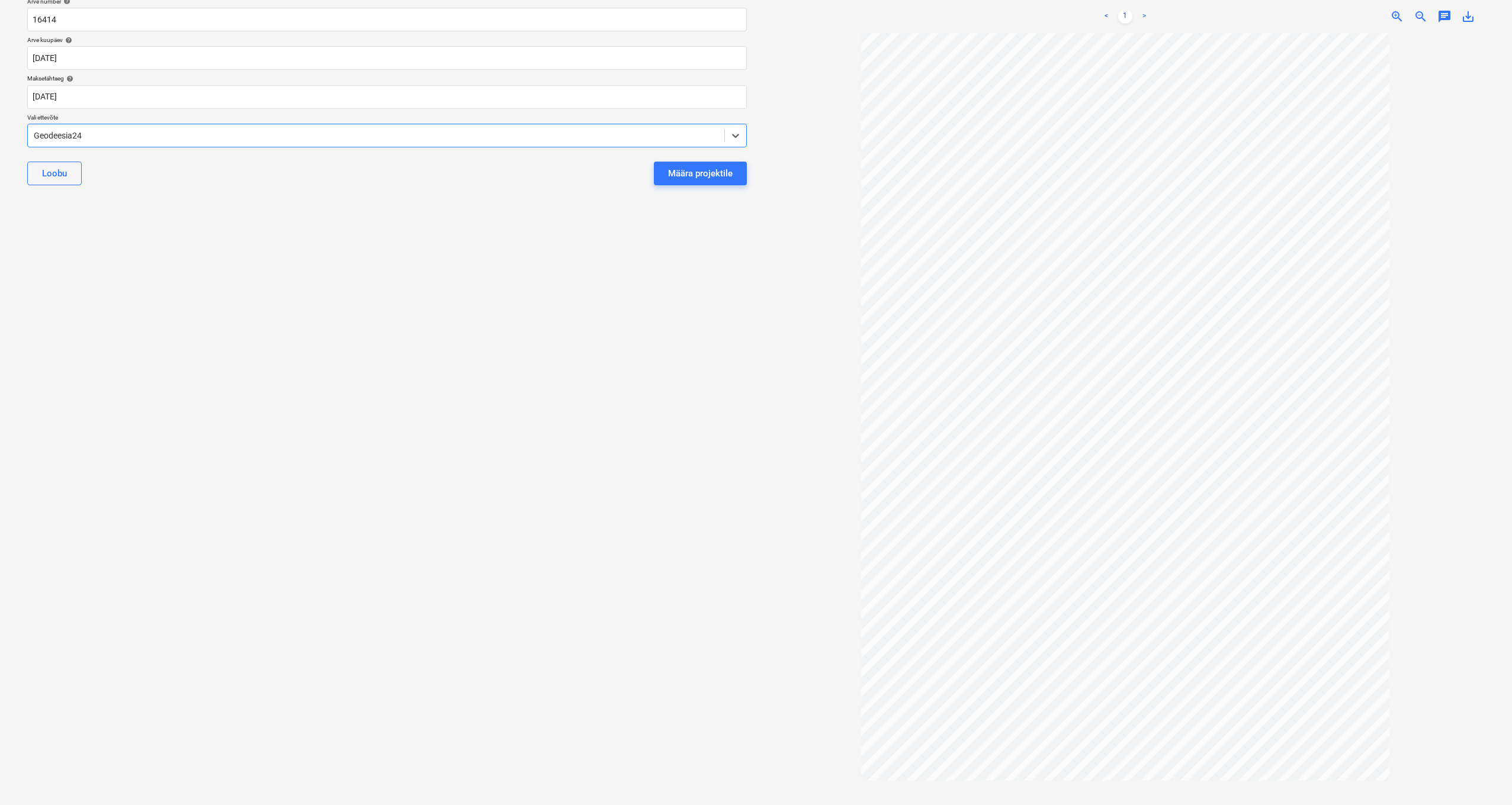
scroll to position [0, 0]
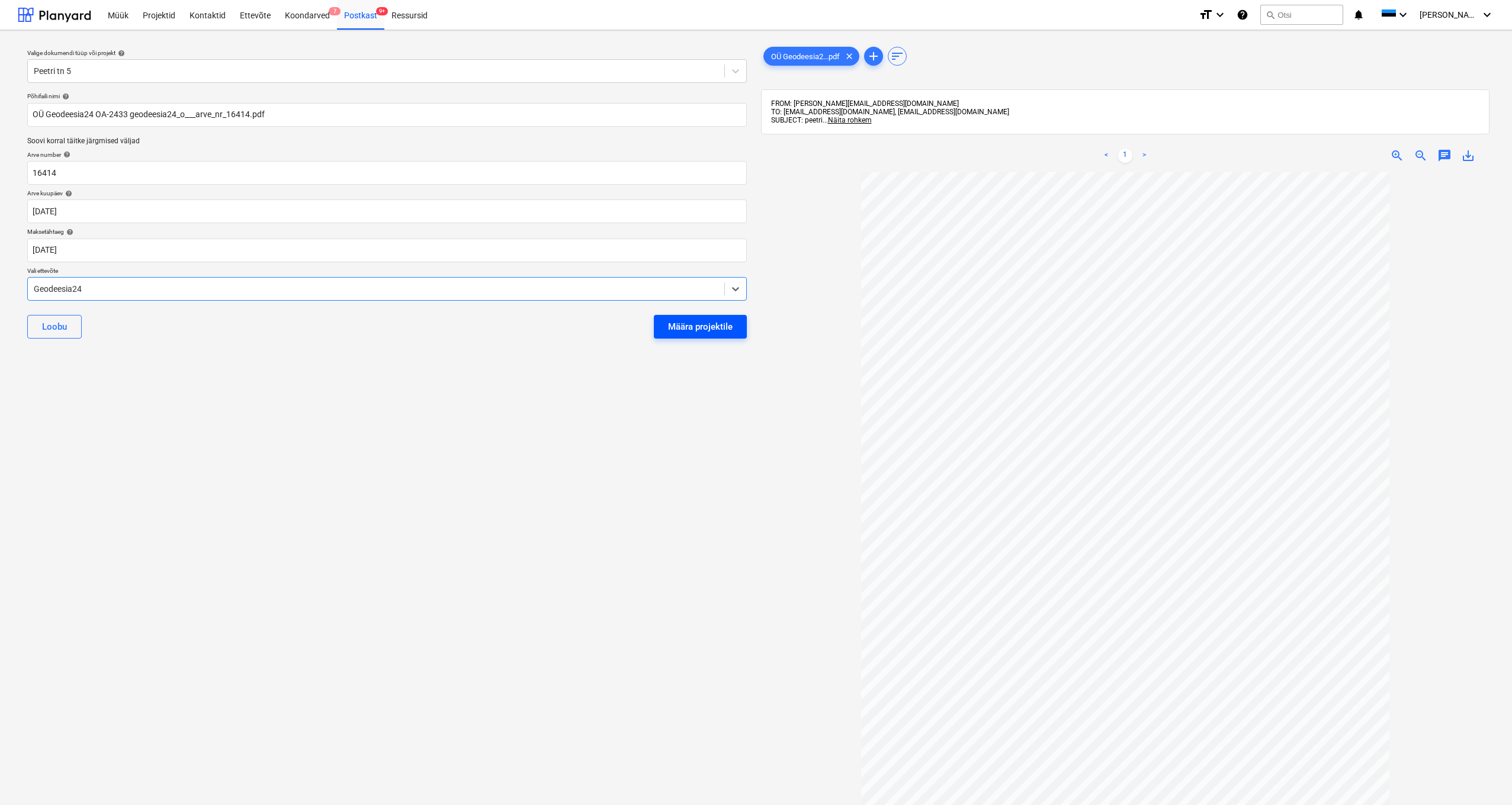
click at [691, 320] on div "Määra projektile" at bounding box center [701, 327] width 65 height 16
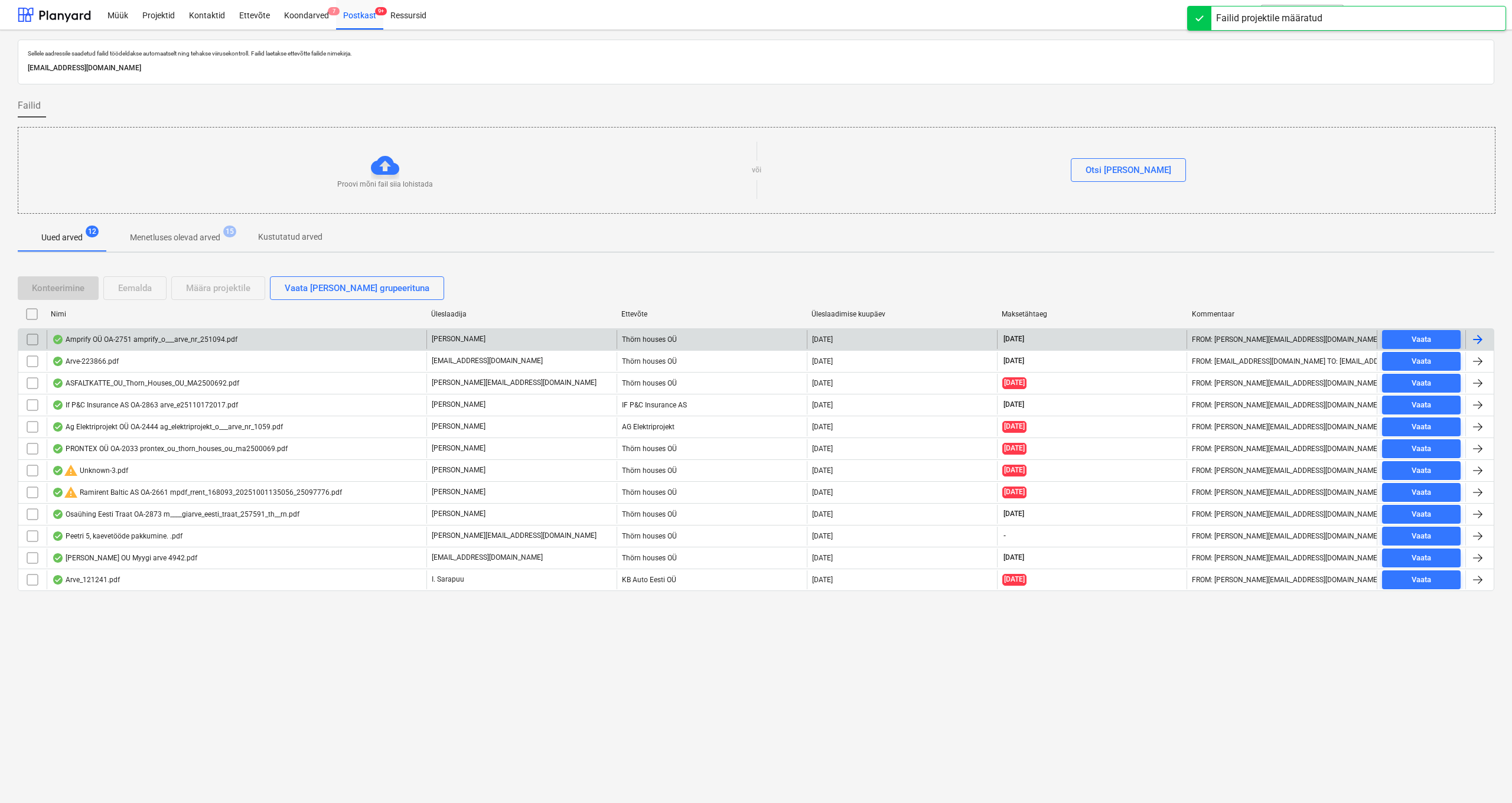
click at [99, 342] on div "Amprify OÜ OA-2751 amprify_o___arve_nr_251094.pdf" at bounding box center [144, 340] width 186 height 10
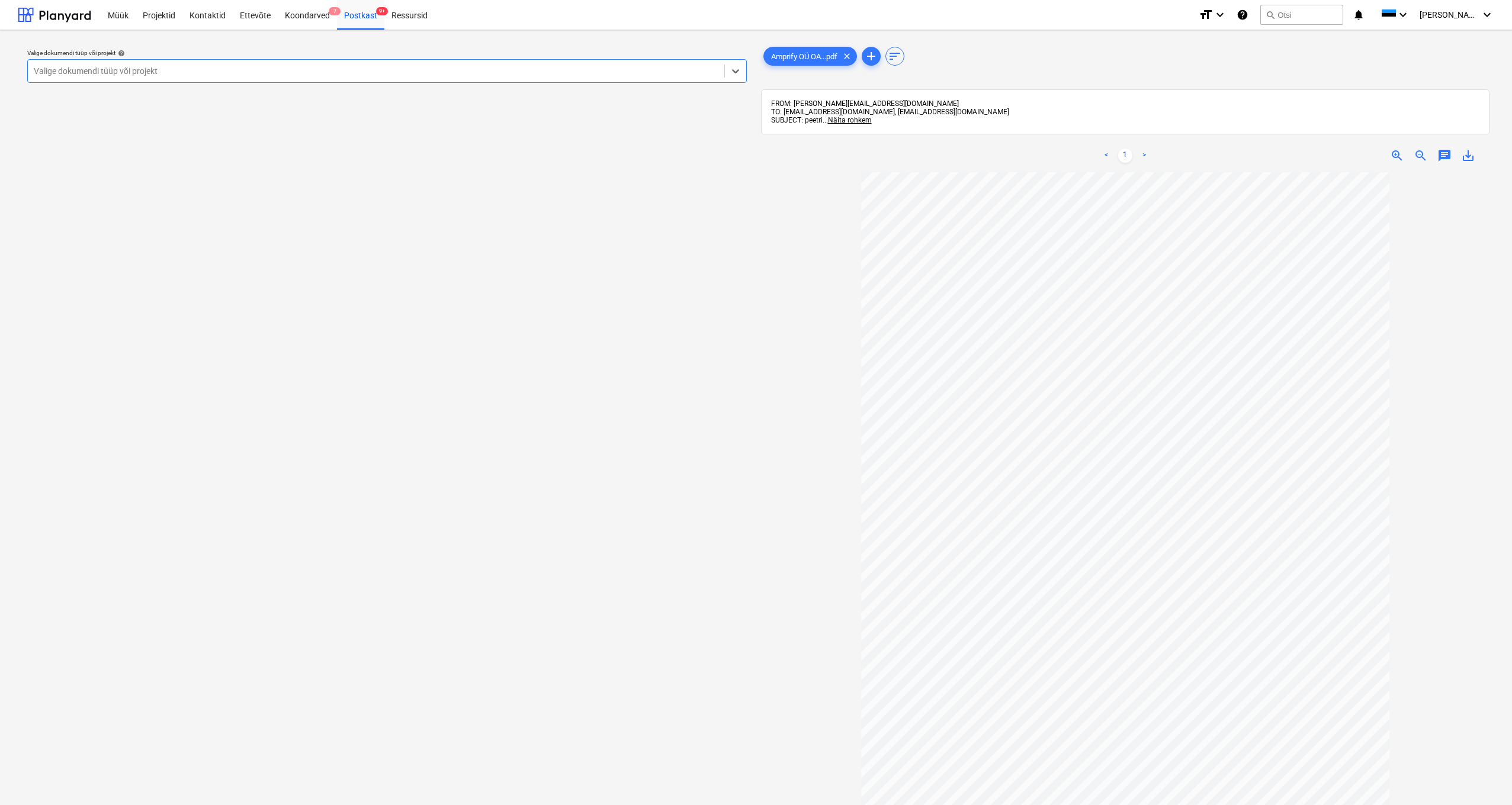
click at [80, 66] on div at bounding box center [375, 71] width 684 height 12
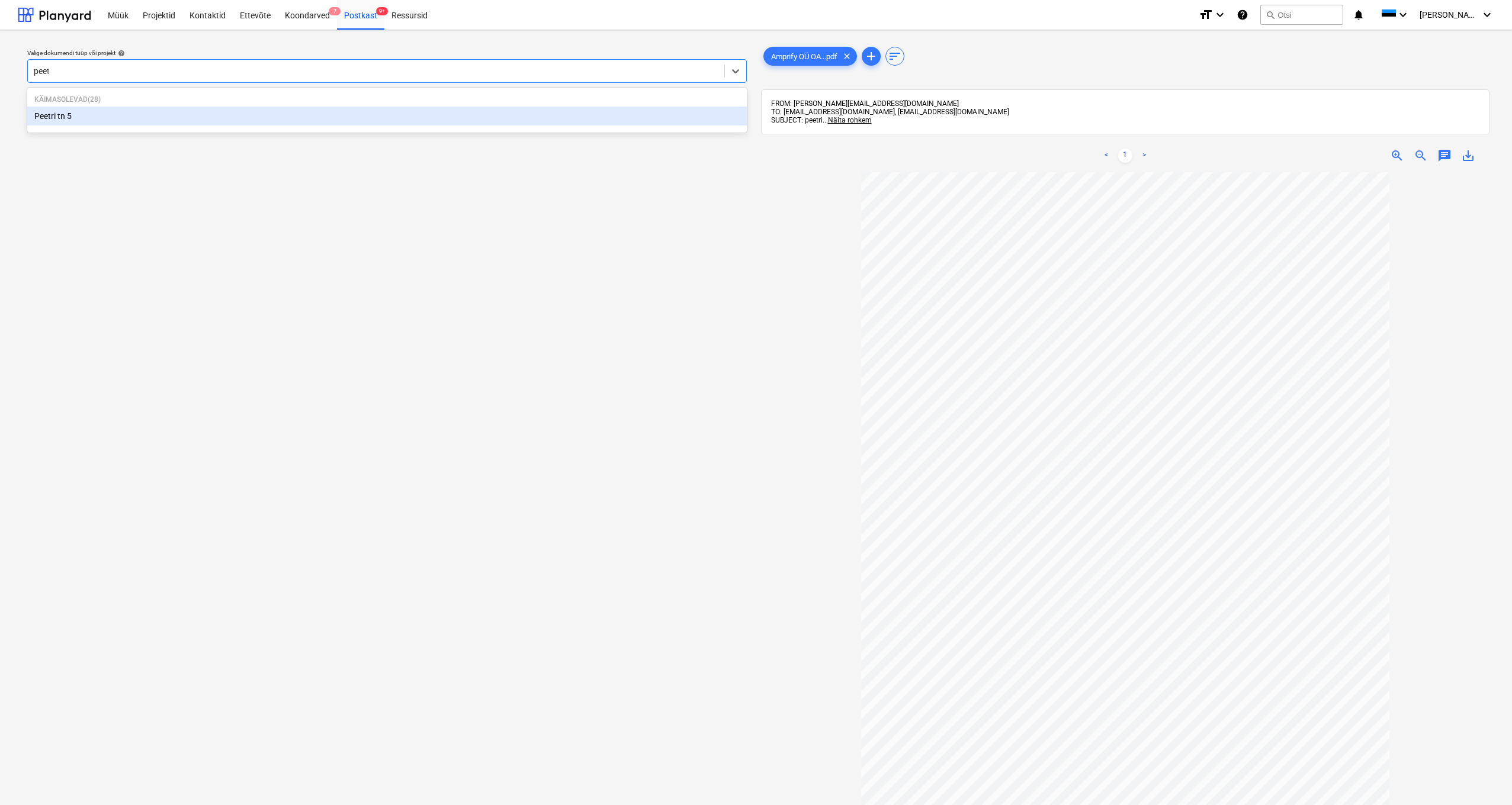
type input "peetr"
click at [50, 116] on div "Peetri tn 5" at bounding box center [387, 115] width 720 height 19
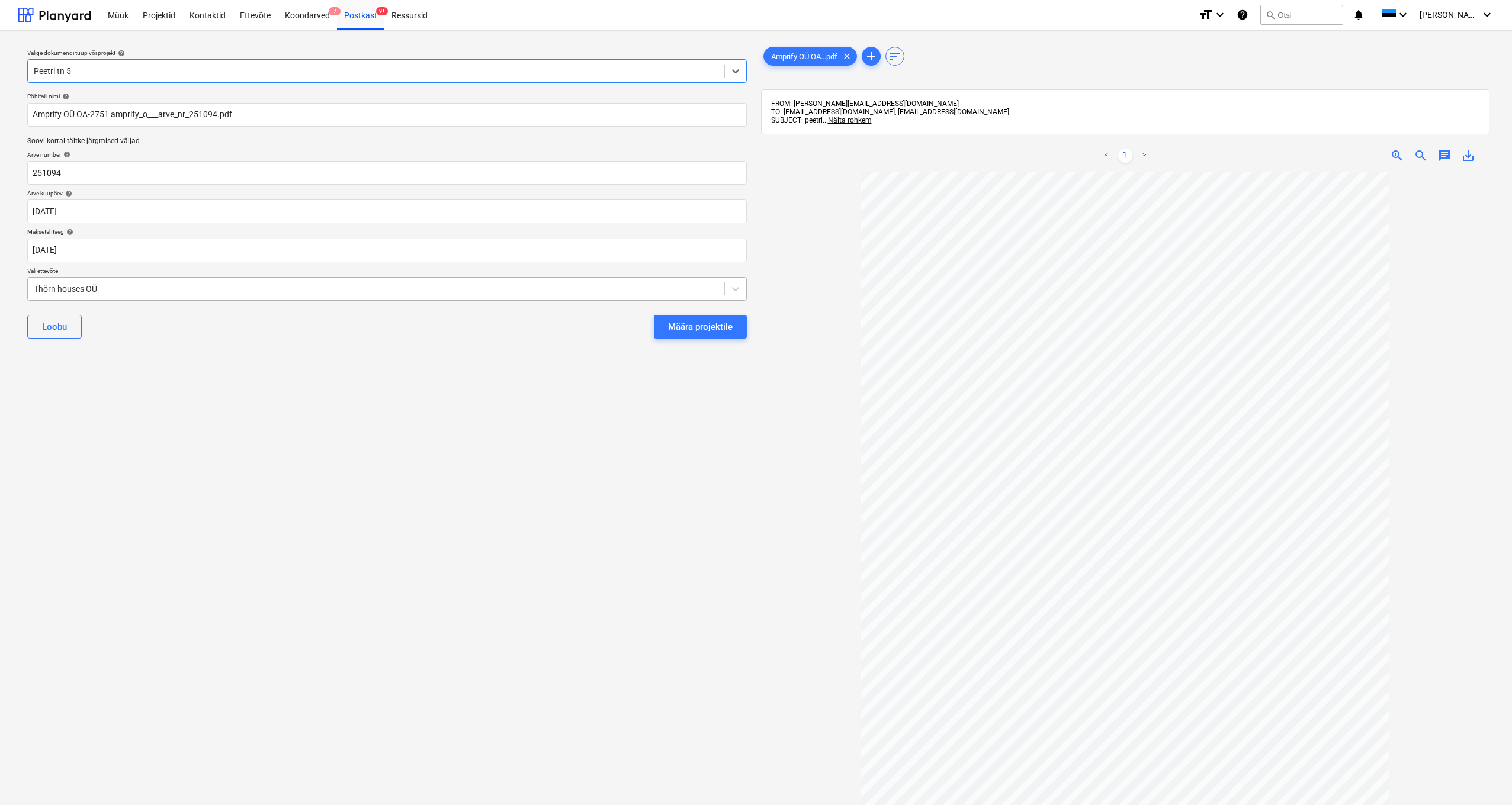
click at [32, 285] on div "Thörn houses OÜ" at bounding box center [375, 288] width 696 height 17
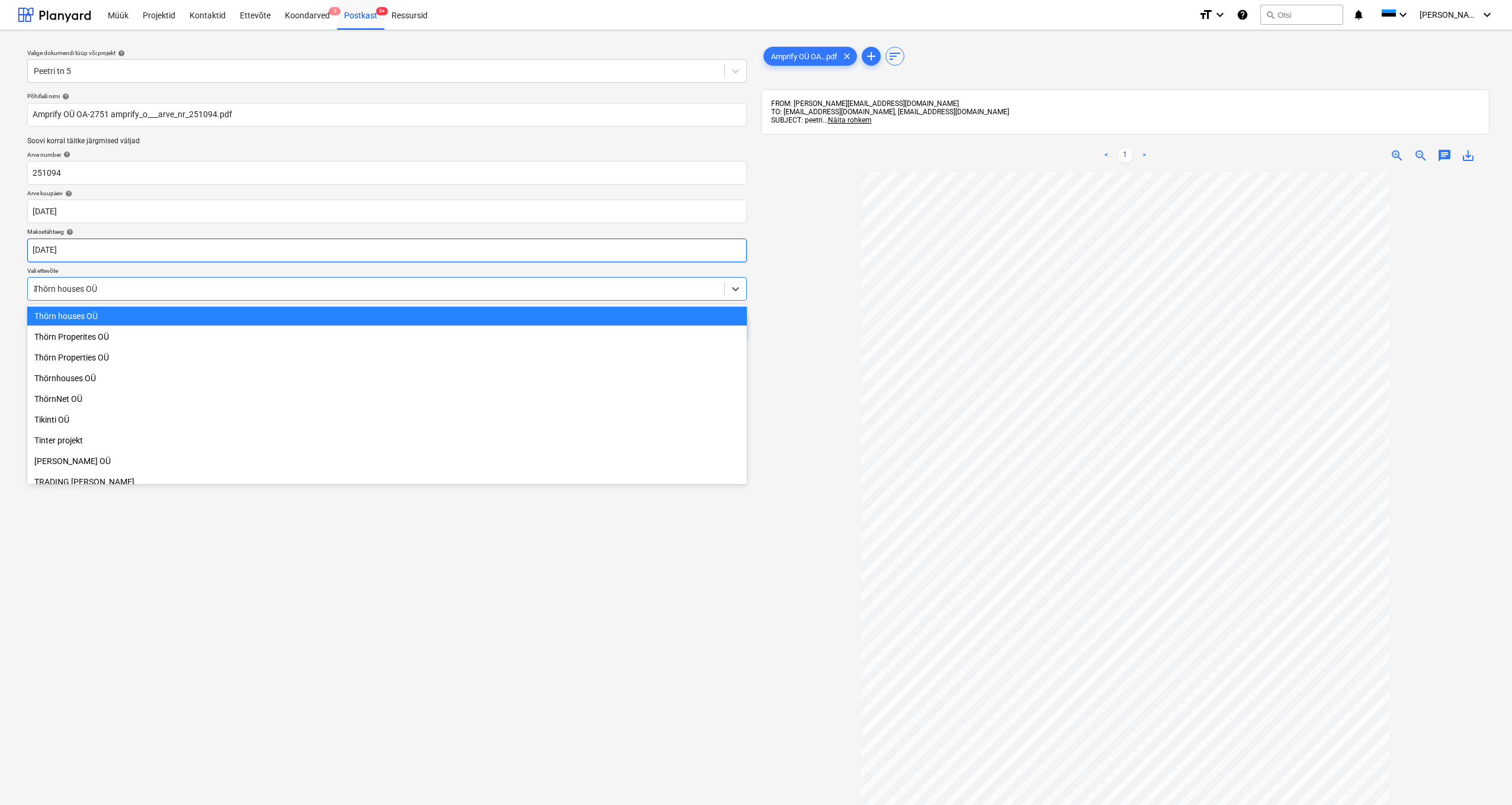
scroll to position [4671, 0]
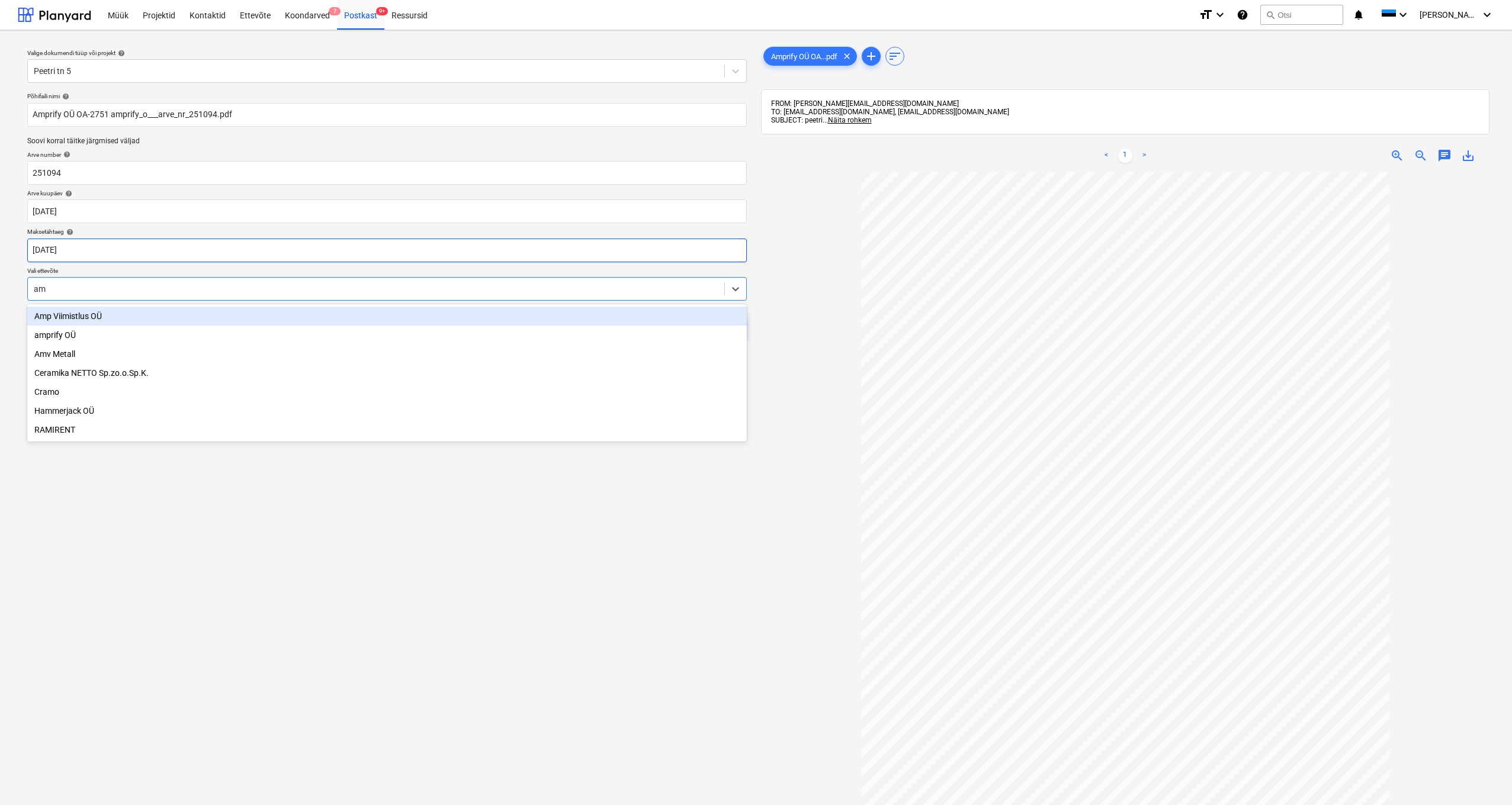
type input "amp"
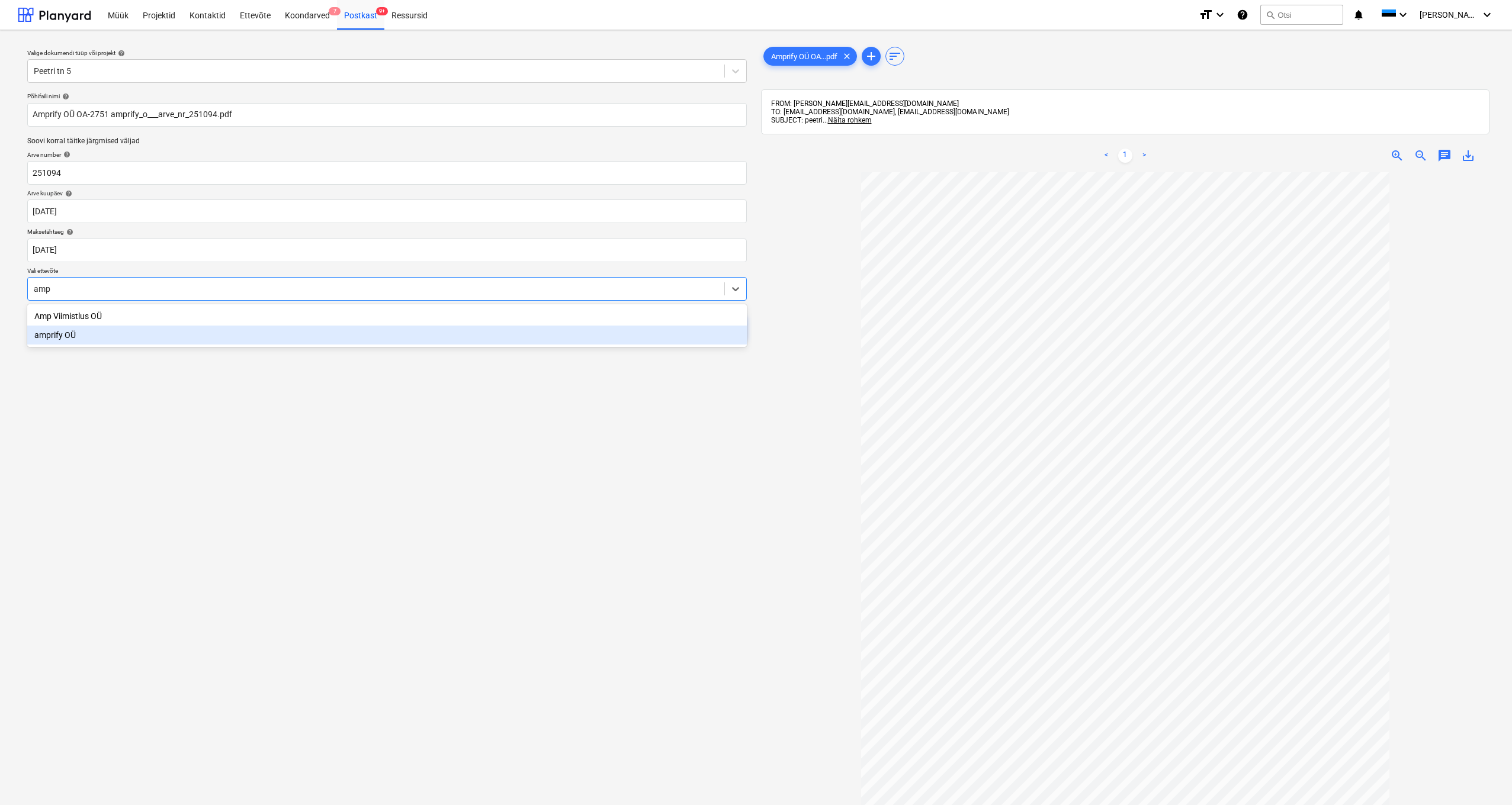
click at [63, 338] on div "amprify OÜ" at bounding box center [387, 335] width 720 height 19
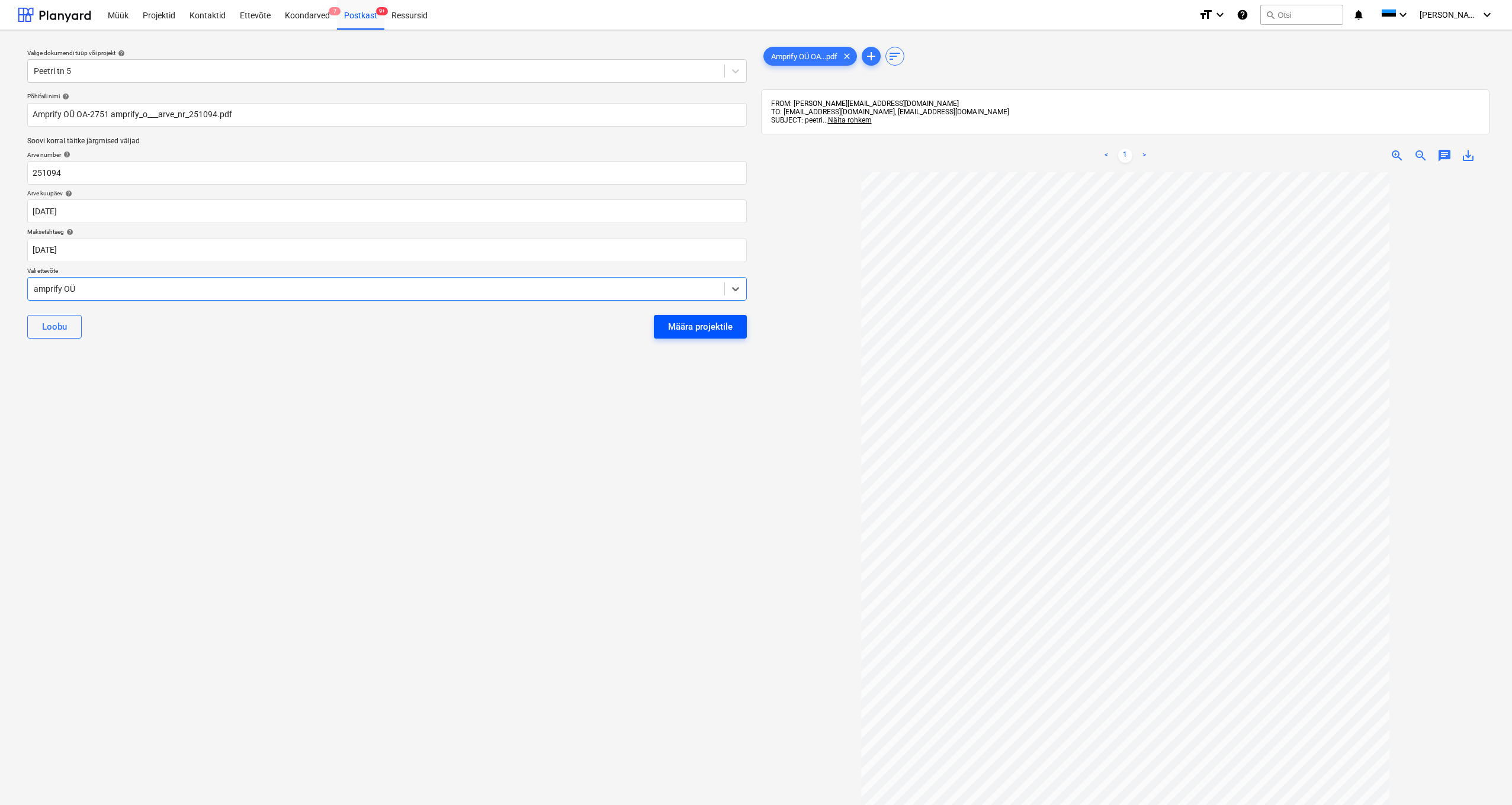
click at [684, 326] on div "Määra projektile" at bounding box center [701, 327] width 65 height 16
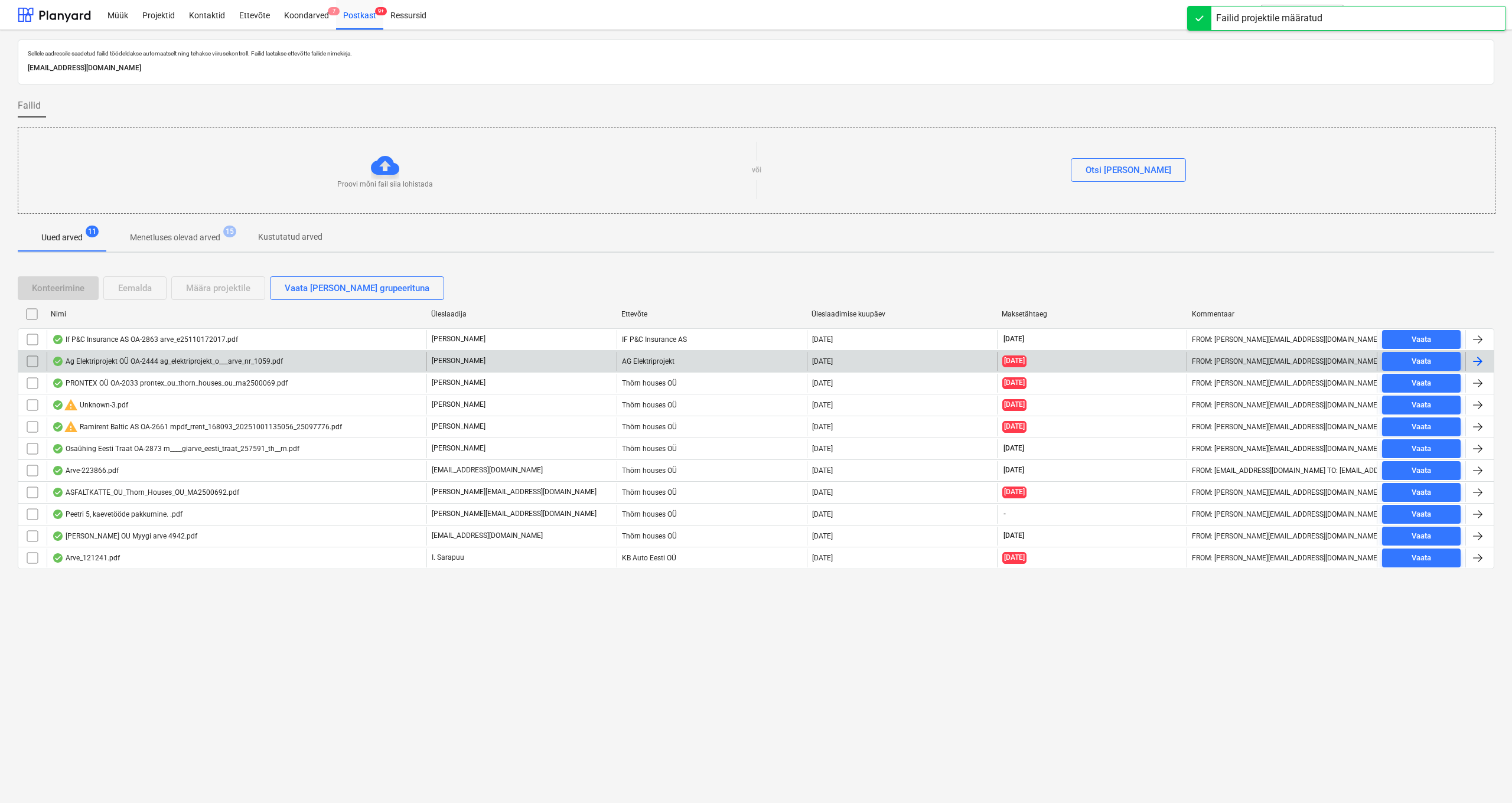
click at [109, 359] on div "Ag Elektriprojekt OÜ OA-2444 ag_elektriprojekt_o___arve_nr_1059.pdf" at bounding box center [167, 361] width 231 height 10
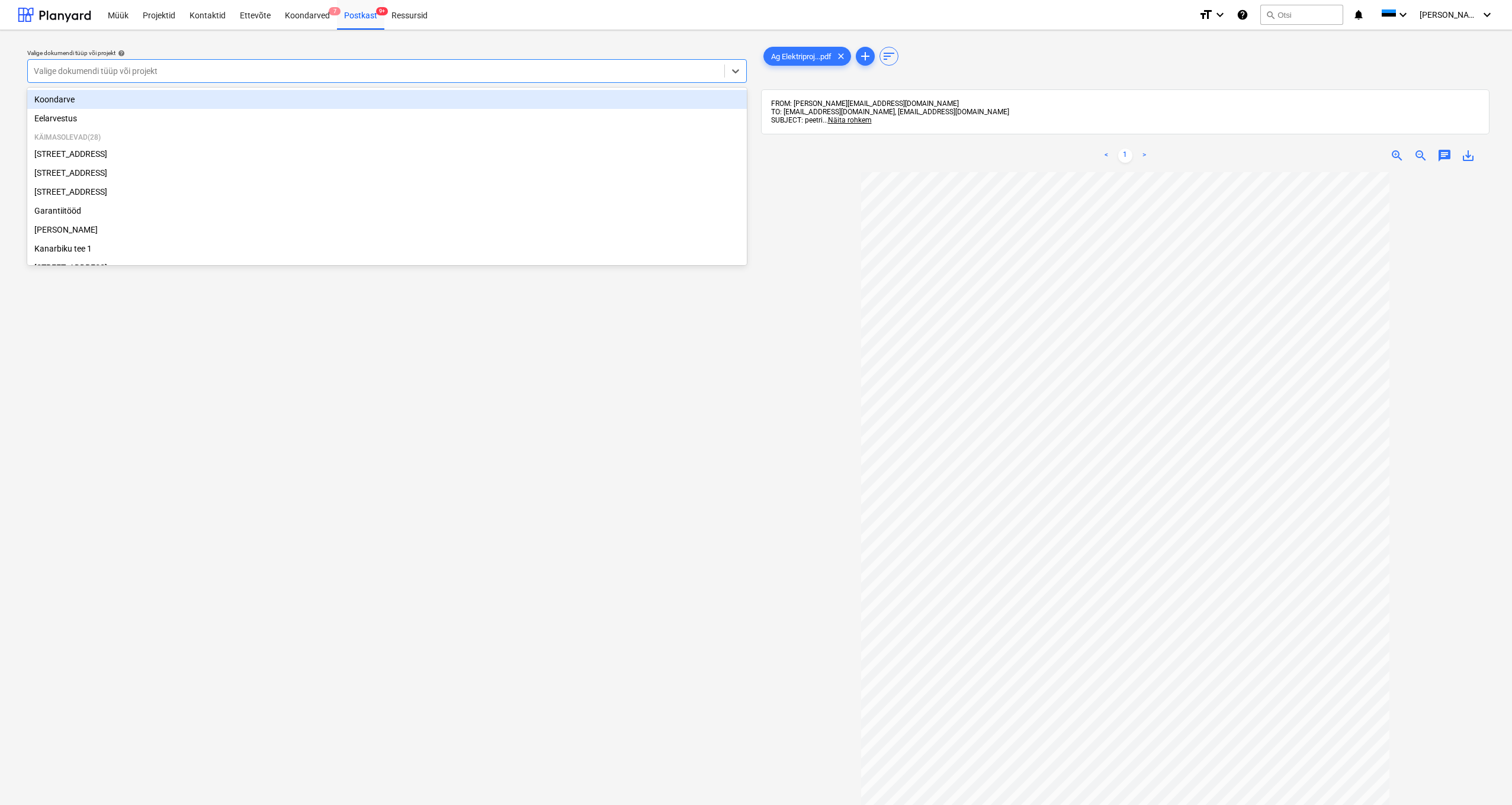
click at [68, 65] on div "Valige dokumendi tüüp või projekt" at bounding box center [375, 71] width 696 height 17
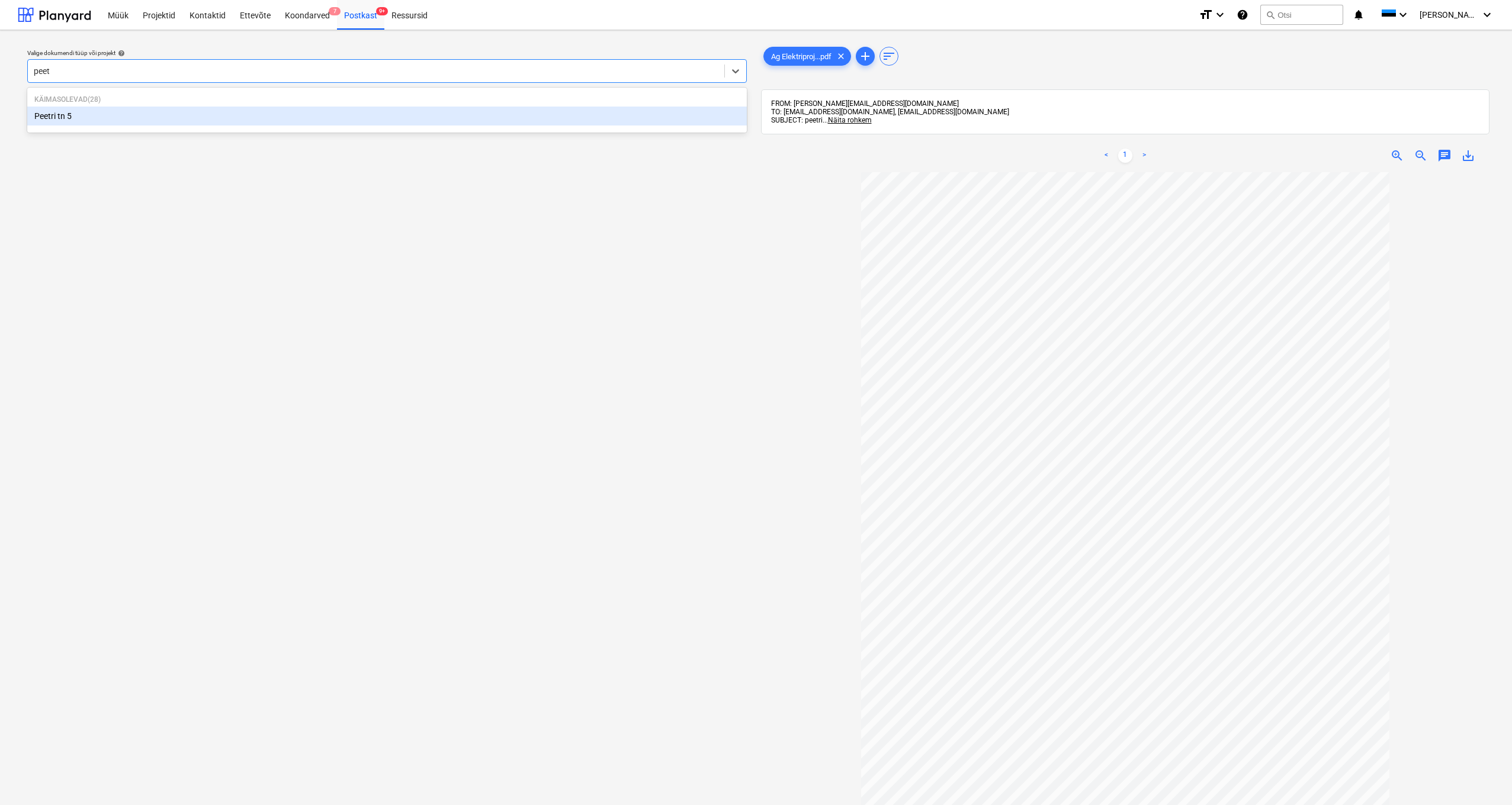
type input "peetr"
click at [39, 114] on div "Peetri tn 5" at bounding box center [387, 115] width 720 height 19
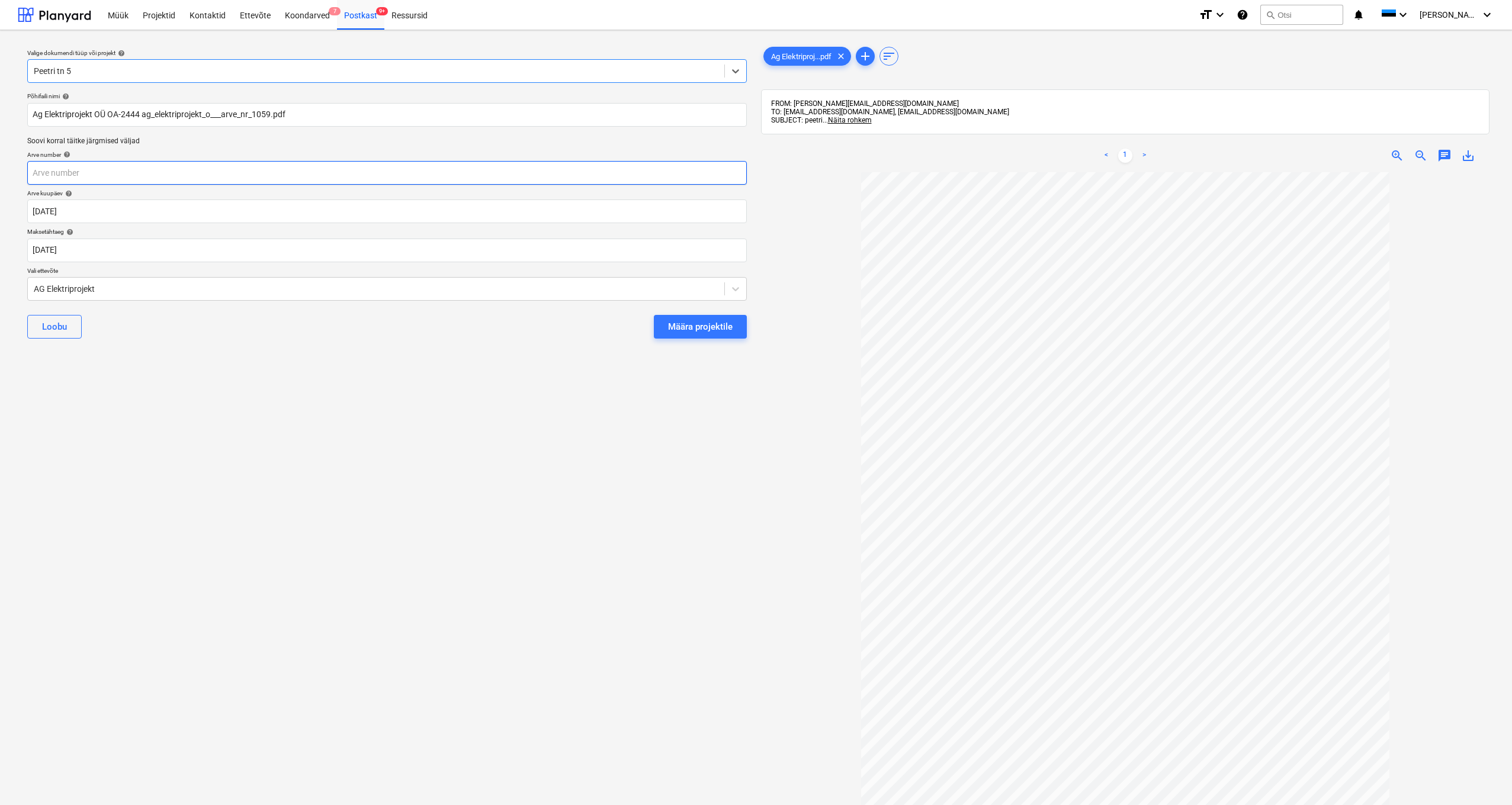
click at [66, 177] on input "text" at bounding box center [387, 173] width 720 height 24
type input "1059"
click at [267, 288] on div at bounding box center [375, 289] width 684 height 12
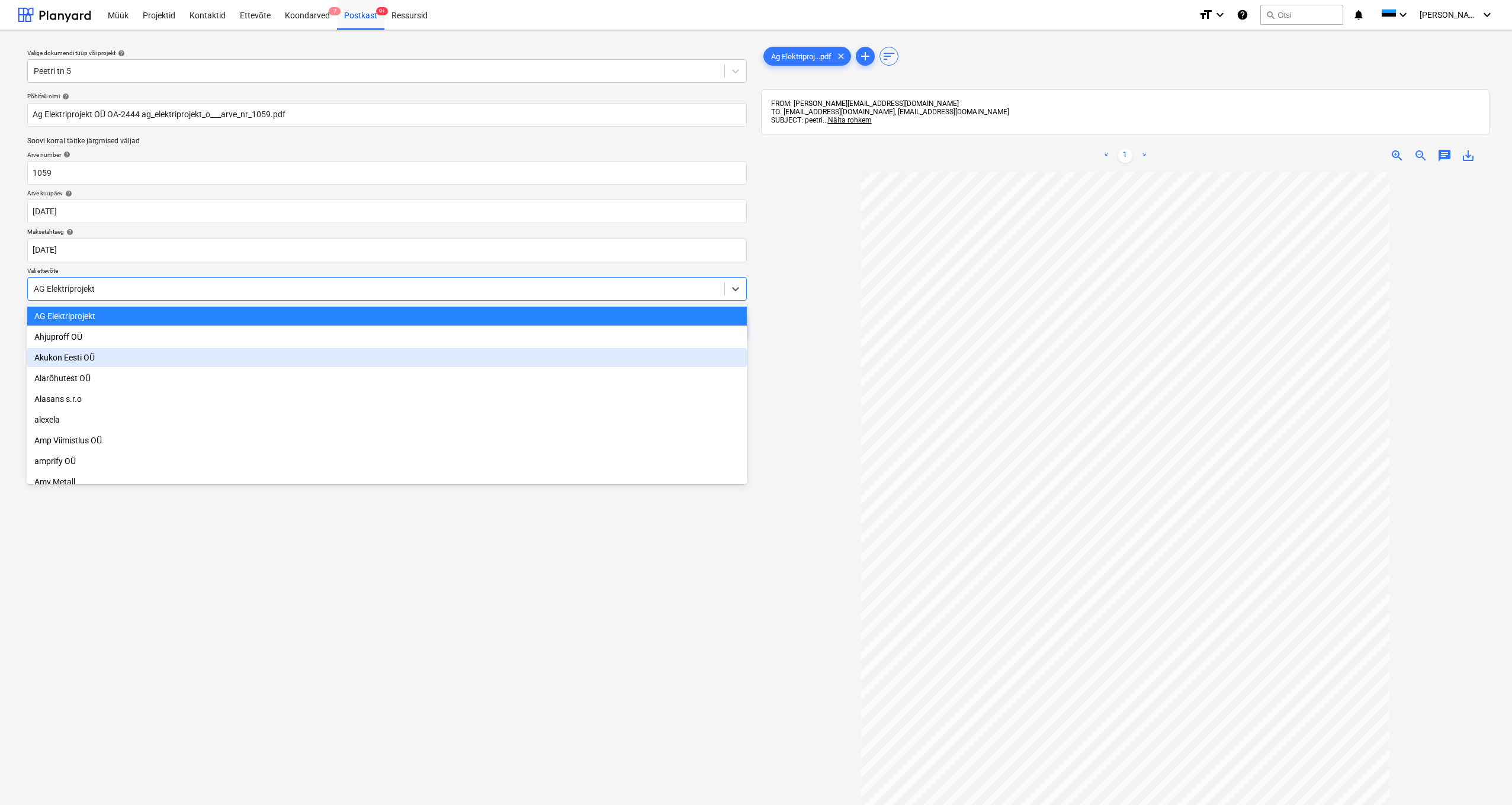
click at [142, 283] on div at bounding box center [375, 289] width 684 height 12
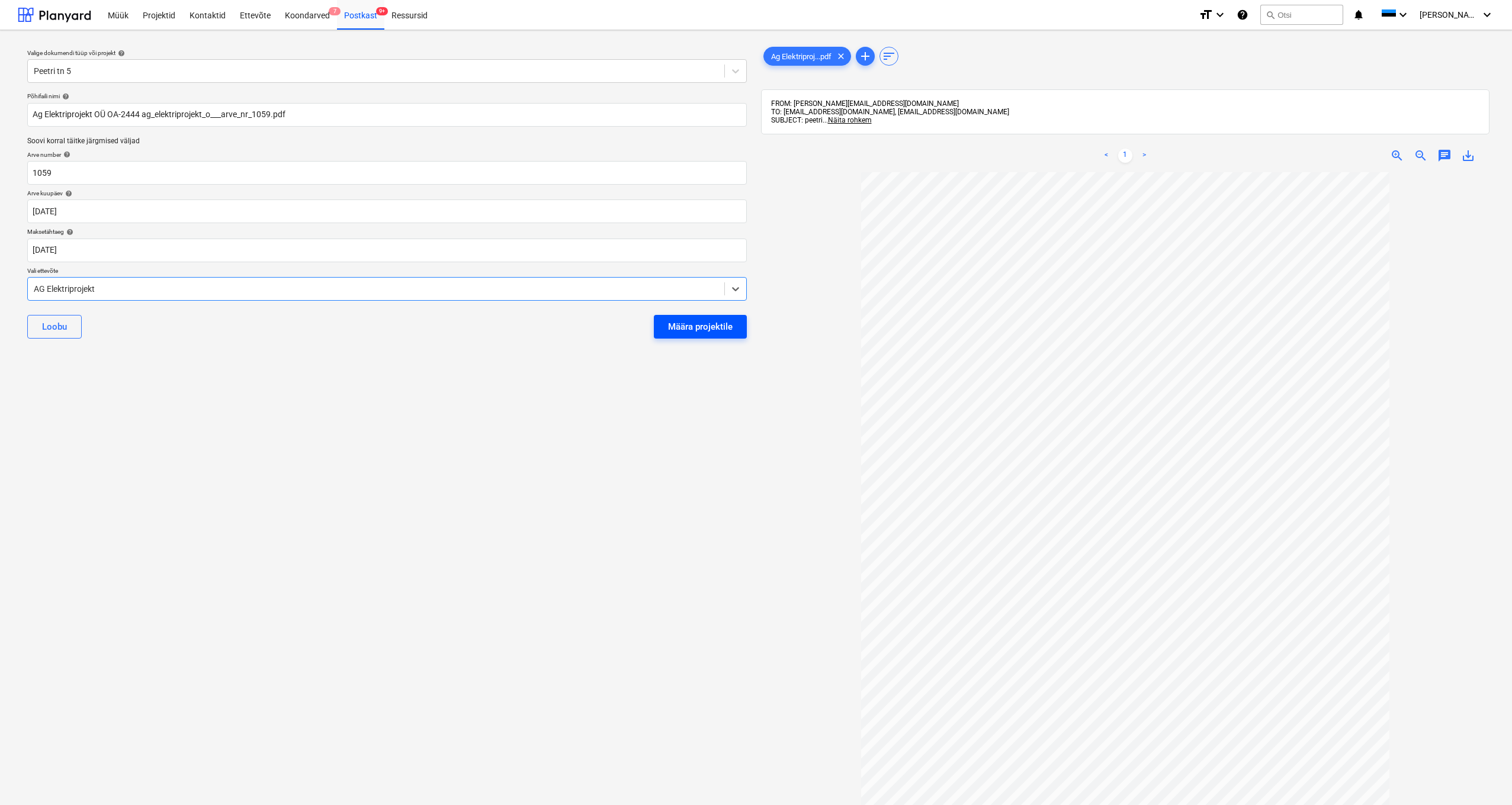
click at [697, 326] on div "Määra projektile" at bounding box center [701, 327] width 65 height 16
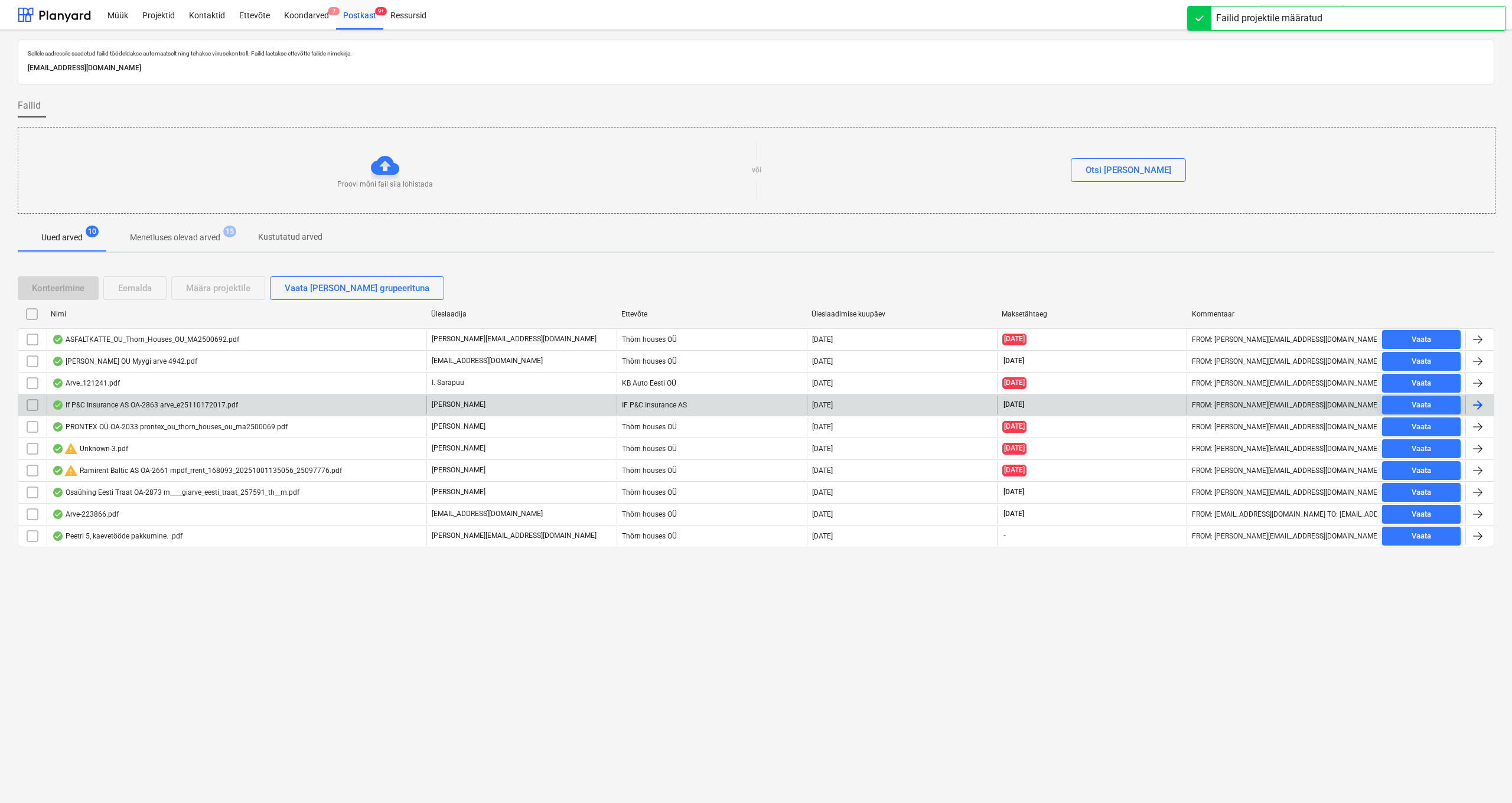
click at [126, 405] on div "If P&C Insurance AS OA-2863 arve_e25110172017.pdf" at bounding box center [144, 405] width 186 height 10
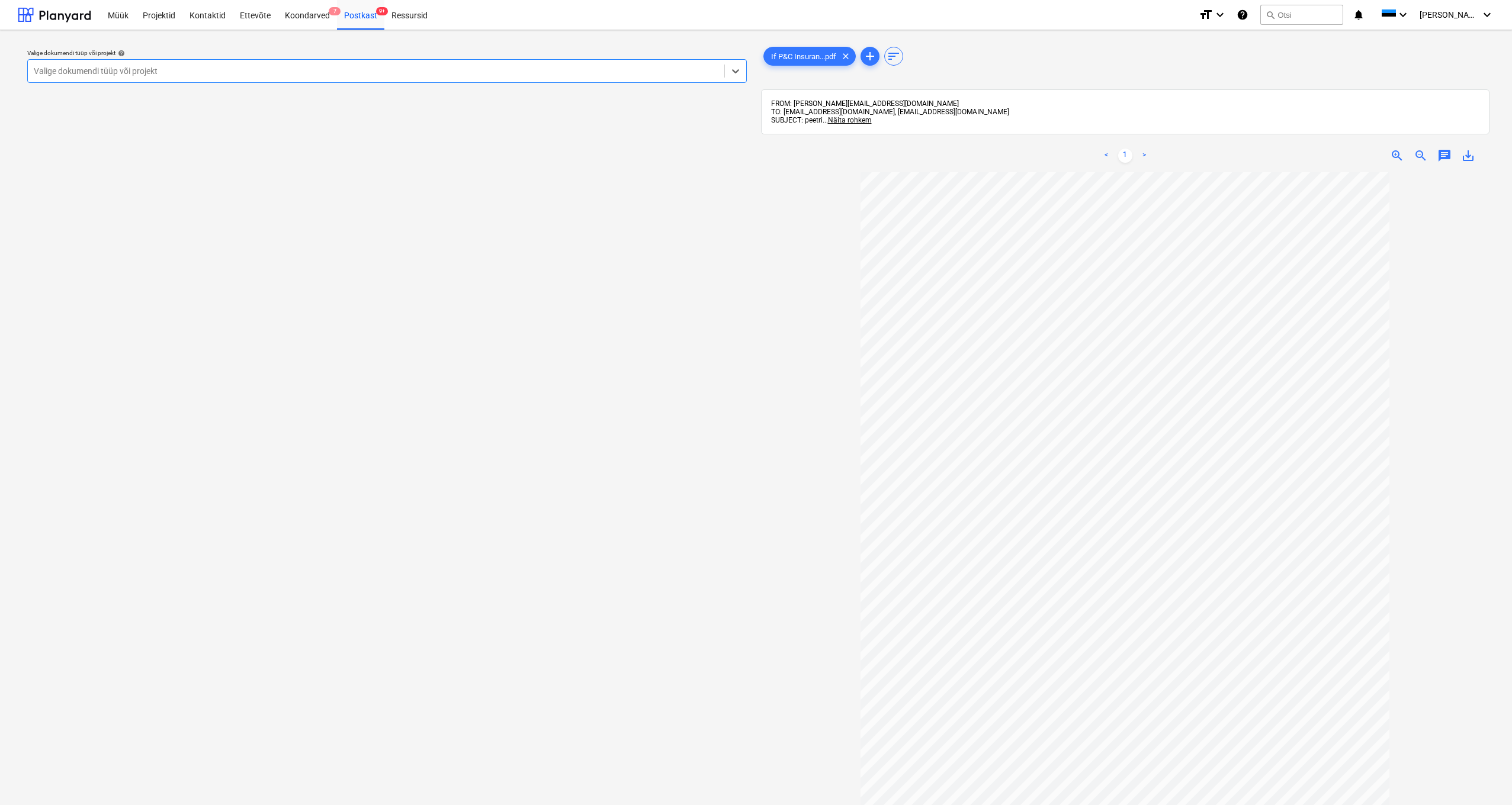
click at [55, 72] on div "Valige dokumendi tüüp või projekt" at bounding box center [375, 71] width 684 height 10
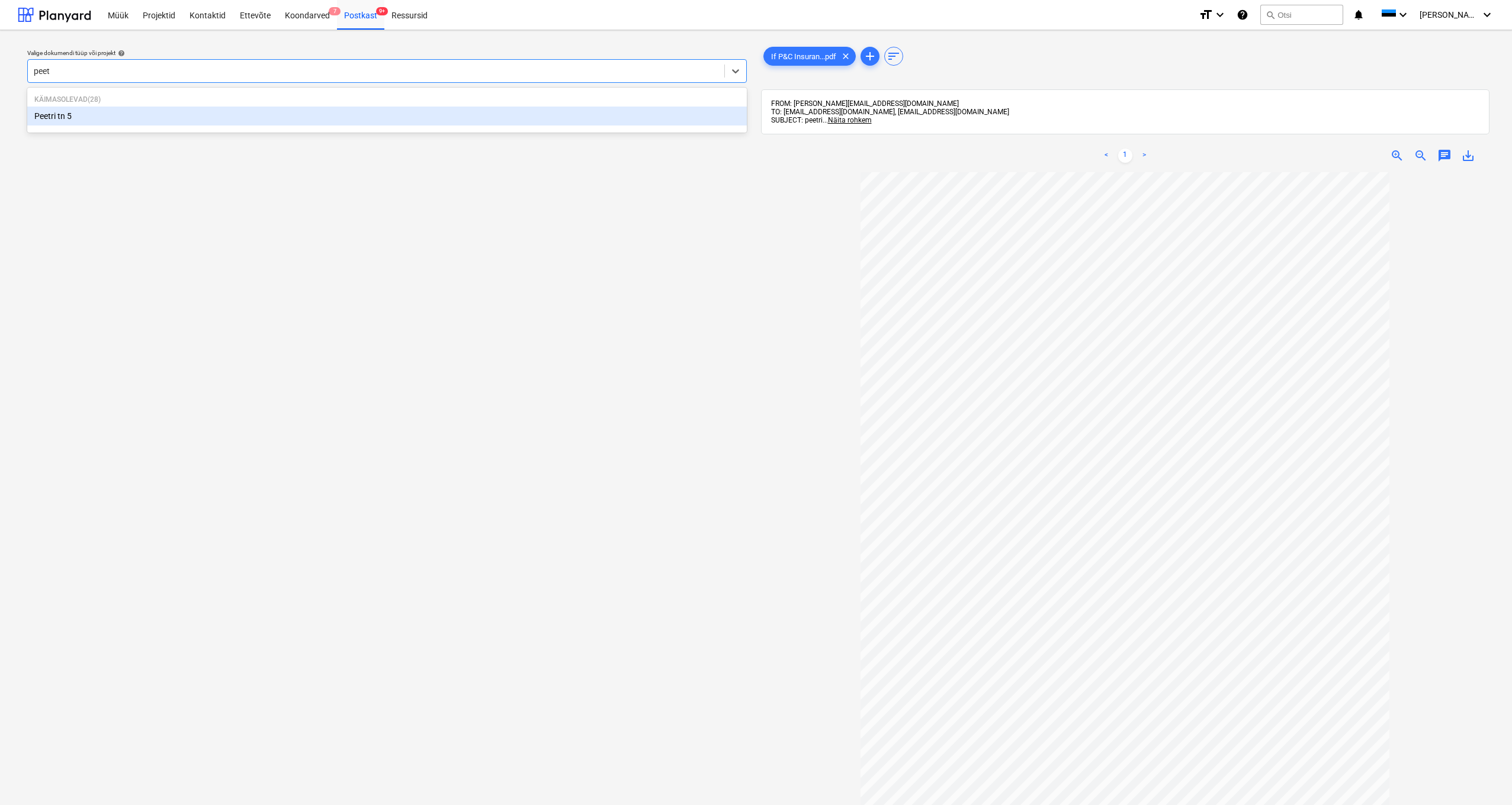
type input "peetr"
click at [68, 118] on div "Peetri tn 5" at bounding box center [387, 115] width 720 height 19
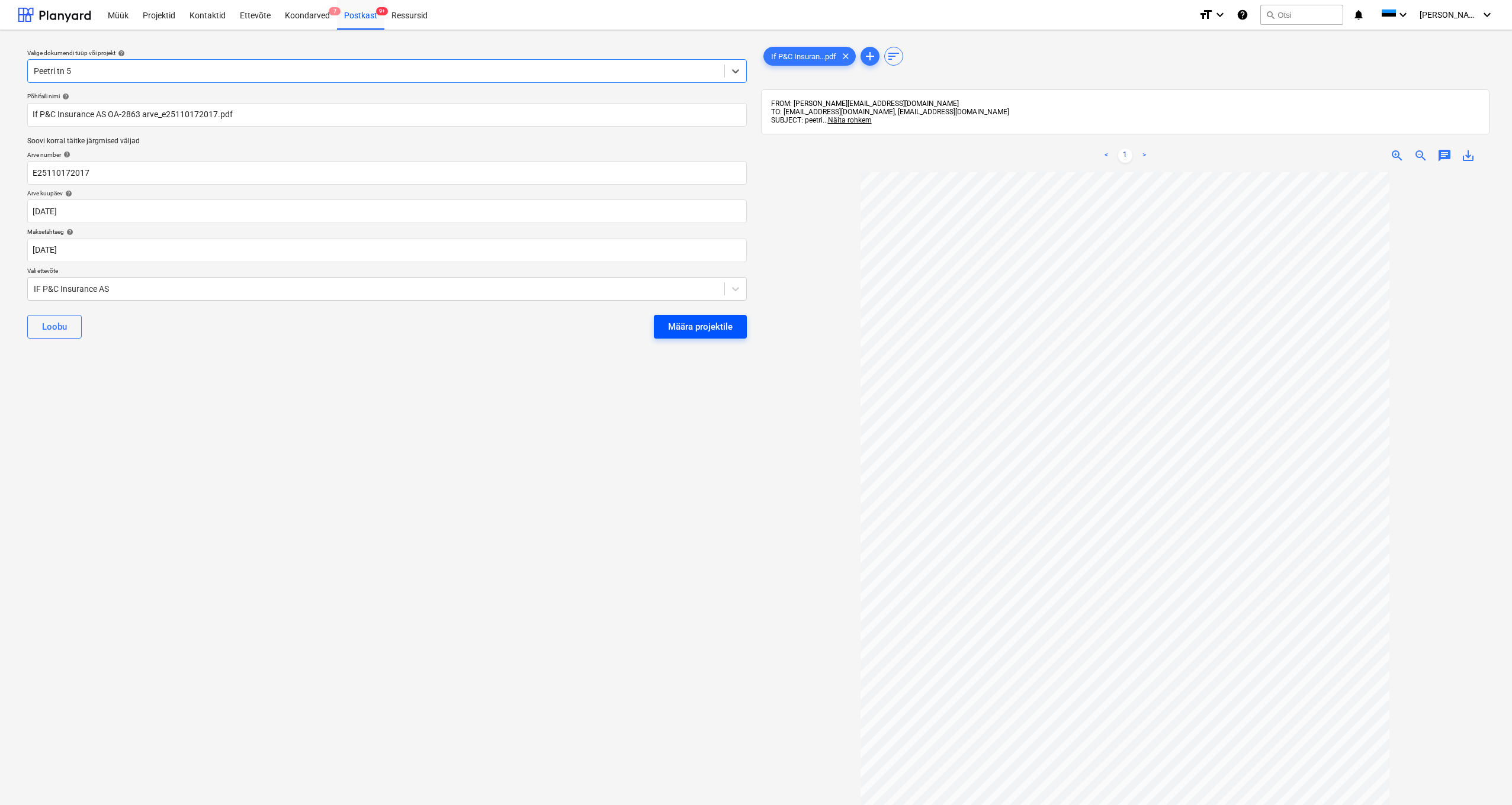
click at [675, 323] on div "Määra projektile" at bounding box center [701, 327] width 65 height 16
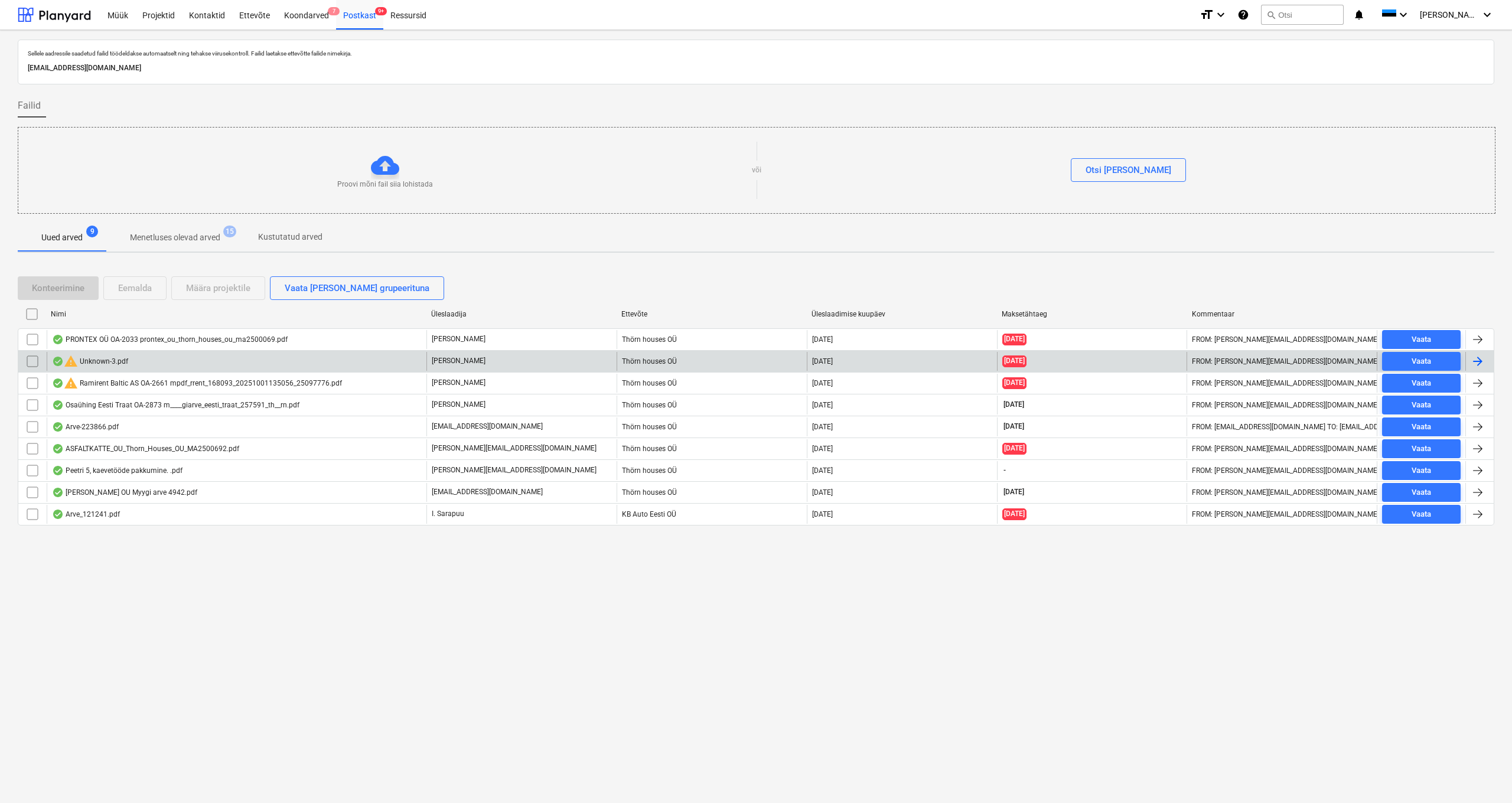
click at [109, 360] on div "warning Unknown-3.pdf" at bounding box center [90, 361] width 77 height 14
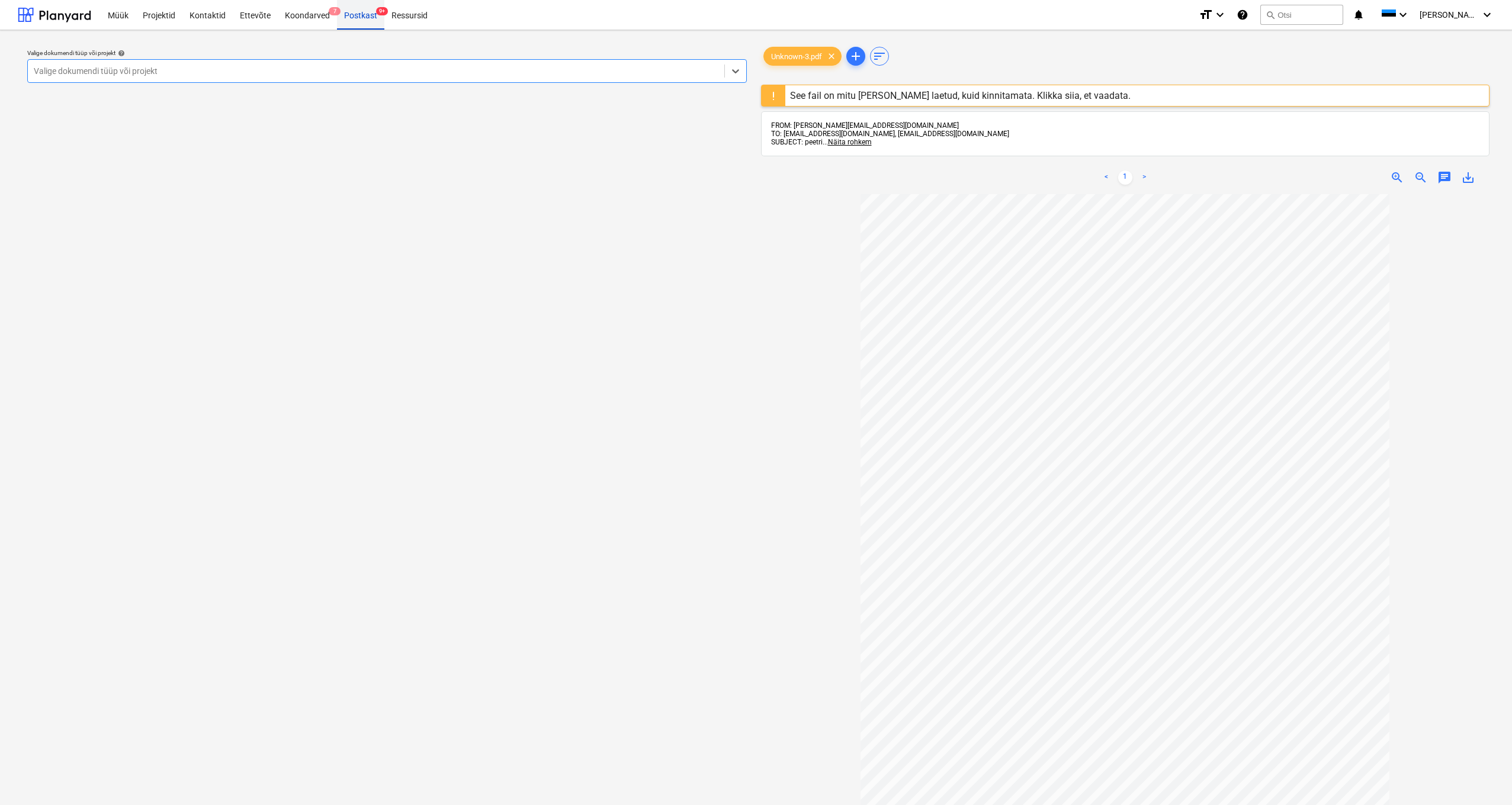
click at [357, 13] on div "Postkast 9+" at bounding box center [360, 14] width 47 height 31
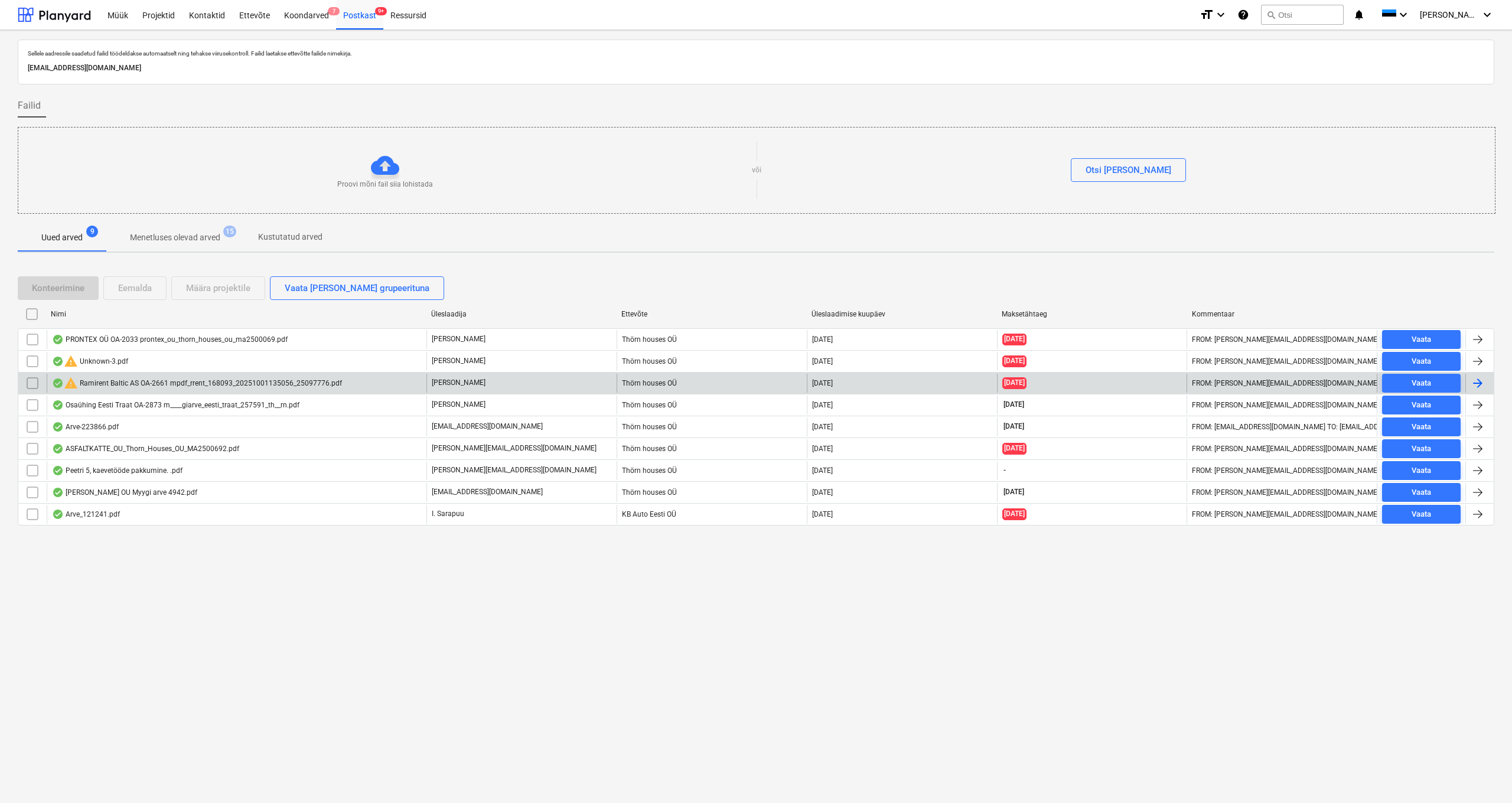
click at [128, 383] on div "warning Ramirent Baltic AS OA-2661 mpdf_rrent_168093_20251001135056_25097776.pdf" at bounding box center [196, 383] width 290 height 14
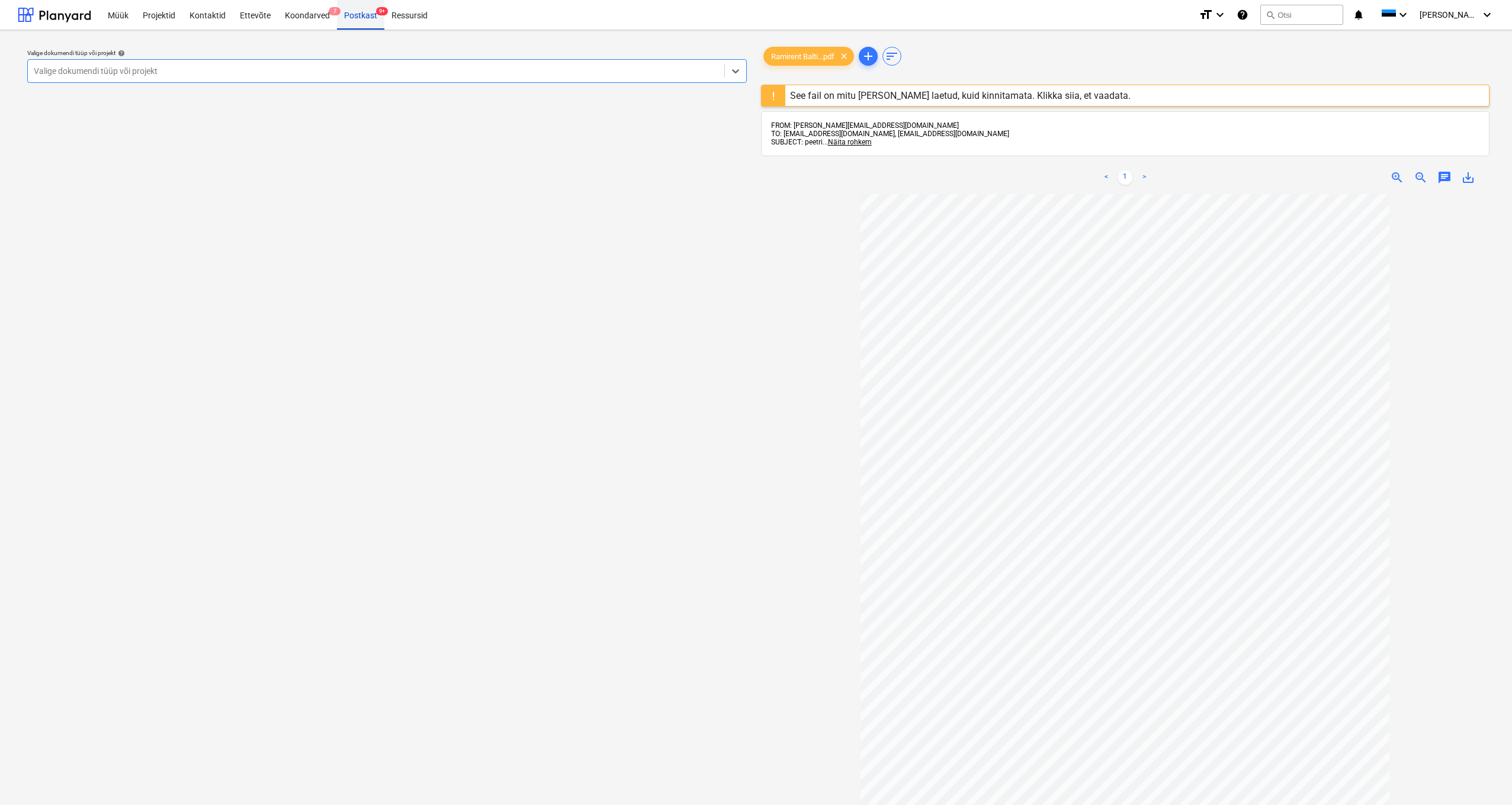
click at [366, 15] on div "Postkast 9+" at bounding box center [360, 14] width 47 height 31
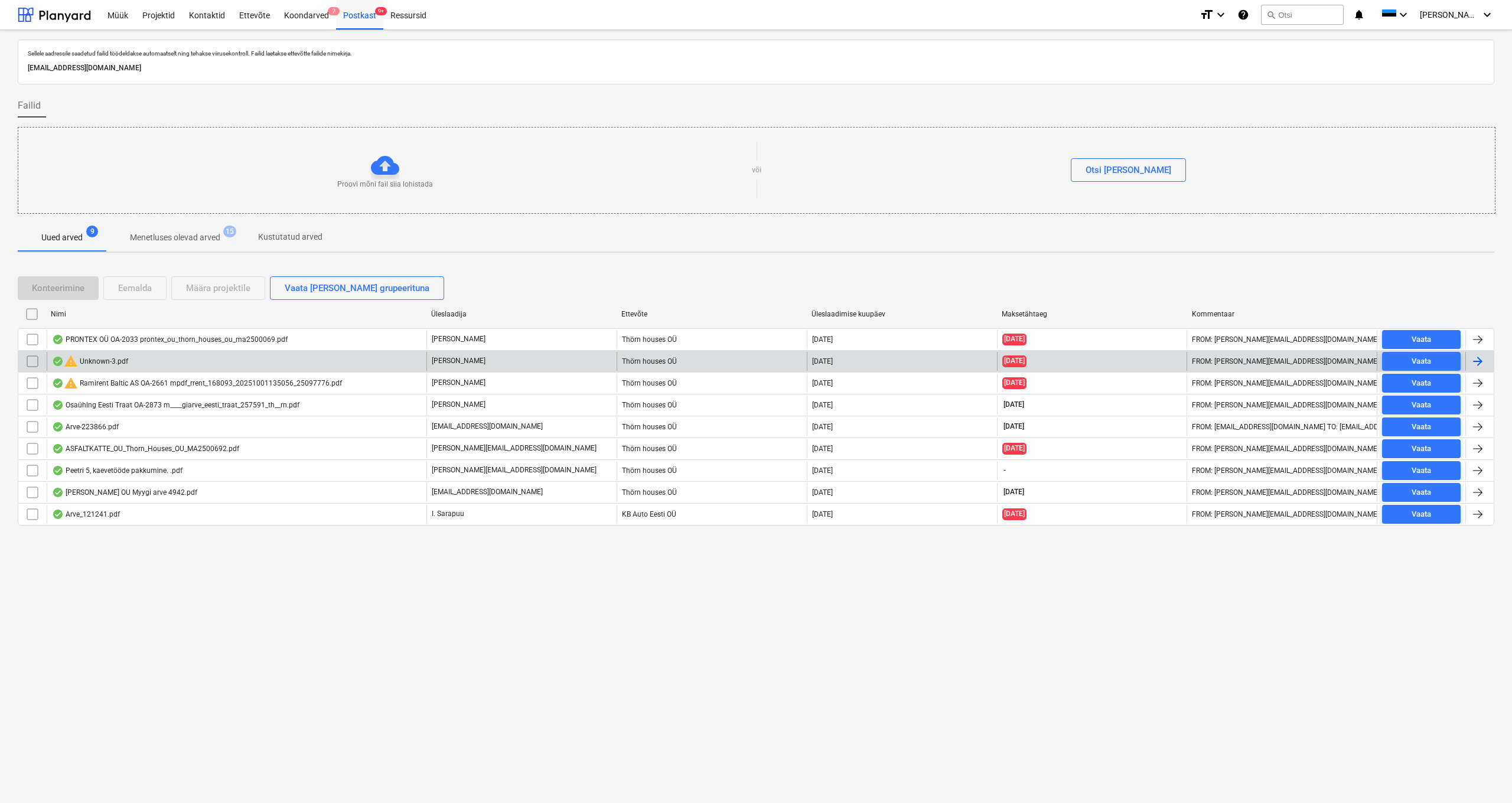
click at [33, 358] on input "checkbox" at bounding box center [31, 361] width 19 height 19
click at [133, 284] on div "Eemalda" at bounding box center [135, 289] width 33 height 16
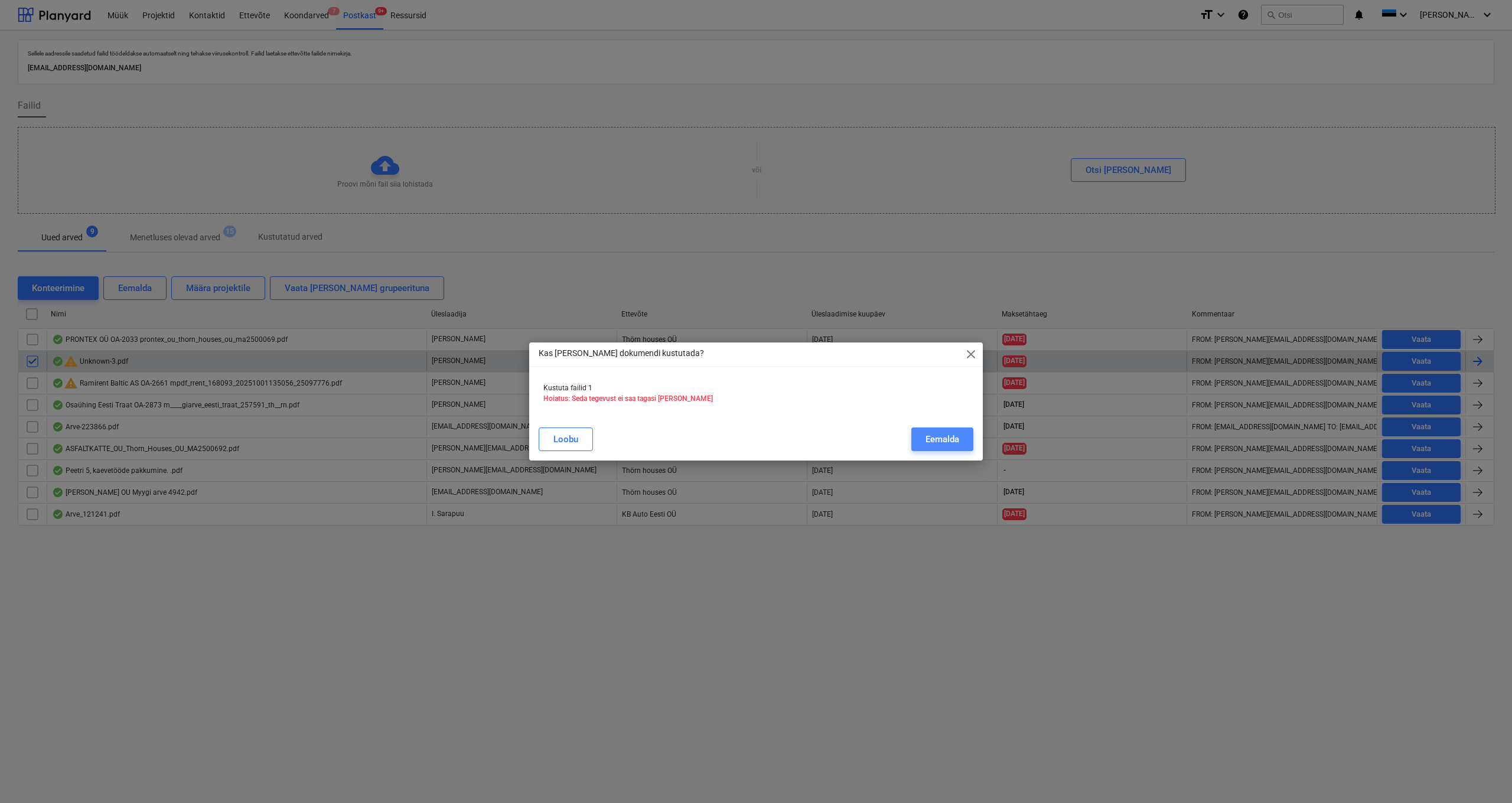
click at [932, 432] on div "Eemalda" at bounding box center [943, 440] width 33 height 16
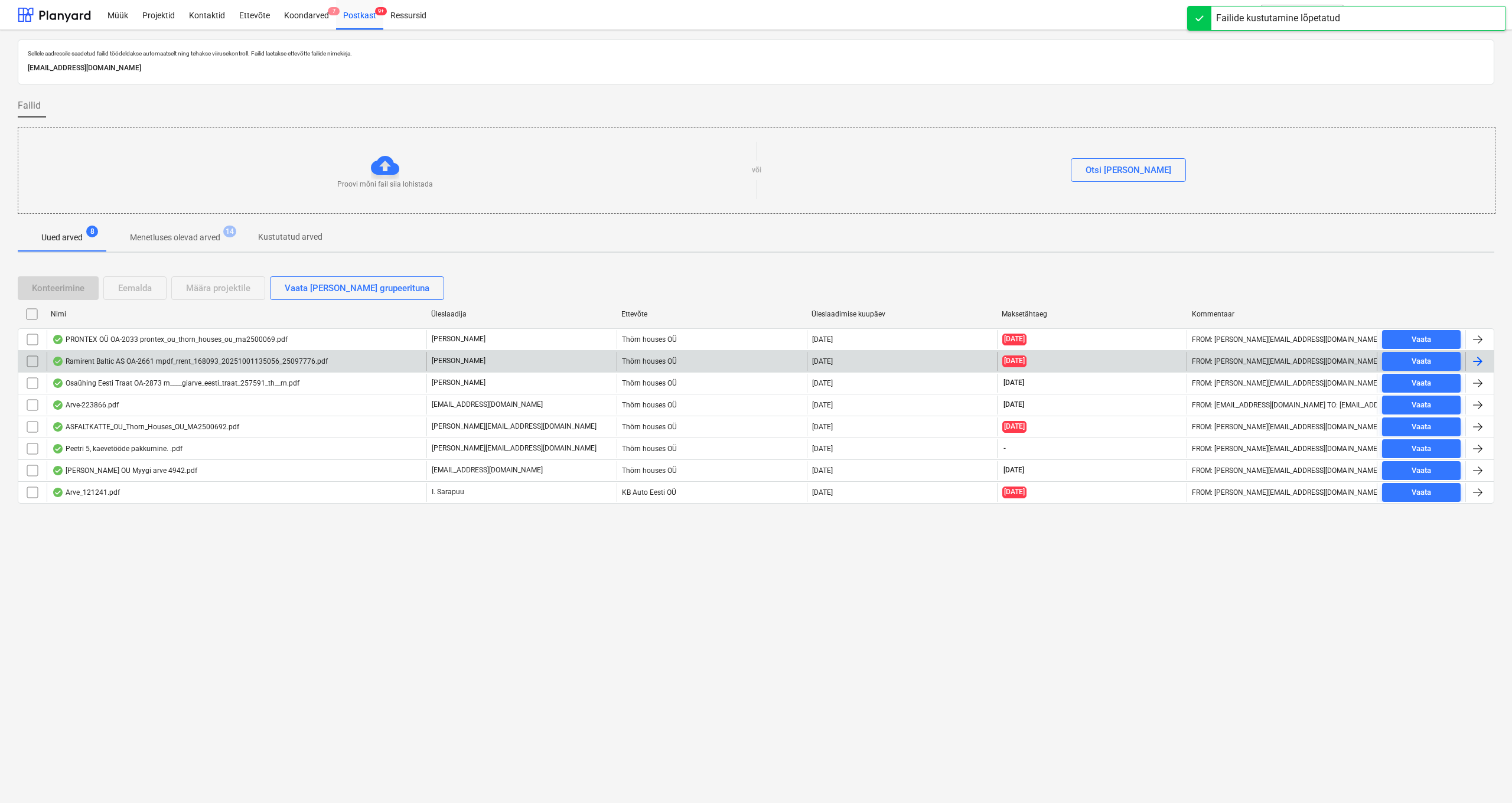
click at [141, 361] on div "Ramirent Baltic AS OA-2661 mpdf_rrent_168093_20251001135056_25097776.pdf" at bounding box center [189, 361] width 276 height 10
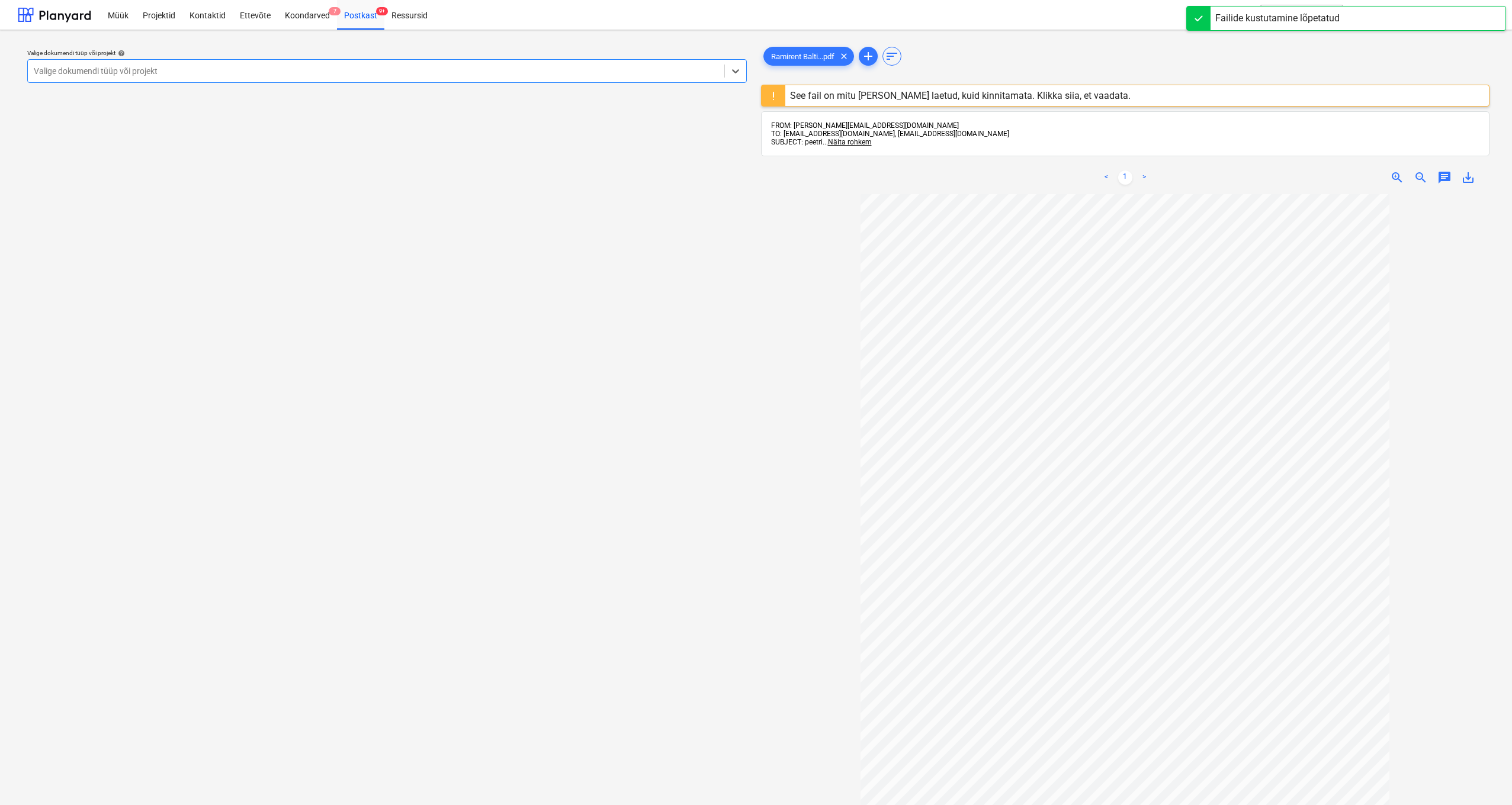
click at [265, 71] on div at bounding box center [375, 71] width 684 height 12
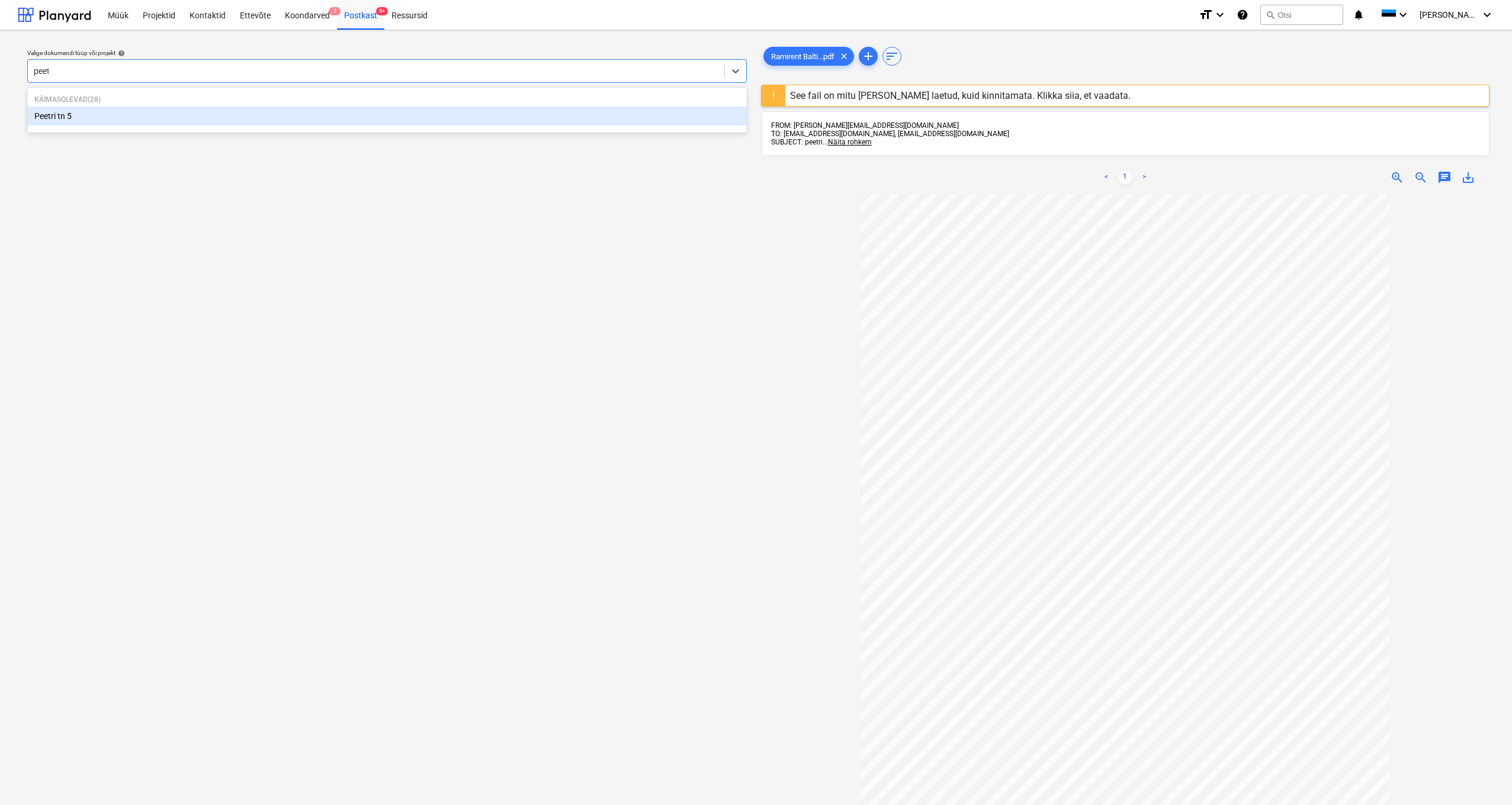
type input "peetr"
click at [65, 117] on div "Peetri tn 5" at bounding box center [387, 115] width 720 height 19
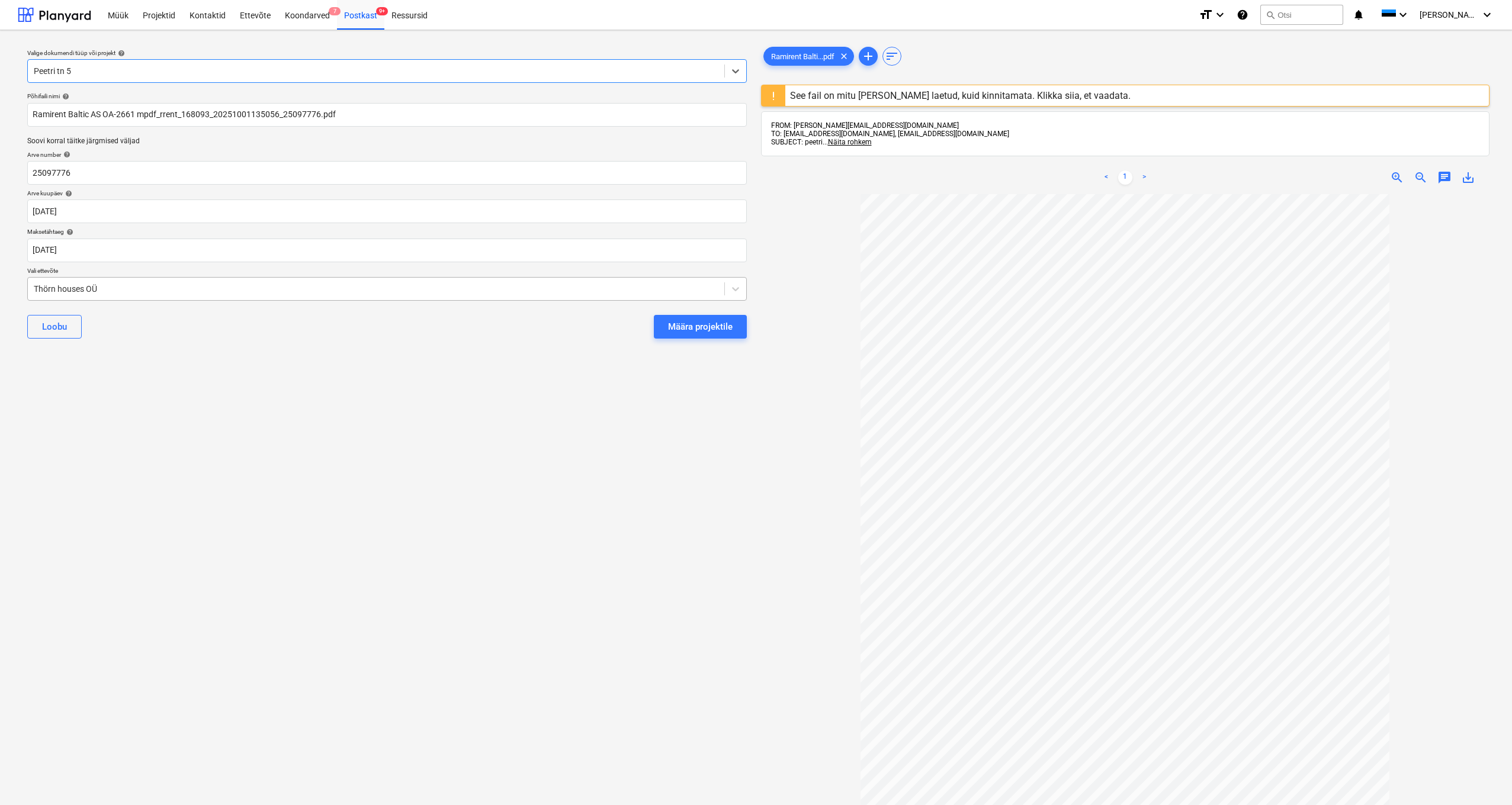
click at [30, 287] on div "Thörn houses OÜ" at bounding box center [375, 288] width 696 height 17
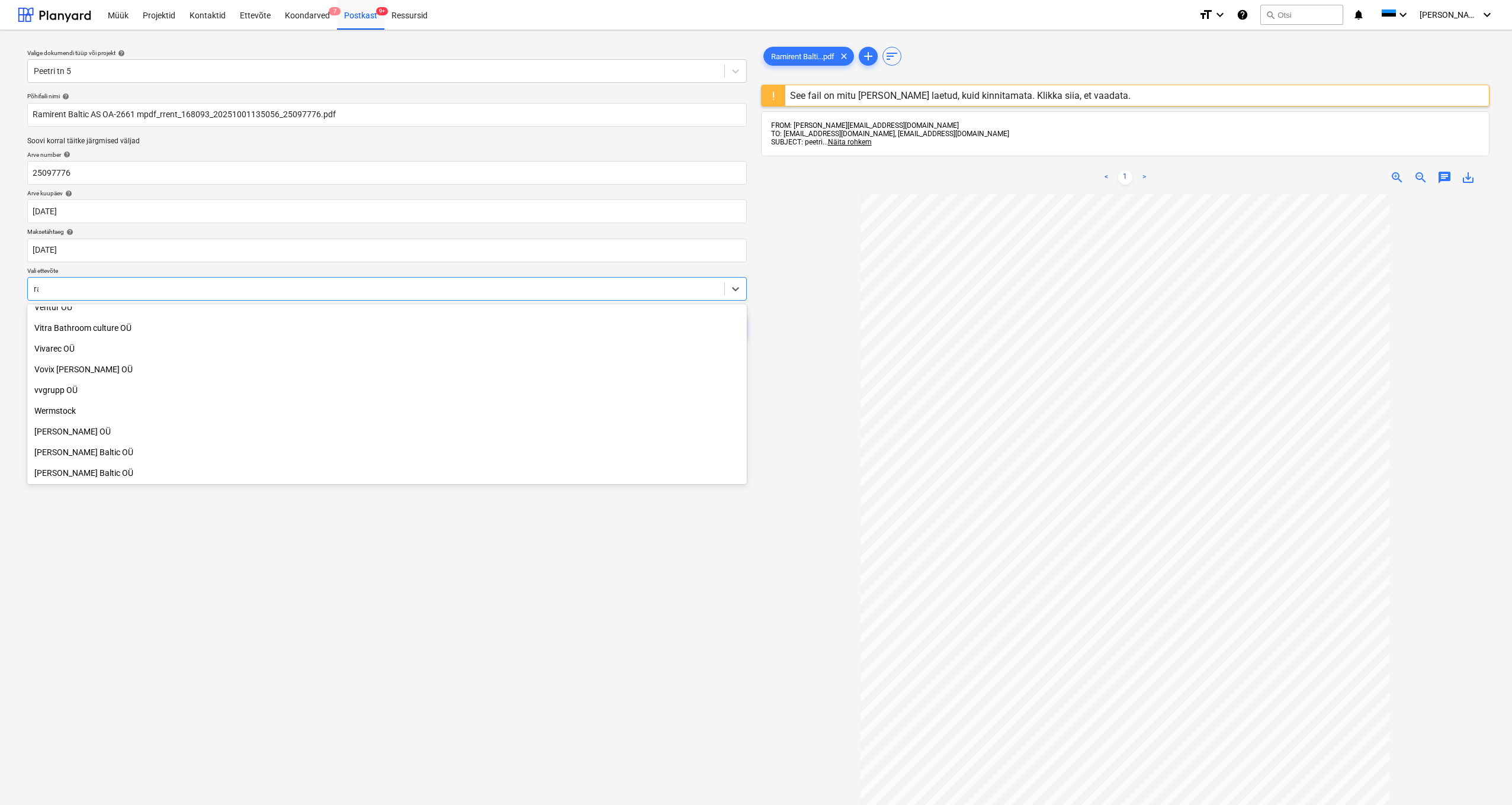
scroll to position [837, 0]
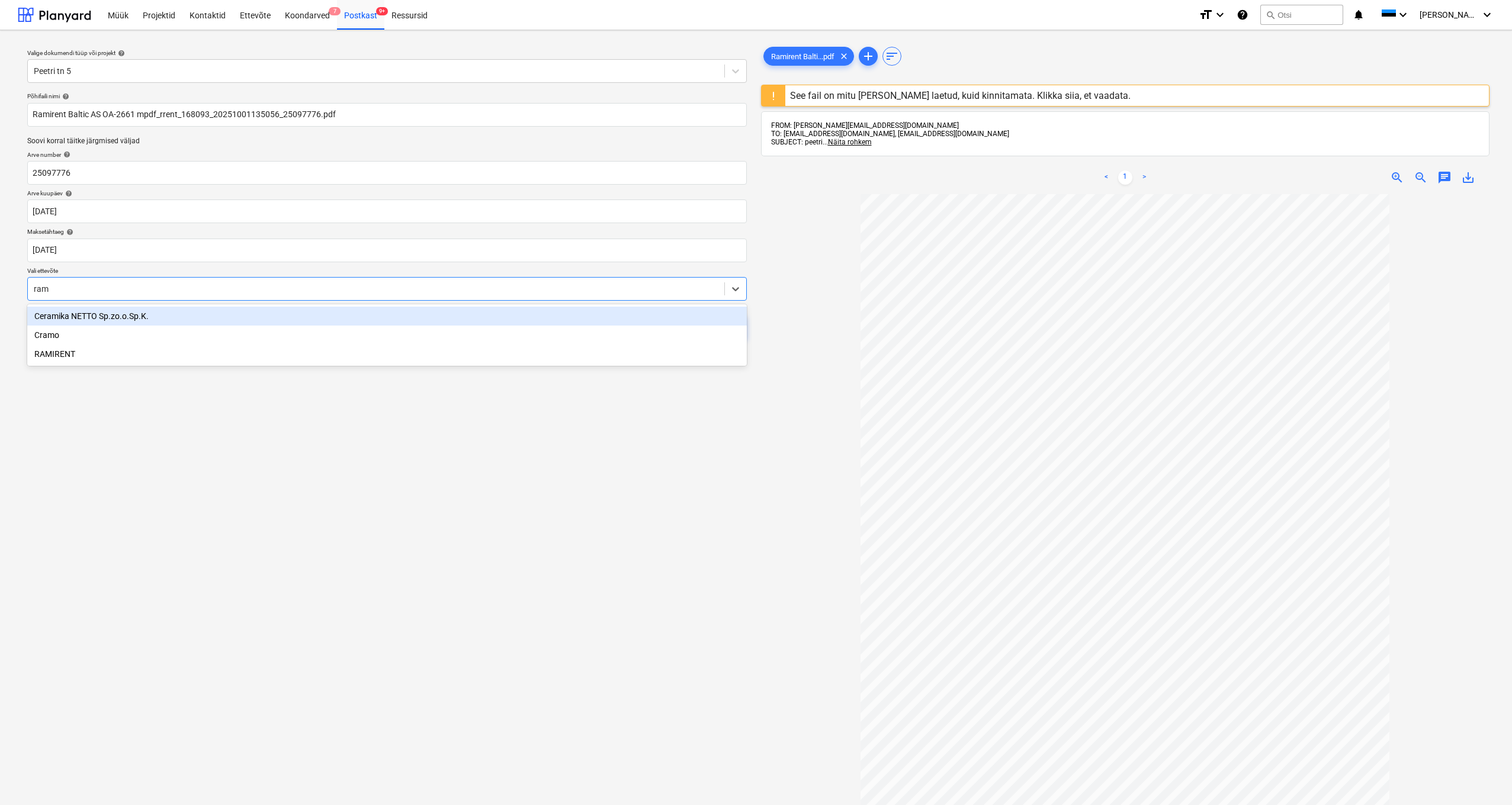
type input "rami"
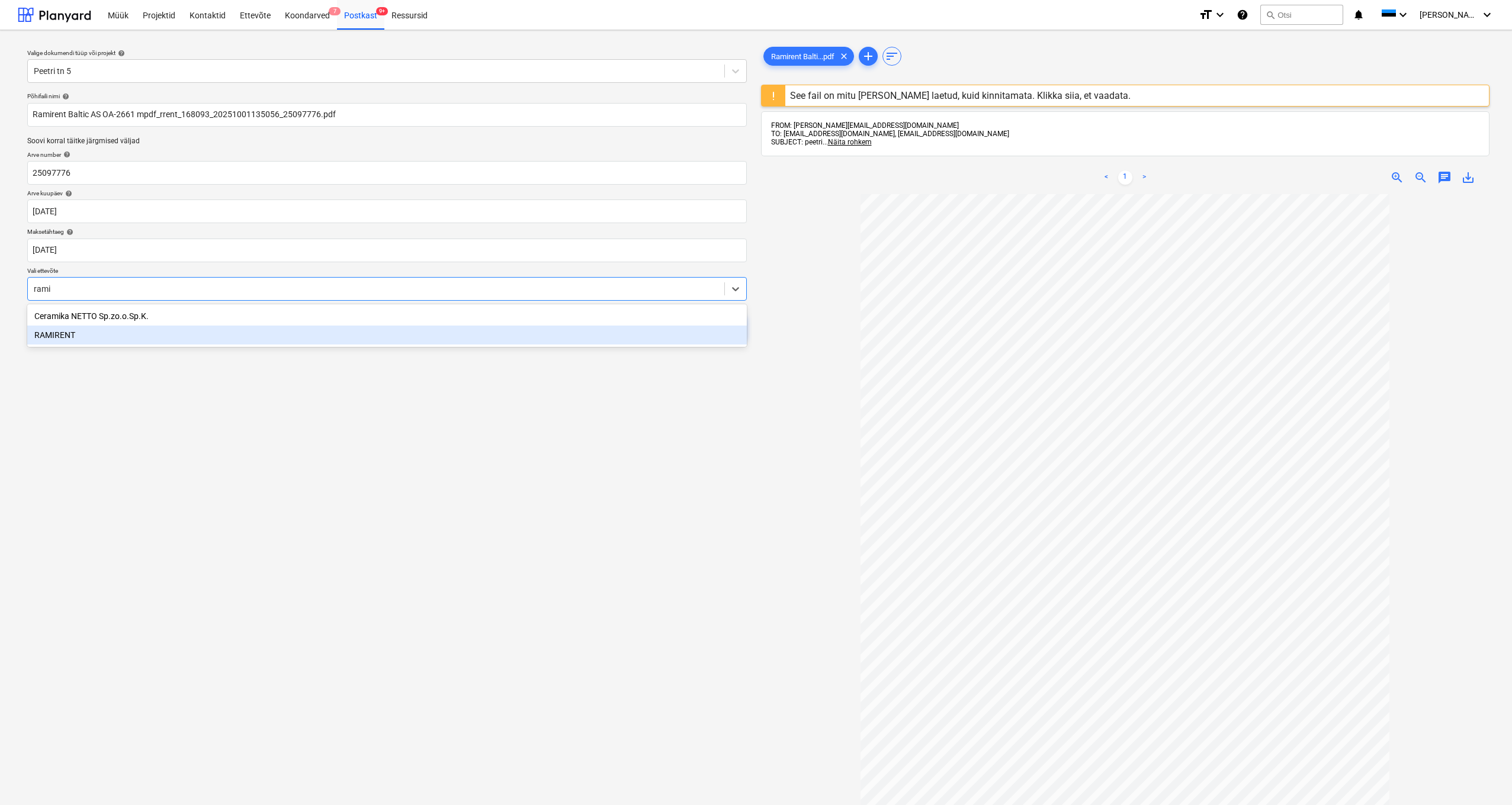
click at [51, 339] on div "RAMIRENT" at bounding box center [387, 335] width 720 height 19
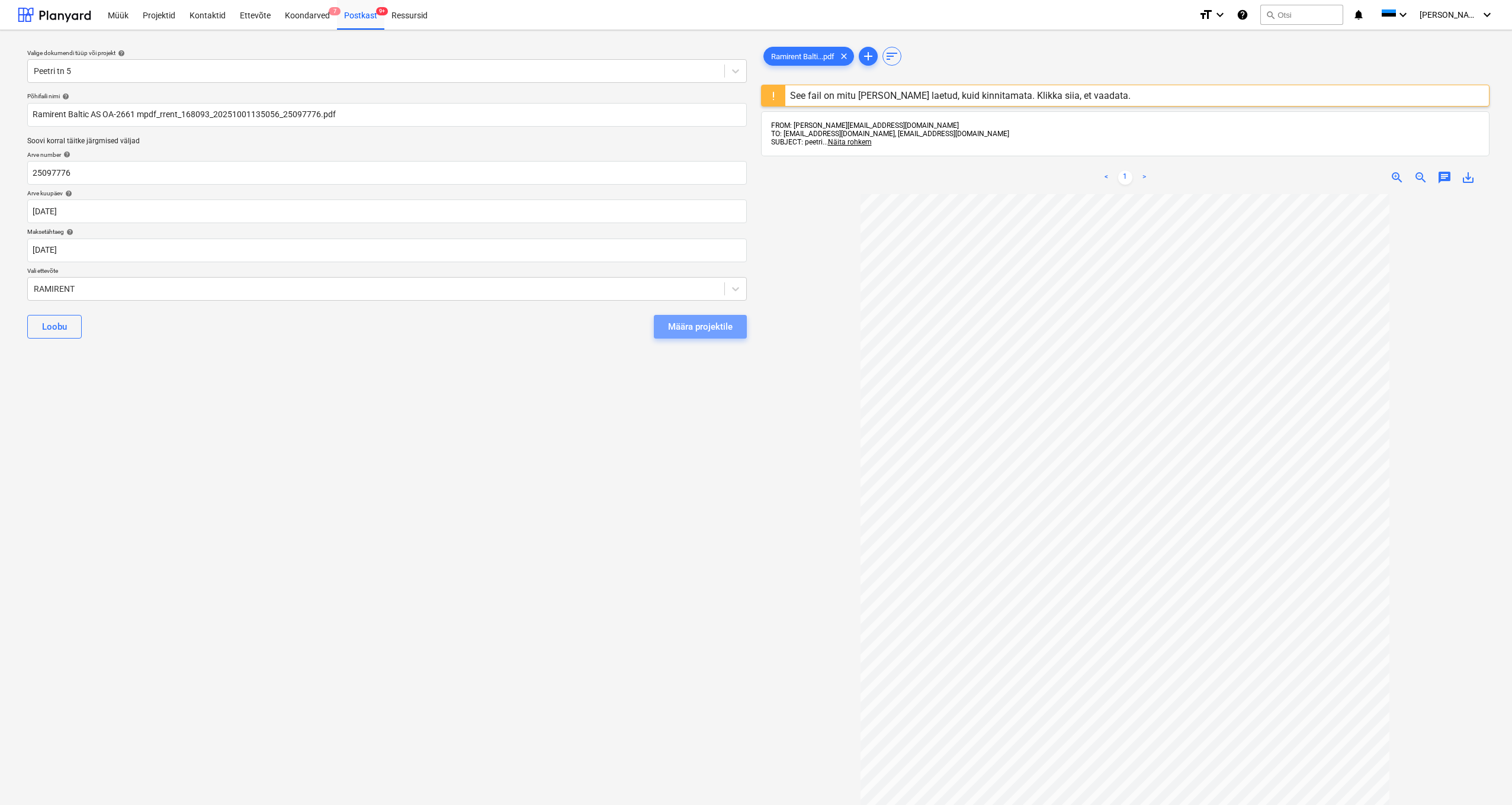
click at [719, 330] on div "Määra projektile" at bounding box center [701, 327] width 65 height 16
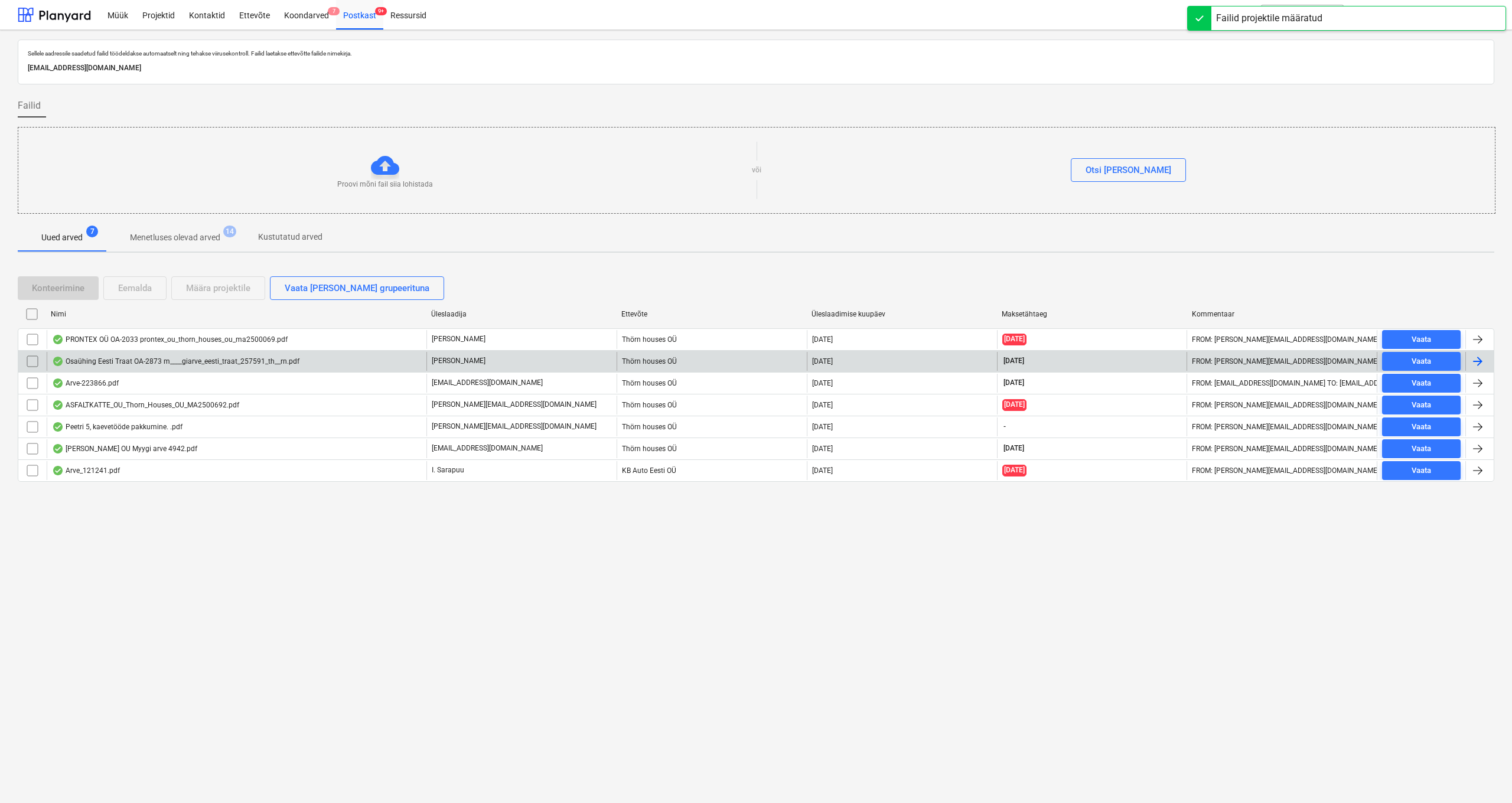
click at [120, 360] on div "Osaühing Eesti Traat OA-2873 m____giarve_eesti_traat_257591_th__rn.pdf" at bounding box center [176, 361] width 247 height 10
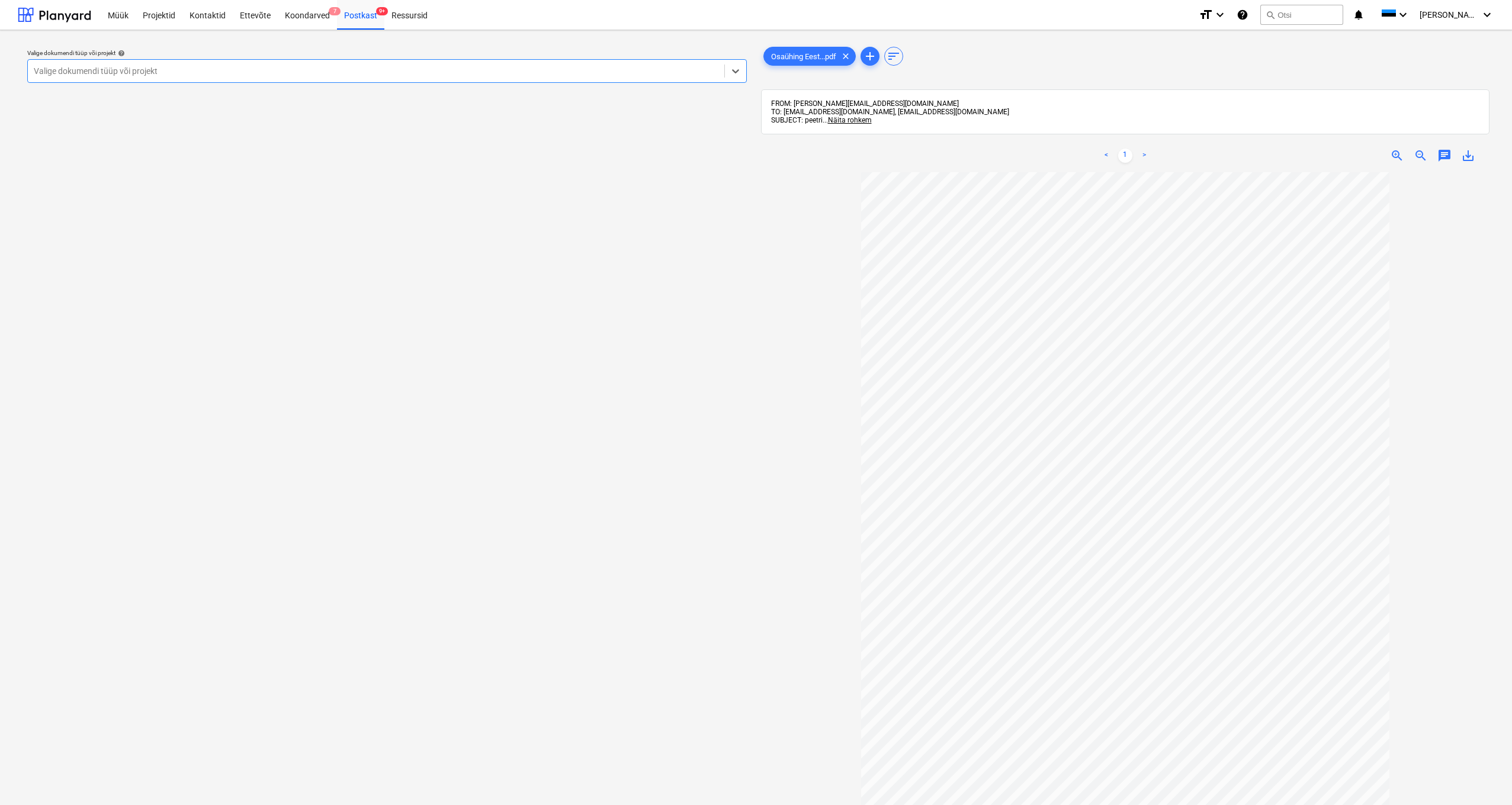
click at [149, 69] on div "Valige dokumendi tüüp või projekt" at bounding box center [375, 71] width 684 height 10
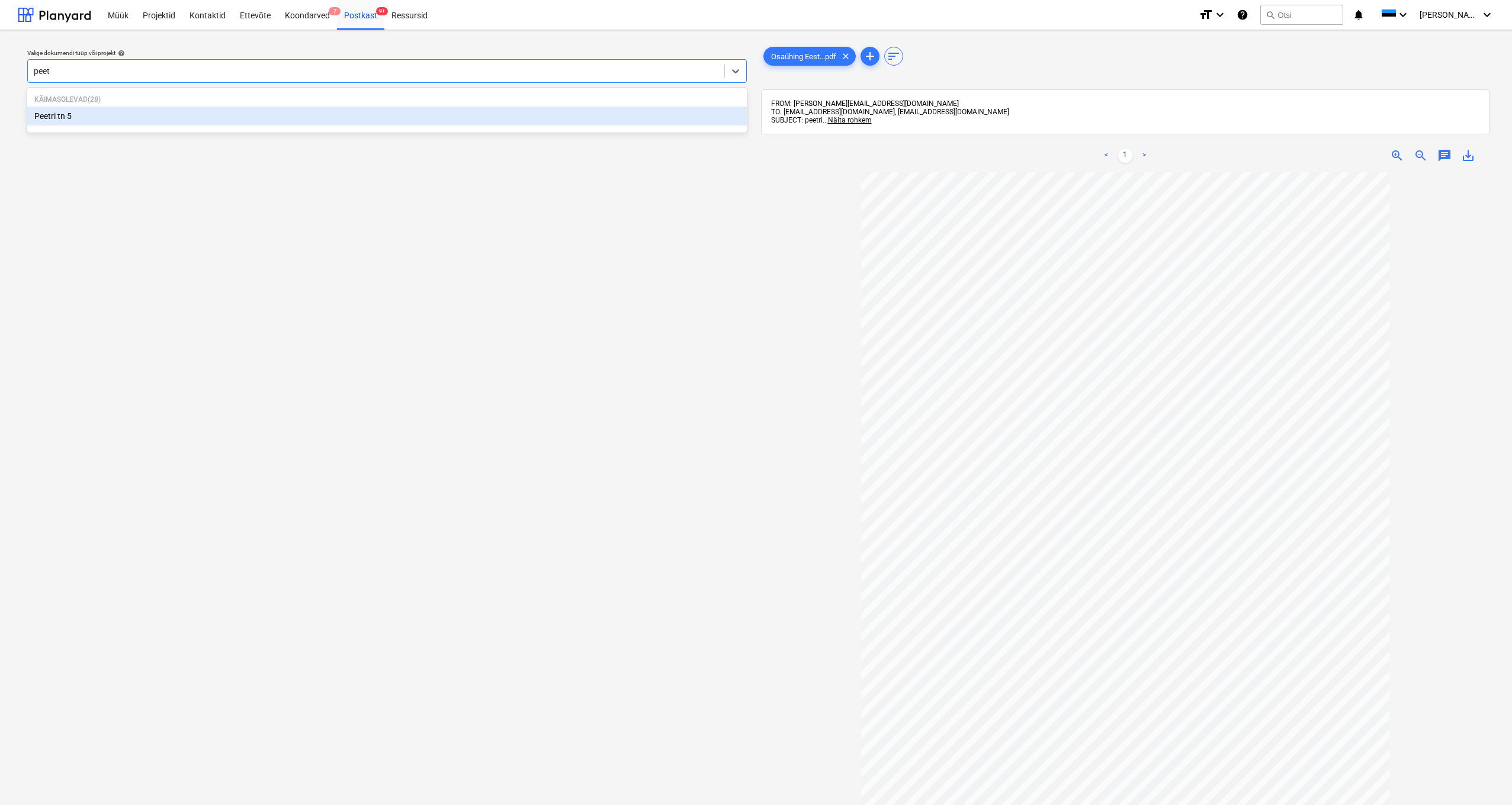
type input "peetr"
click at [37, 113] on div "Peetri tn 5" at bounding box center [387, 115] width 720 height 19
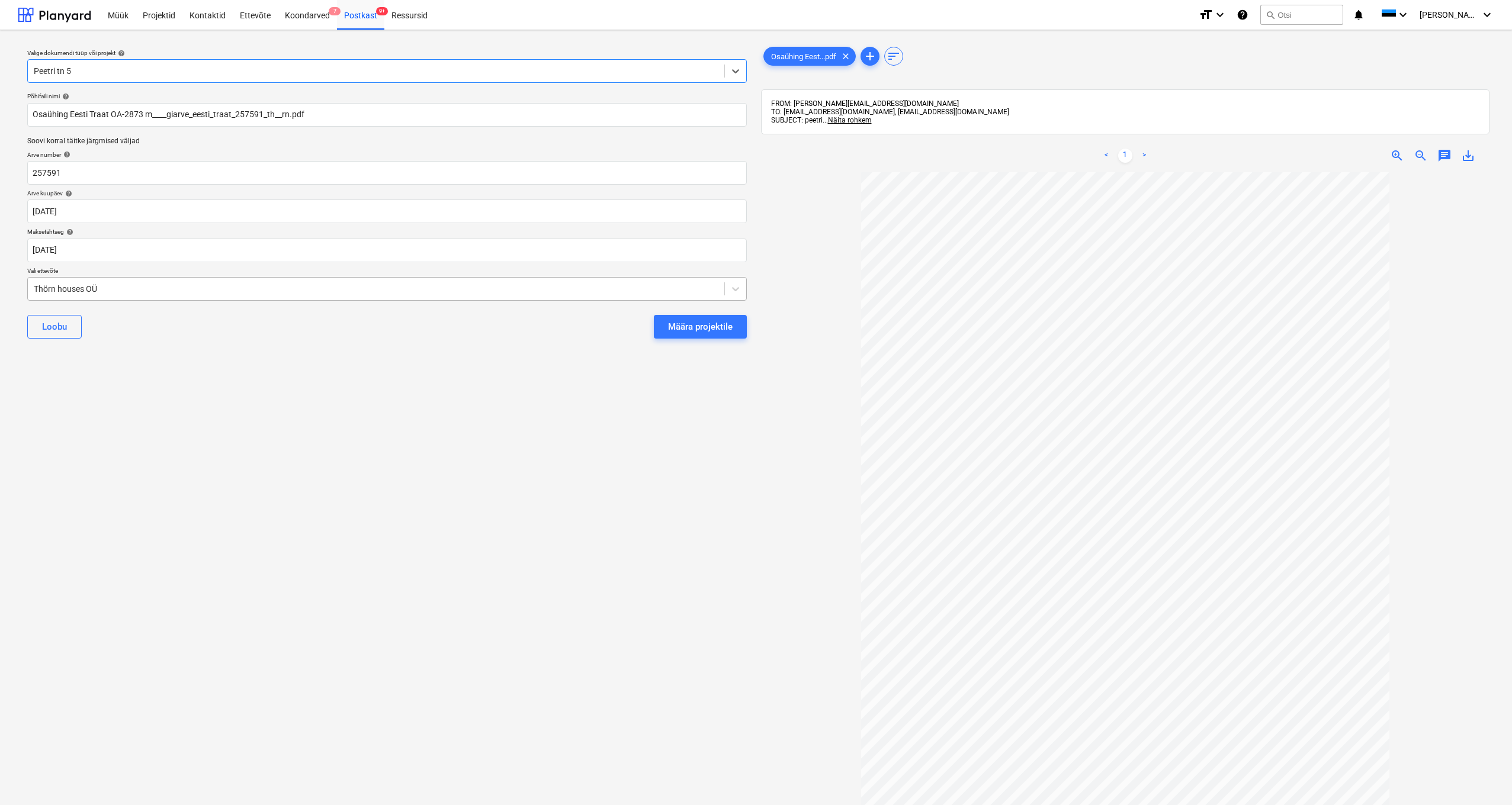
click at [32, 287] on div "Thörn houses OÜ" at bounding box center [375, 288] width 696 height 17
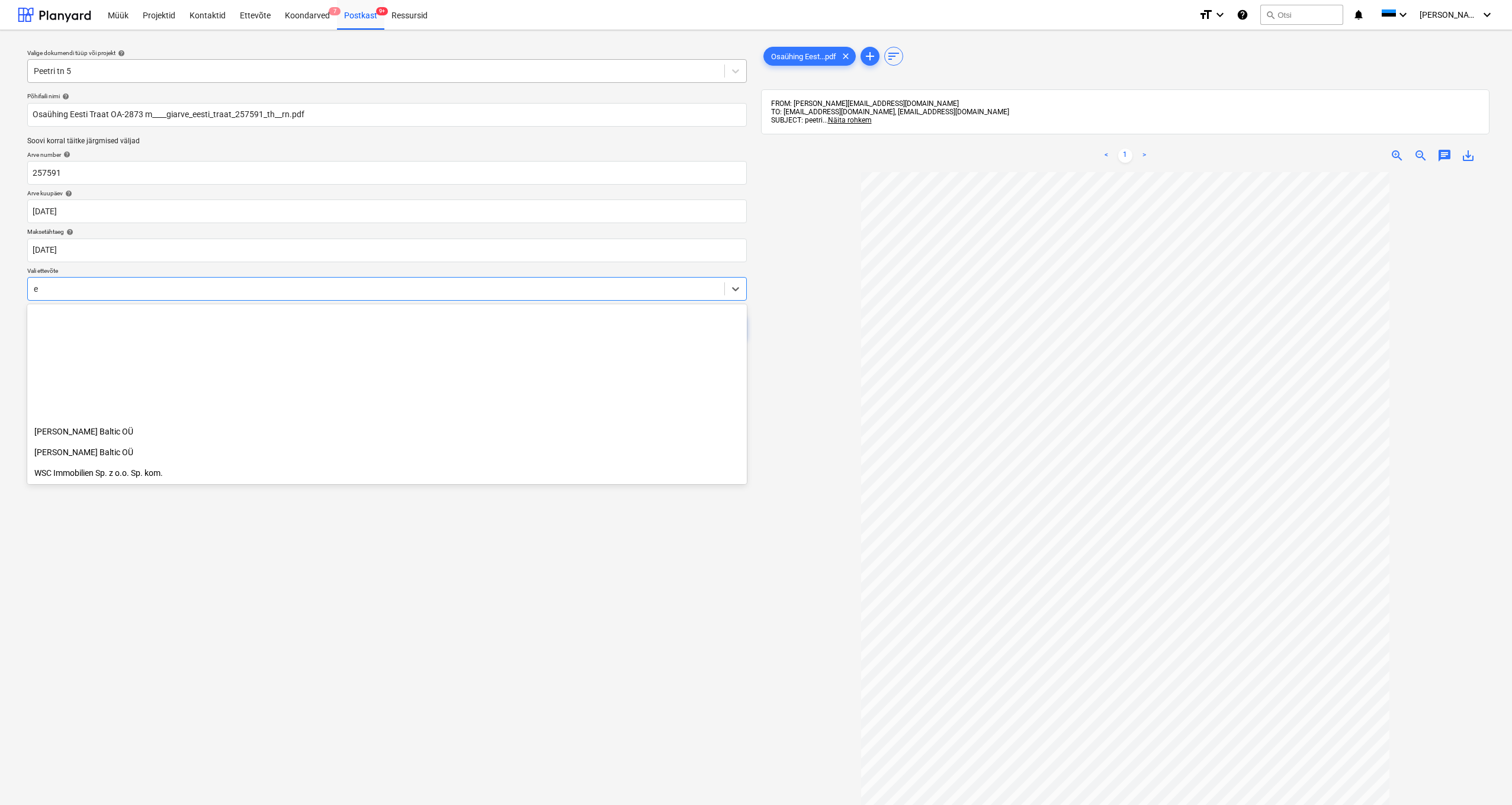
scroll to position [299, 0]
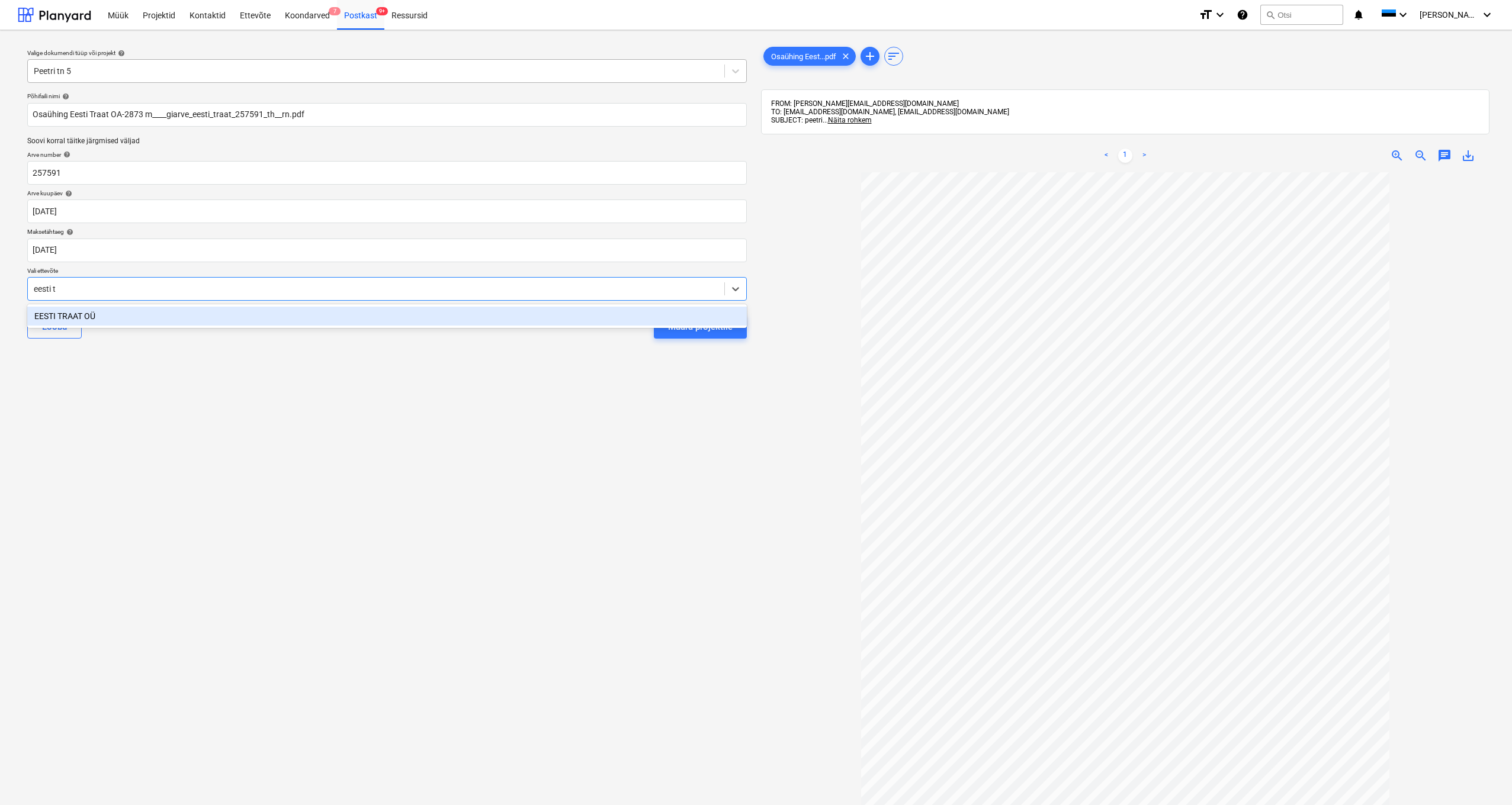
type input "eesti tr"
click at [80, 317] on div "EESTI TRAAT OÜ" at bounding box center [387, 316] width 720 height 19
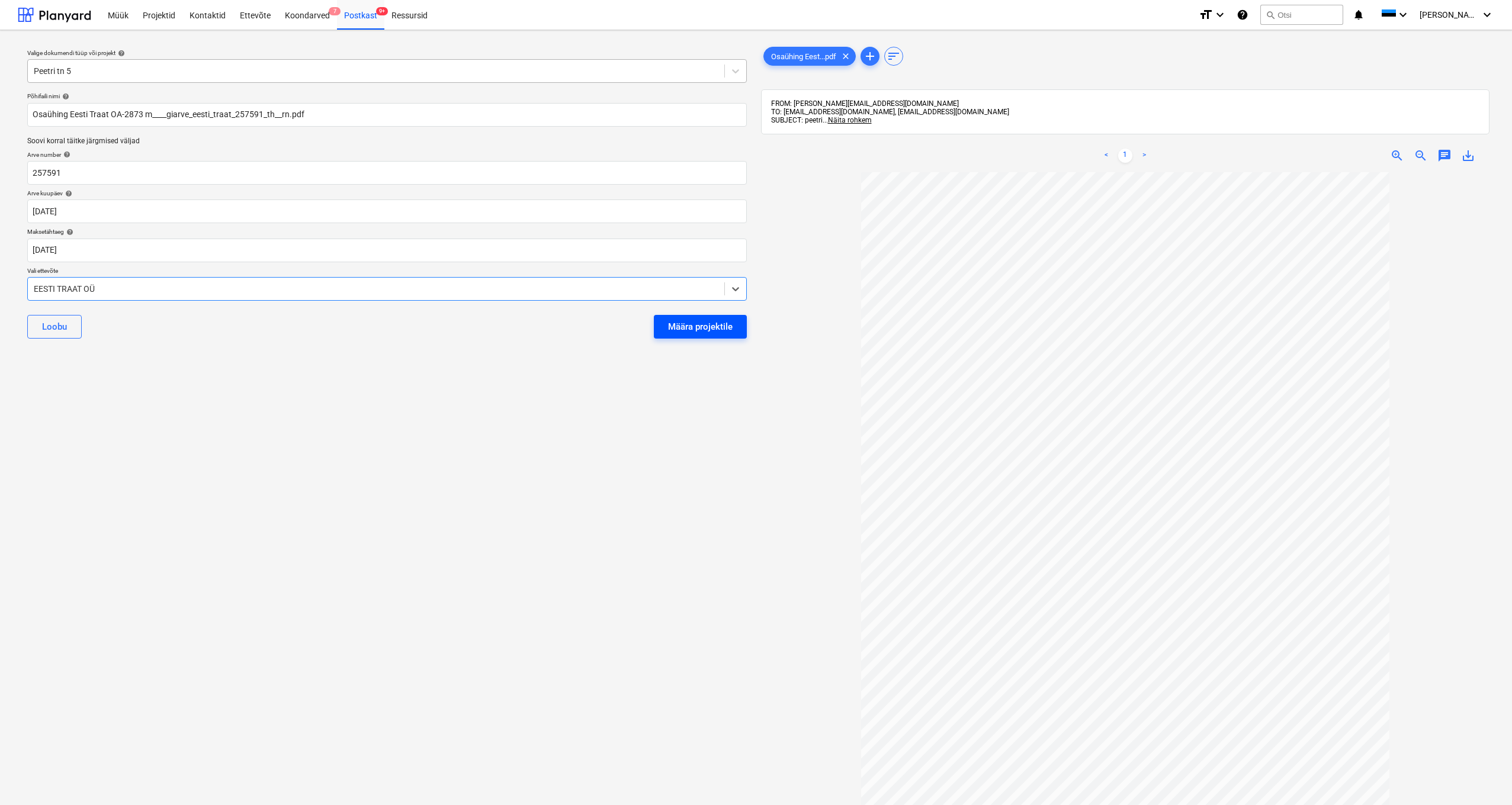
click at [705, 324] on div "Määra projektile" at bounding box center [701, 327] width 65 height 16
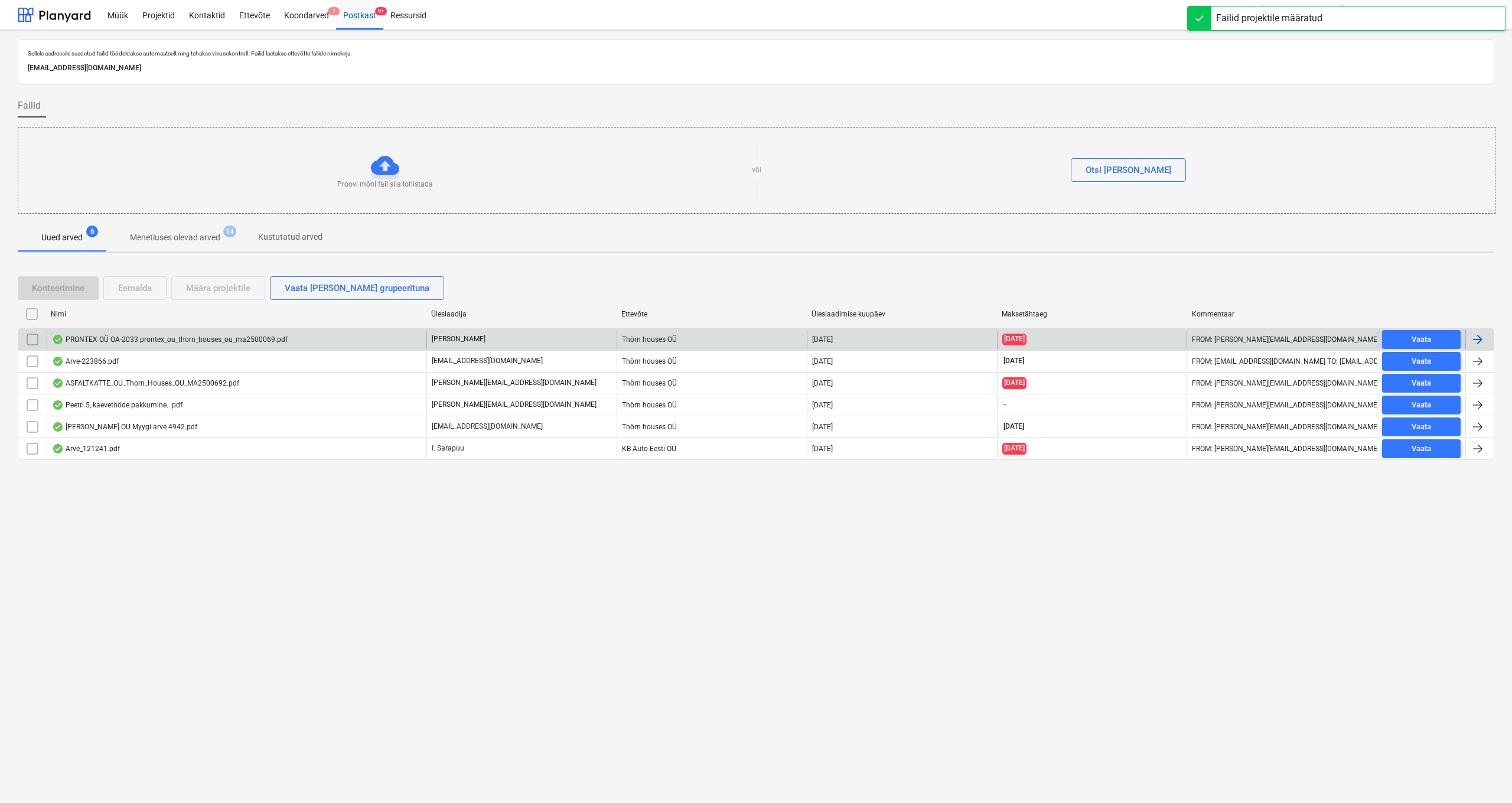
click at [182, 343] on div "PRONTEX OÜ OA-2033 prontex_ou_thorn_houses_ou_ma2500069.pdf" at bounding box center [170, 340] width 236 height 10
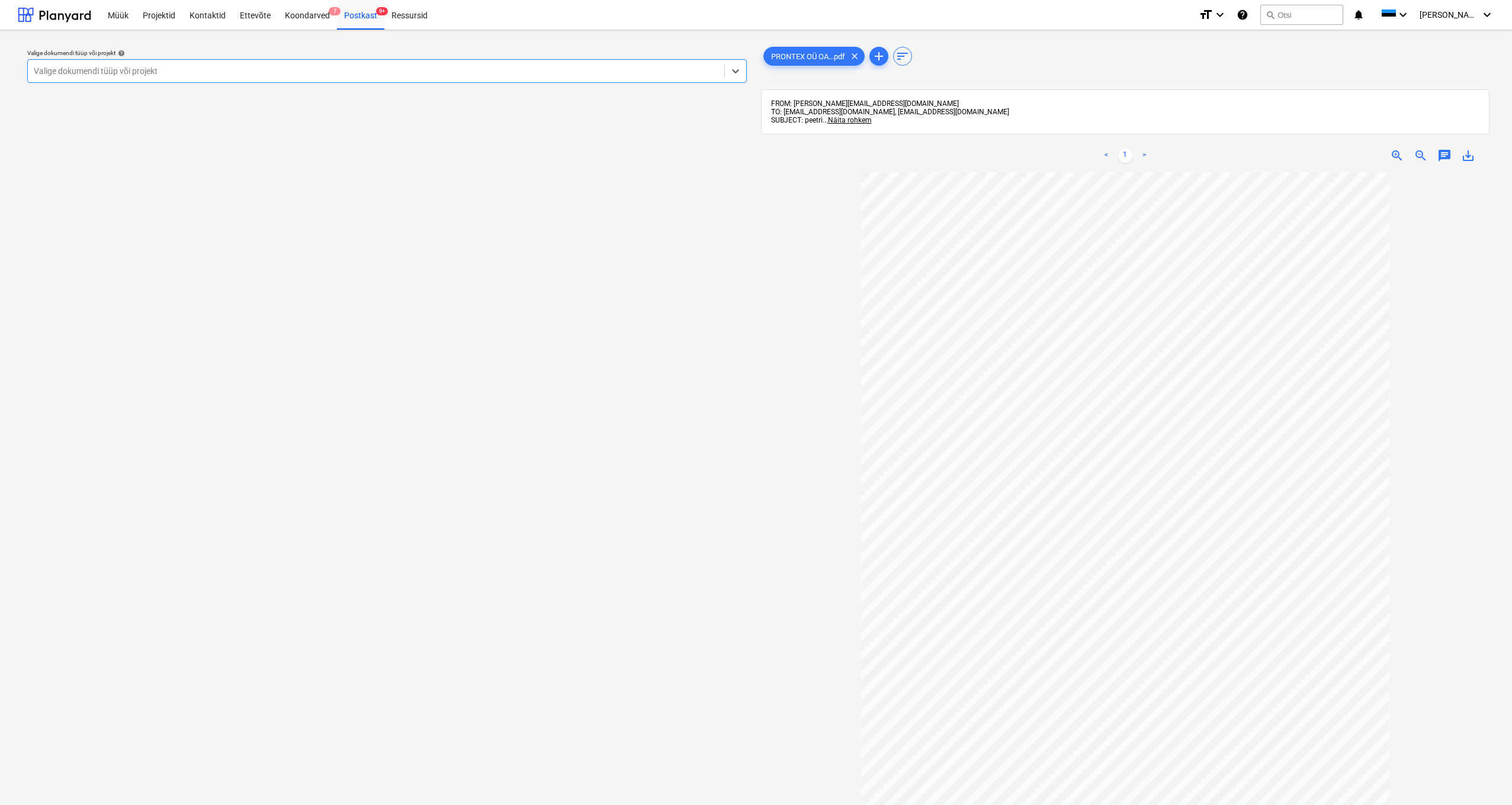
click at [217, 74] on div at bounding box center [375, 71] width 684 height 12
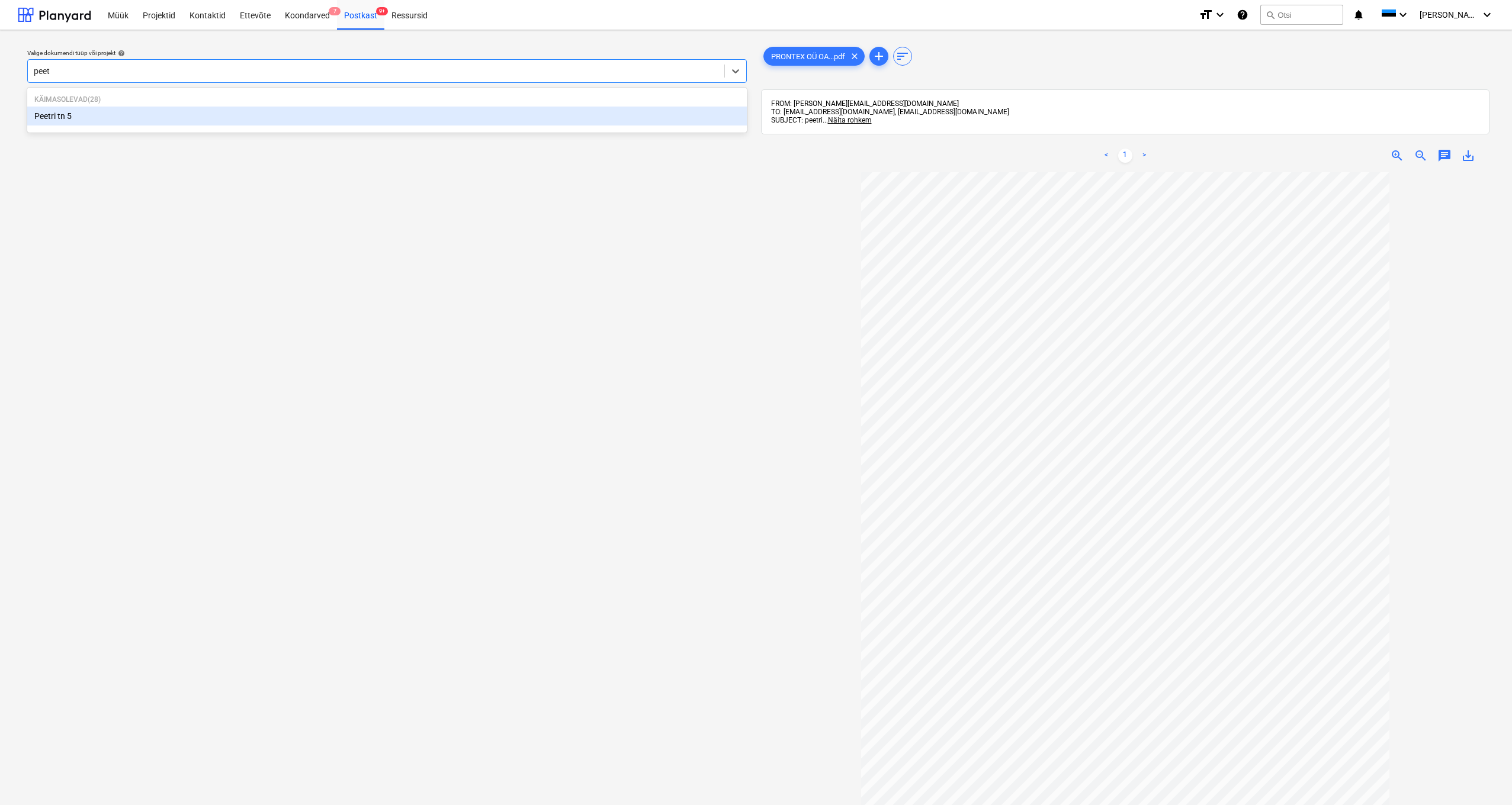
type input "peetr"
click at [75, 113] on div "Peetri tn 5" at bounding box center [387, 115] width 720 height 19
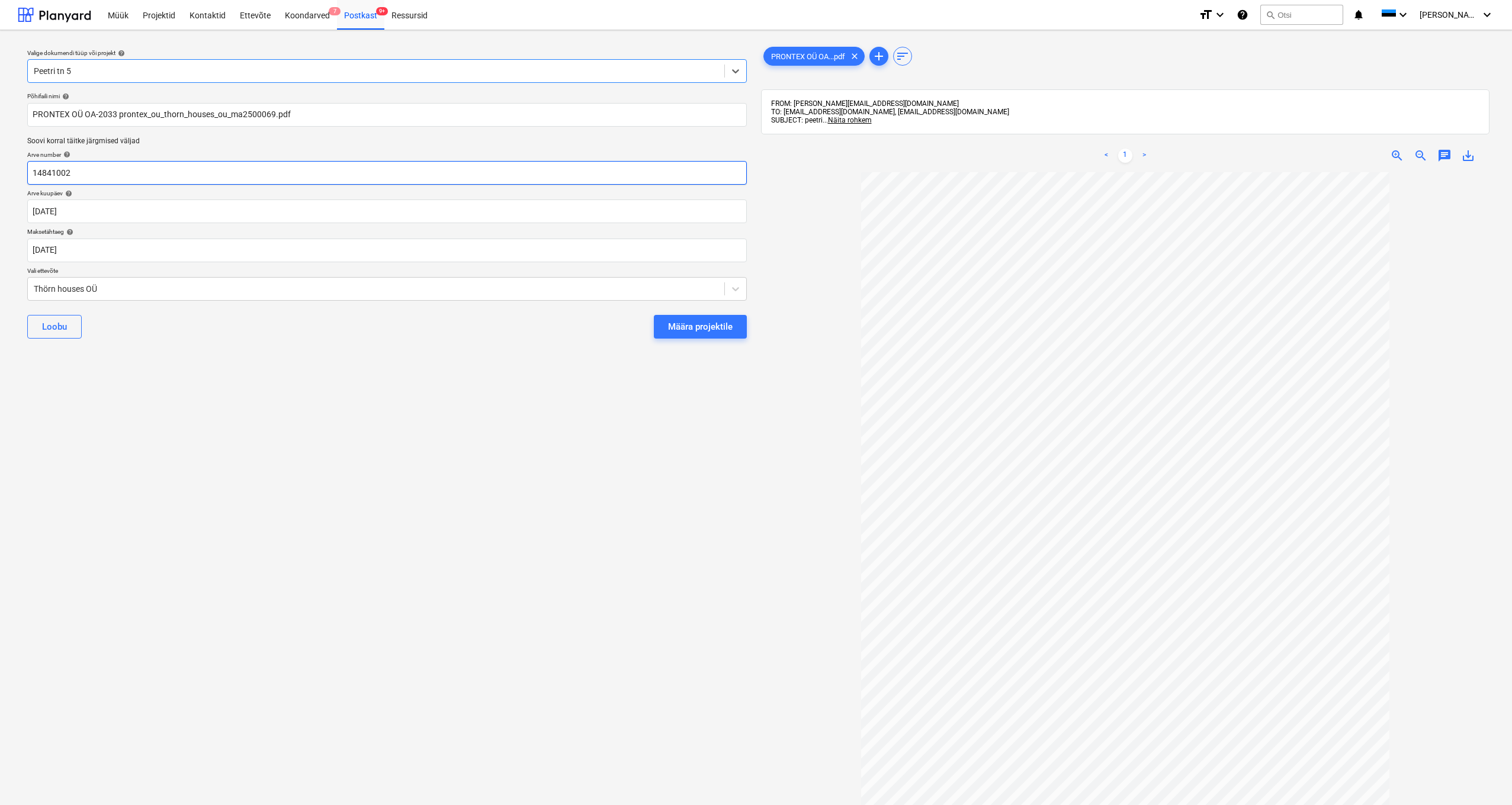
drag, startPoint x: 88, startPoint y: 175, endPoint x: 175, endPoint y: 168, distance: 87.3
click at [89, 175] on input "14841002" at bounding box center [387, 173] width 720 height 24
type input "1"
type input "MA2500069"
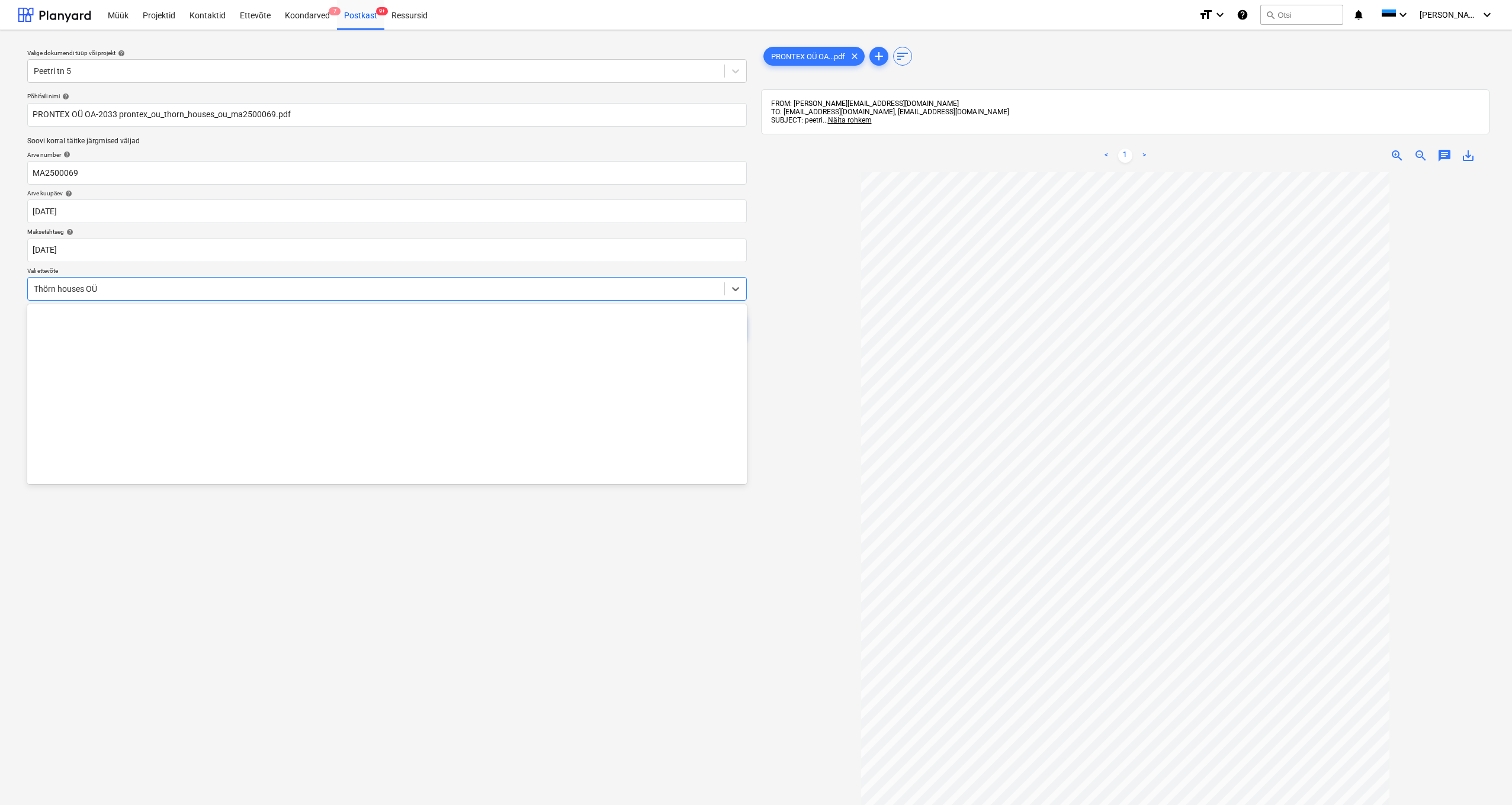
click at [34, 284] on div "Thörn houses OÜ" at bounding box center [375, 289] width 684 height 10
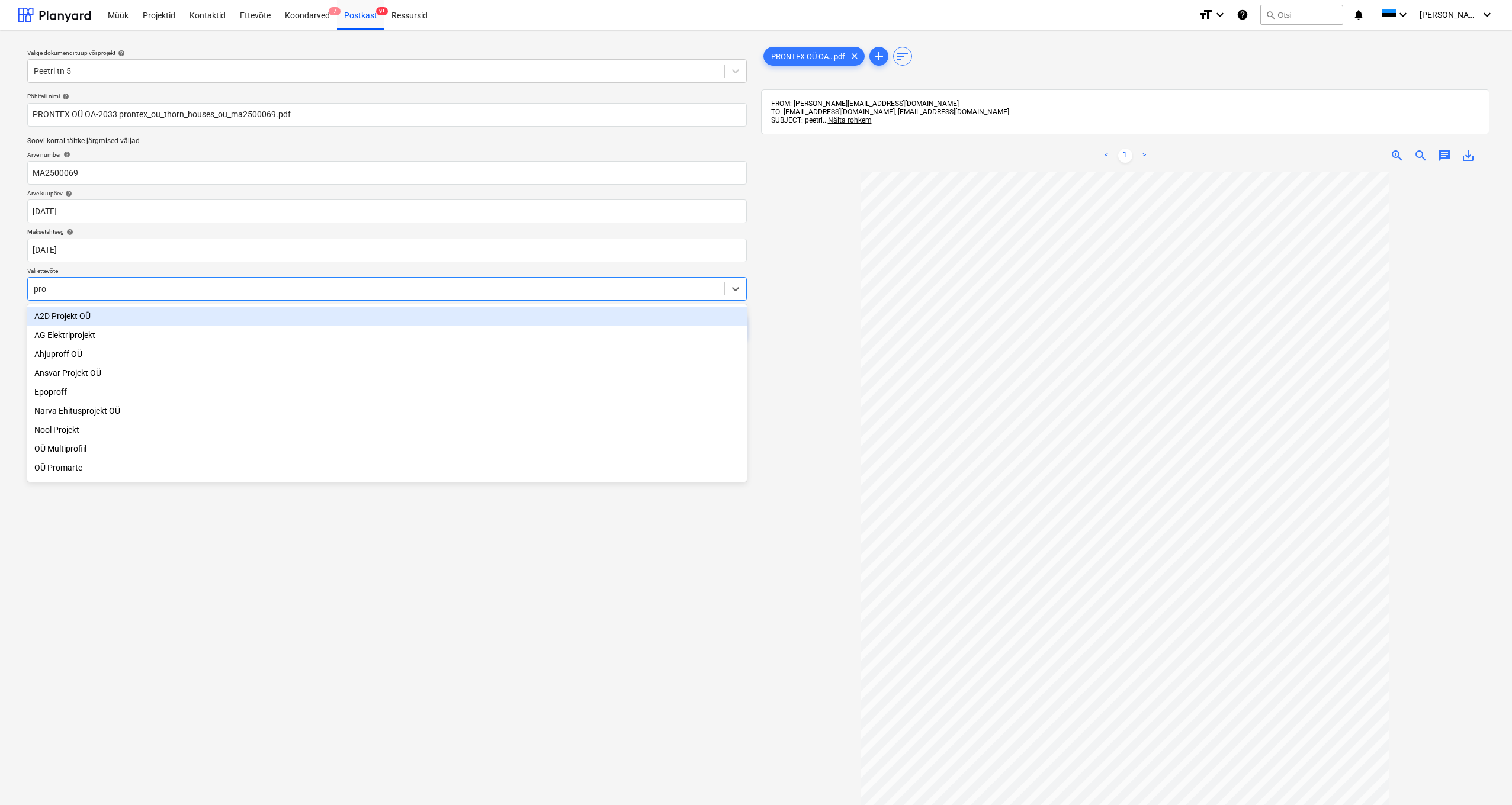
type input "pron"
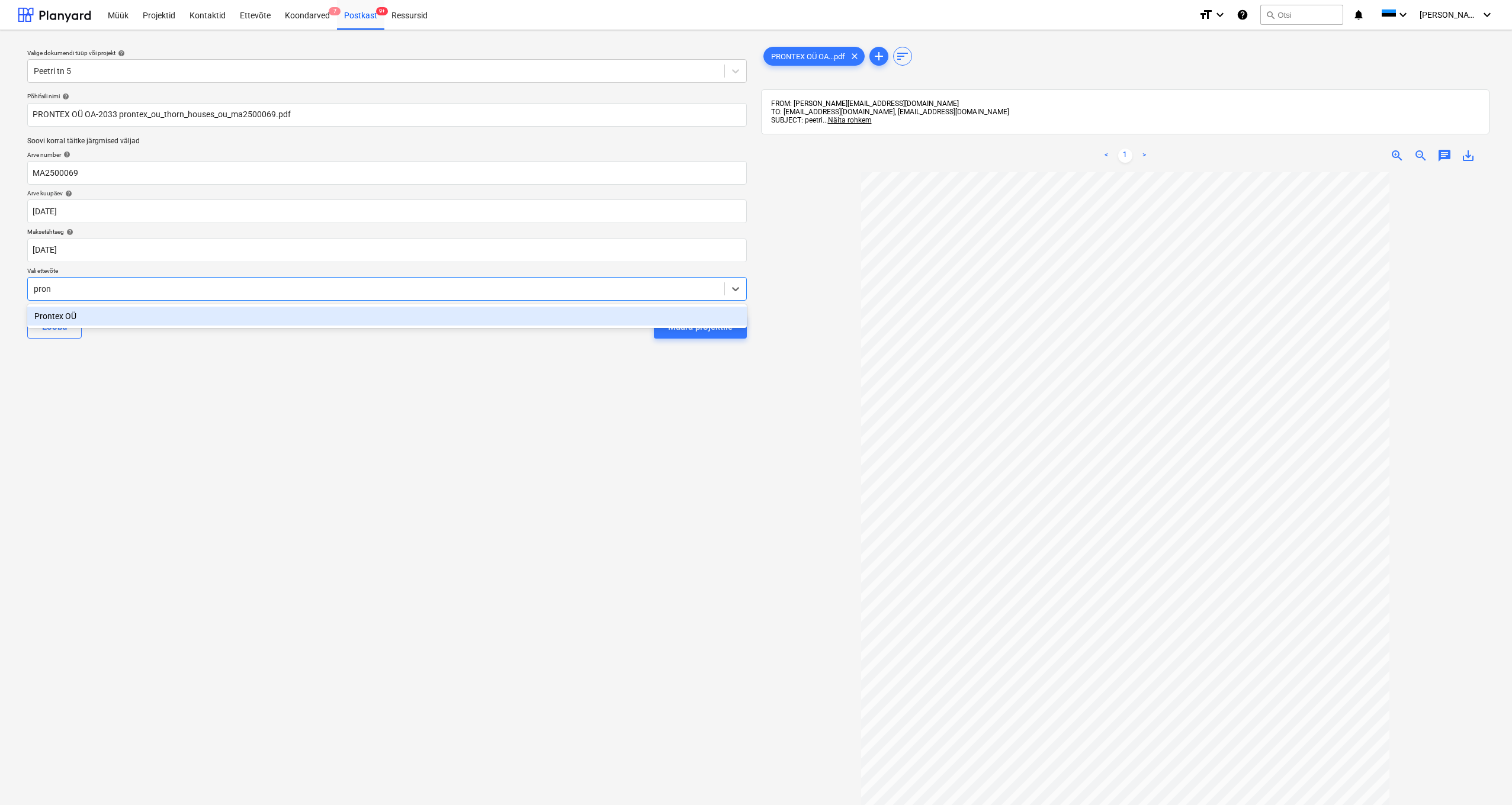
click at [69, 322] on div "Prontex OÜ" at bounding box center [387, 316] width 720 height 19
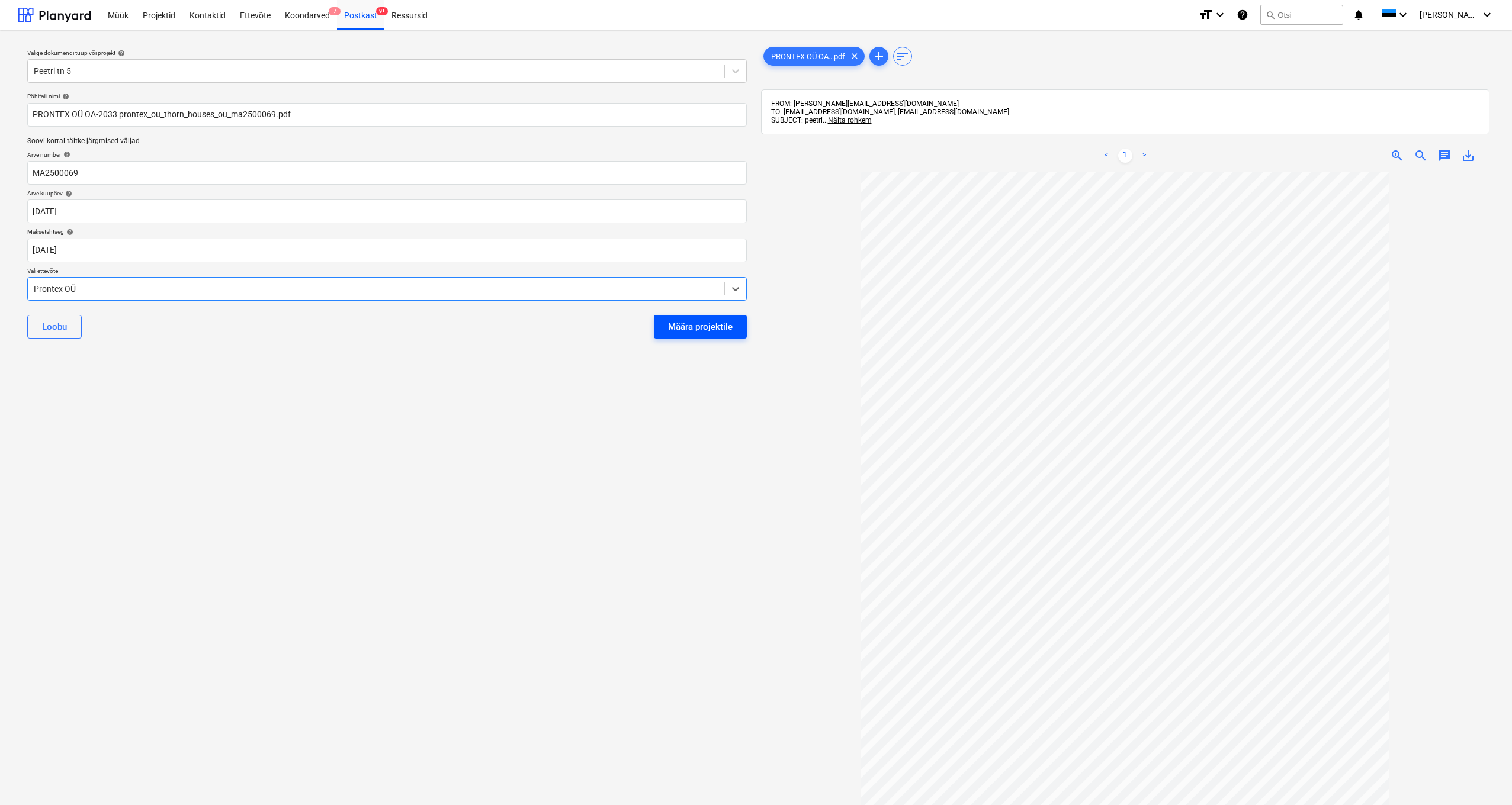
click at [696, 328] on div "Määra projektile" at bounding box center [701, 327] width 65 height 16
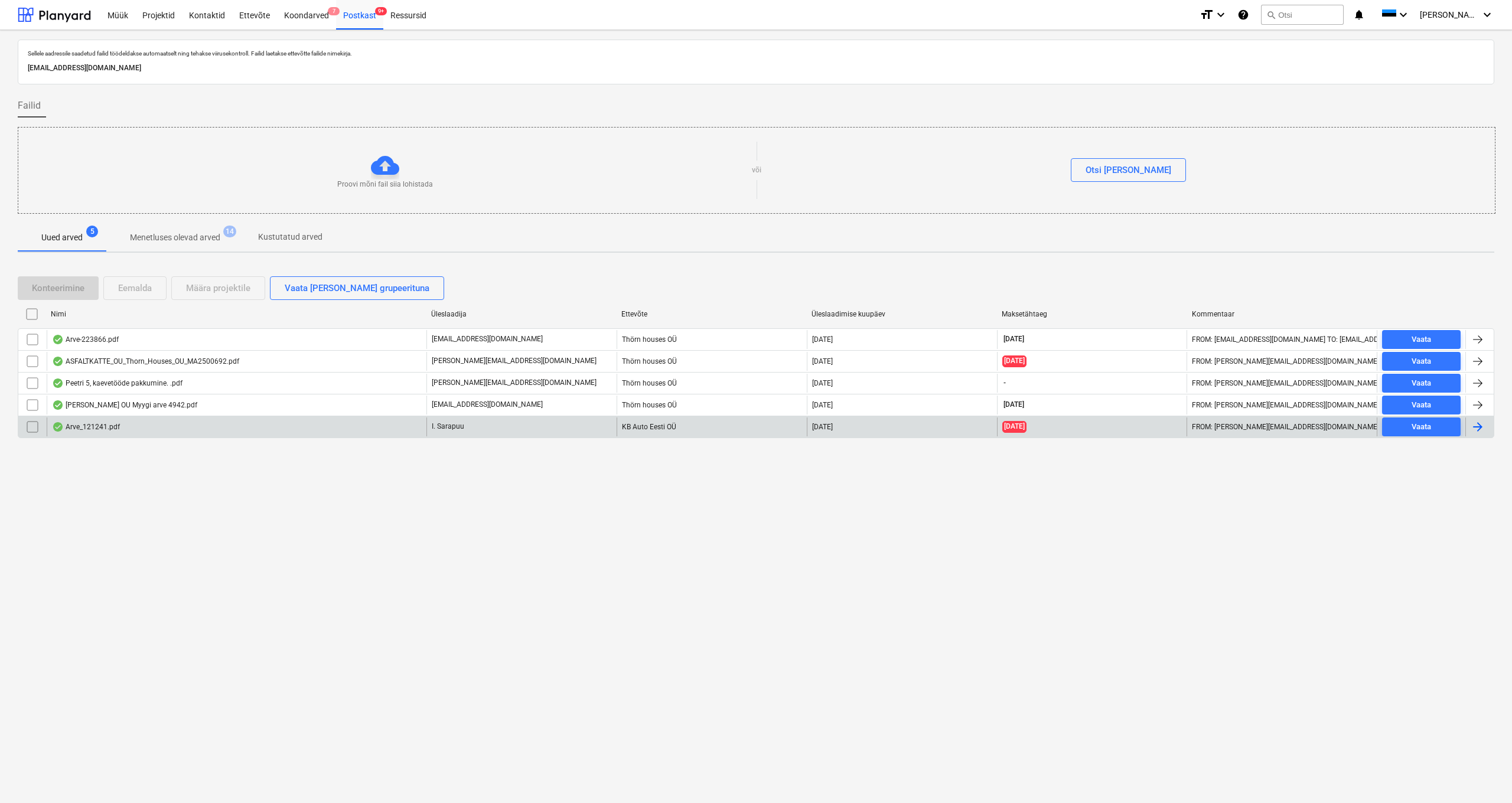
click at [101, 425] on div "Arve_121241.pdf" at bounding box center [85, 427] width 68 height 10
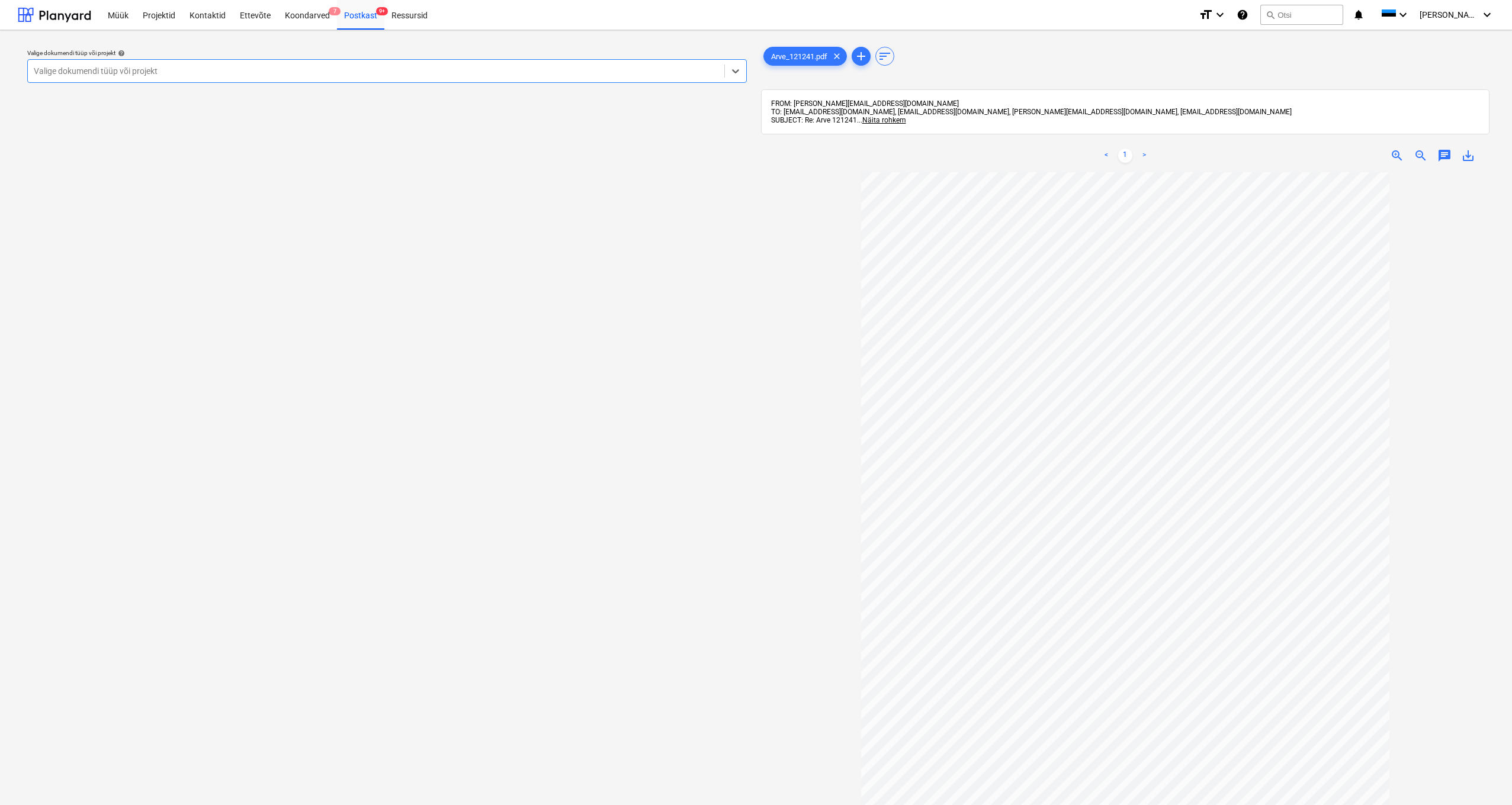
click at [92, 67] on div "Valige dokumendi tüüp või projekt" at bounding box center [375, 71] width 684 height 10
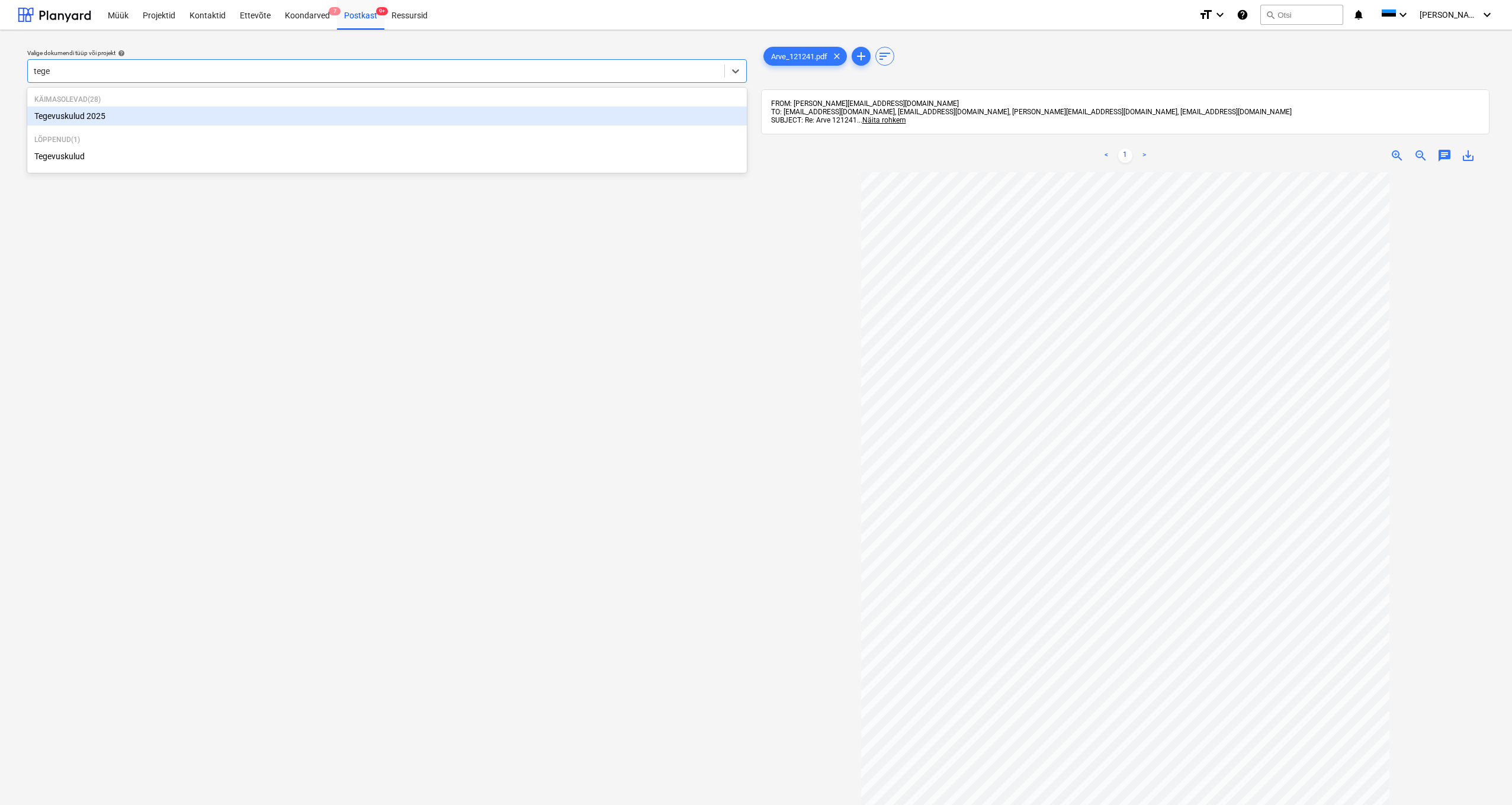
type input "tegev"
click at [86, 118] on div "Tegevuskulud 2025" at bounding box center [387, 115] width 720 height 19
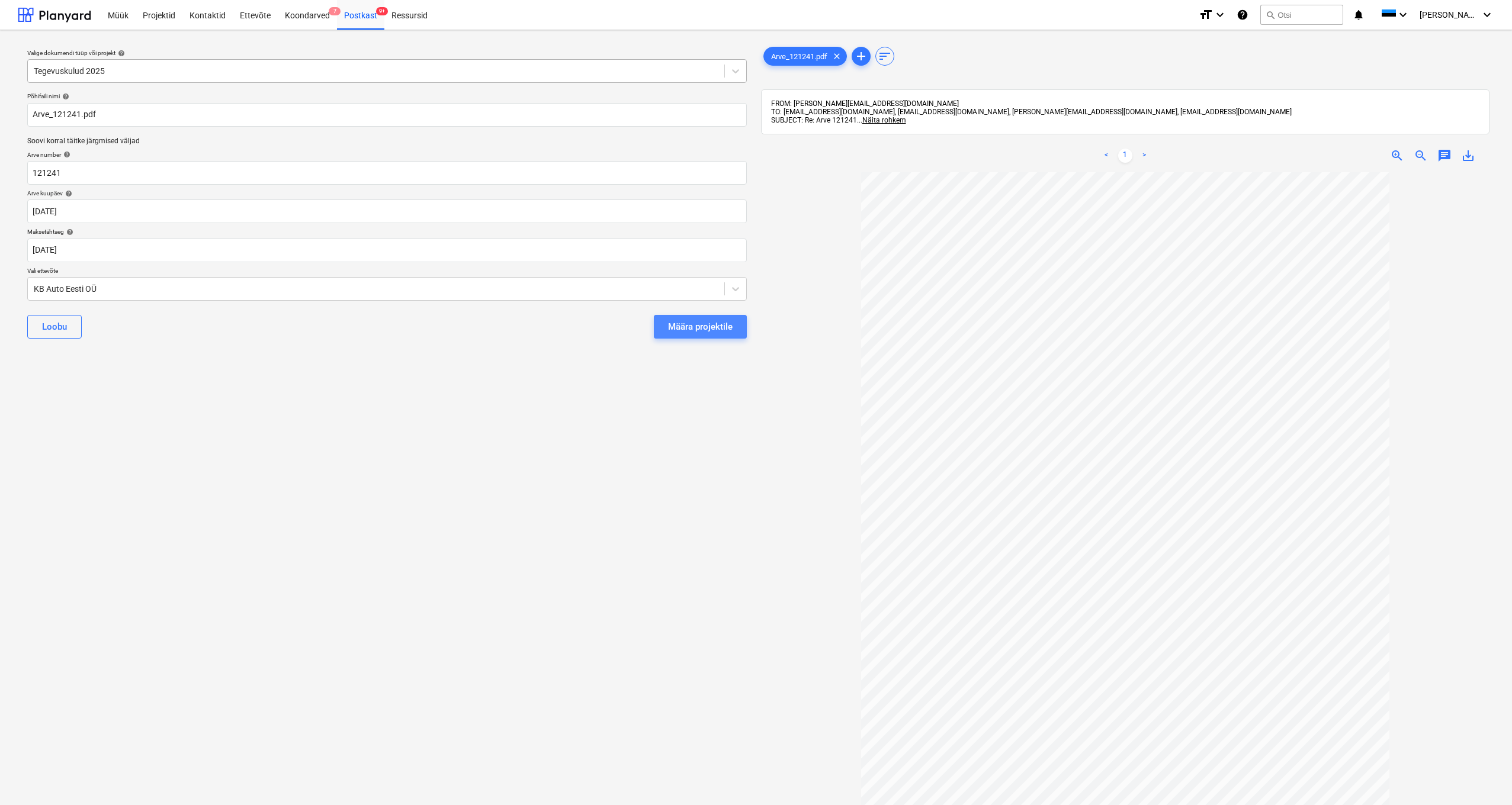
click at [720, 328] on div "Määra projektile" at bounding box center [701, 327] width 65 height 16
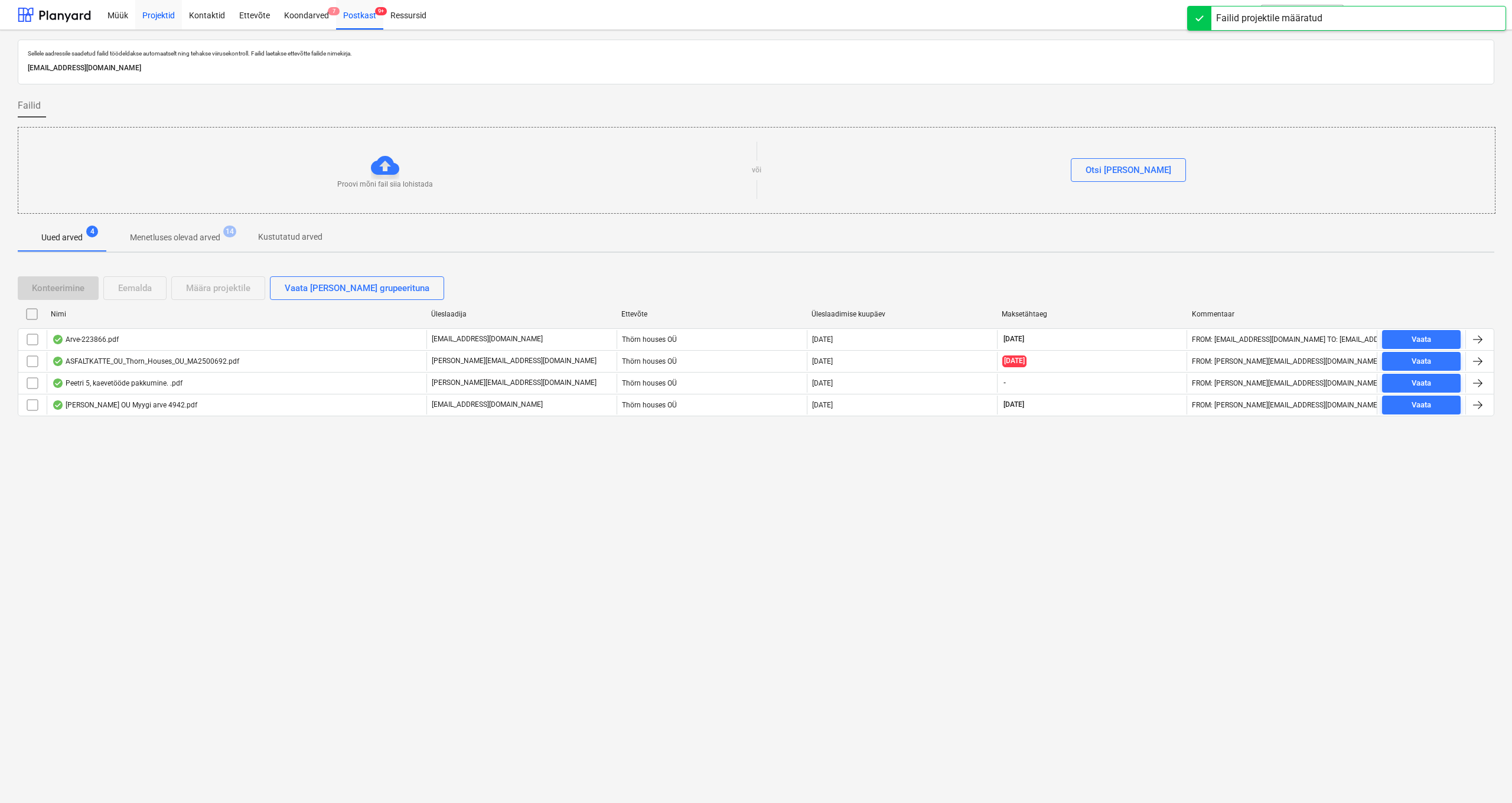
click at [166, 15] on div "Projektid" at bounding box center [159, 14] width 47 height 30
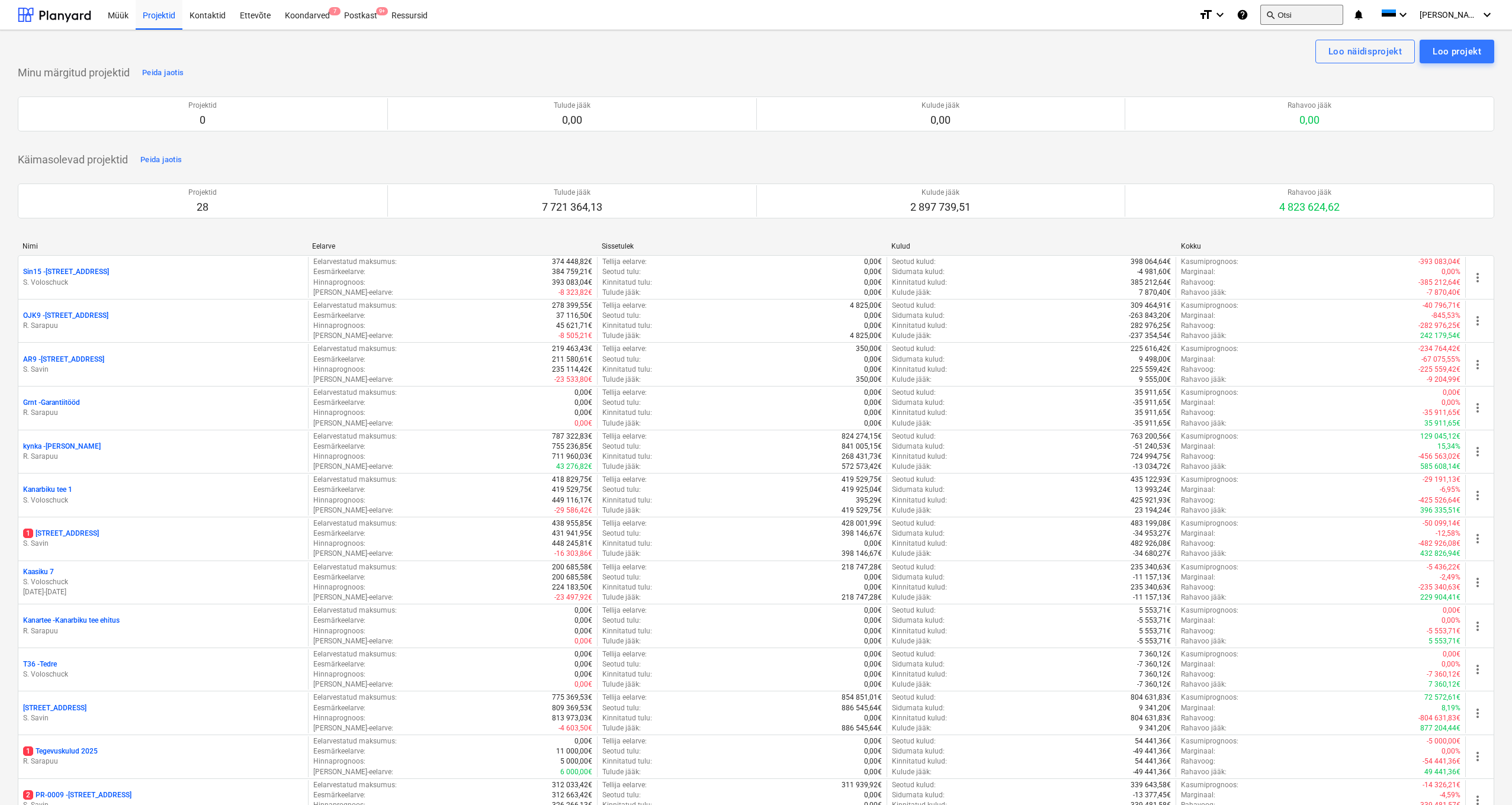
click at [1078, 14] on button "search Otsi" at bounding box center [1301, 15] width 83 height 20
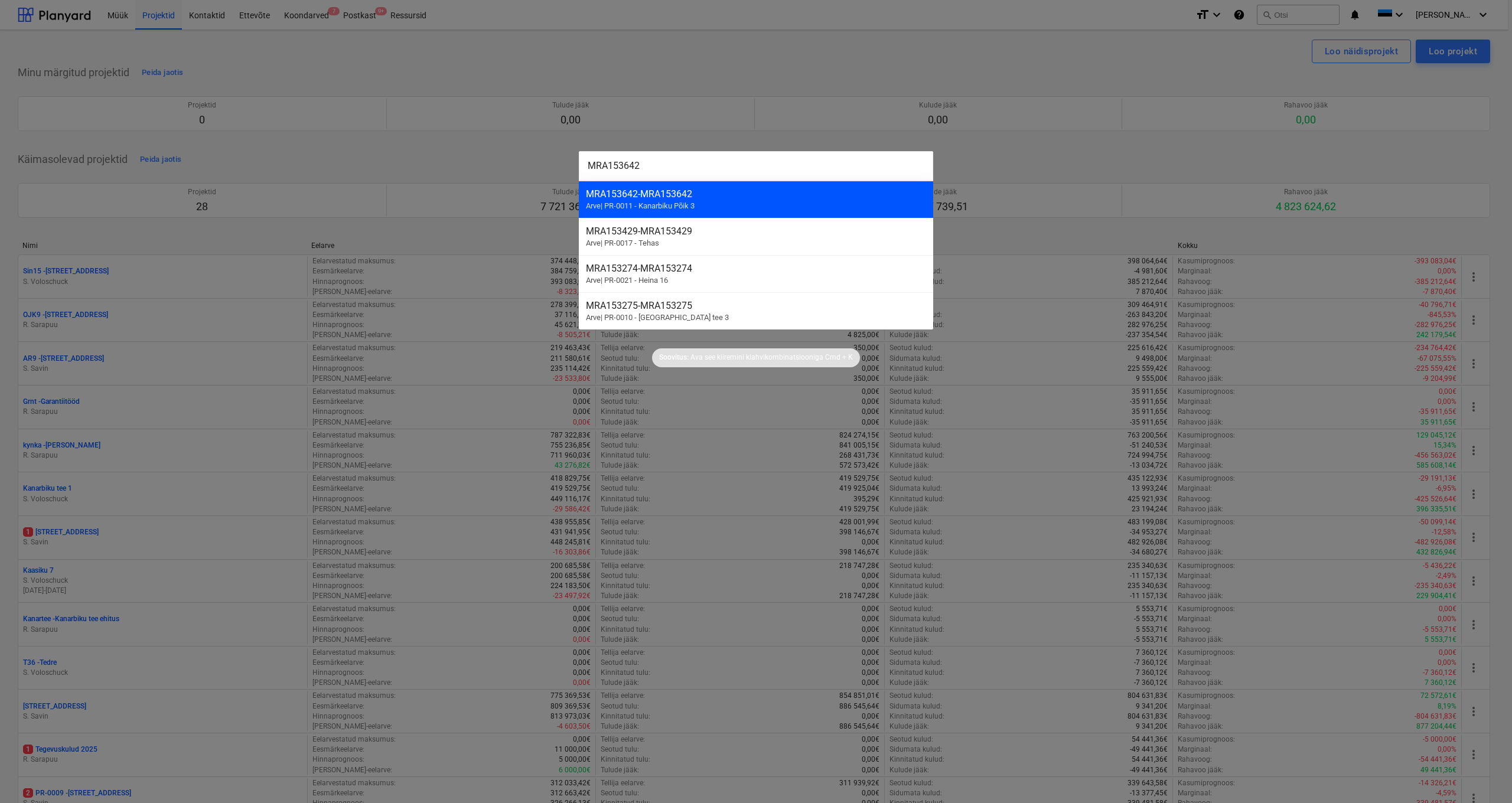
type input "MRA153642"
click at [650, 196] on div "MRA153642 - MRA153642" at bounding box center [756, 193] width 340 height 11
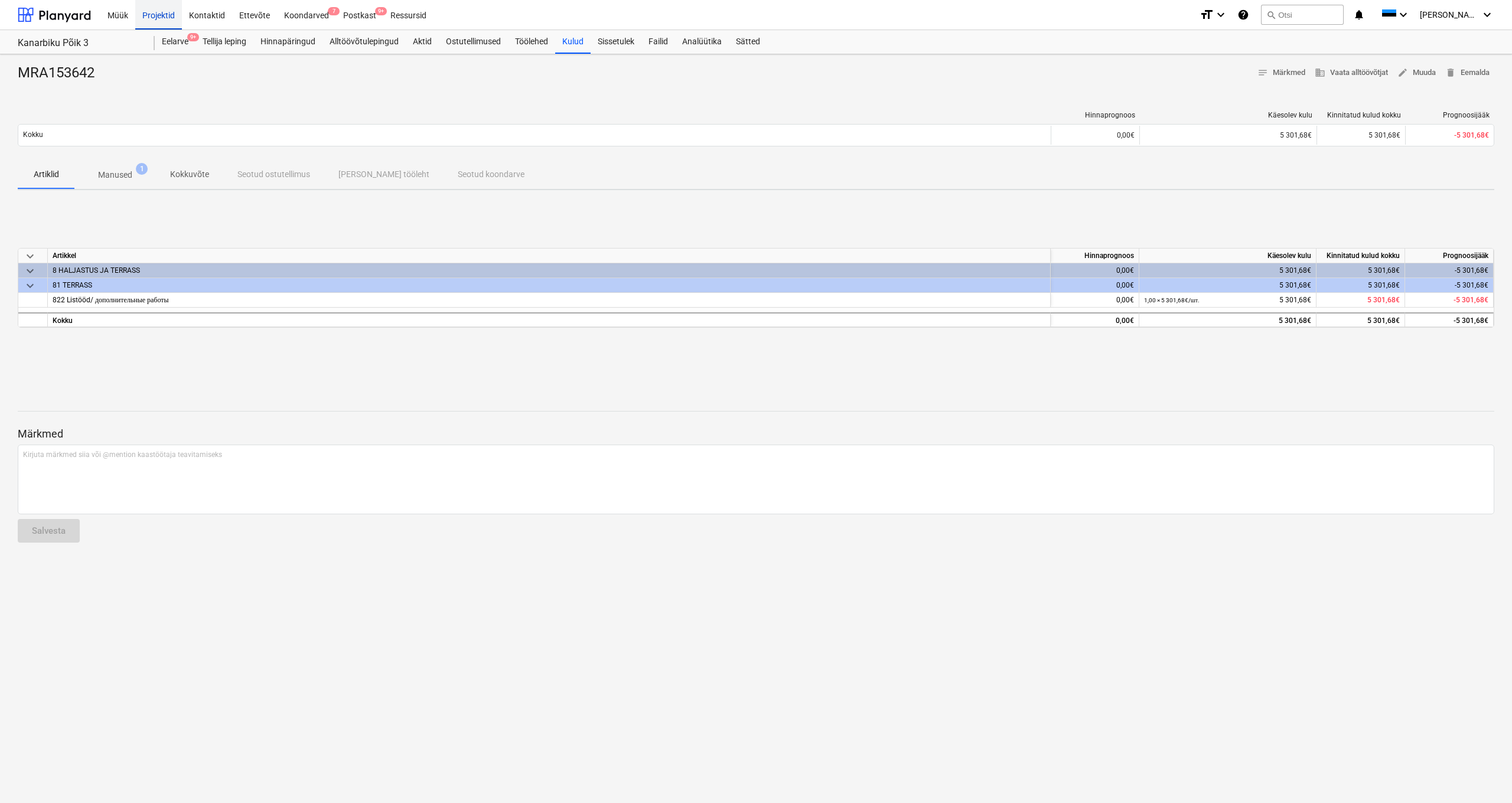
click at [158, 15] on div "Projektid" at bounding box center [159, 14] width 47 height 30
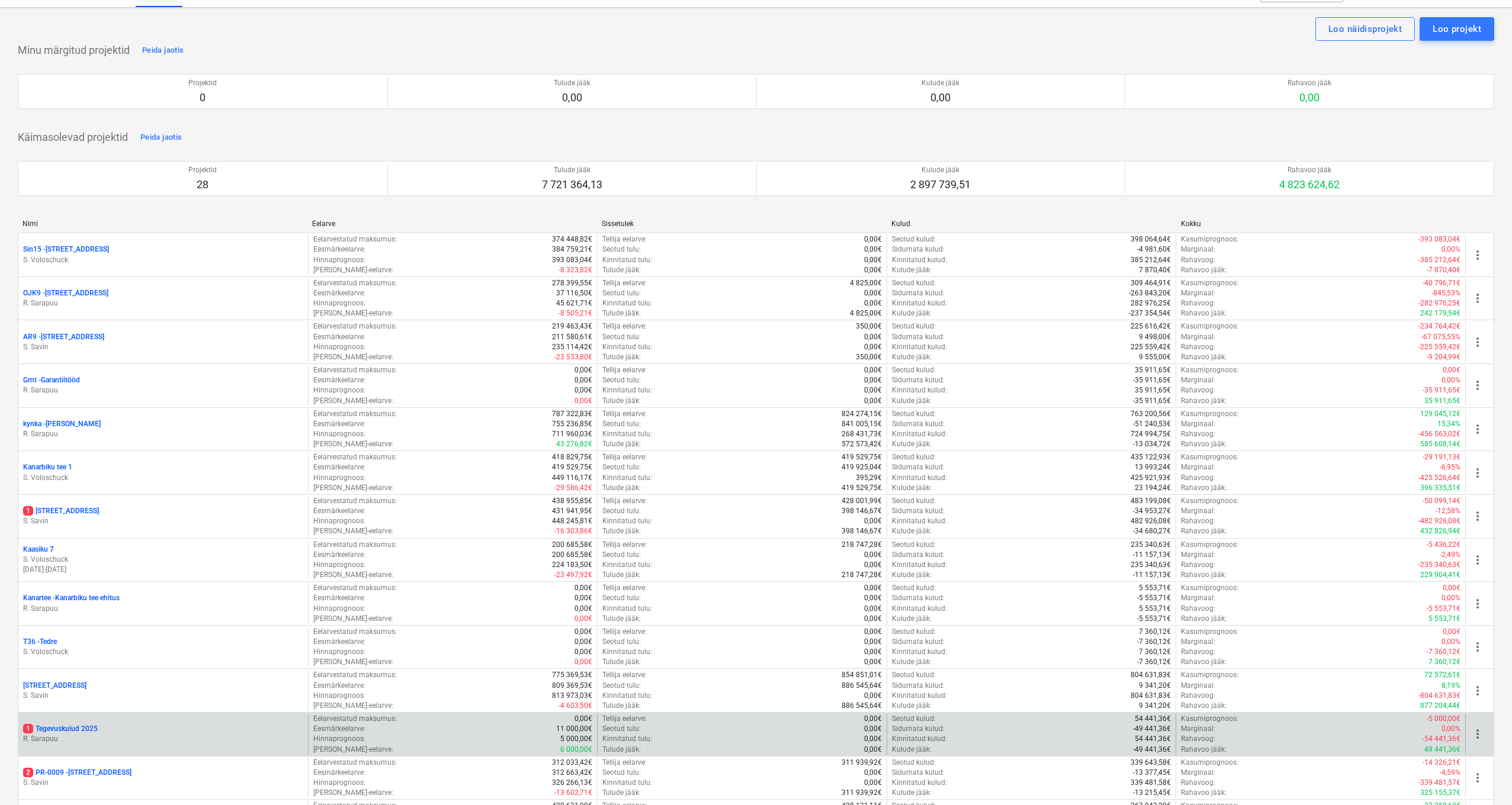
scroll to position [25, 0]
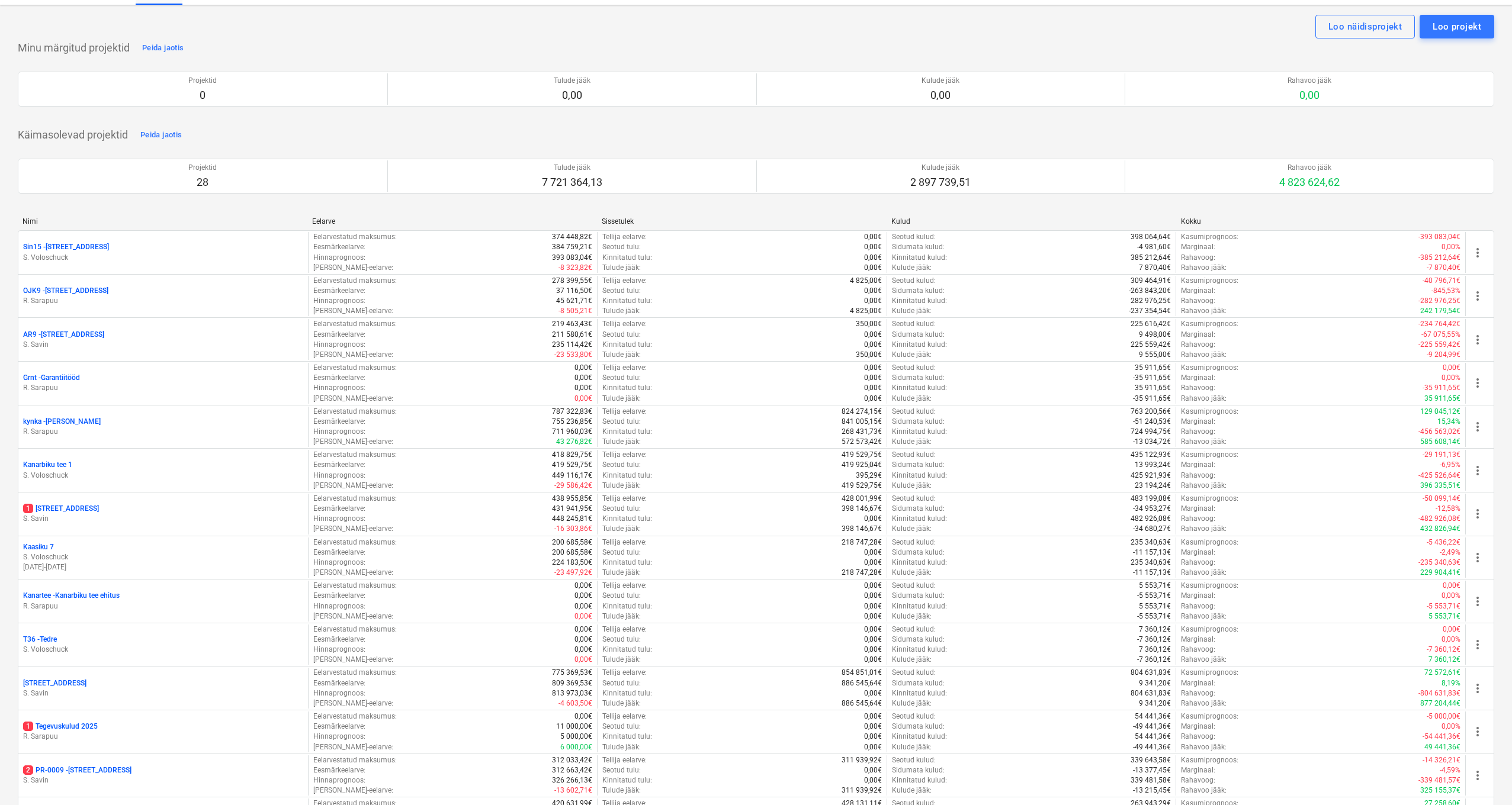
drag, startPoint x: 96, startPoint y: 725, endPoint x: 141, endPoint y: 712, distance: 46.8
click at [95, 695] on p "1 Tegevuskulud 2025" at bounding box center [60, 726] width 75 height 10
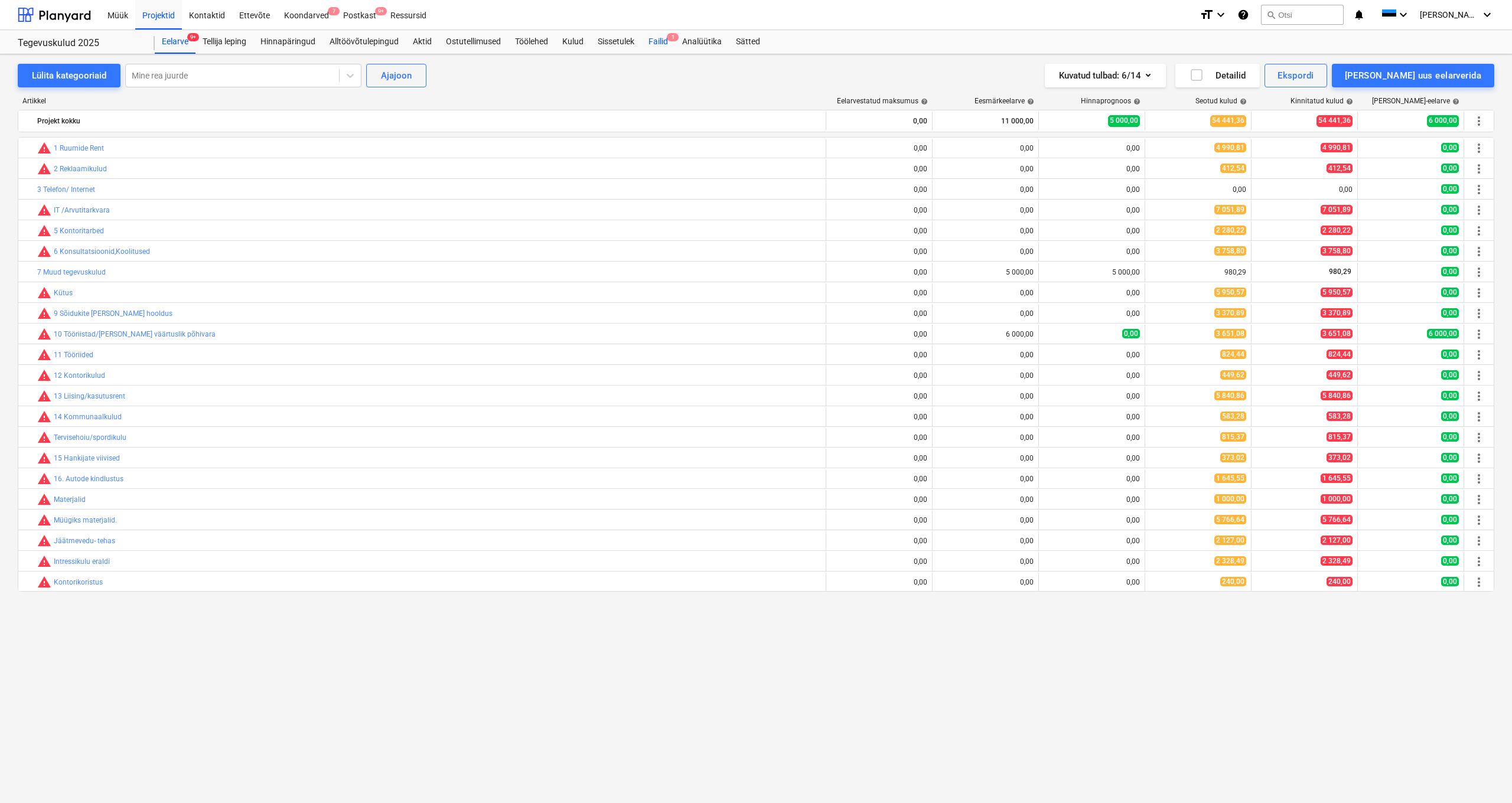
click at [667, 42] on div "Failid 1" at bounding box center [658, 42] width 33 height 24
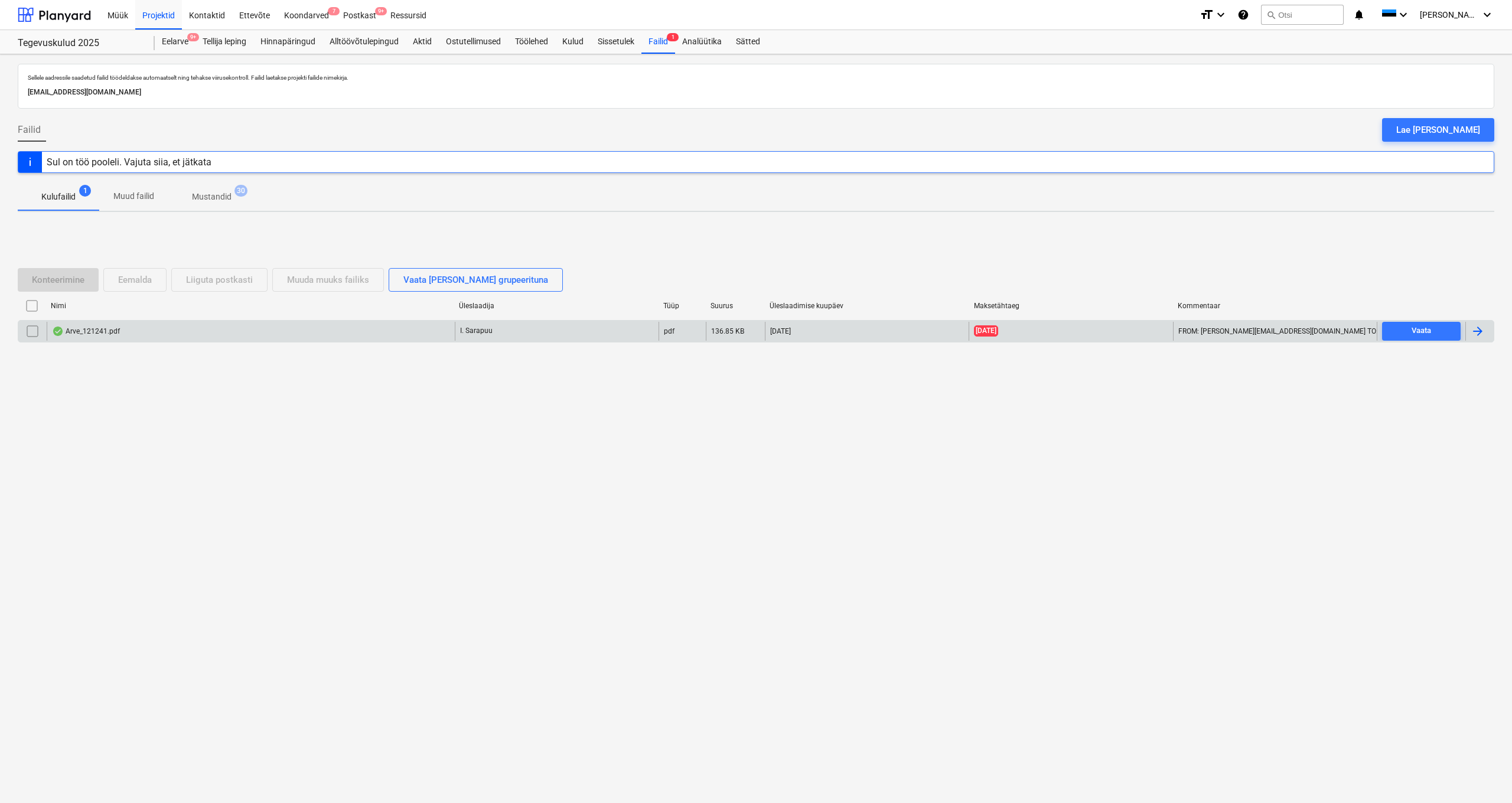
click at [101, 325] on div "Arve_121241.pdf" at bounding box center [251, 331] width 408 height 19
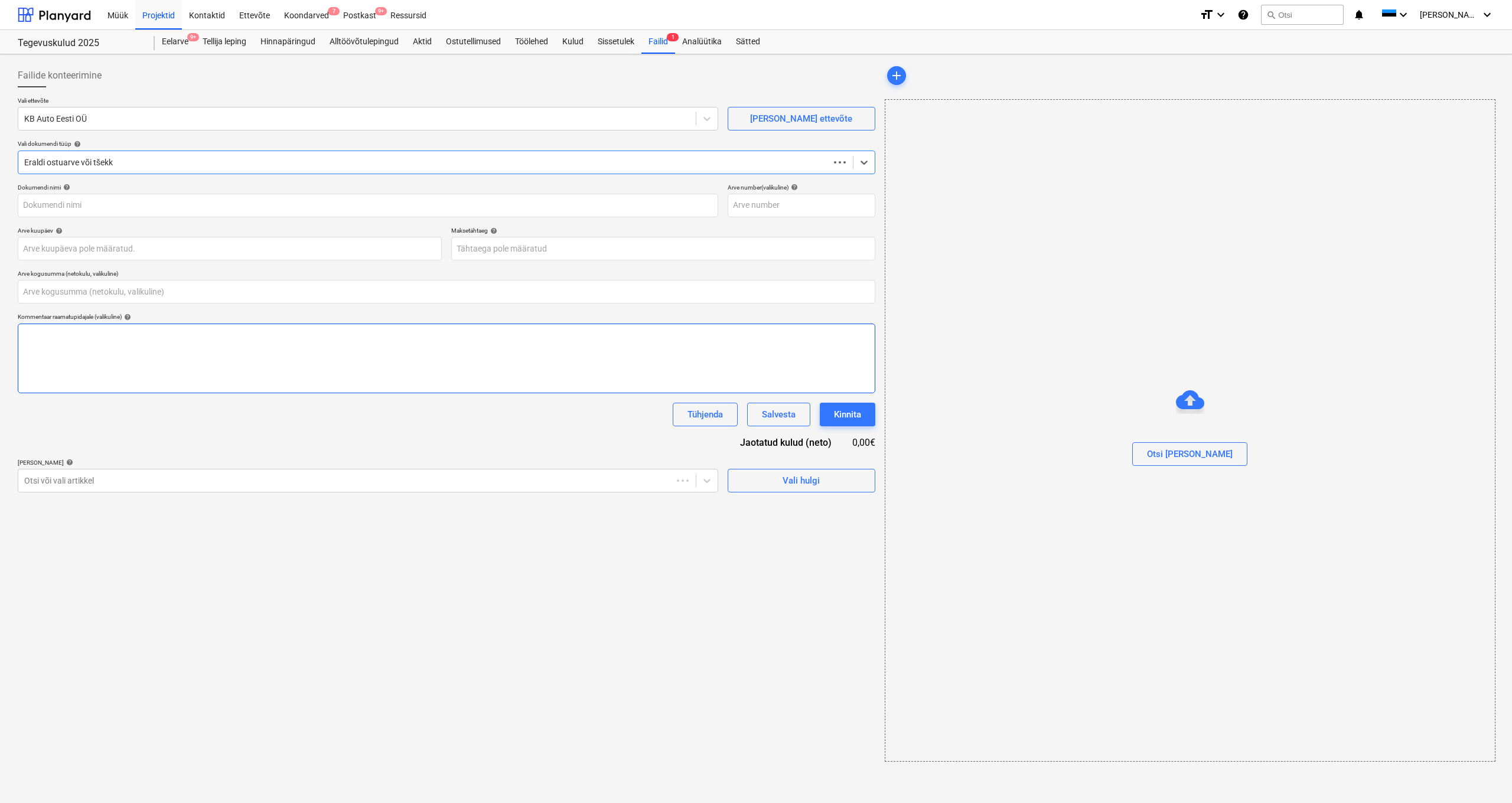
type input "0,00"
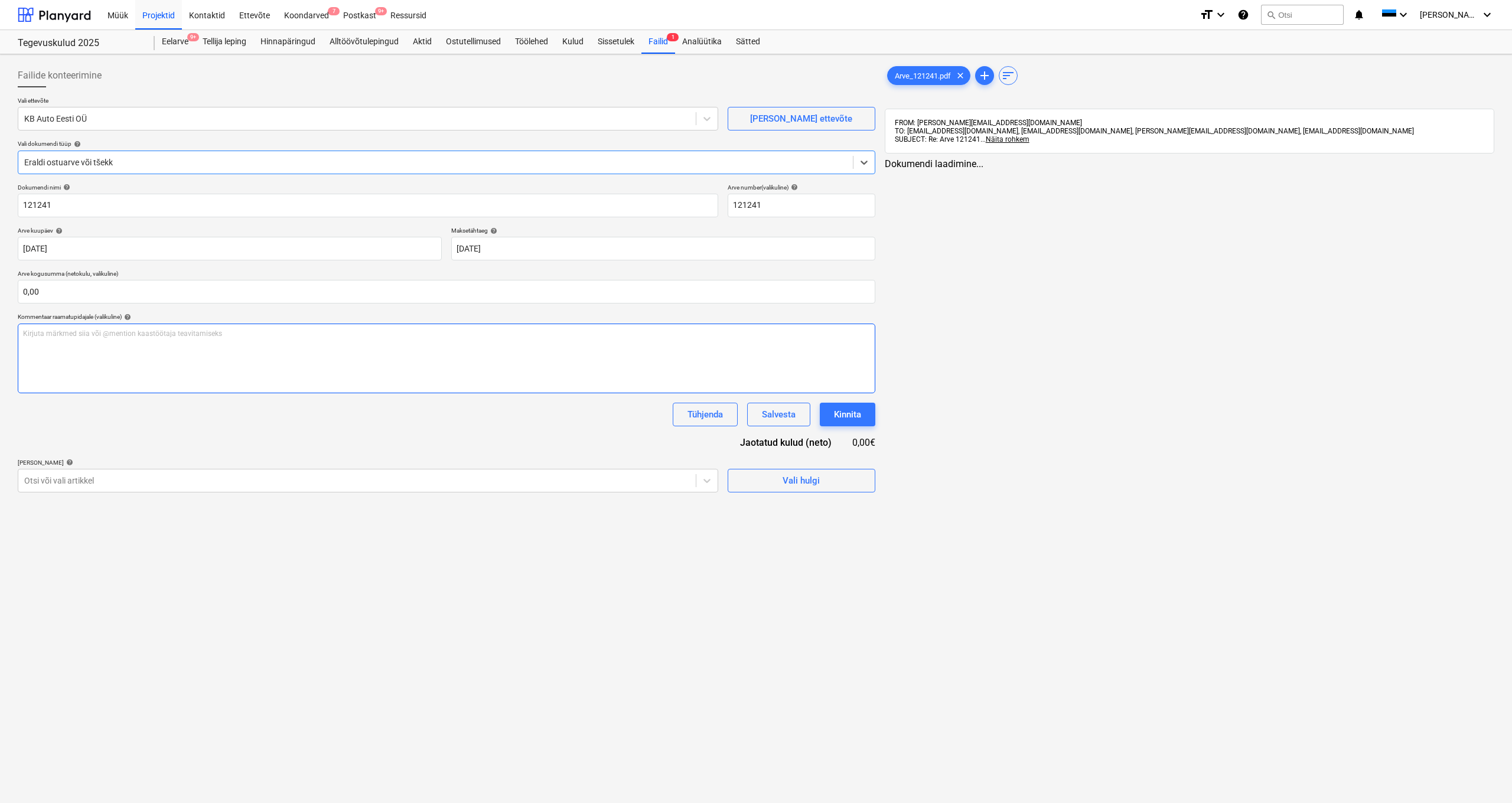
type input "121241"
type input "31 Aug 2025"
type input "14 Sep 2025"
click at [44, 290] on input "text" at bounding box center [445, 292] width 855 height 24
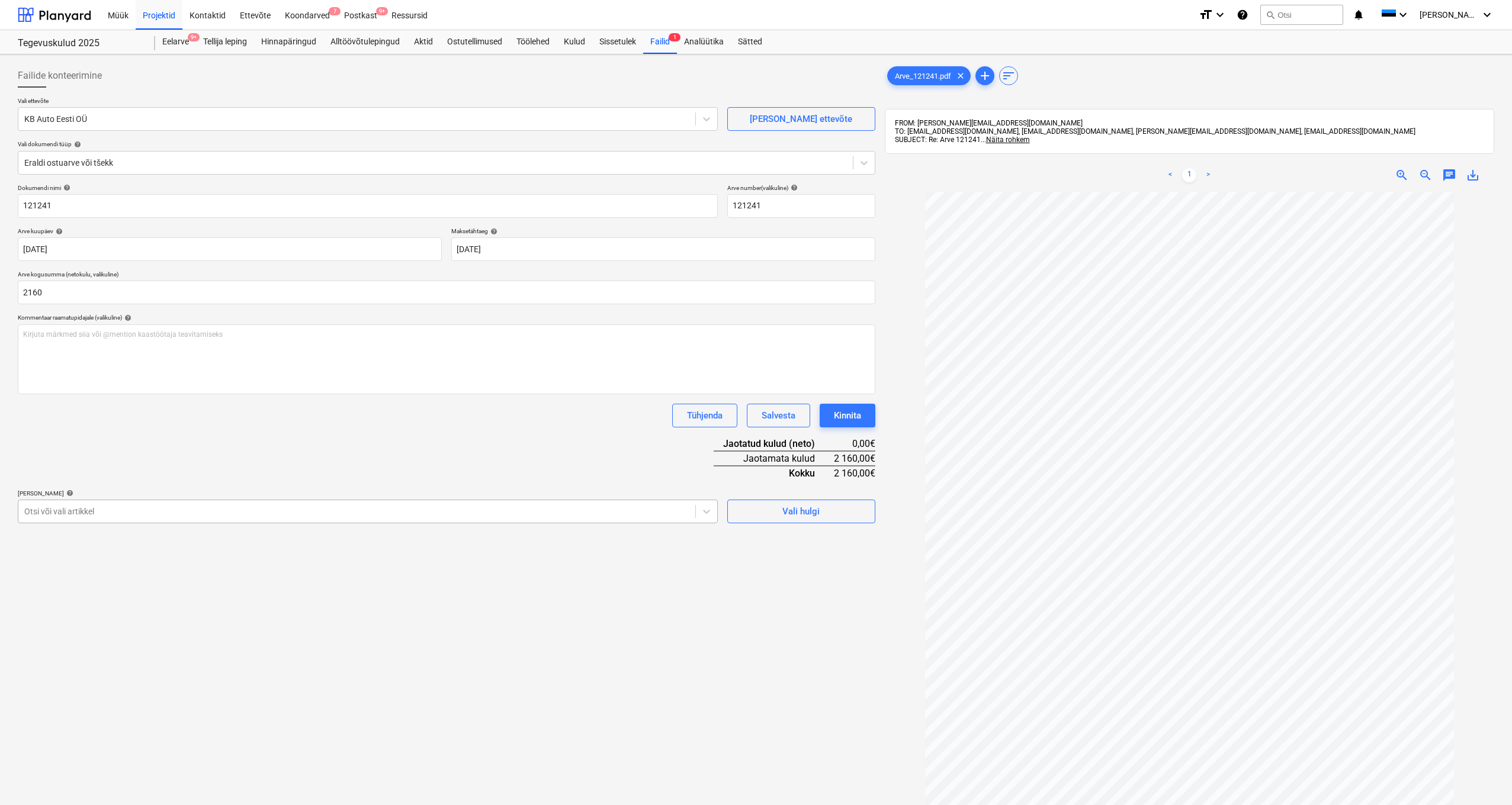
click at [47, 513] on div "Otsi või vali artikkel" at bounding box center [357, 512] width 665 height 10
type input "2 160,00"
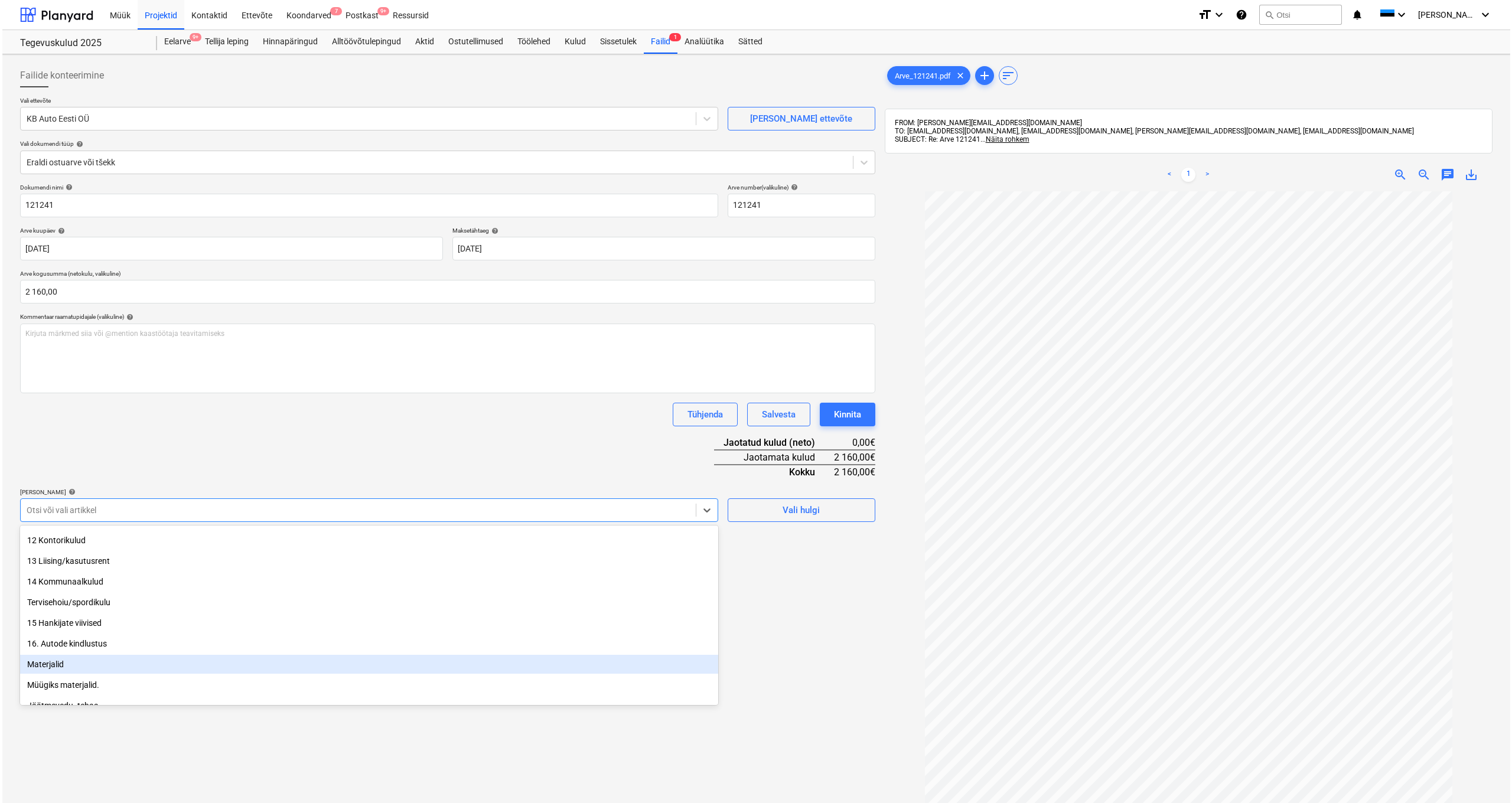
scroll to position [289, 0]
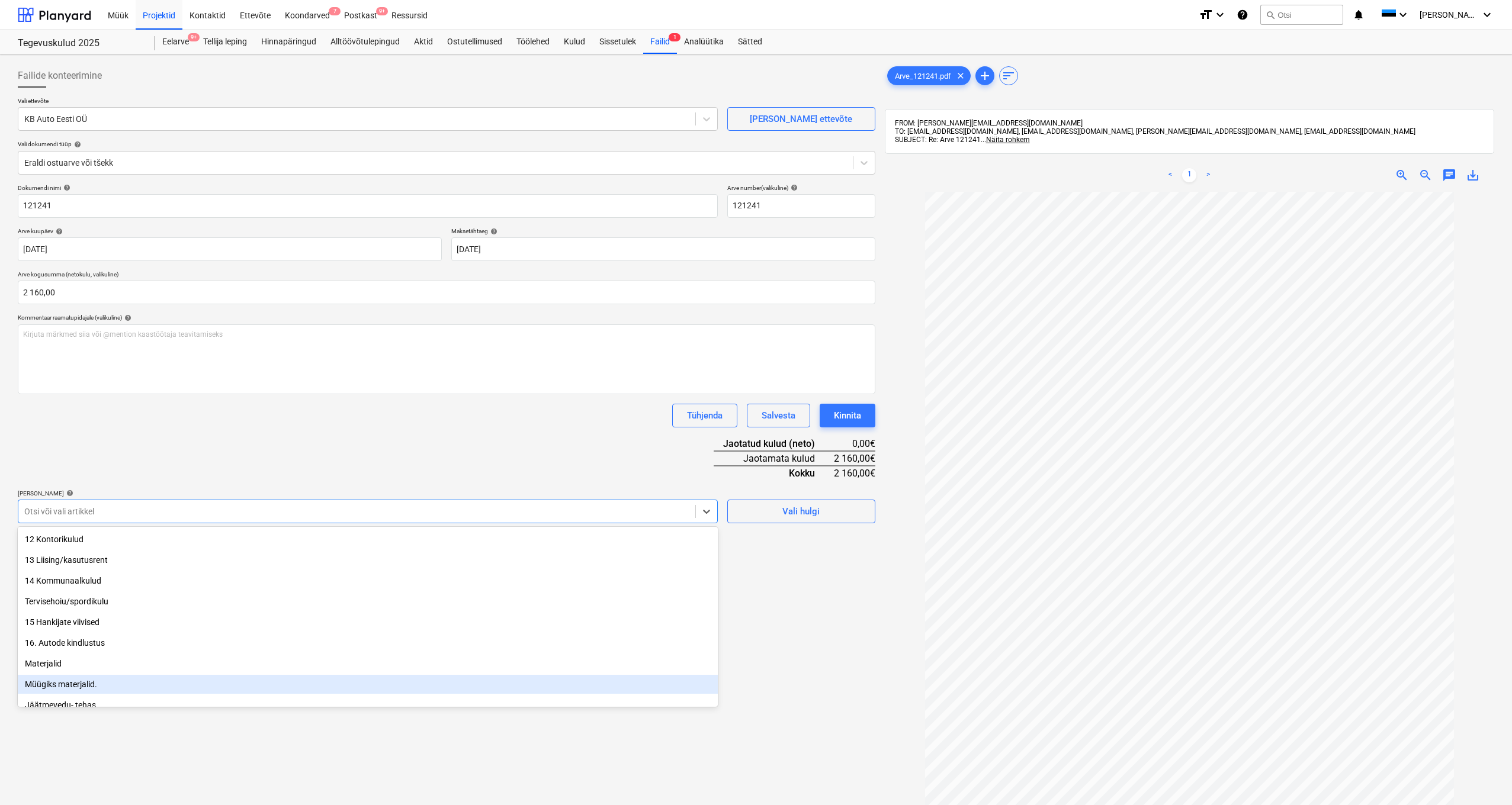
click at [86, 683] on div "Müügiks materjalid." at bounding box center [367, 684] width 700 height 19
click at [815, 695] on div "Failide konteerimine Vali ettevõte KB Auto Eesti OÜ Lisa uus ettevõte Vali doku…" at bounding box center [446, 514] width 867 height 909
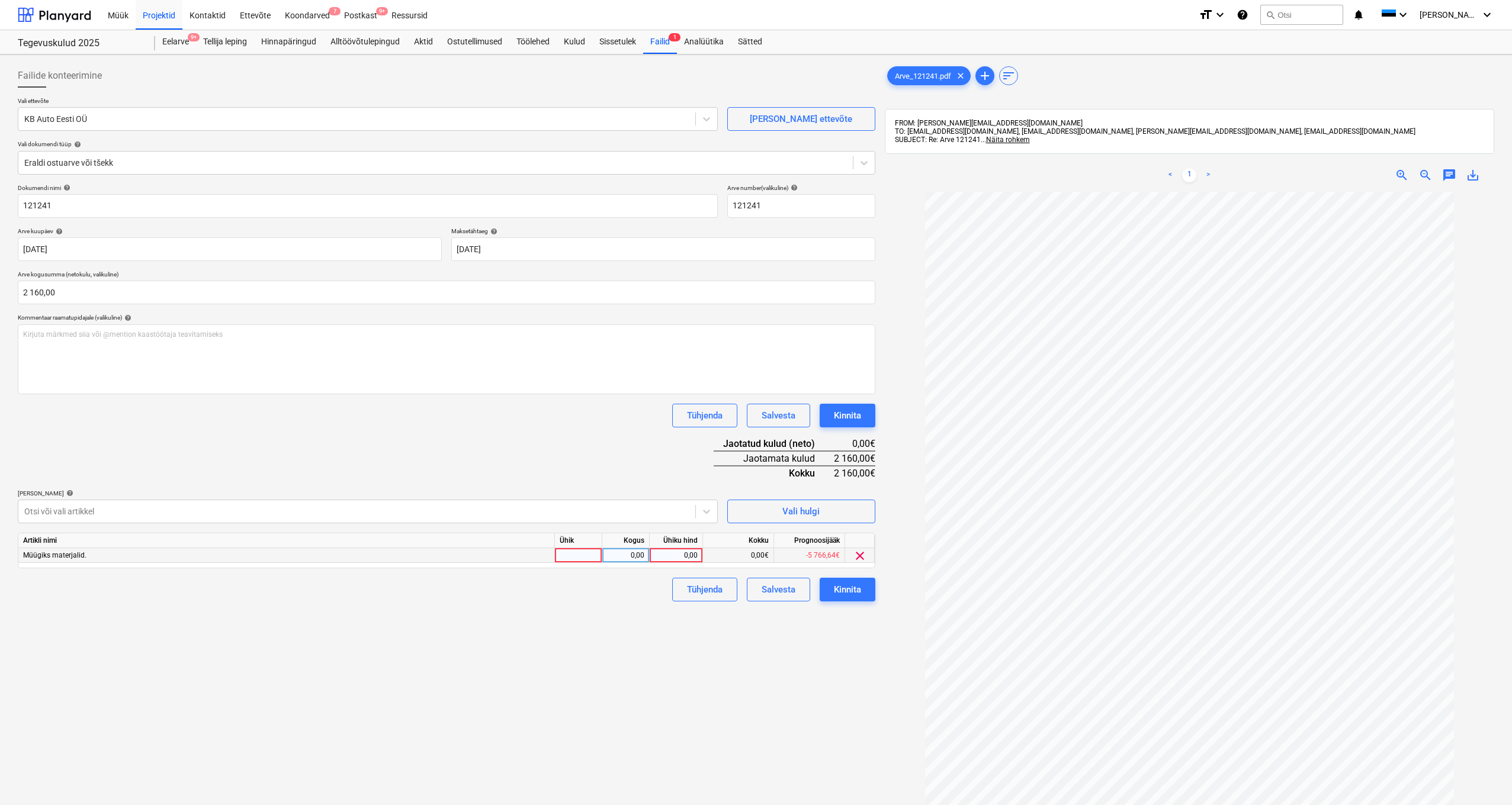
click at [684, 555] on div "0,00" at bounding box center [676, 555] width 43 height 15
type input "2160"
click at [724, 555] on div "0,00€" at bounding box center [738, 555] width 71 height 15
click at [836, 588] on div "Kinnita" at bounding box center [848, 589] width 28 height 16
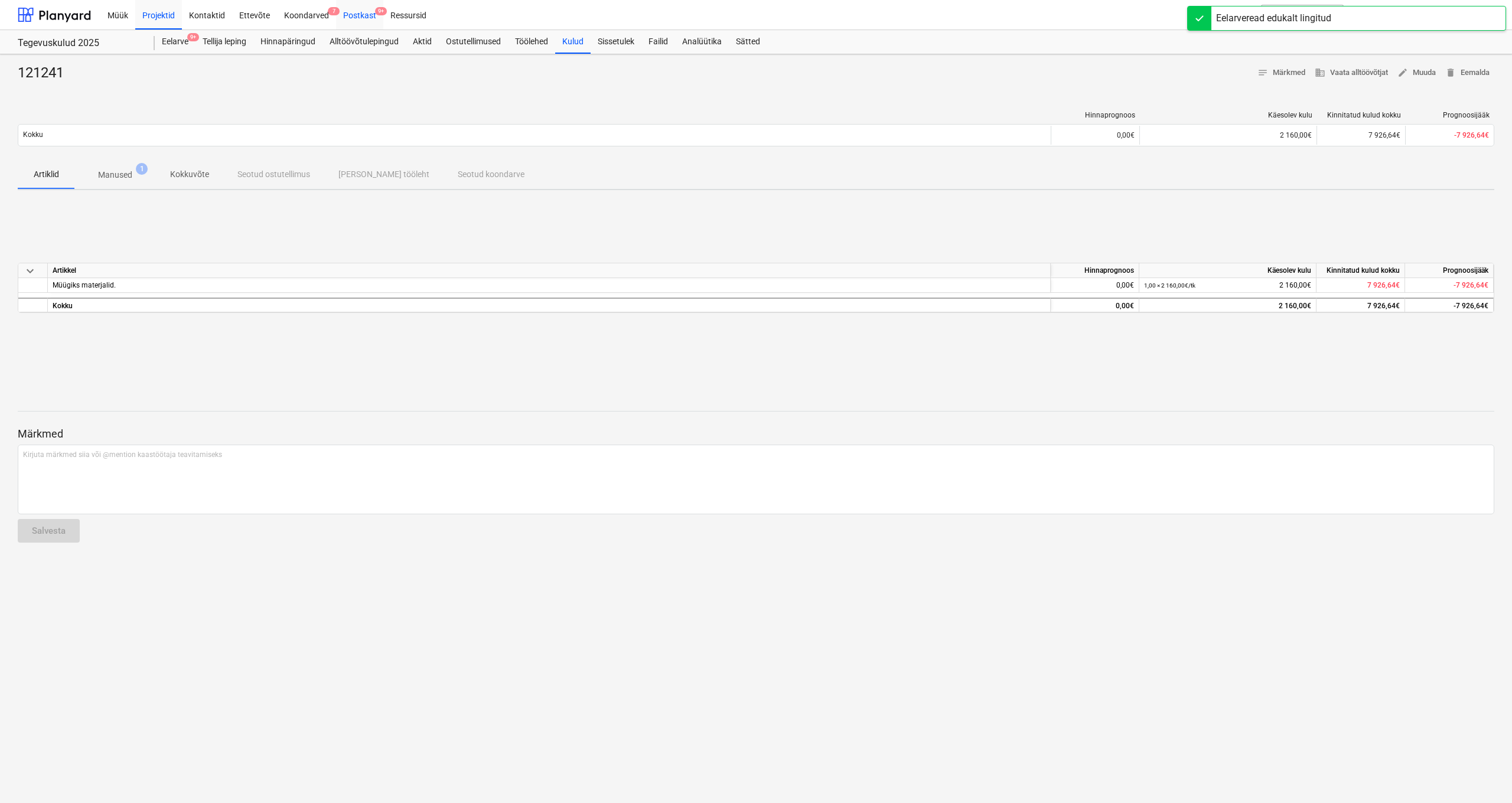
click at [359, 14] on div "Postkast 9+" at bounding box center [359, 14] width 47 height 30
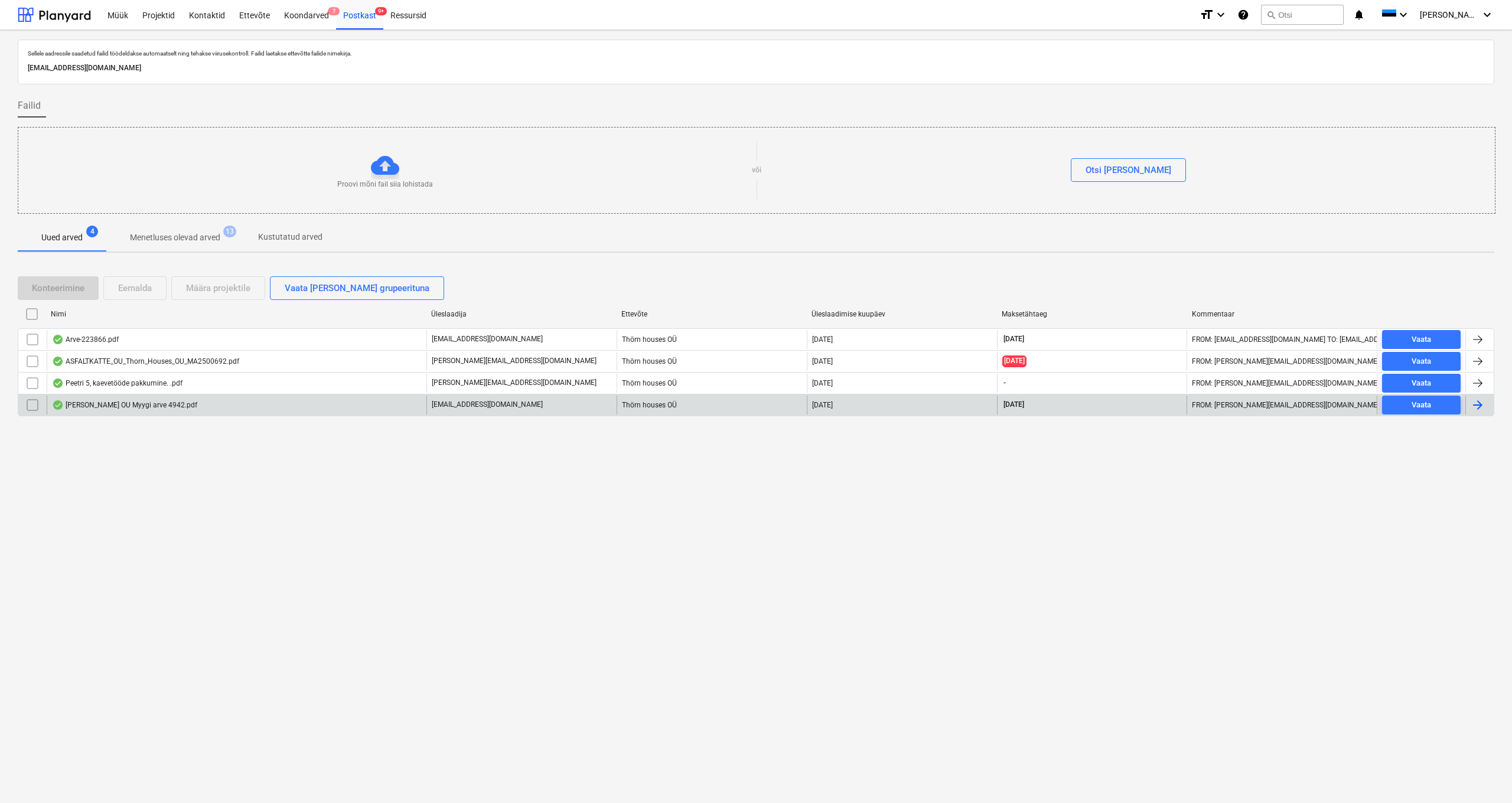
click at [158, 411] on div "[PERSON_NAME] OU Myygi arve 4942.pdf" at bounding box center [237, 404] width 380 height 19
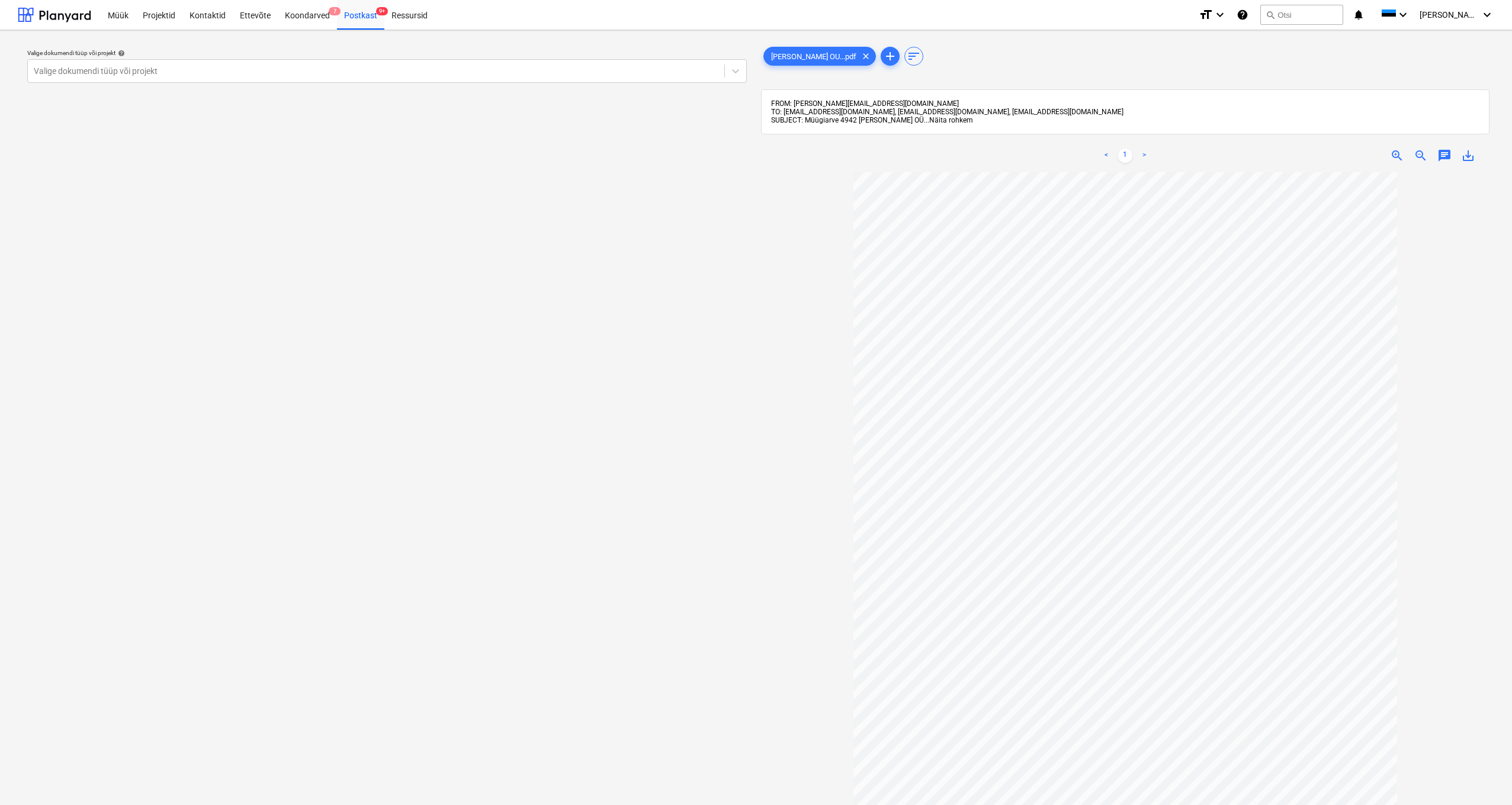
click at [931, 121] on span "Näita rohkem" at bounding box center [951, 120] width 44 height 8
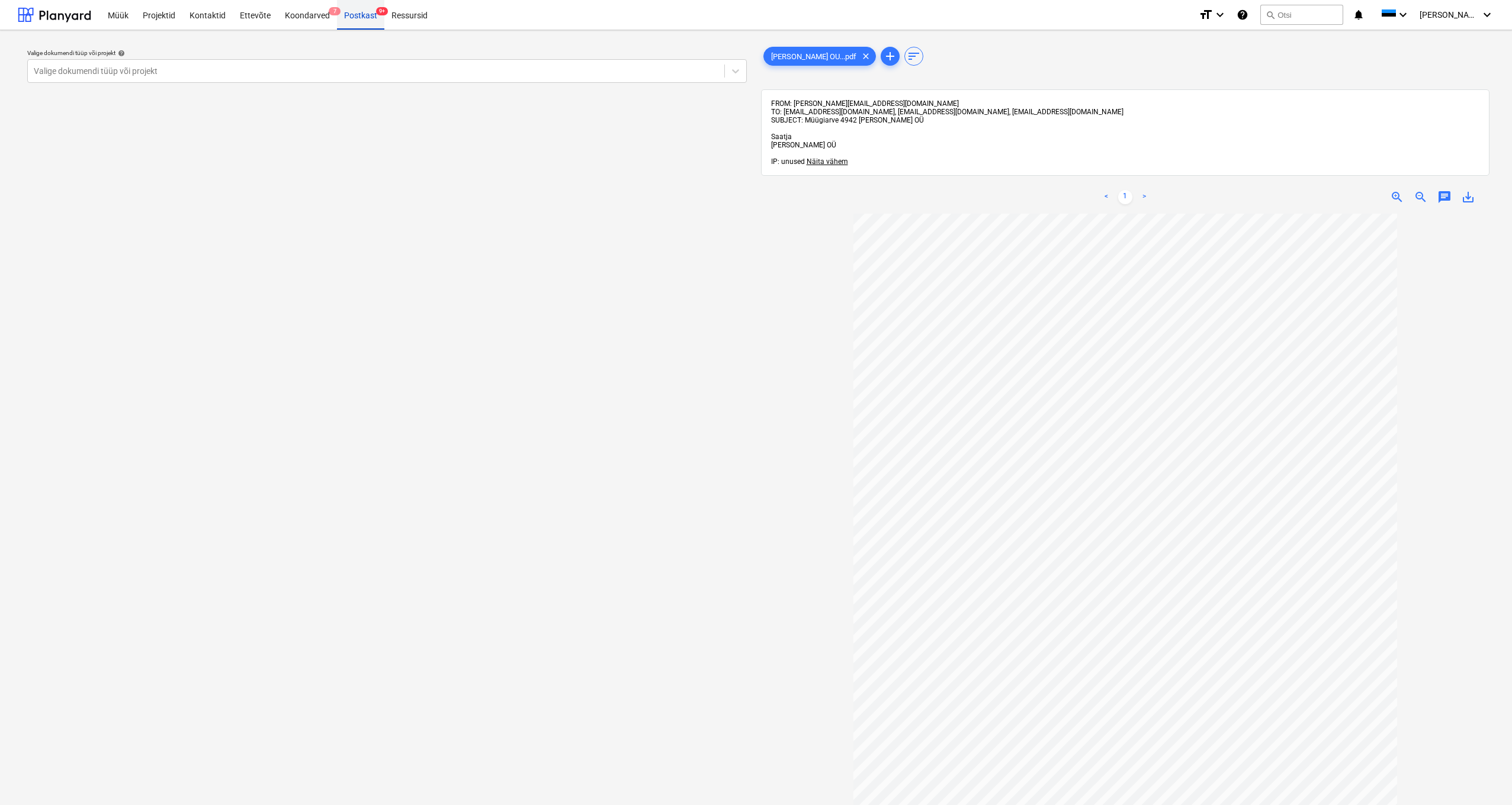
click at [352, 13] on div "Postkast 9+" at bounding box center [360, 14] width 47 height 31
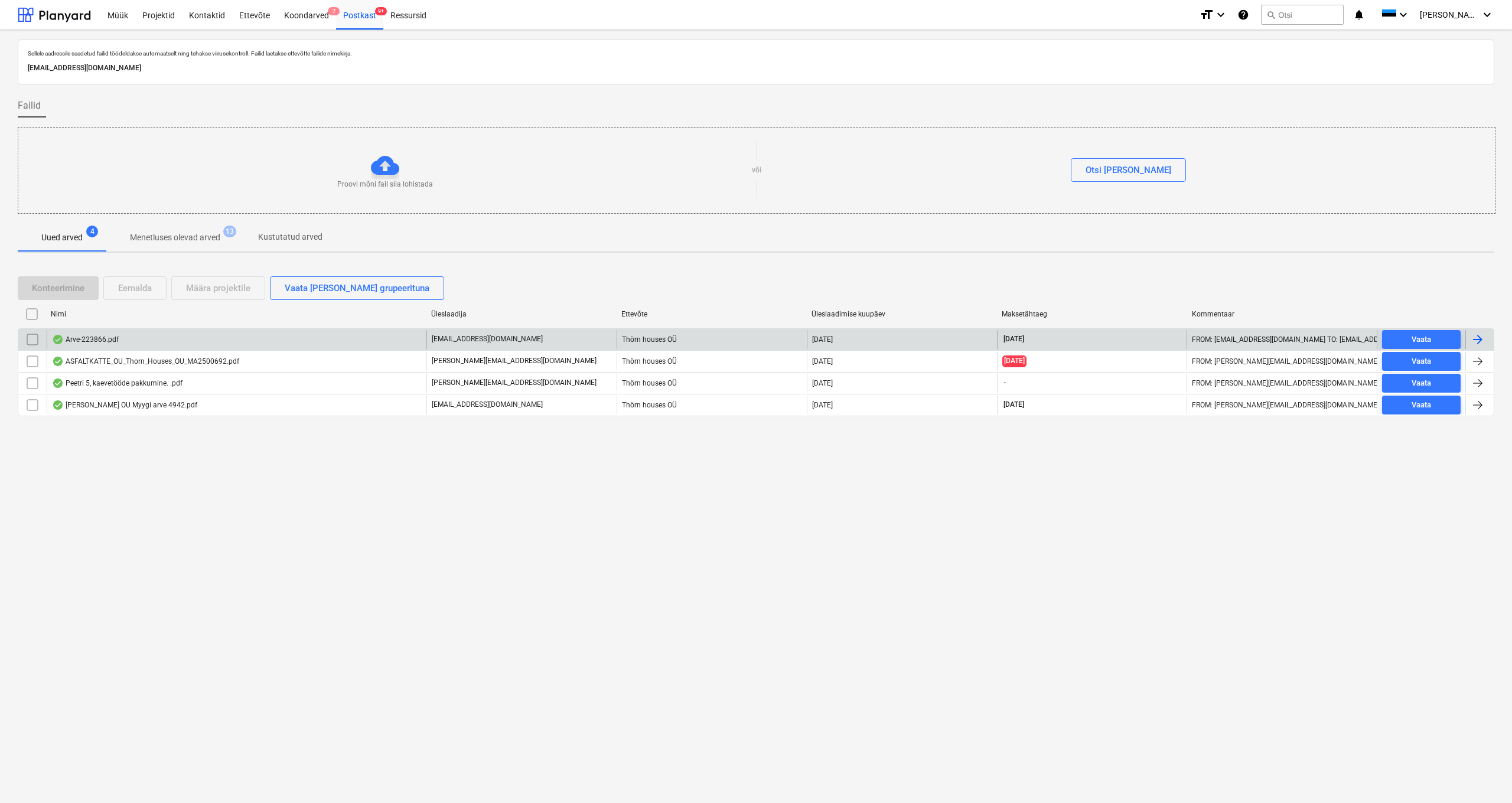
click at [91, 340] on div "Arve-223866.pdf" at bounding box center [85, 340] width 67 height 10
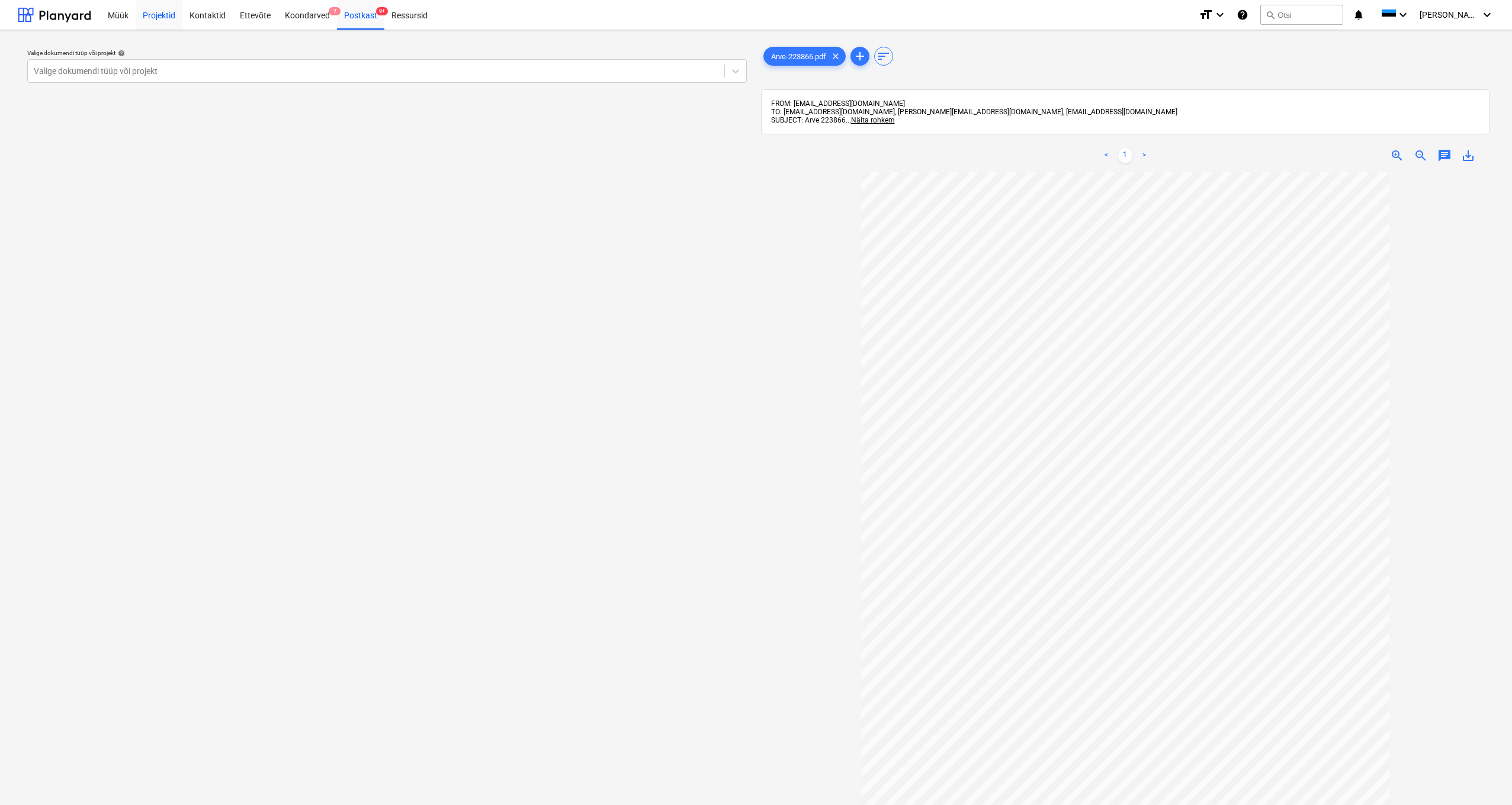
click at [151, 14] on div "Projektid" at bounding box center [159, 14] width 47 height 31
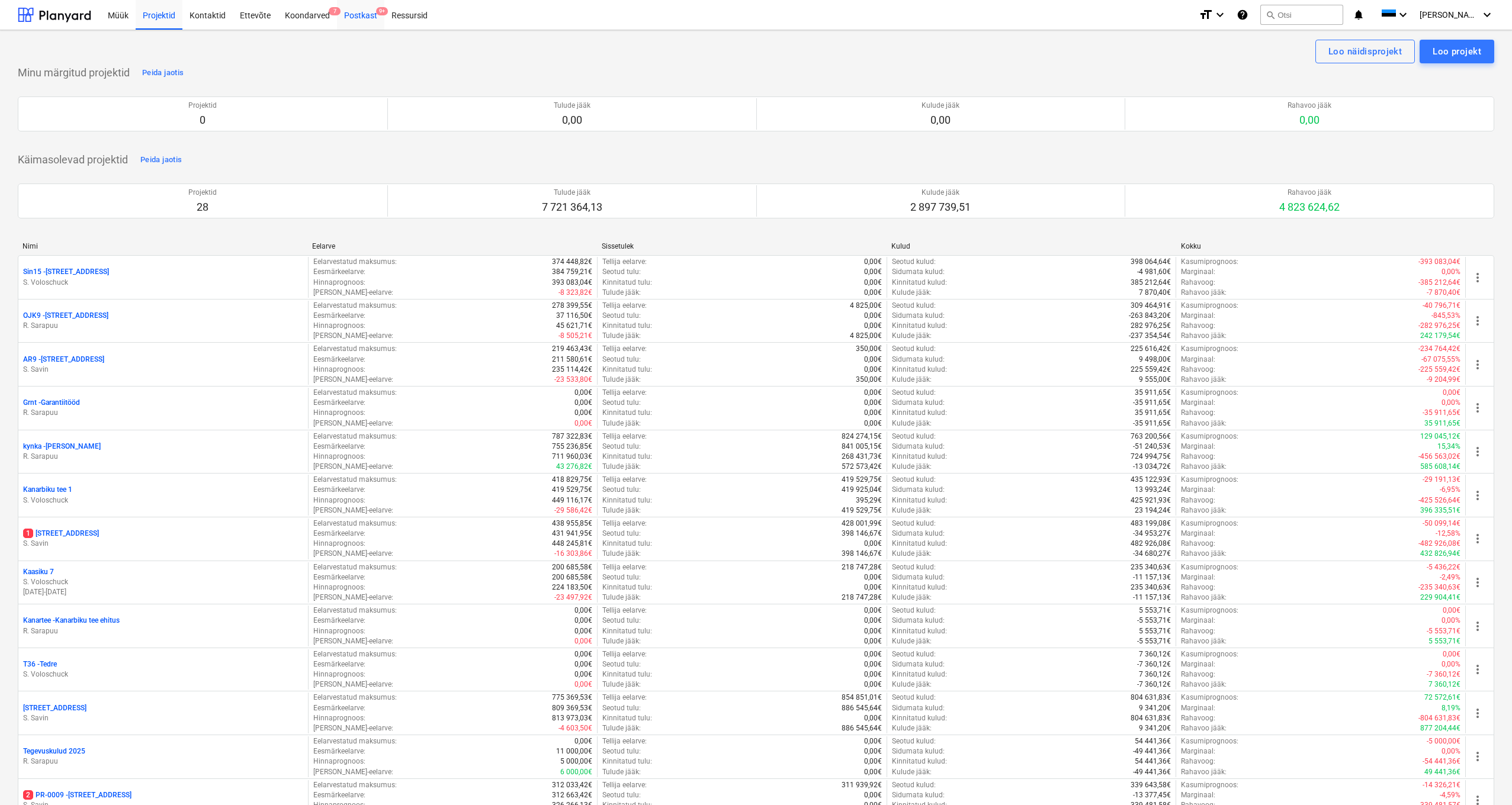
click at [359, 11] on div "Postkast 9+" at bounding box center [360, 14] width 47 height 31
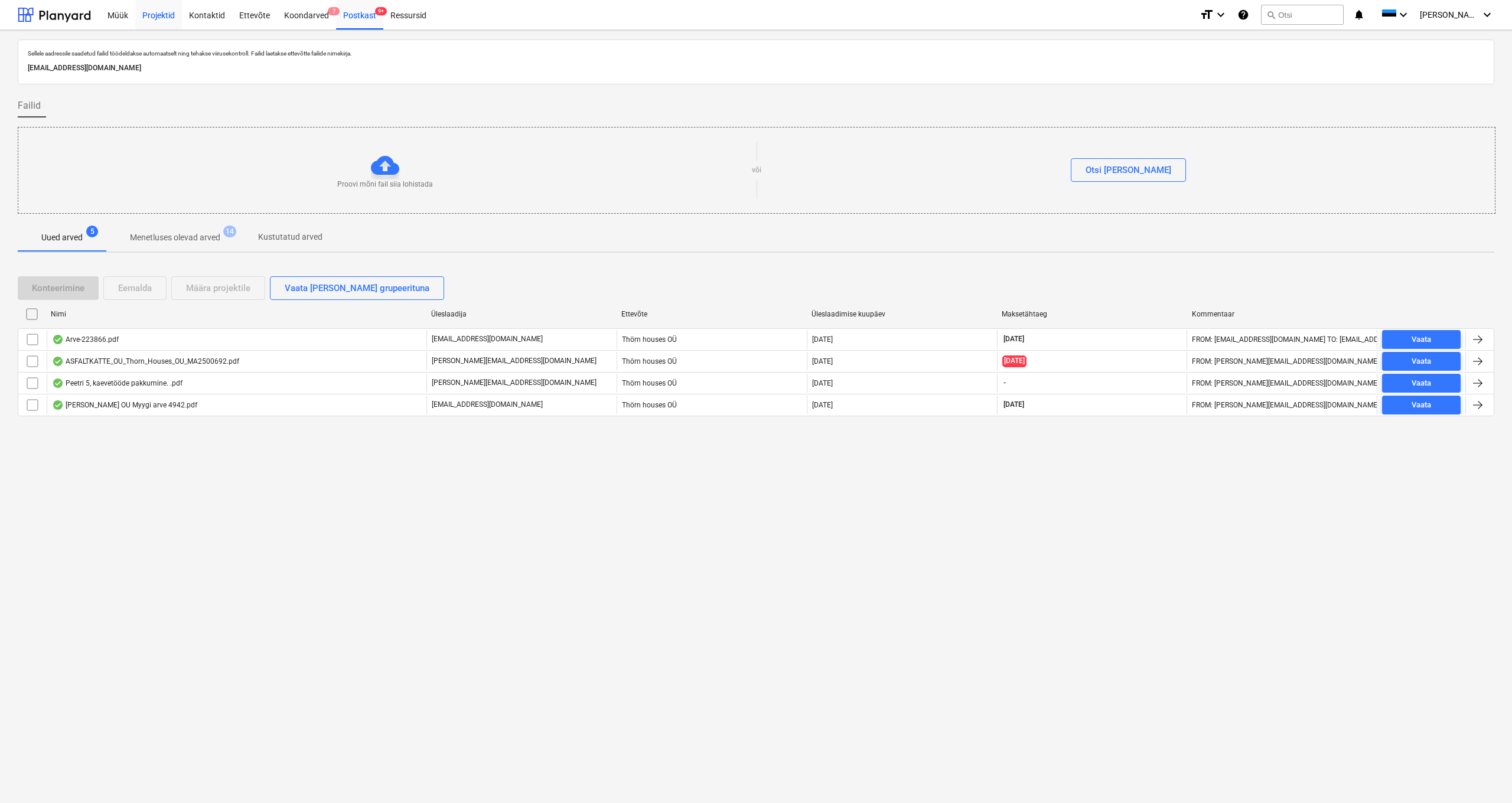
click at [155, 12] on div "Projektid" at bounding box center [159, 14] width 47 height 30
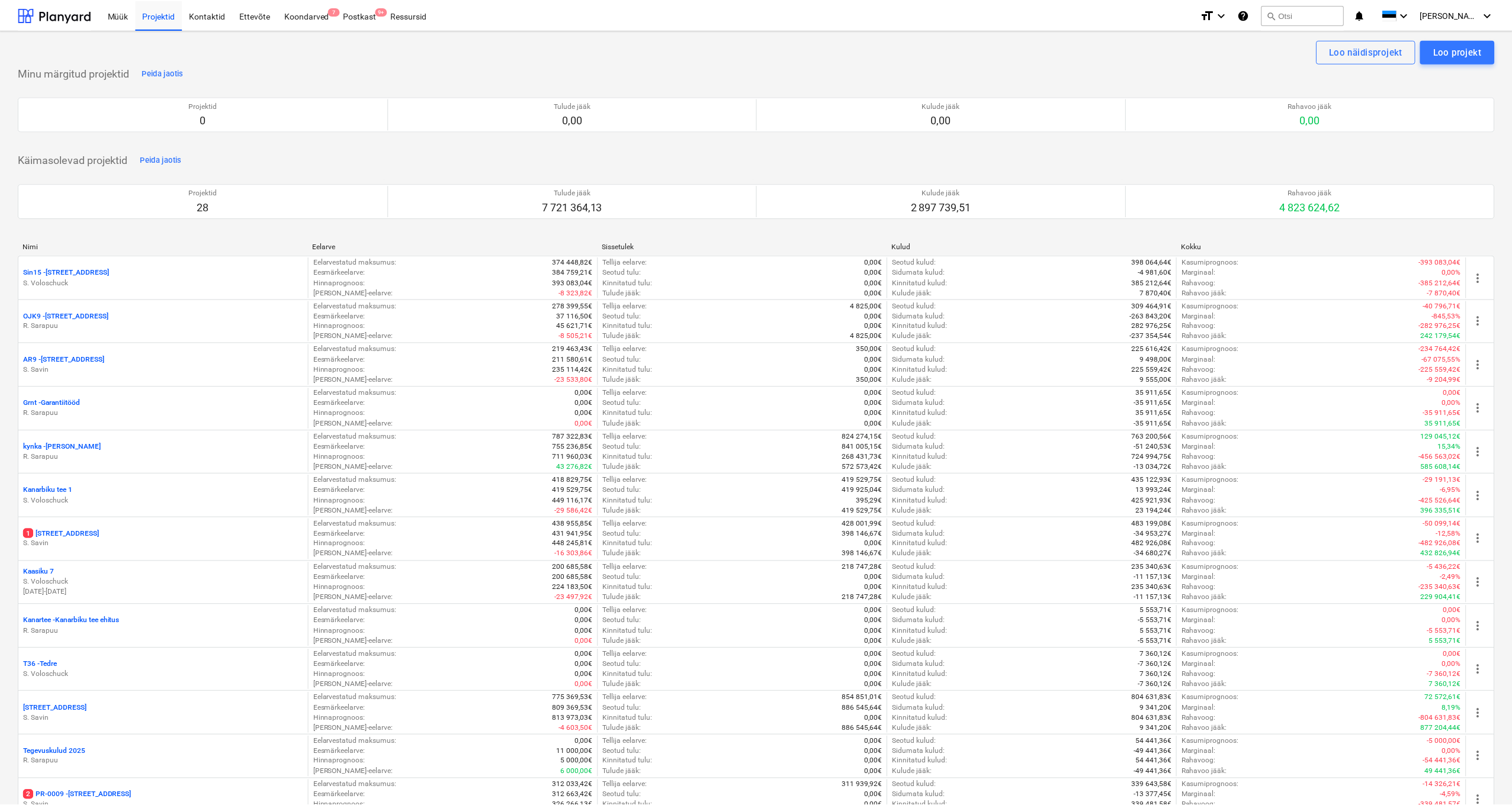
scroll to position [1343, 0]
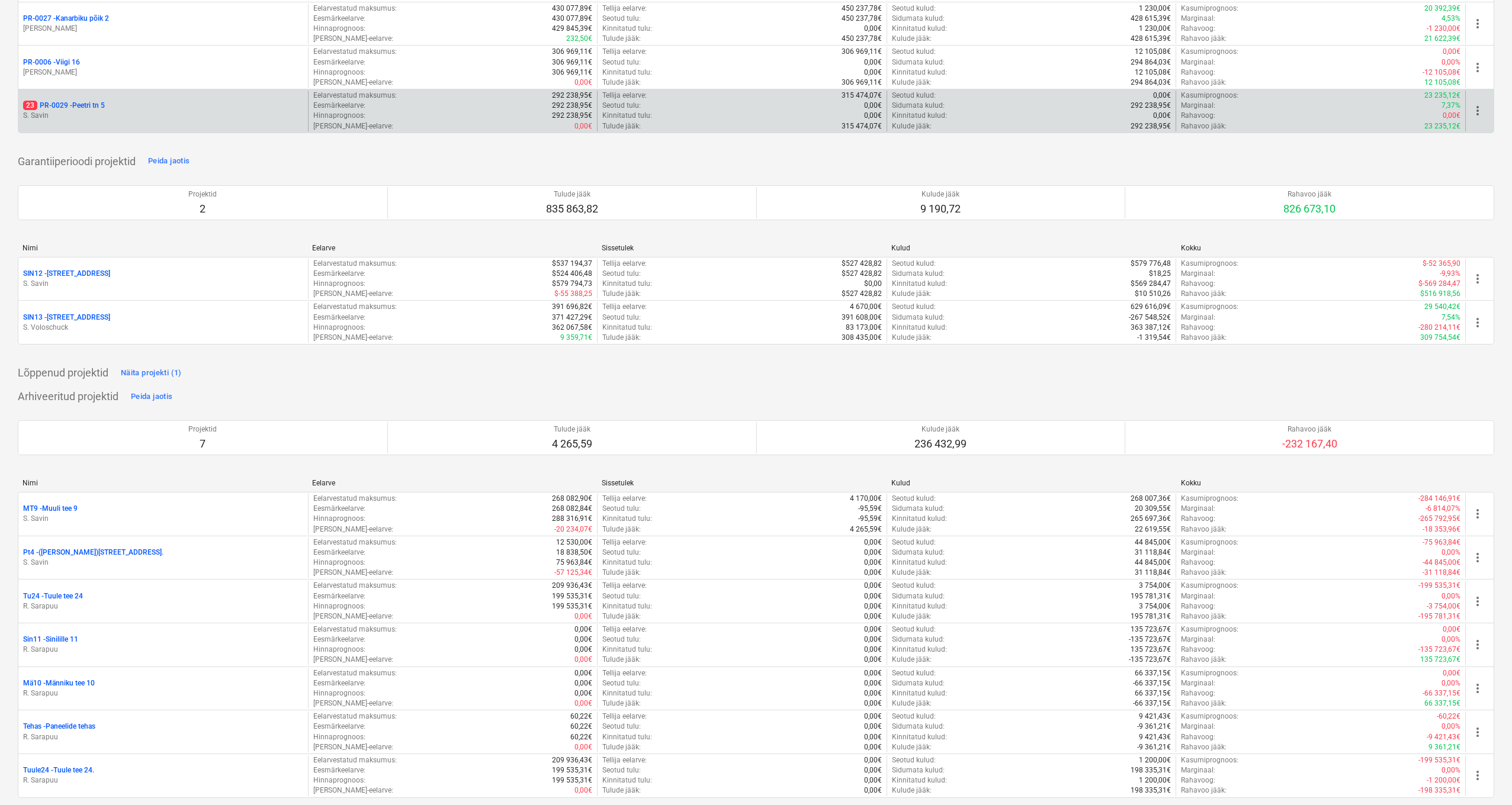
click at [89, 100] on p "23 PR-0029 - Peetri tn 5" at bounding box center [63, 105] width 82 height 10
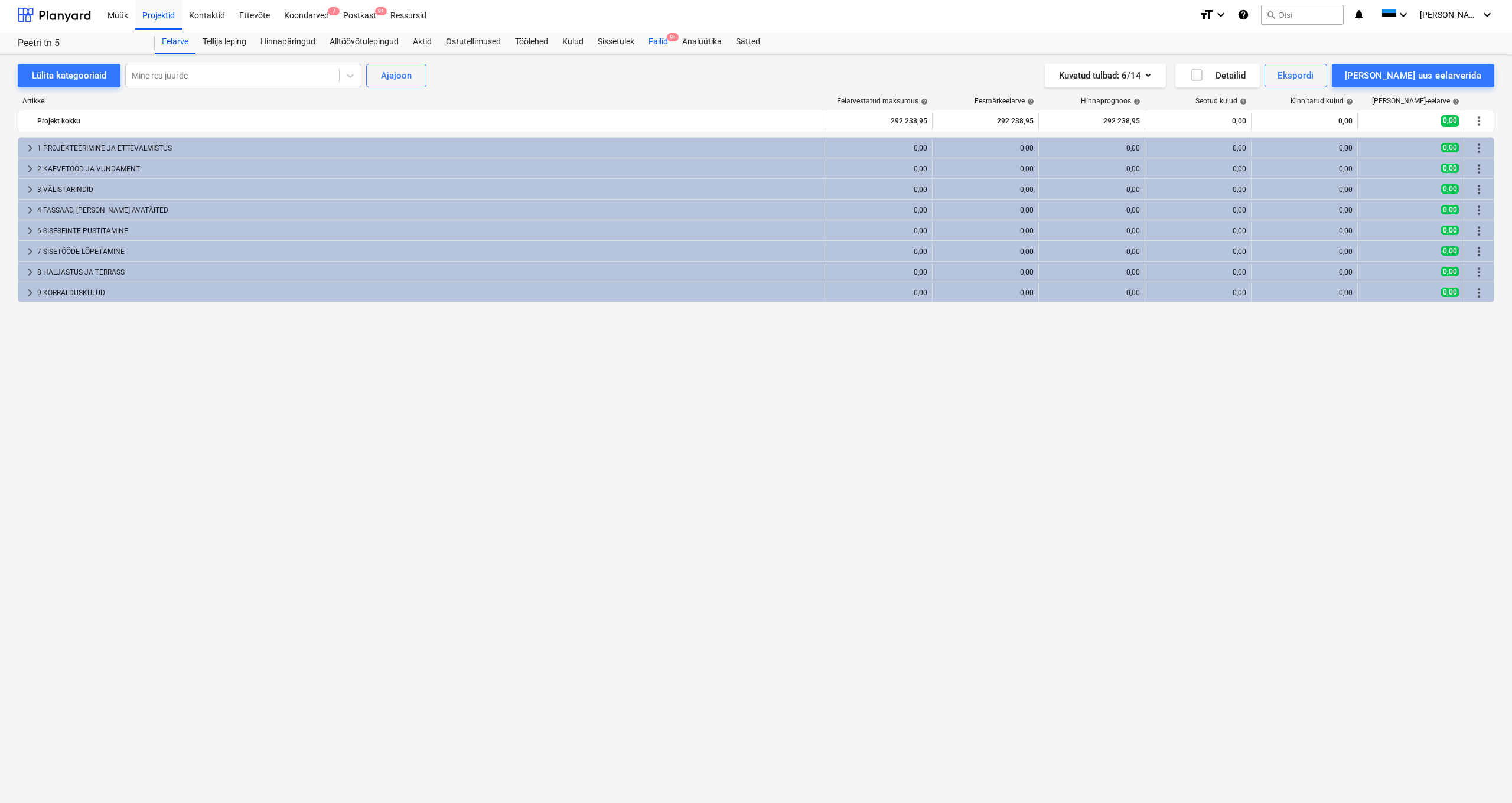
click at [662, 42] on div "Failid 9+" at bounding box center [658, 42] width 33 height 24
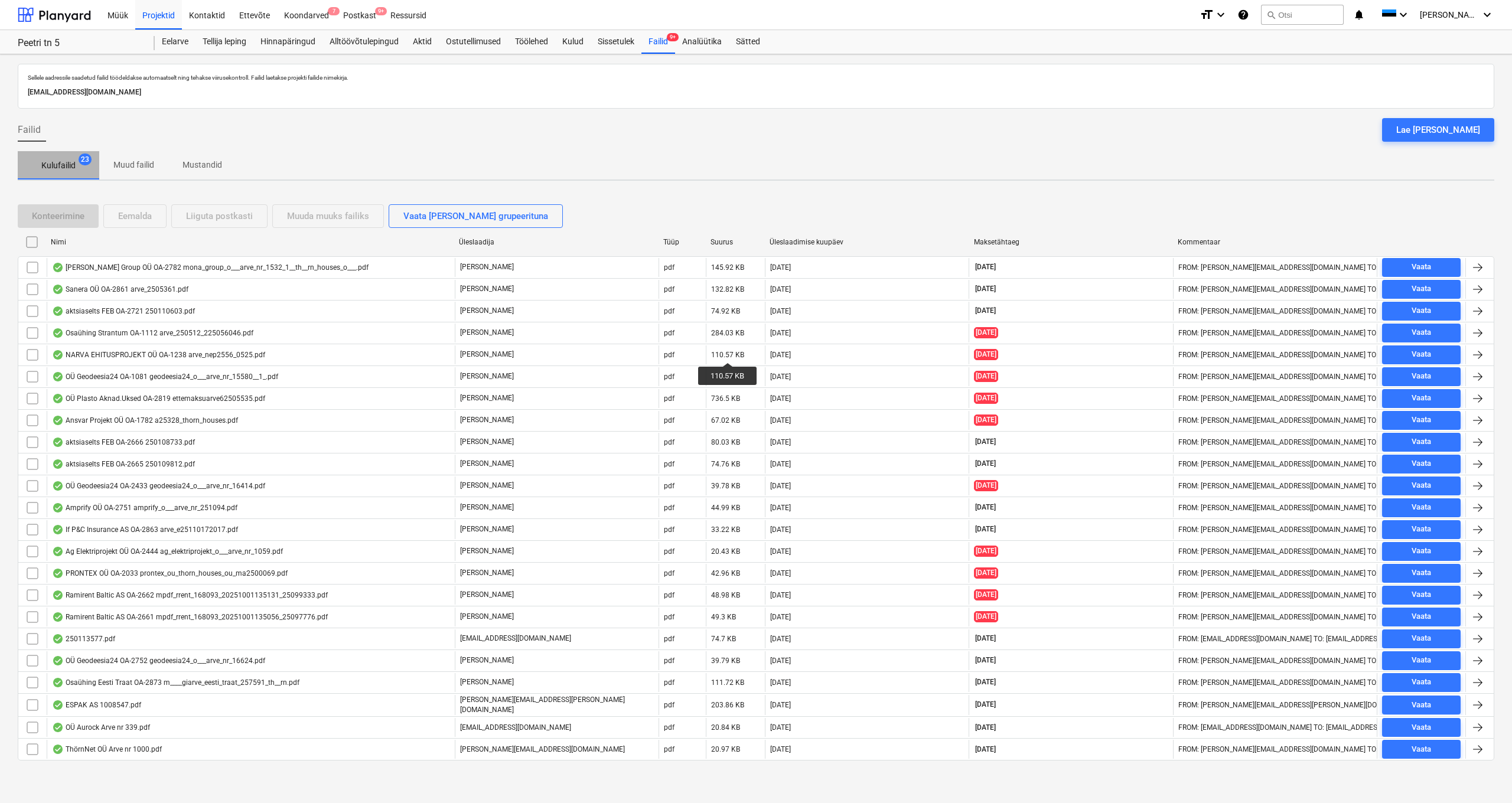
click at [56, 160] on p "Kulufailid" at bounding box center [58, 165] width 34 height 13
click at [150, 165] on p "Muud failid" at bounding box center [134, 165] width 41 height 13
